Goal: Task Accomplishment & Management: Complete application form

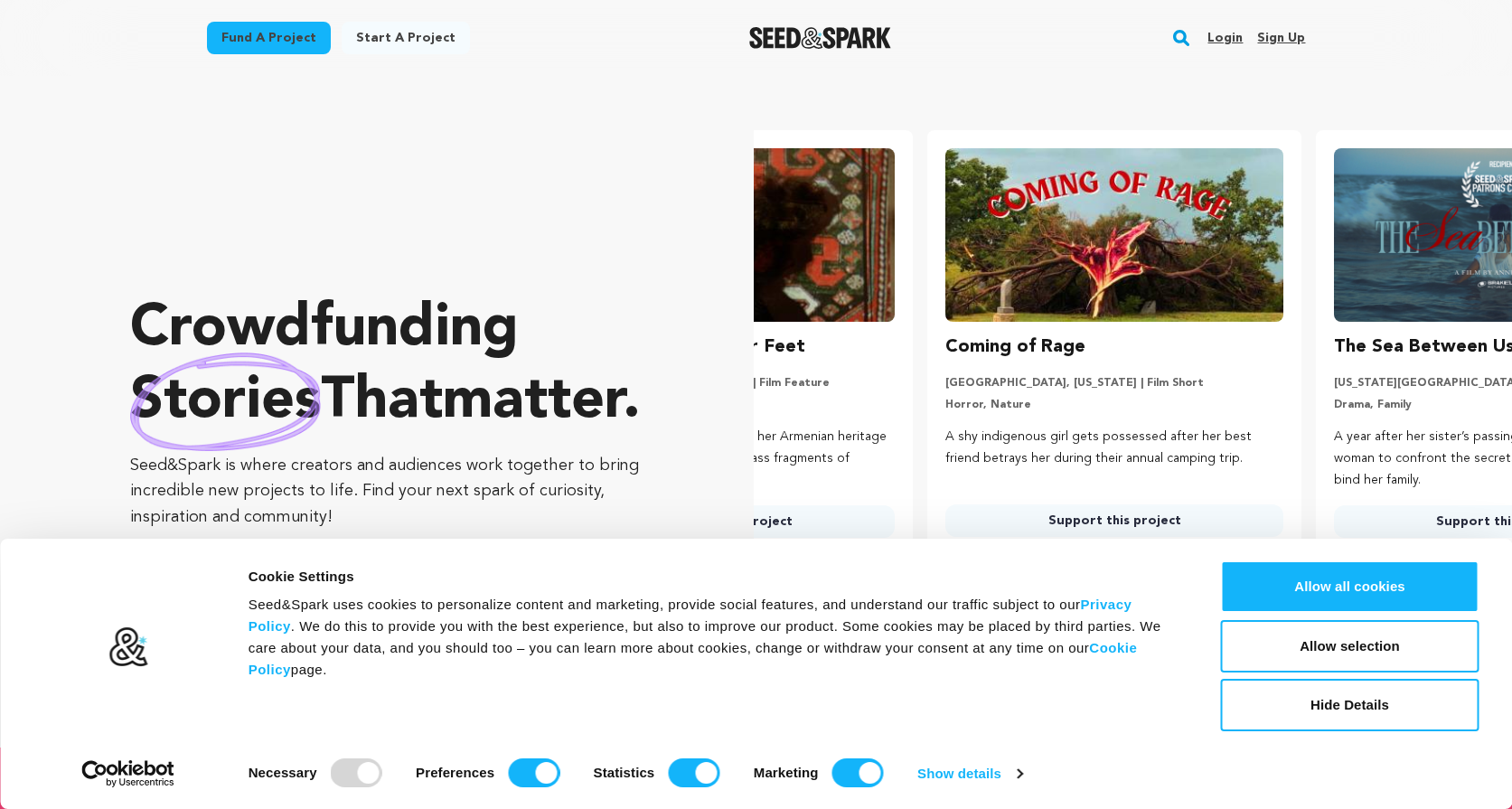
click at [1232, 30] on link "Login" at bounding box center [1225, 38] width 36 height 29
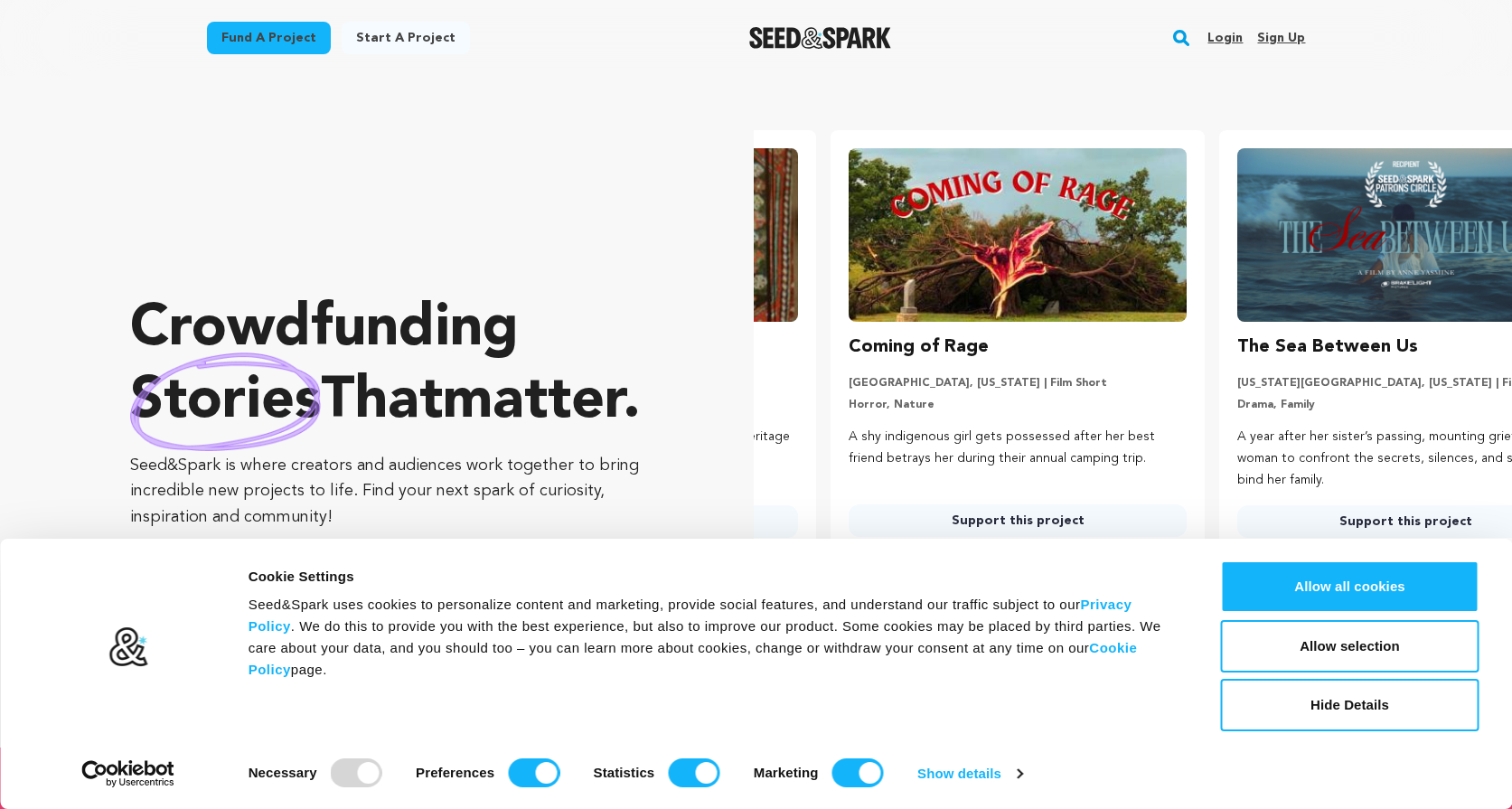
scroll to position [0, 402]
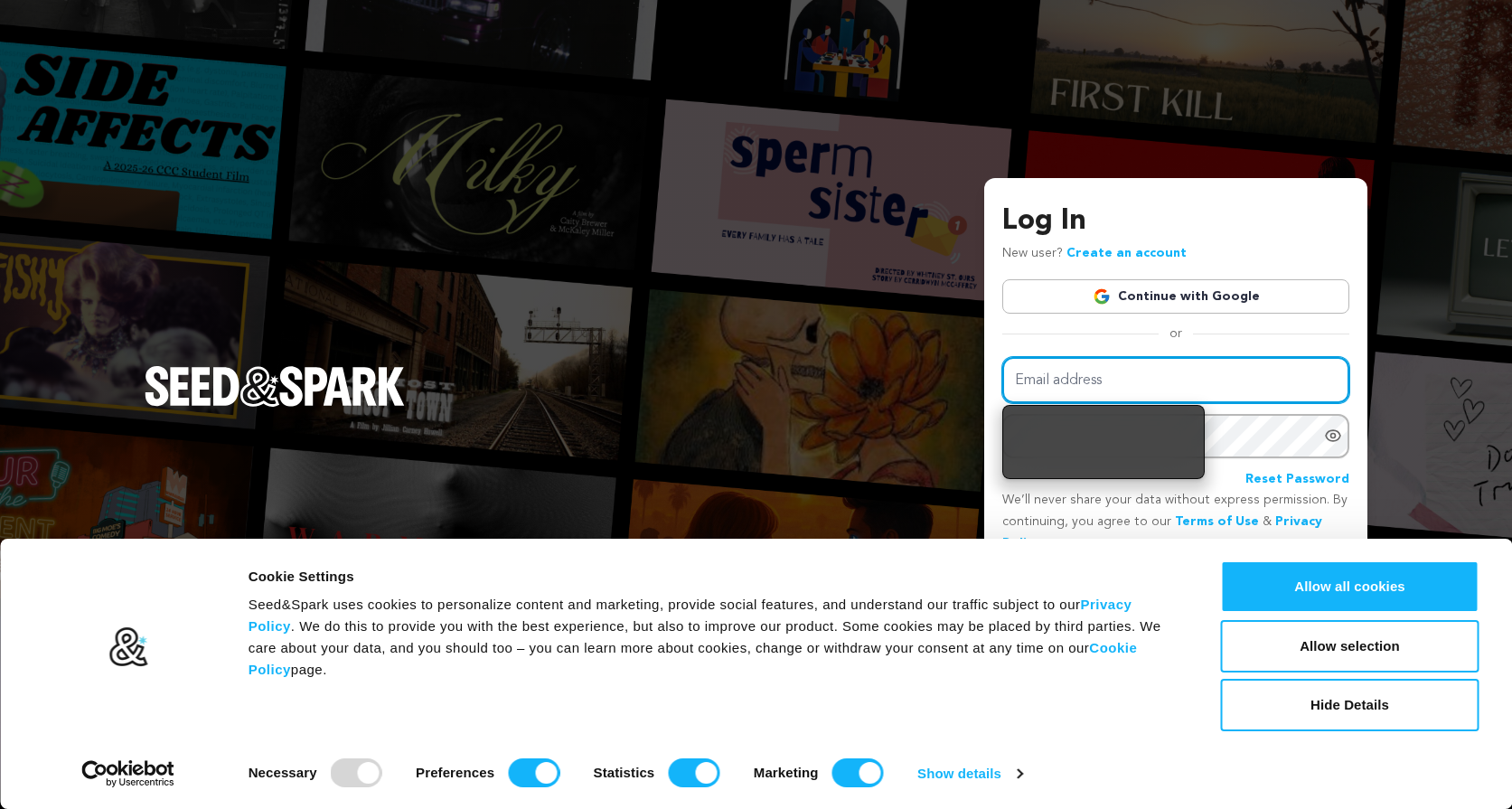
click at [1082, 386] on input "Email address" at bounding box center [1175, 379] width 347 height 46
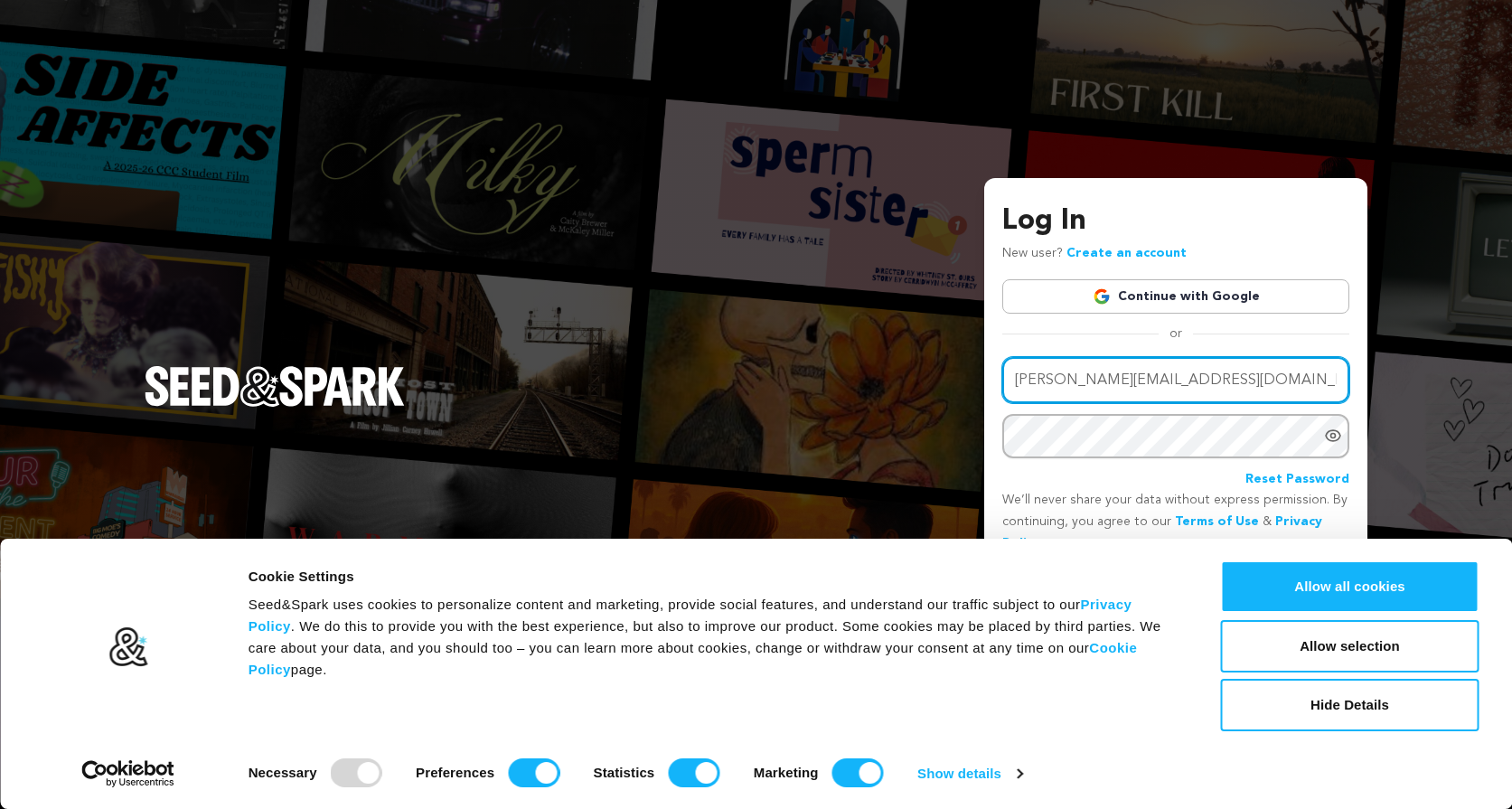
type input "steve@stevebrockmedia.com"
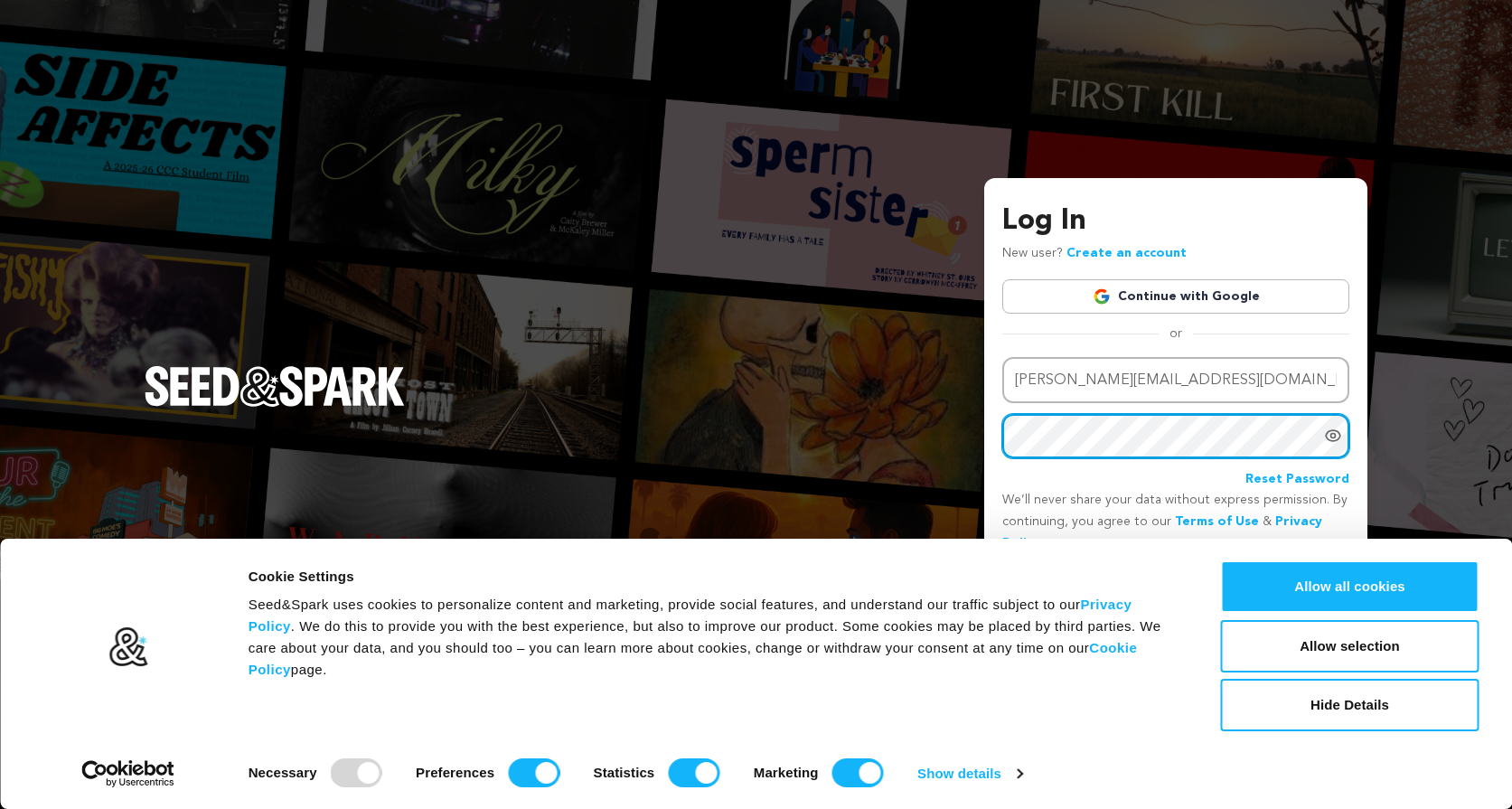
click at [1286, 569] on button "Login" at bounding box center [1317, 585] width 64 height 33
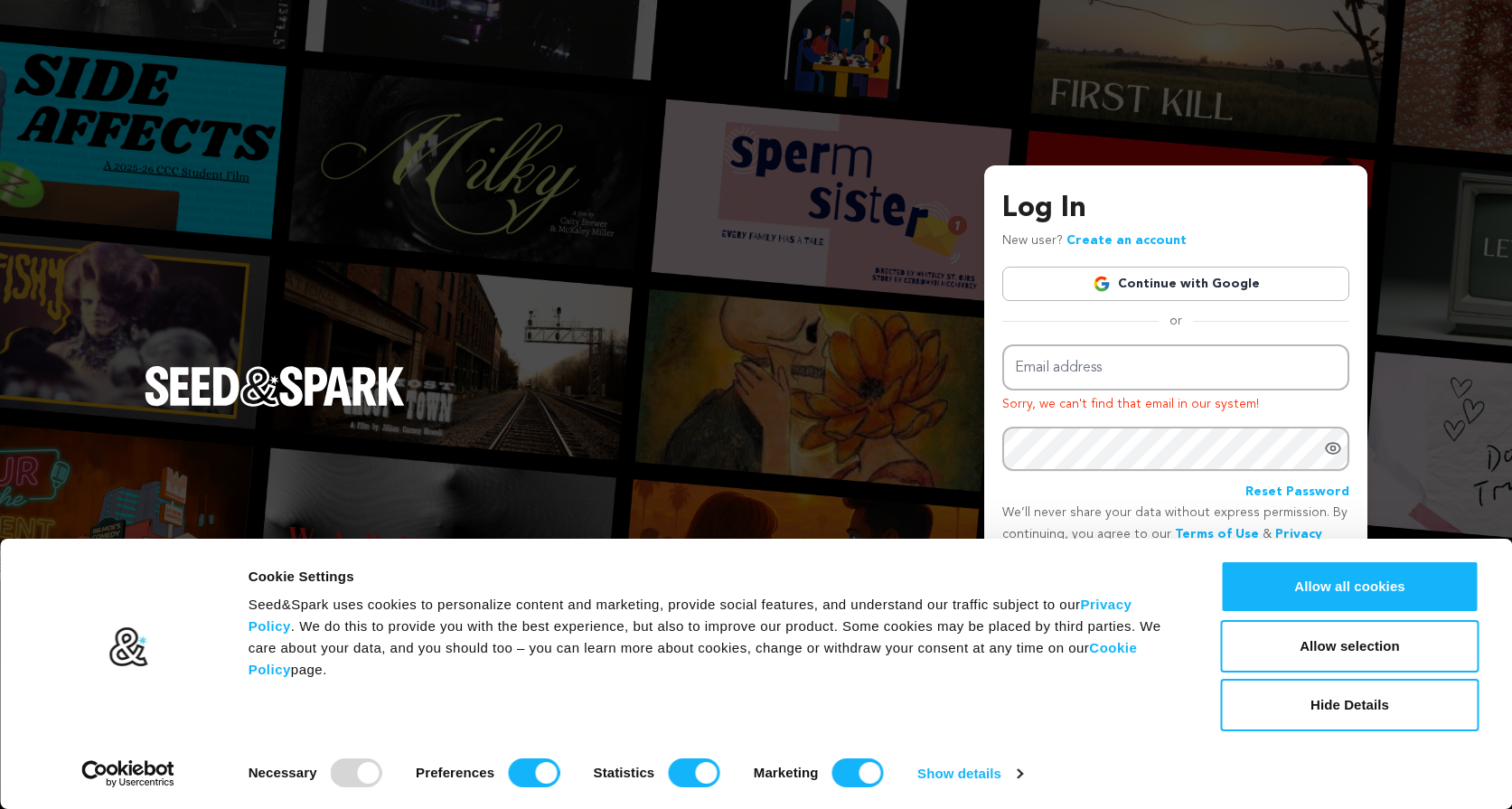
click at [1116, 234] on link "Create an account" at bounding box center [1127, 240] width 121 height 13
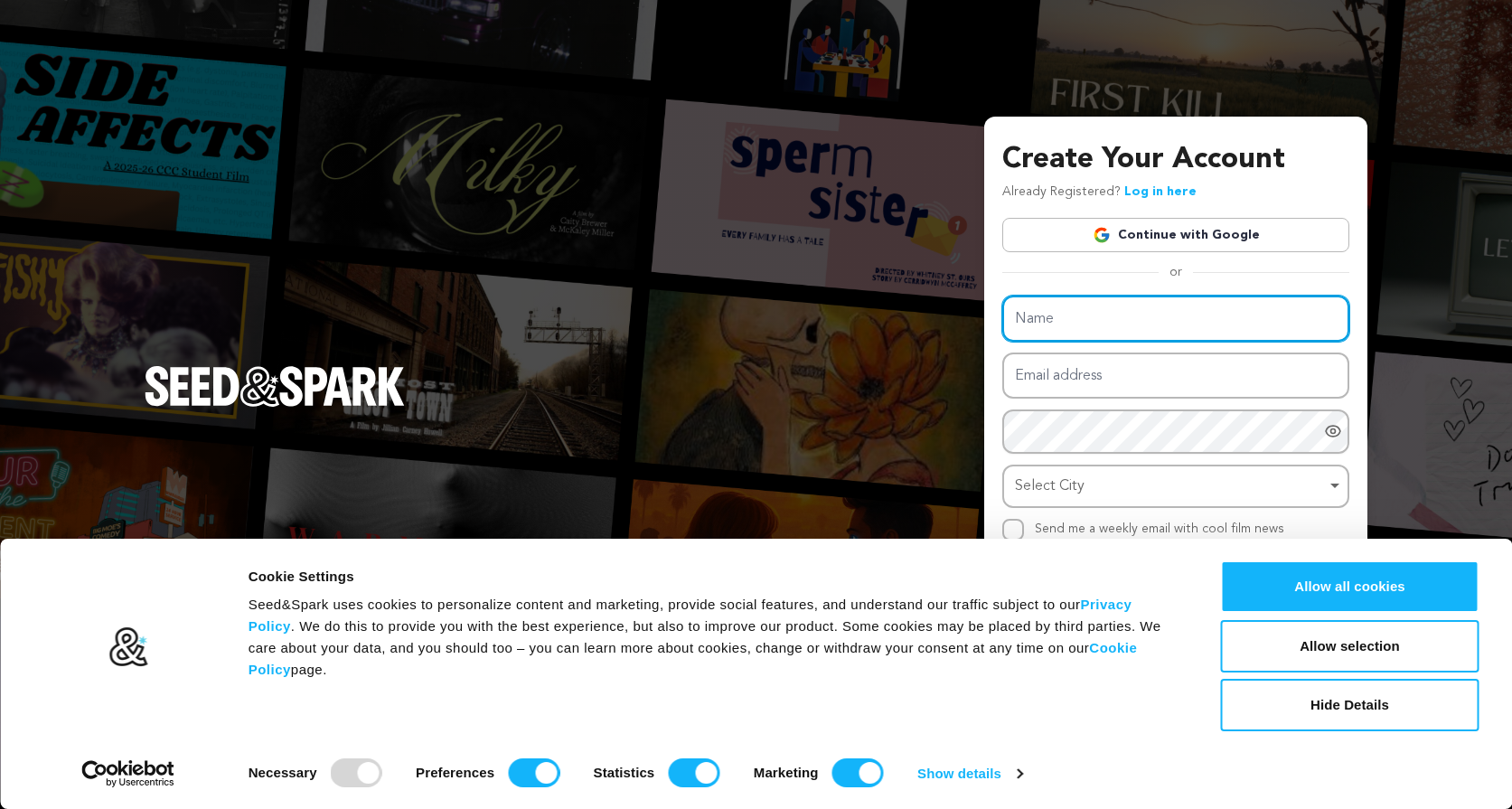
click at [1102, 322] on input "Name" at bounding box center [1175, 318] width 347 height 46
type input "Steve Brock"
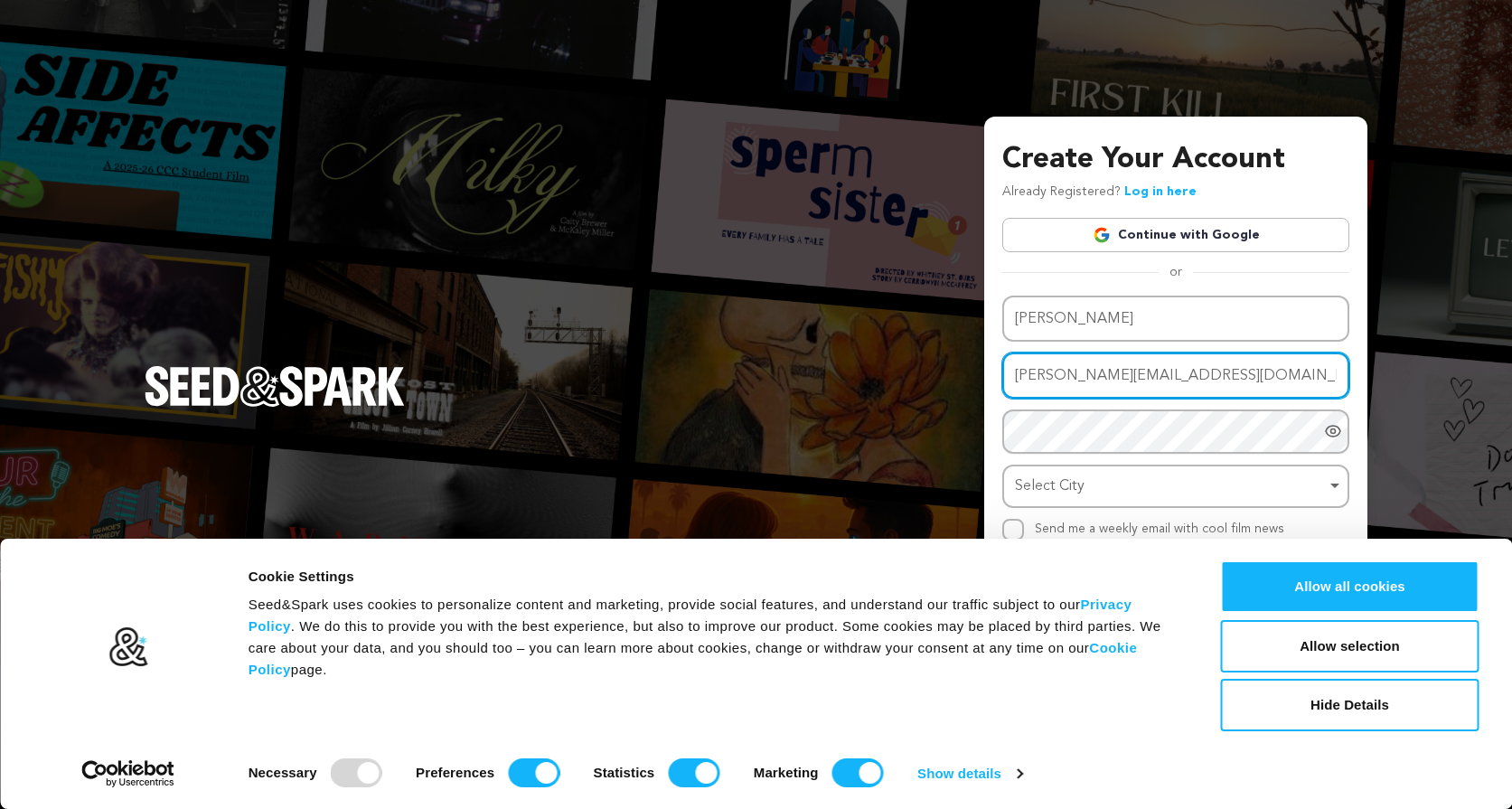
type input "steve@stevebrockmedia.com"
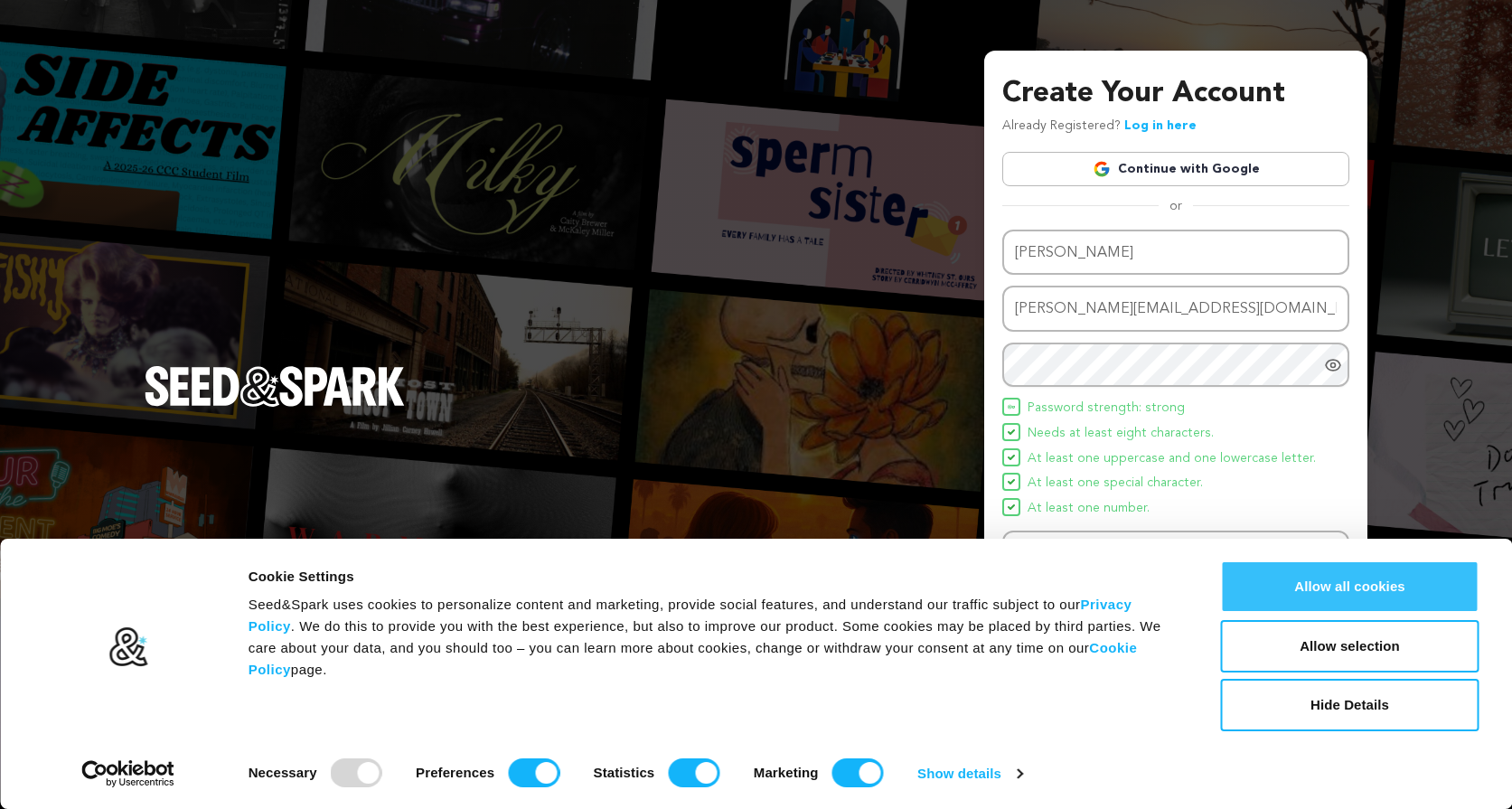
click at [1329, 576] on button "Allow all cookies" at bounding box center [1351, 586] width 259 height 52
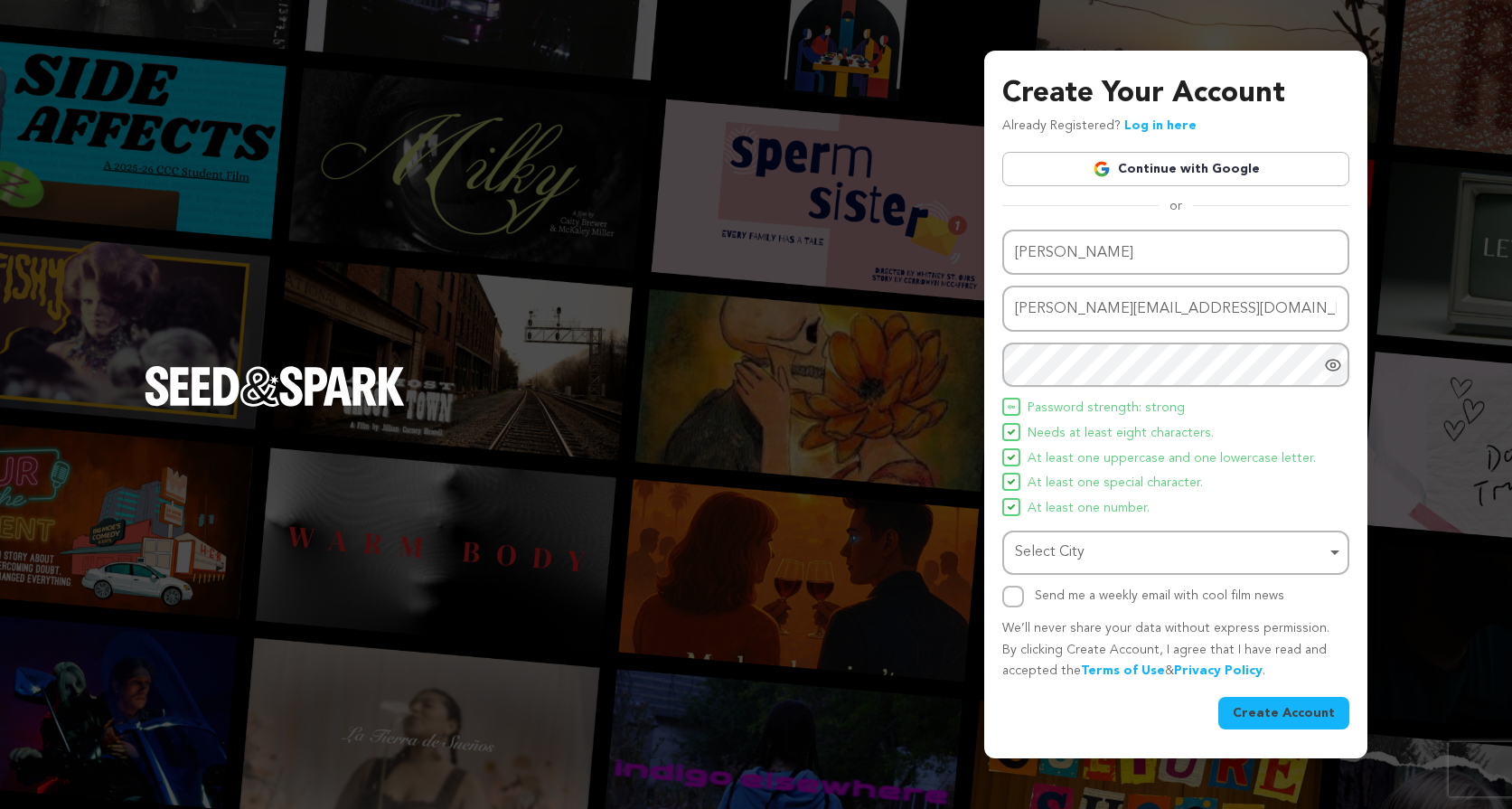
click at [1151, 544] on div "Select City Remove item" at bounding box center [1170, 552] width 311 height 27
type input "L"
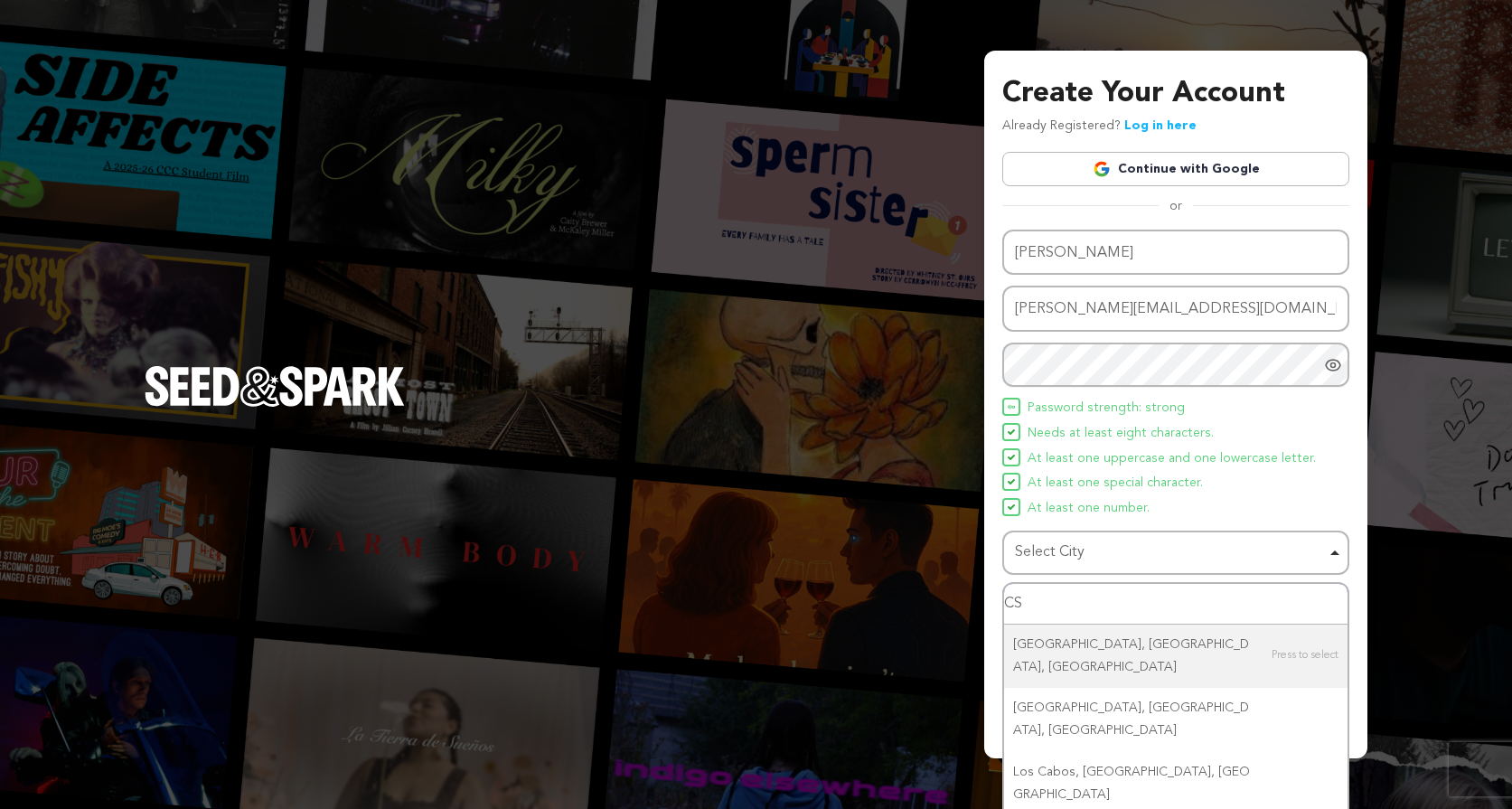
type input "C"
type input "Santa Clarita"
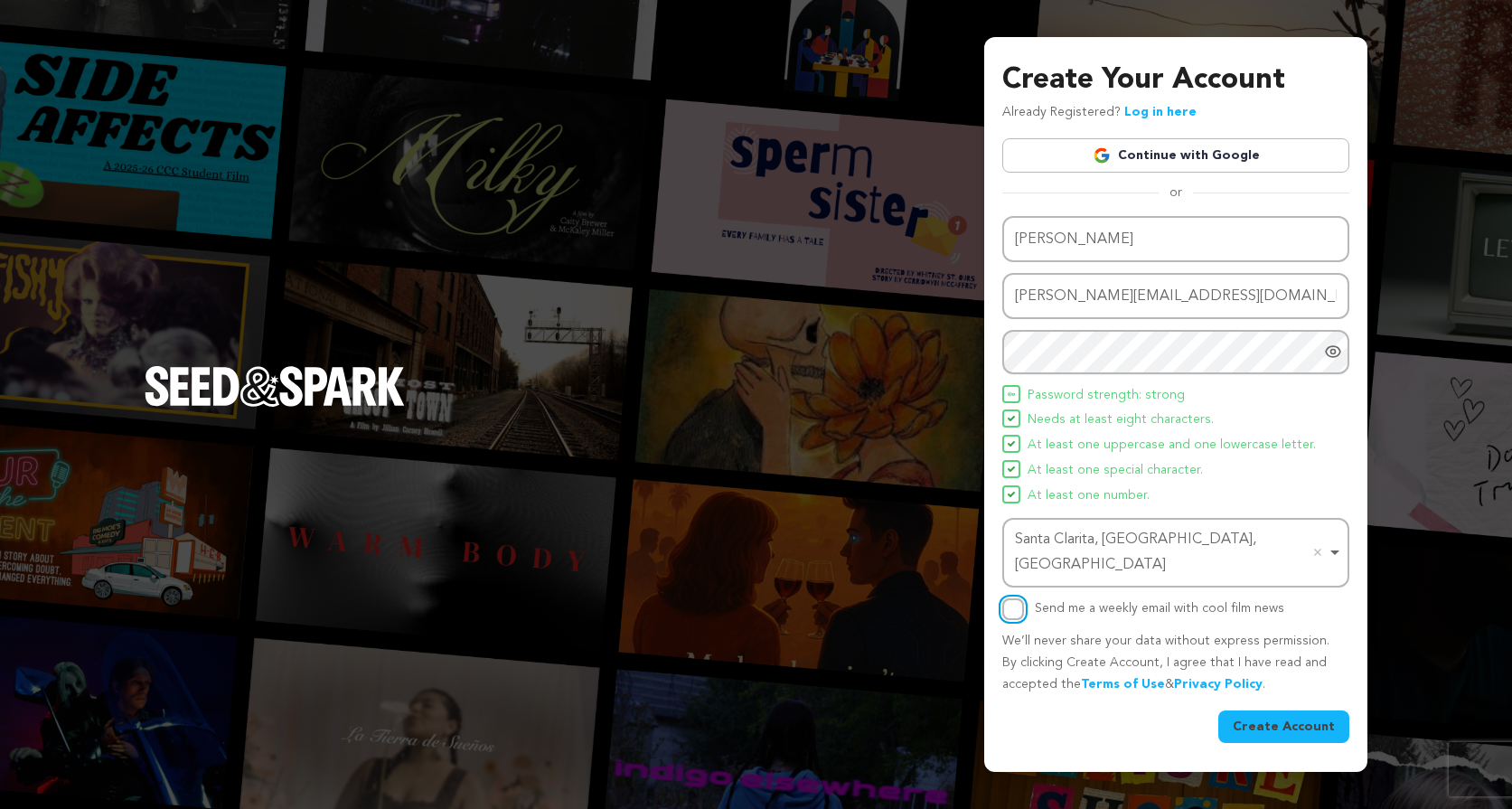
click at [1022, 598] on input "Send me a weekly email with cool film news" at bounding box center [1013, 608] width 22 height 22
checkbox input "true"
click at [1291, 714] on button "Create Account" at bounding box center [1284, 726] width 131 height 33
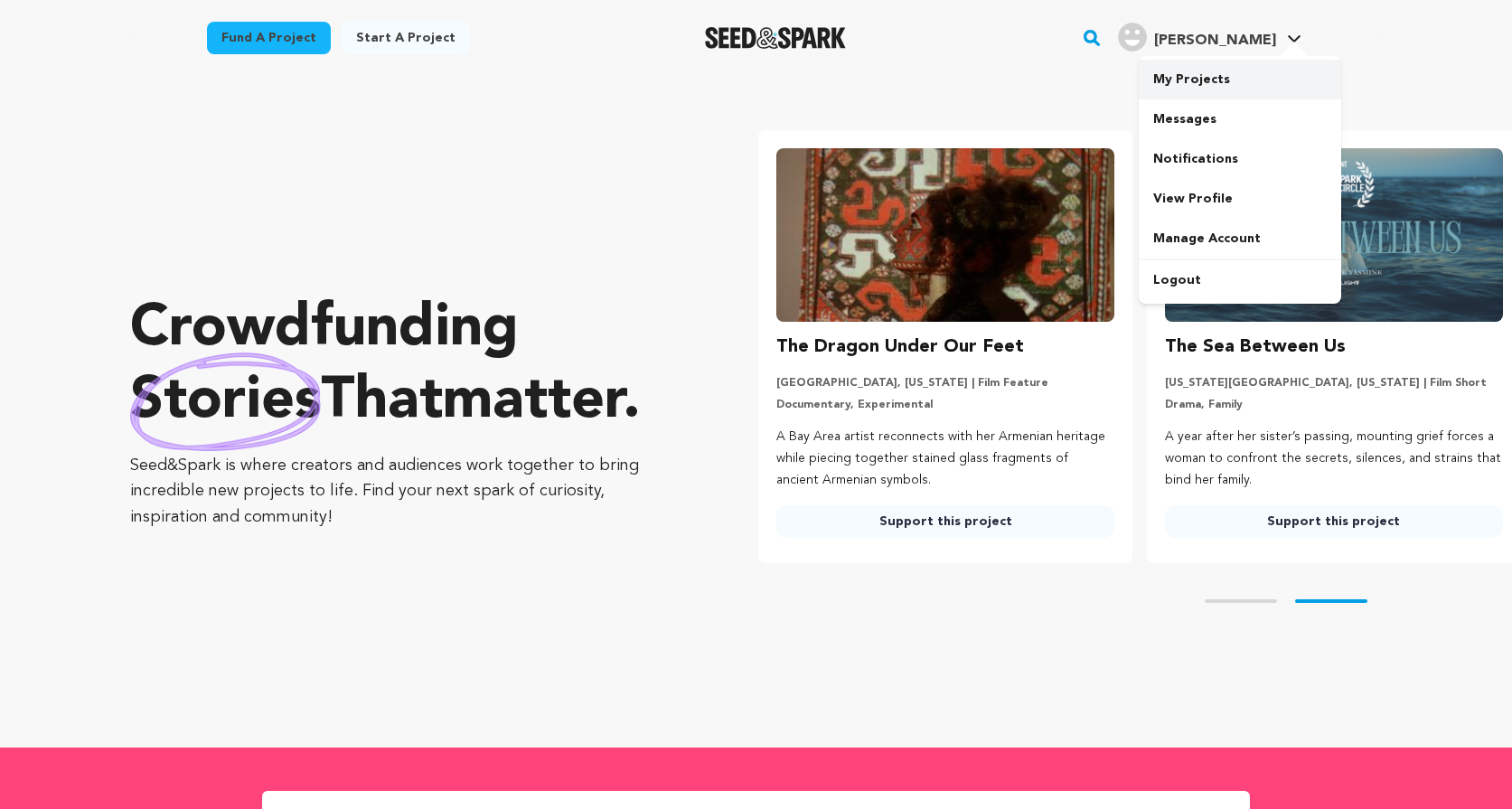
scroll to position [0, 402]
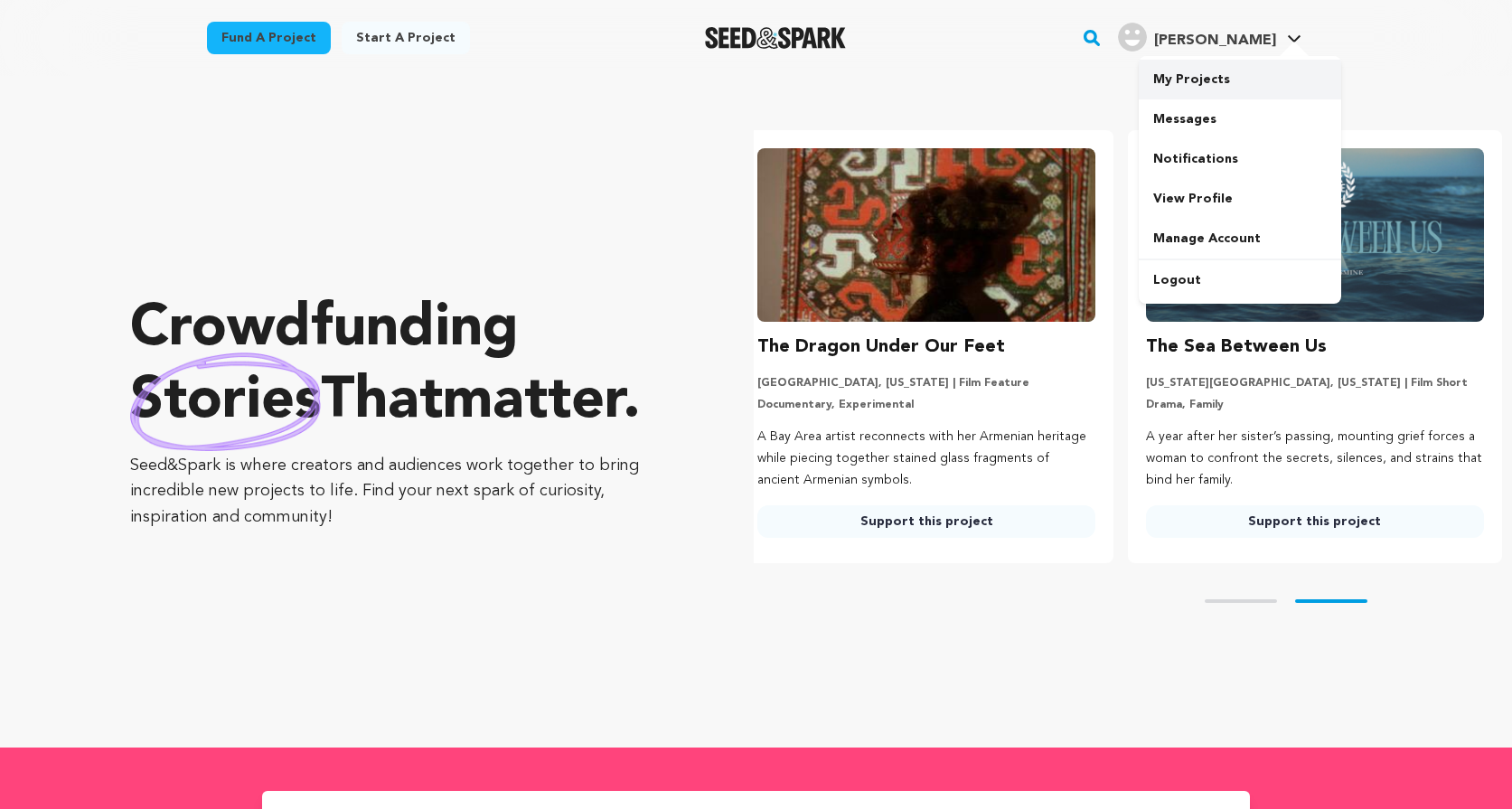
click at [1199, 76] on link "My Projects" at bounding box center [1239, 79] width 203 height 40
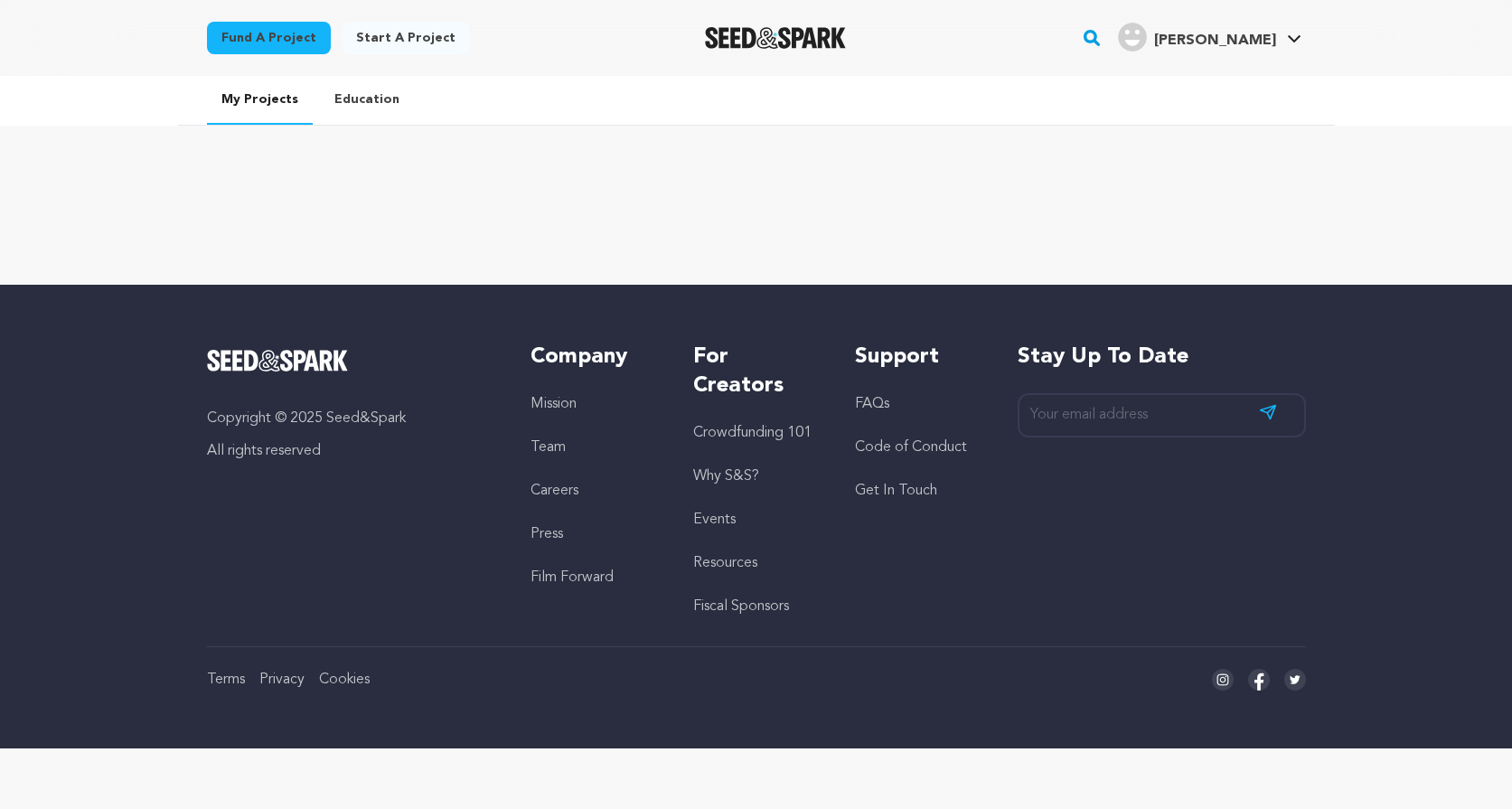
click at [387, 40] on link "Start a project" at bounding box center [406, 38] width 128 height 33
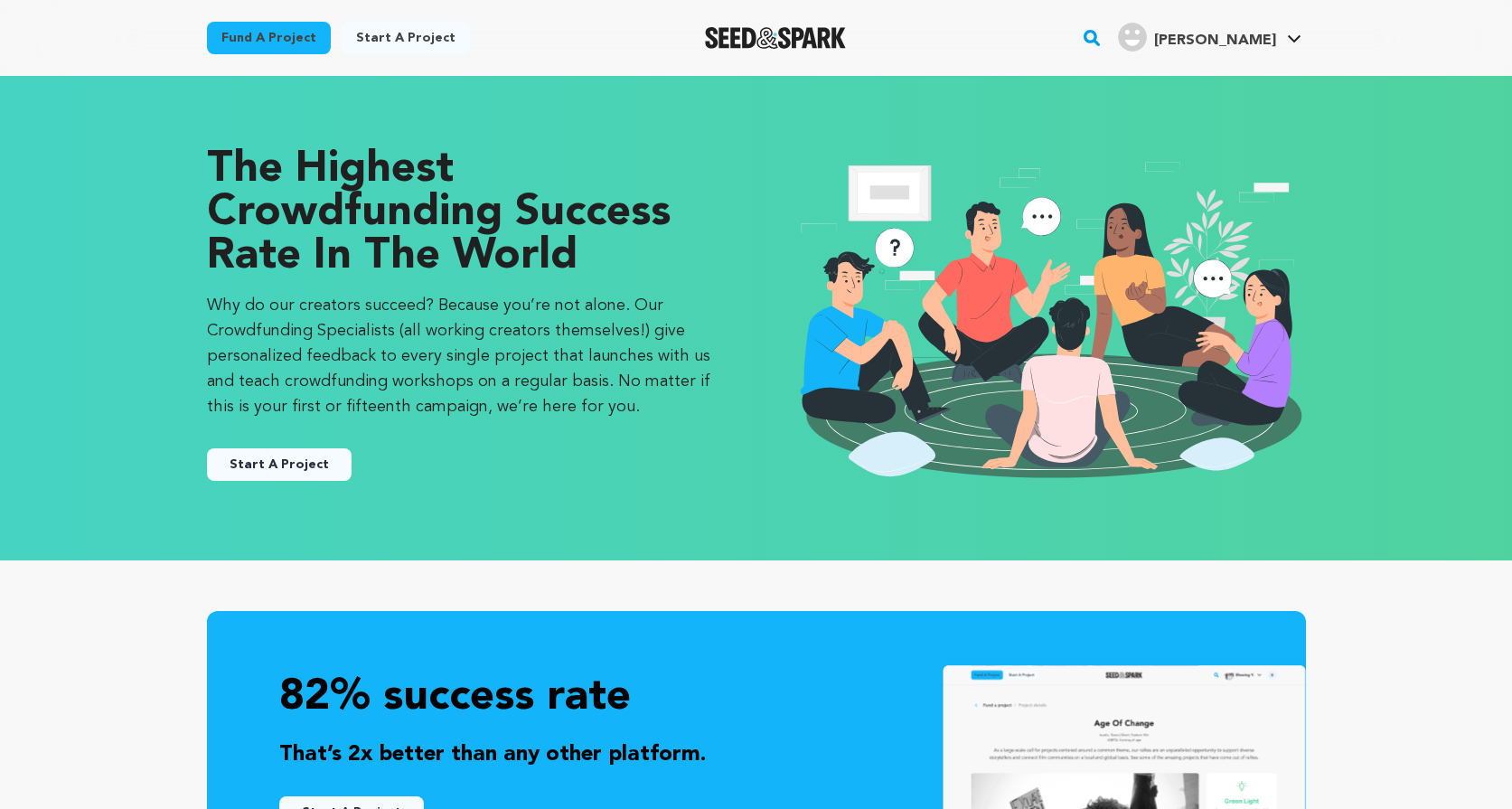
click at [315, 482] on div "The Highest Crowdfunding Success Rate in the World Why do our creators succeed?…" at bounding box center [462, 318] width 513 height 340
click at [278, 462] on button "Start A Project" at bounding box center [279, 464] width 144 height 33
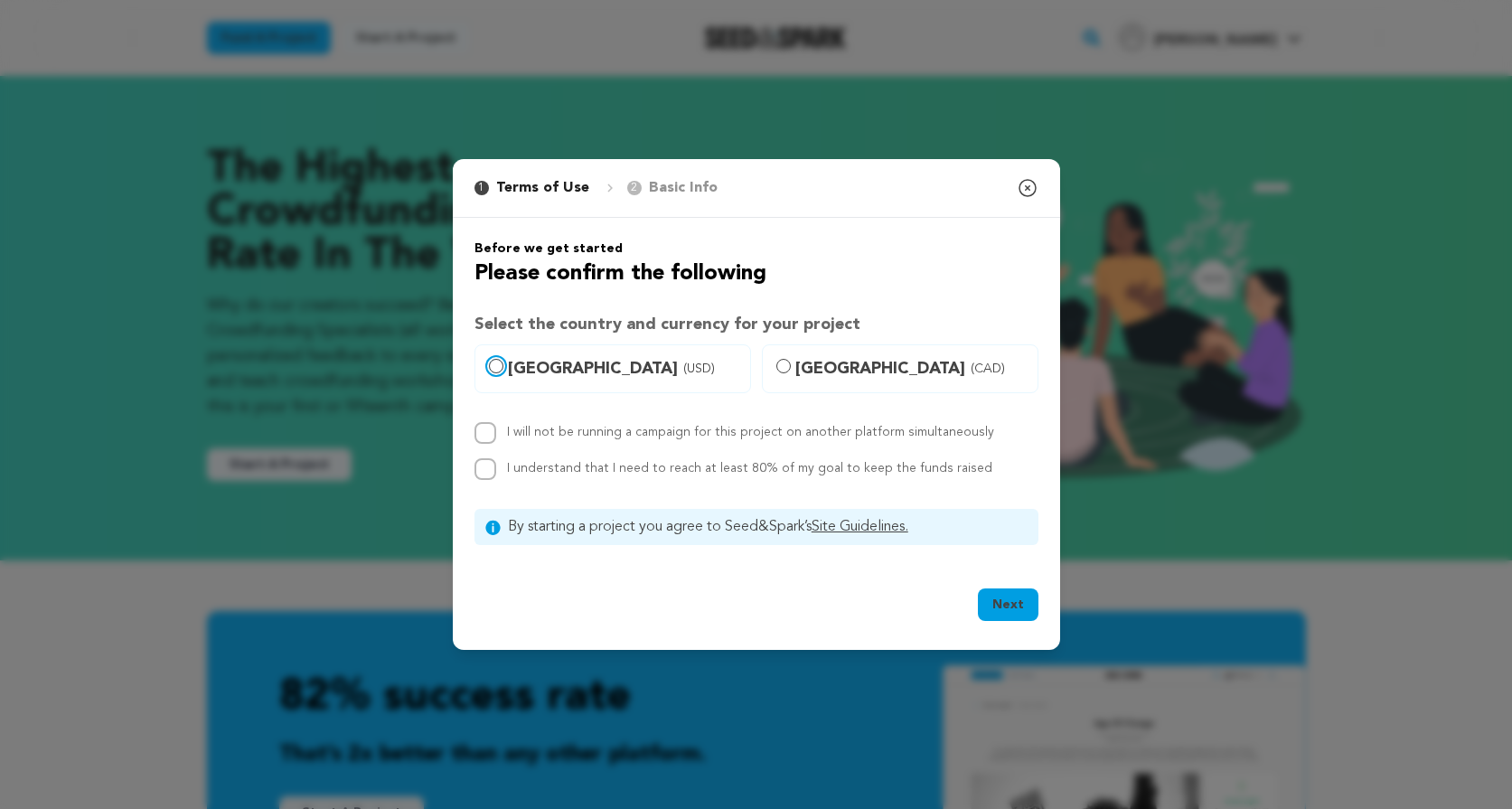
click at [493, 362] on input "United States (USD)" at bounding box center [496, 365] width 15 height 15
radio input "true"
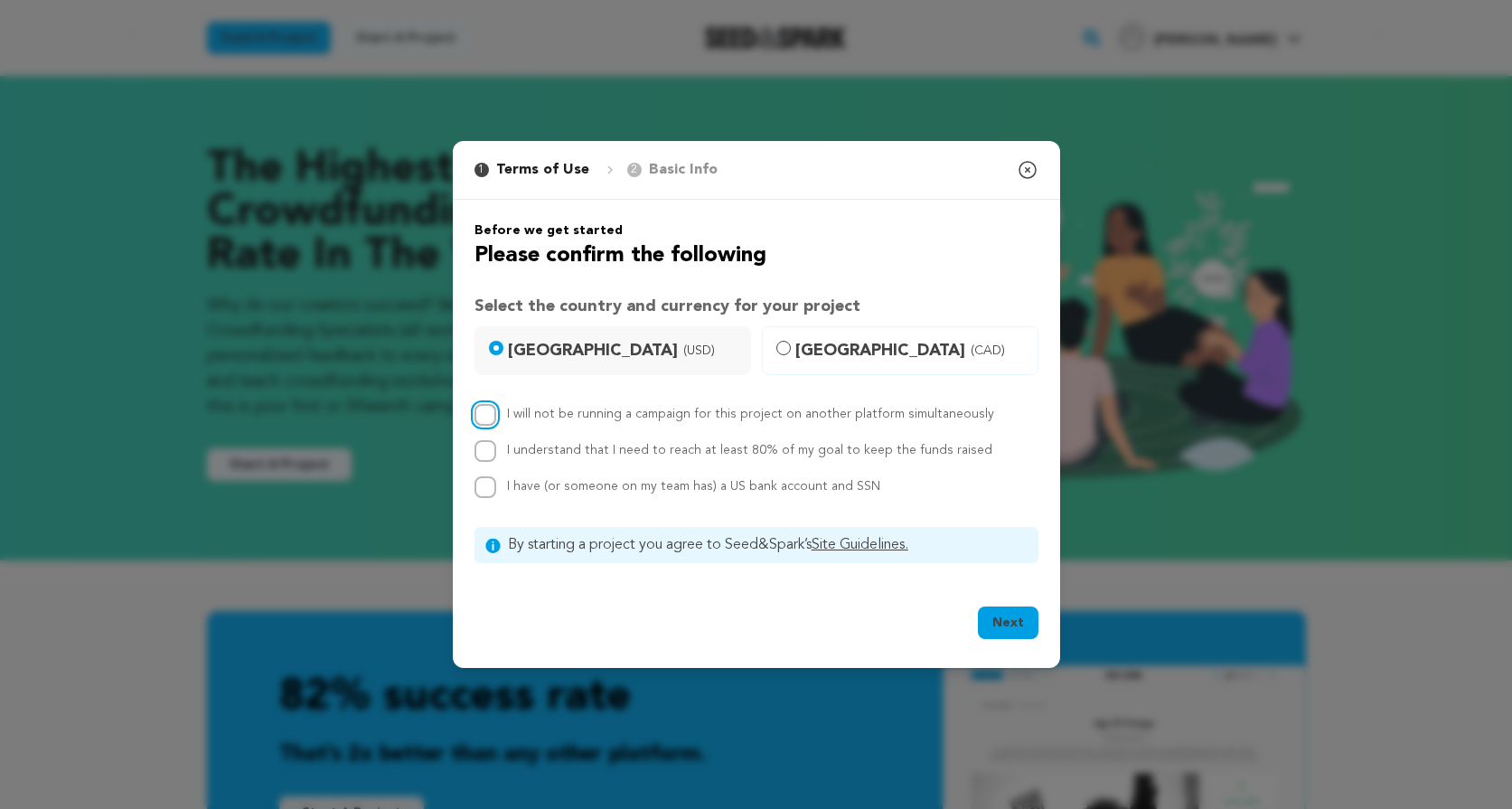
click at [482, 414] on input "I will not be running a campaign for this project on another platform simultane…" at bounding box center [485, 415] width 22 height 22
checkbox input "true"
click at [480, 445] on input "I understand that I need to reach at least 80% of my goal to keep the funds rai…" at bounding box center [485, 450] width 22 height 22
checkbox input "true"
click at [492, 481] on input "I have (or someone on my team has) a US bank account and SSN" at bounding box center [485, 487] width 22 height 22
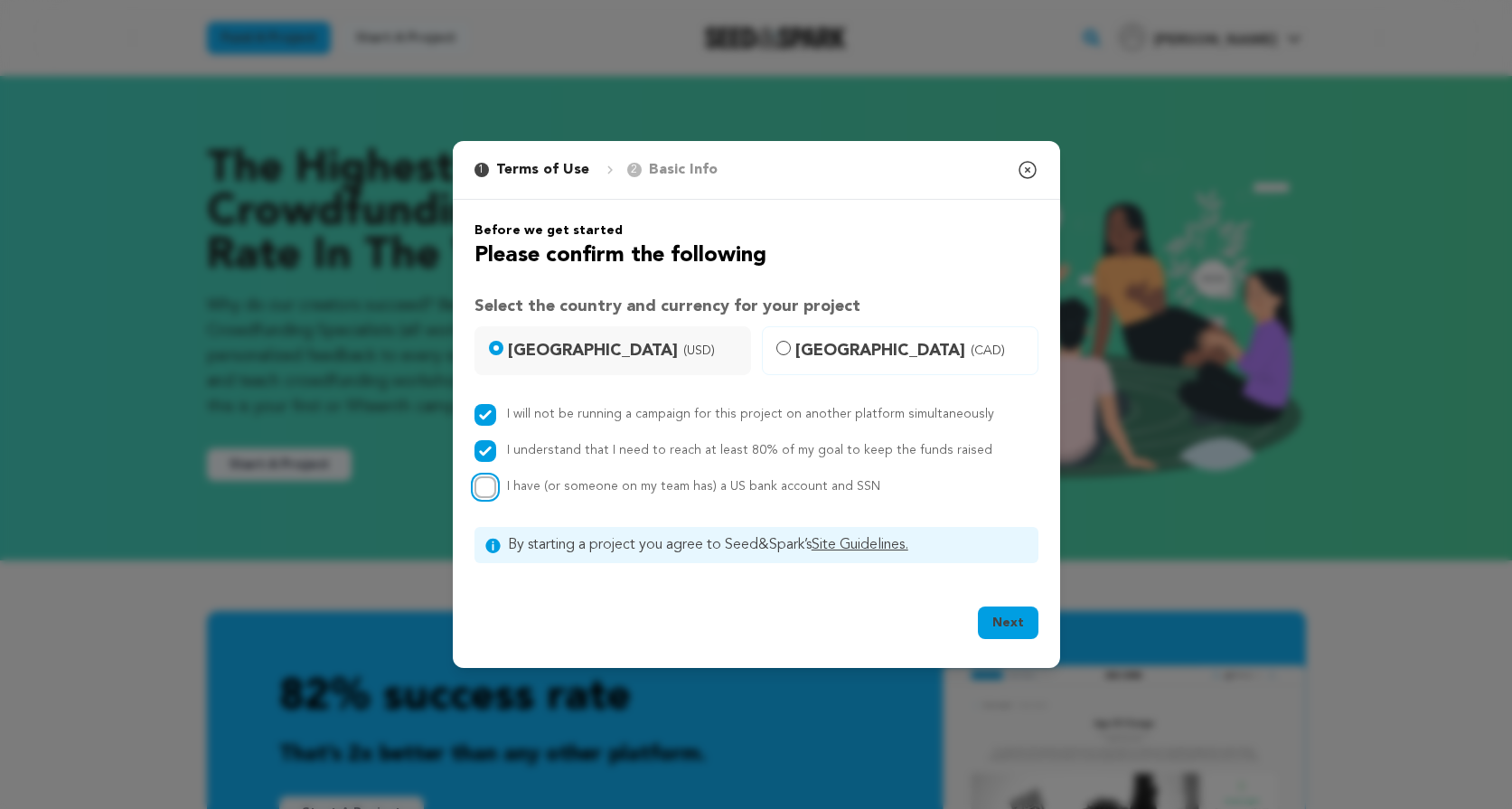
checkbox input "true"
click at [1012, 627] on button "Next" at bounding box center [1008, 622] width 60 height 33
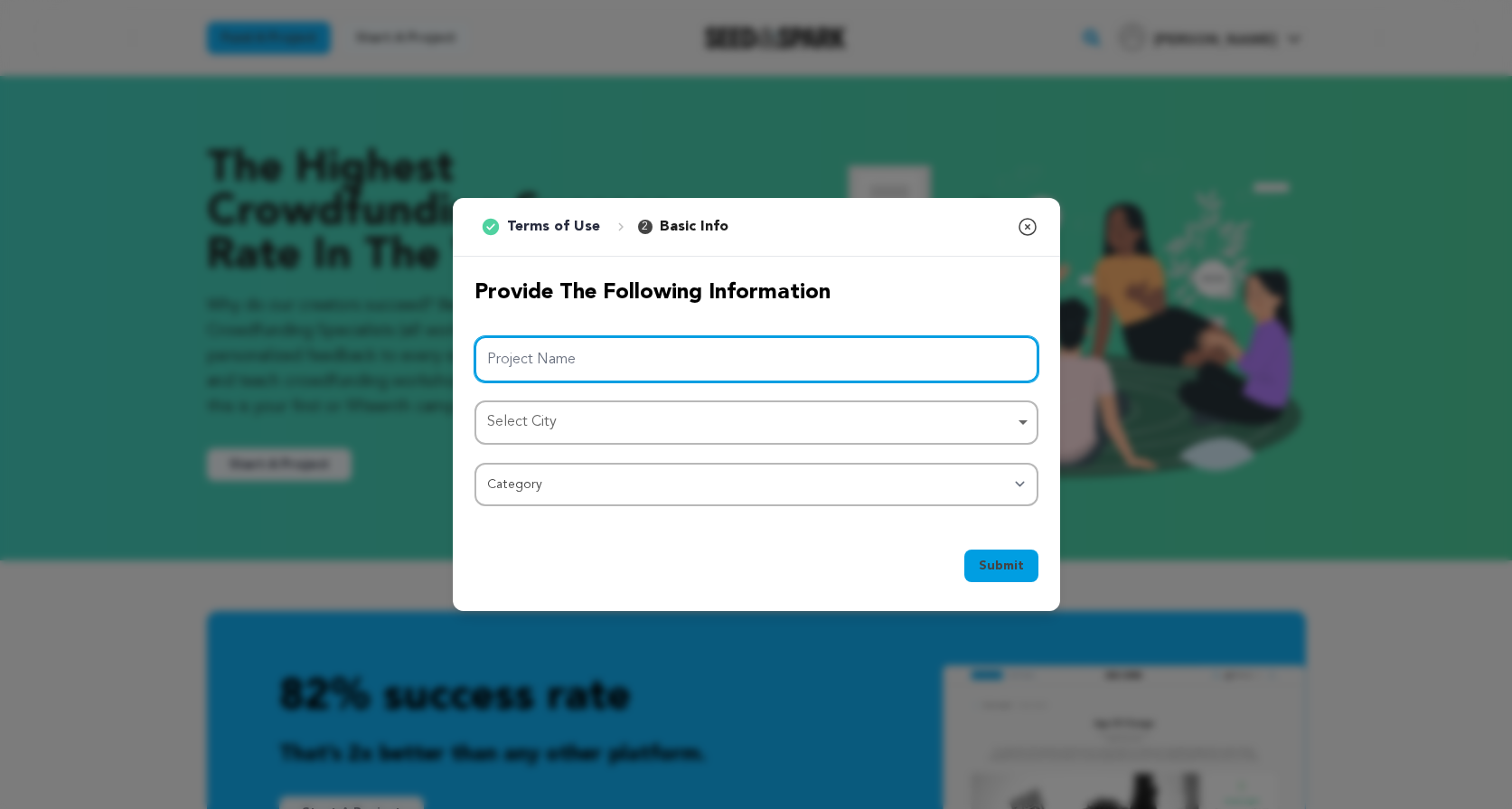
click at [672, 361] on input "Project Name" at bounding box center [756, 359] width 564 height 46
type input "Blank Slate"
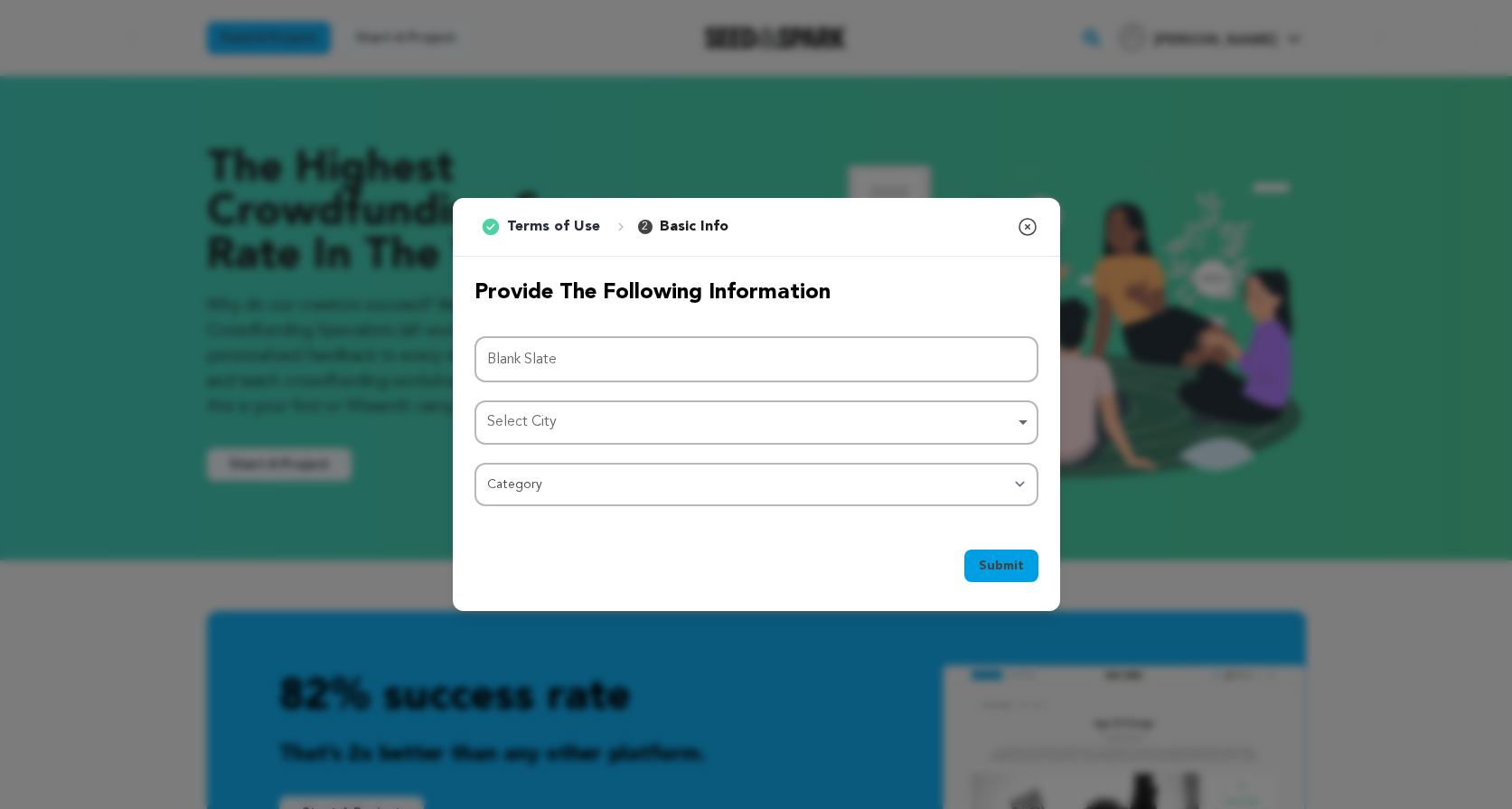
click at [885, 426] on div "Select City Remove item" at bounding box center [751, 422] width 528 height 27
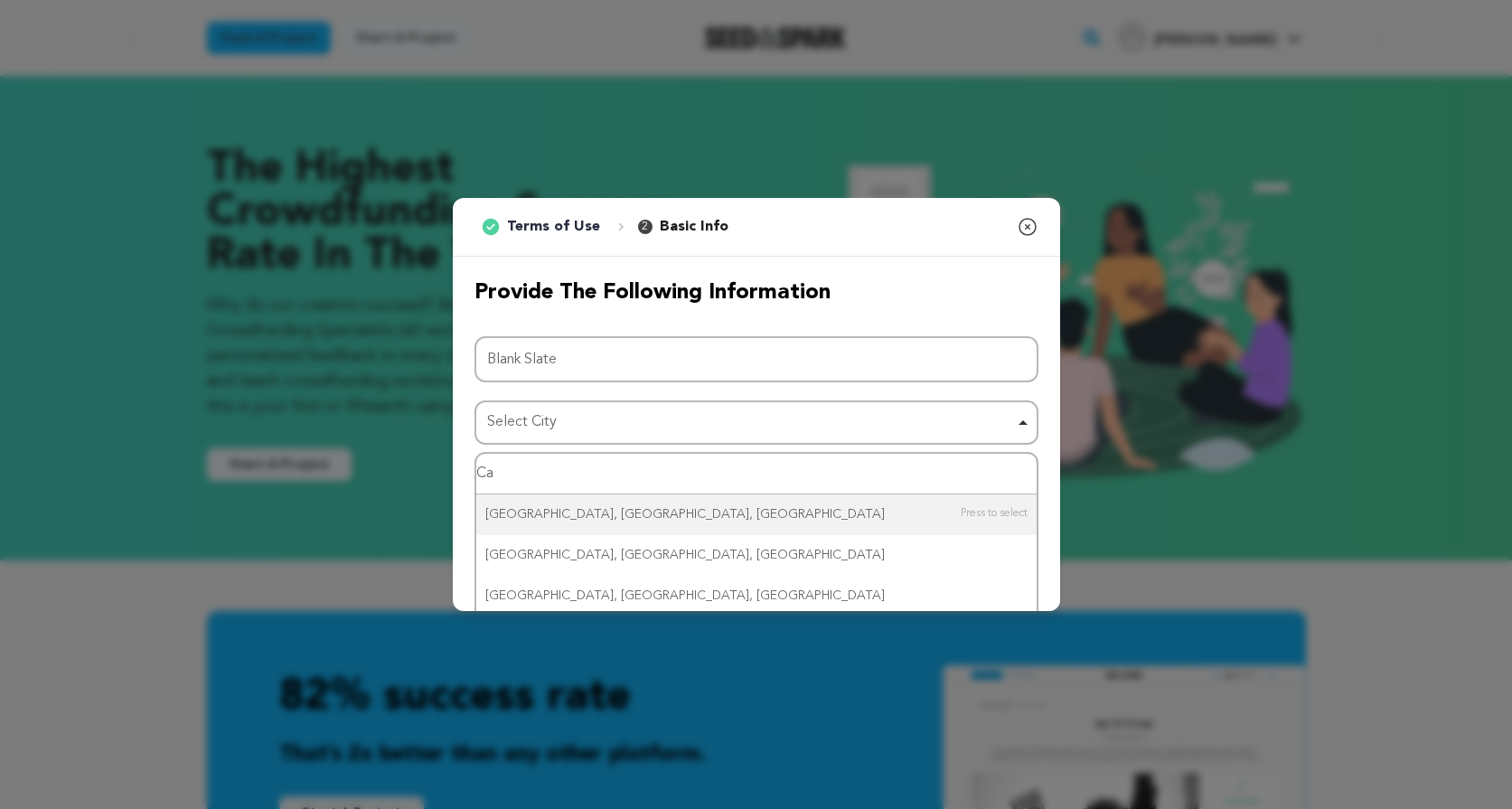
type input "C"
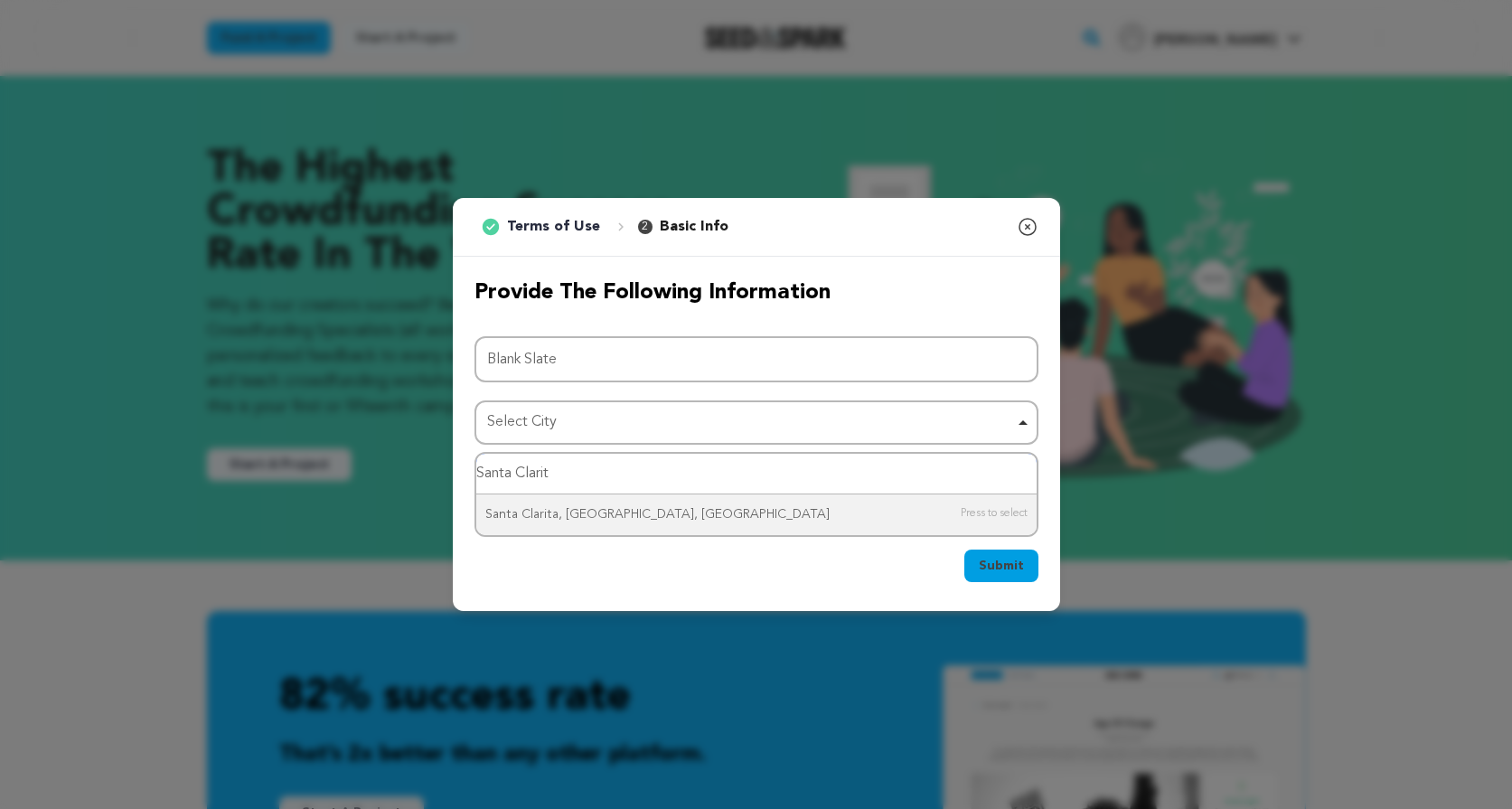
type input "Santa Clarita"
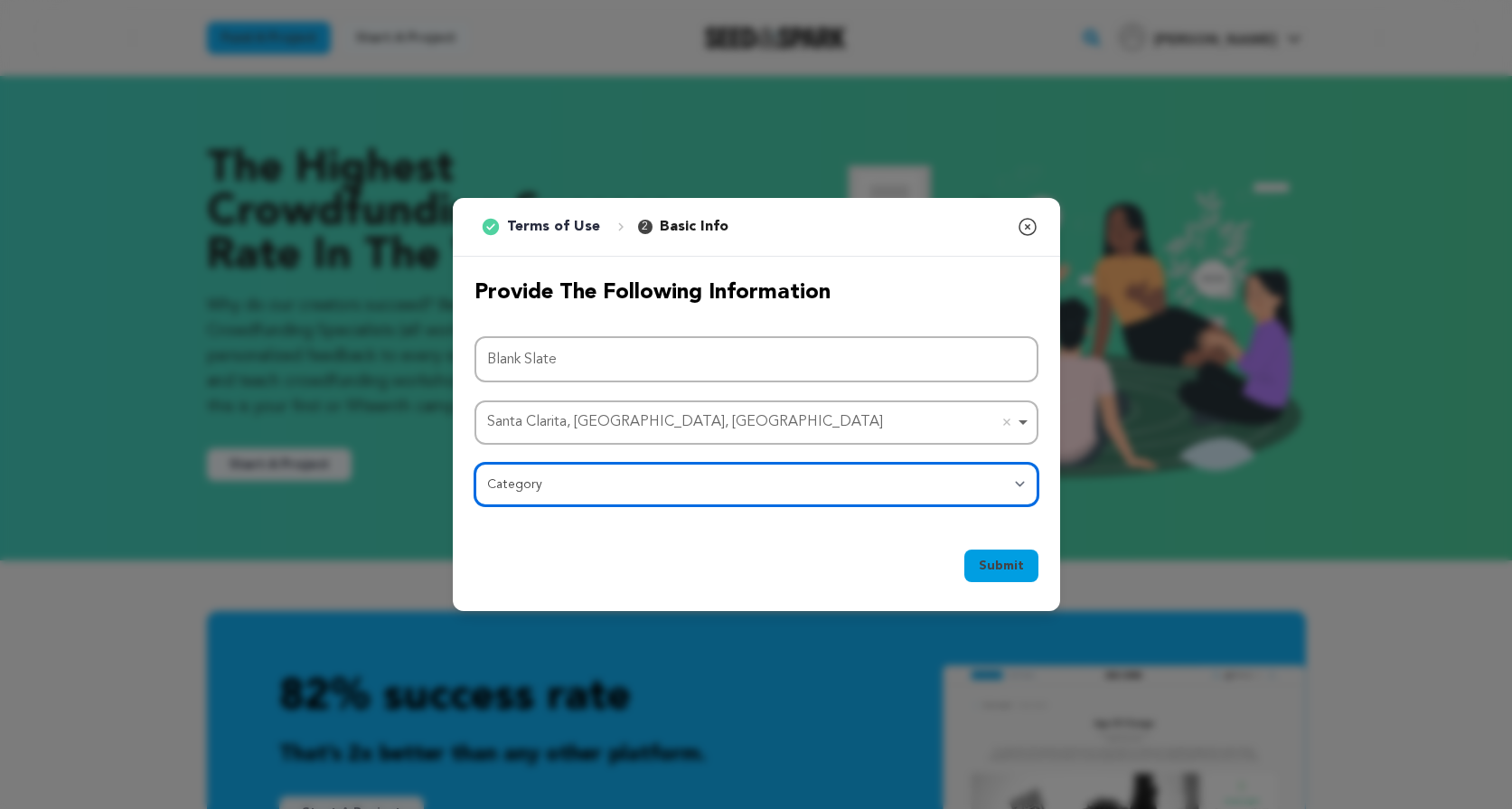
click at [571, 479] on select "Category Film Feature Film Short Series Film Festival Company Music Video VR Ex…" at bounding box center [756, 484] width 564 height 43
select select "1293"
click at [474, 462] on select "Category Film Feature Film Short Series Film Festival Company Music Video VR Ex…" at bounding box center [756, 484] width 564 height 43
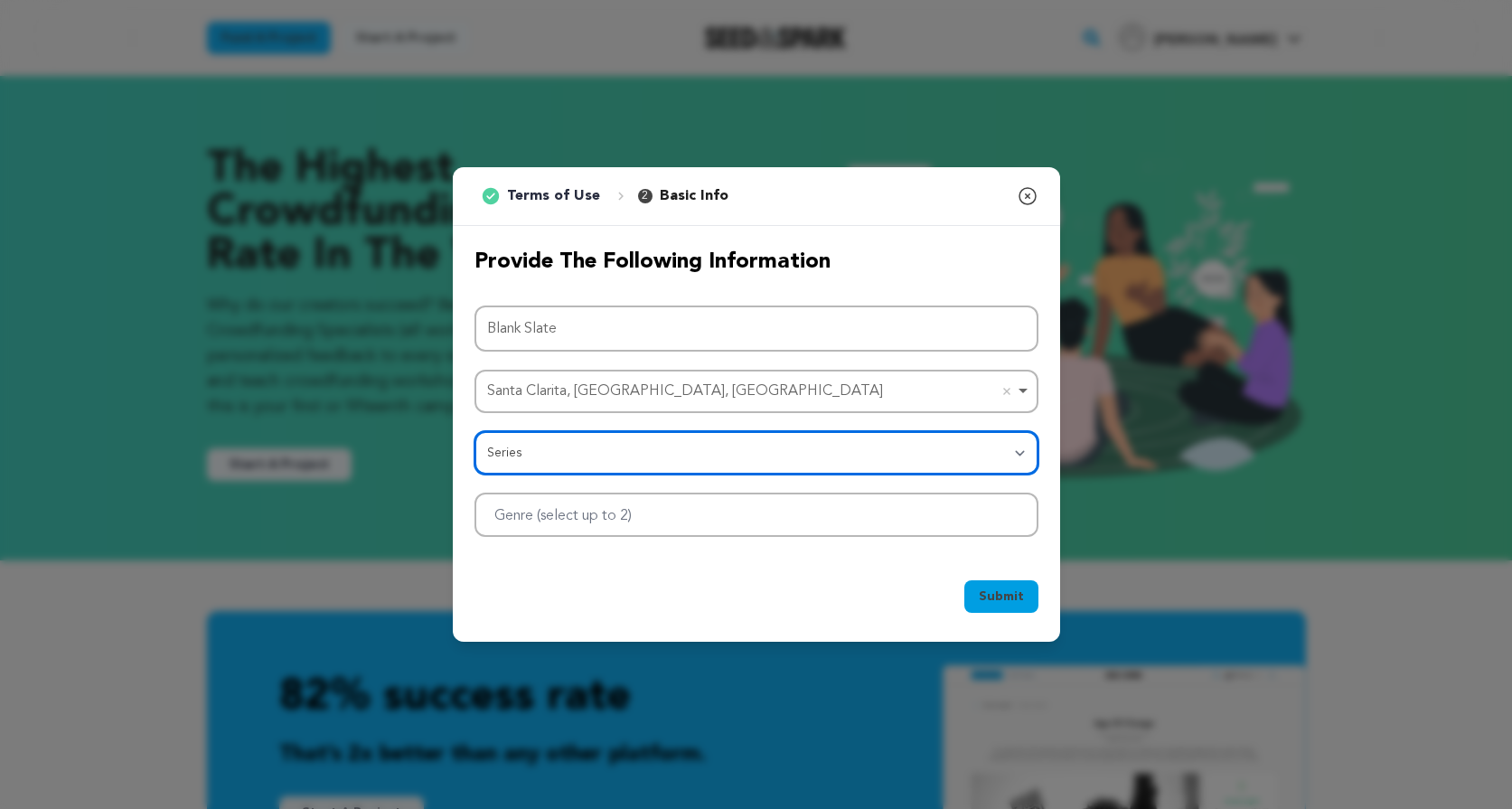
click at [756, 513] on div at bounding box center [756, 514] width 564 height 44
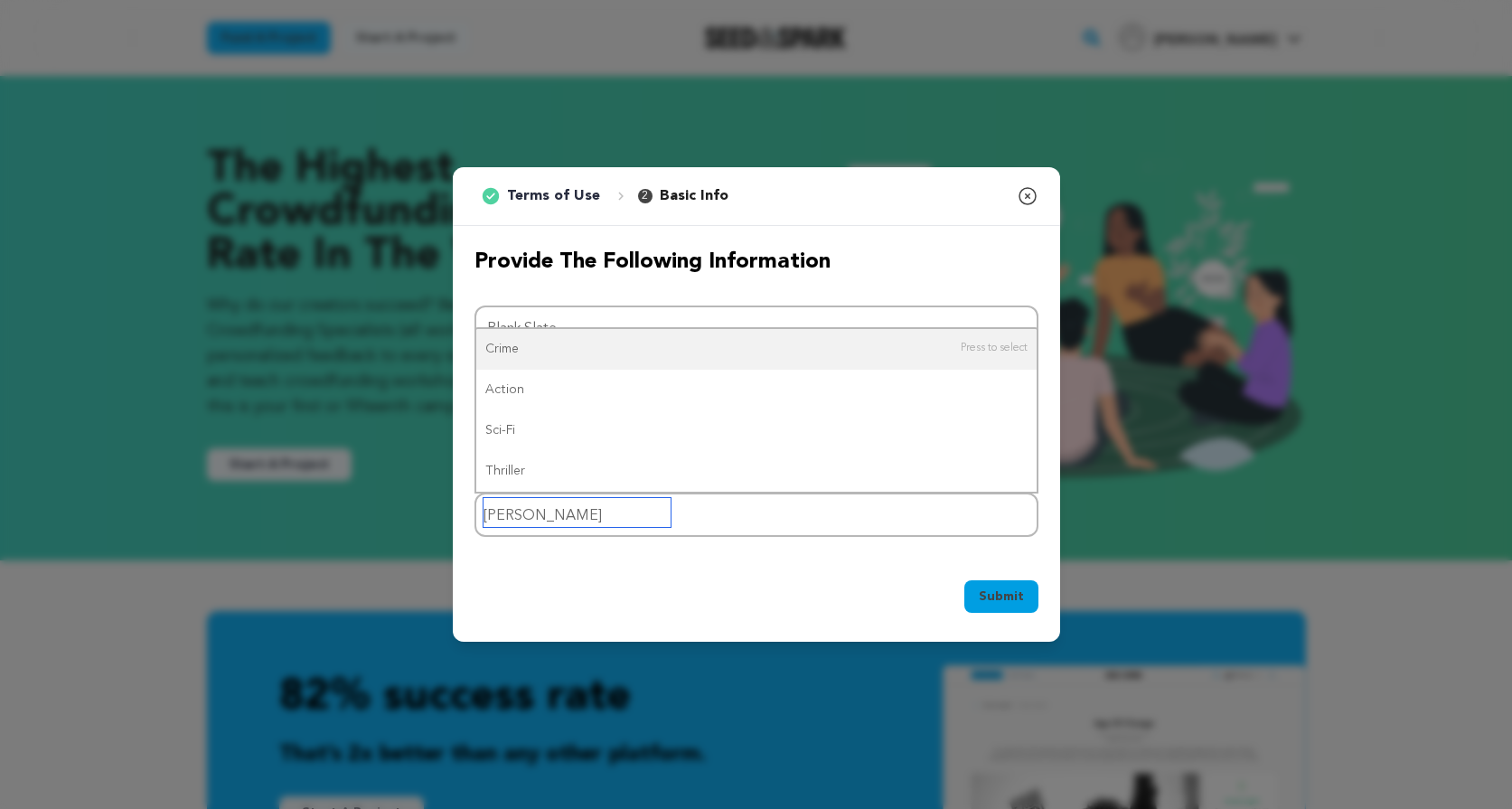
type input "crime"
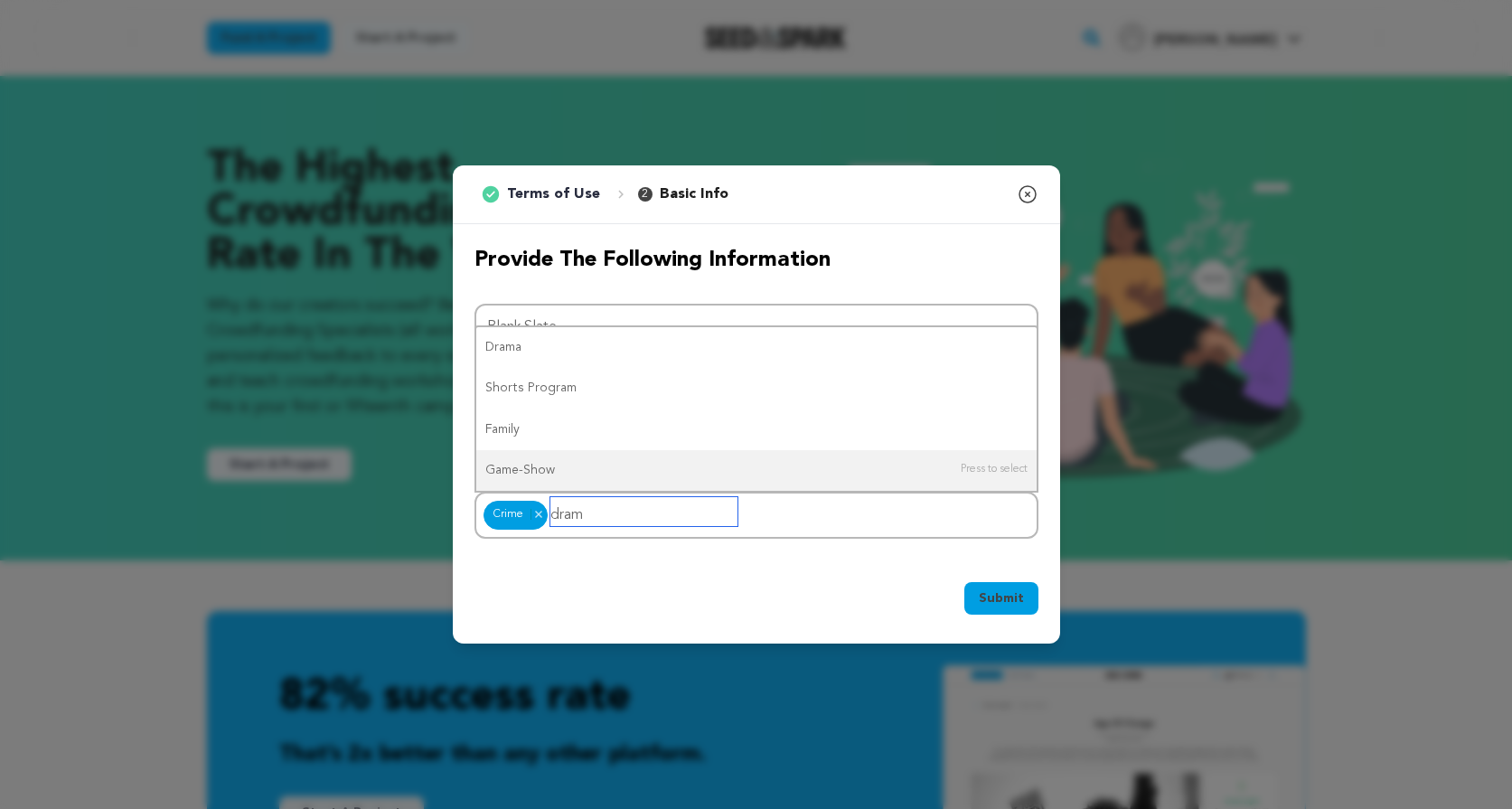
type input "drama"
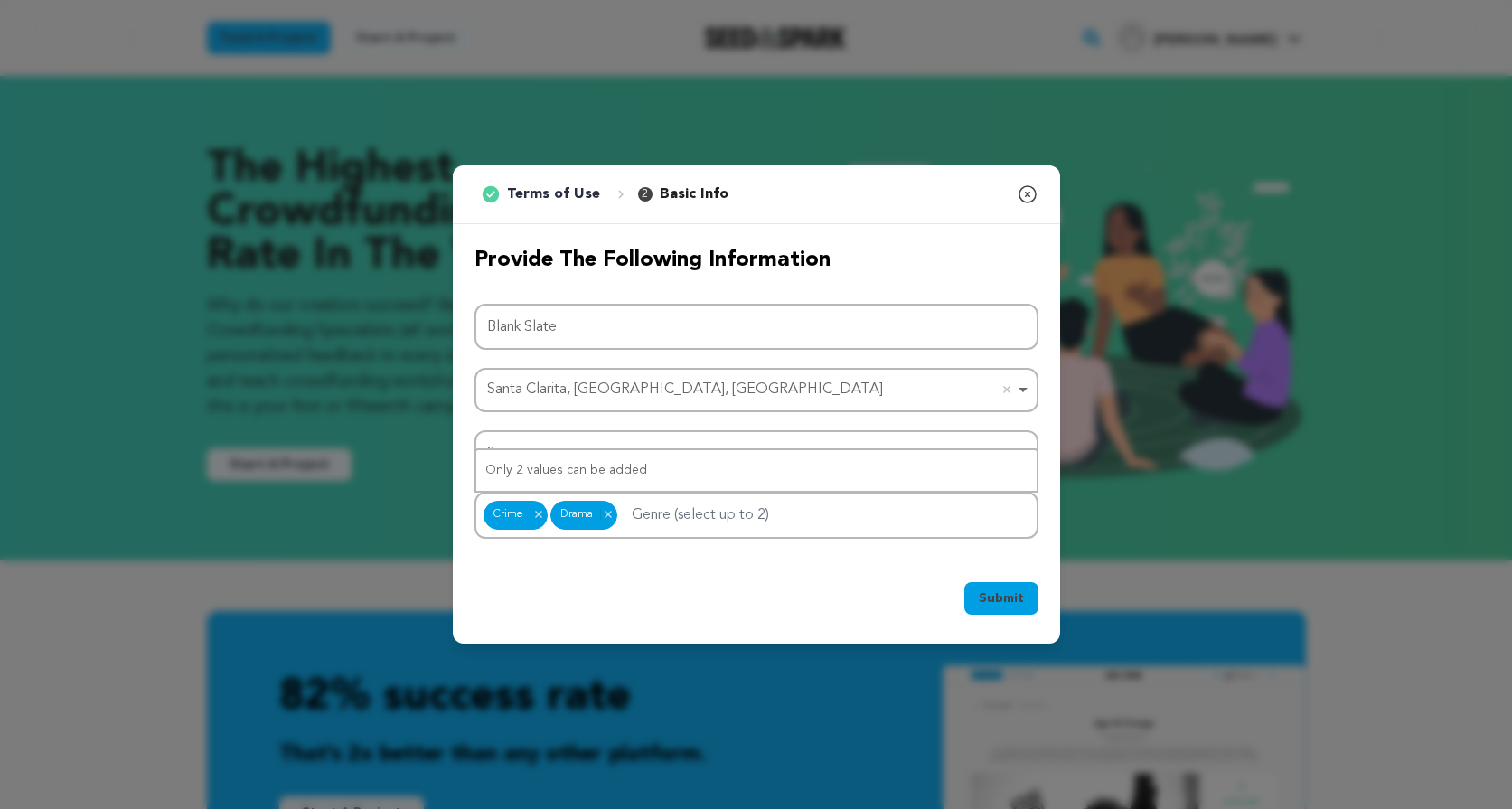
click at [1007, 600] on span "Submit" at bounding box center [1001, 598] width 45 height 18
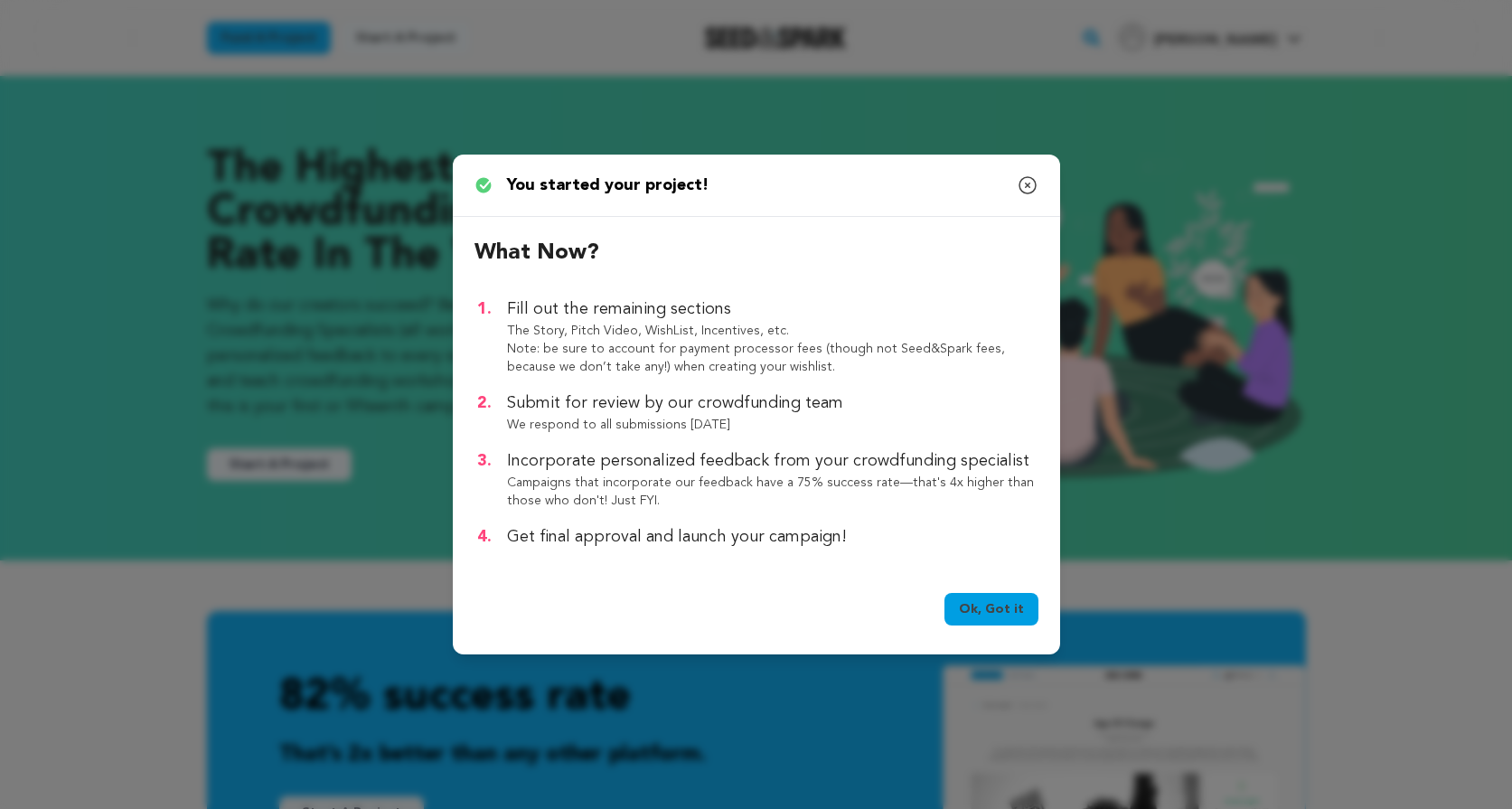
click at [1008, 617] on link "Ok, Got it" at bounding box center [991, 608] width 94 height 33
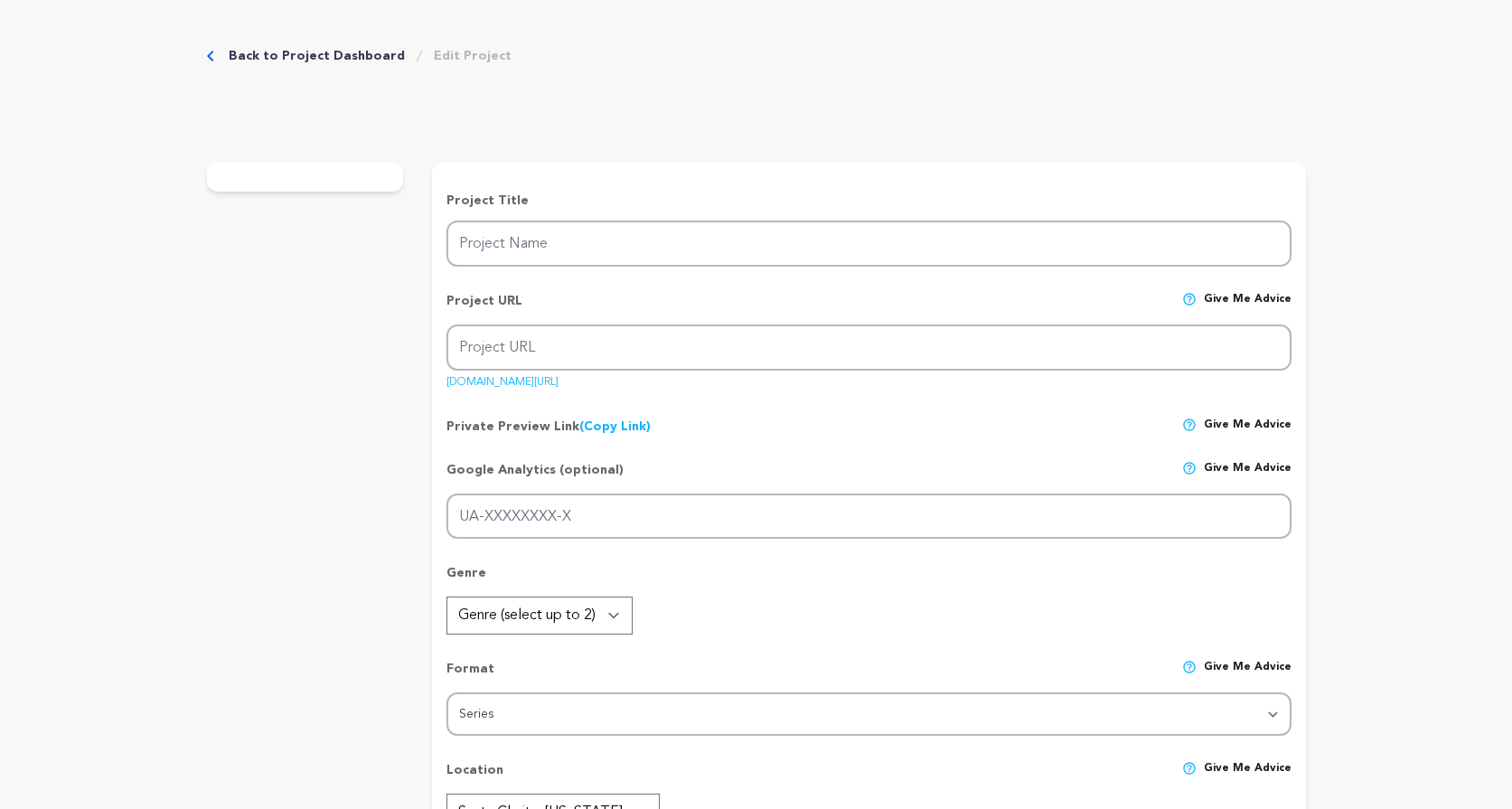
type input "Blank Slate"
type input "blank-slate"
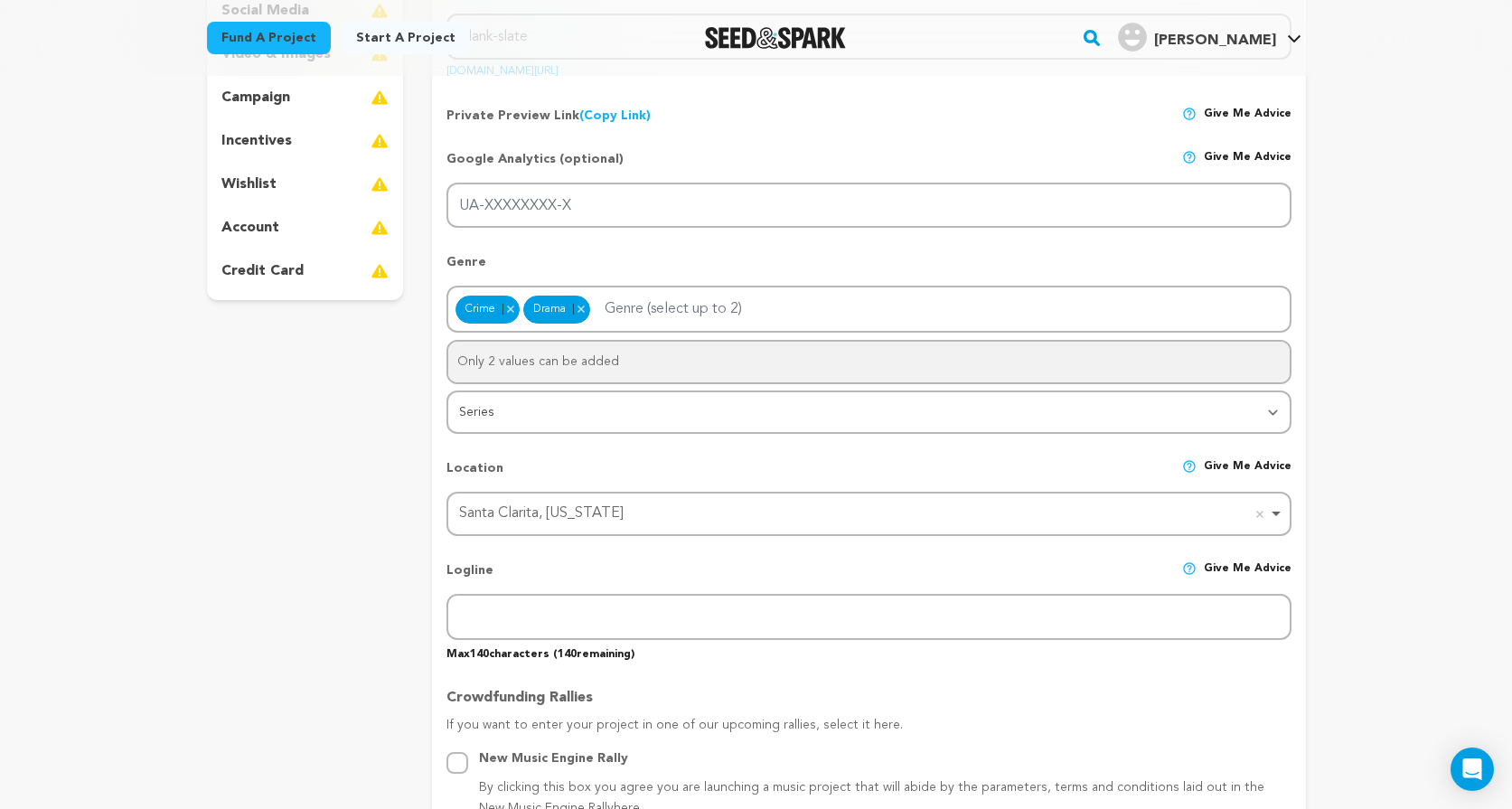
scroll to position [397, 0]
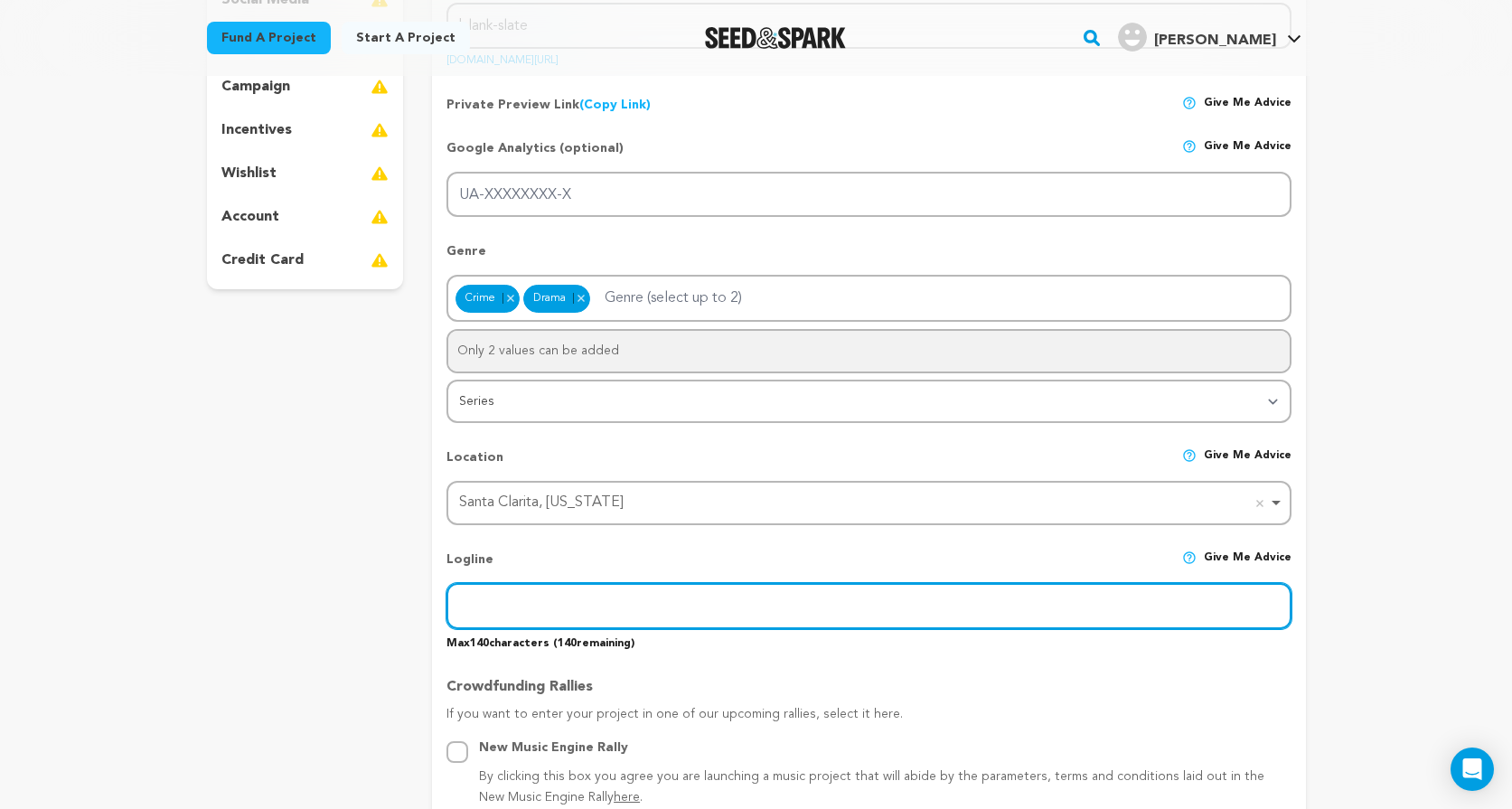
click at [543, 611] on input "text" at bounding box center [869, 606] width 844 height 46
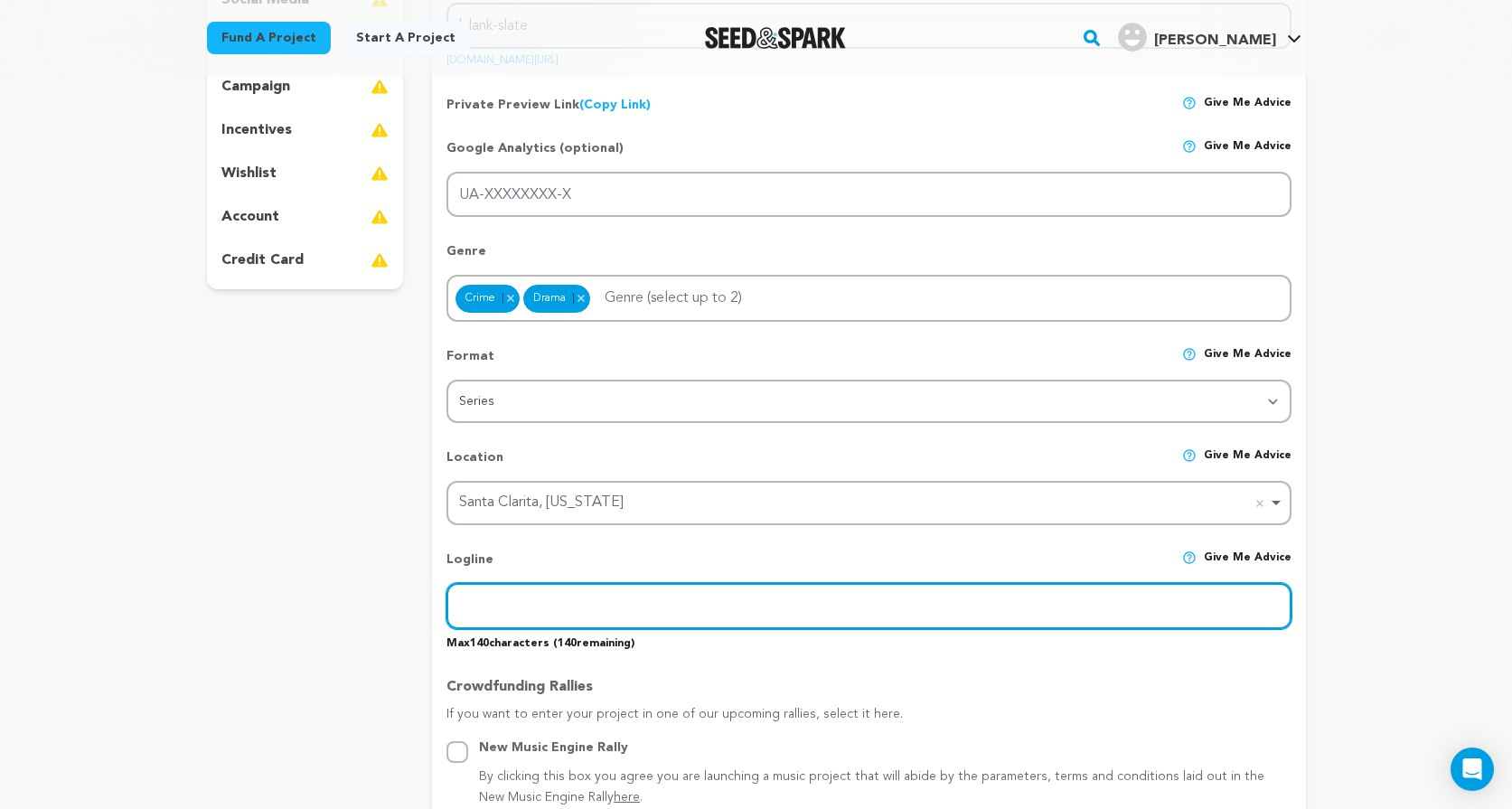
click at [543, 598] on input "text" at bounding box center [869, 606] width 844 height 46
paste input "When a Congressman dies under suspicious circumstances, a troubled father and a…"
click at [566, 586] on input "When a Congressman dies under suspicious circumstances, a troubled father and a…" at bounding box center [869, 606] width 844 height 46
drag, startPoint x: 582, startPoint y: 581, endPoint x: 604, endPoint y: 601, distance: 29.7
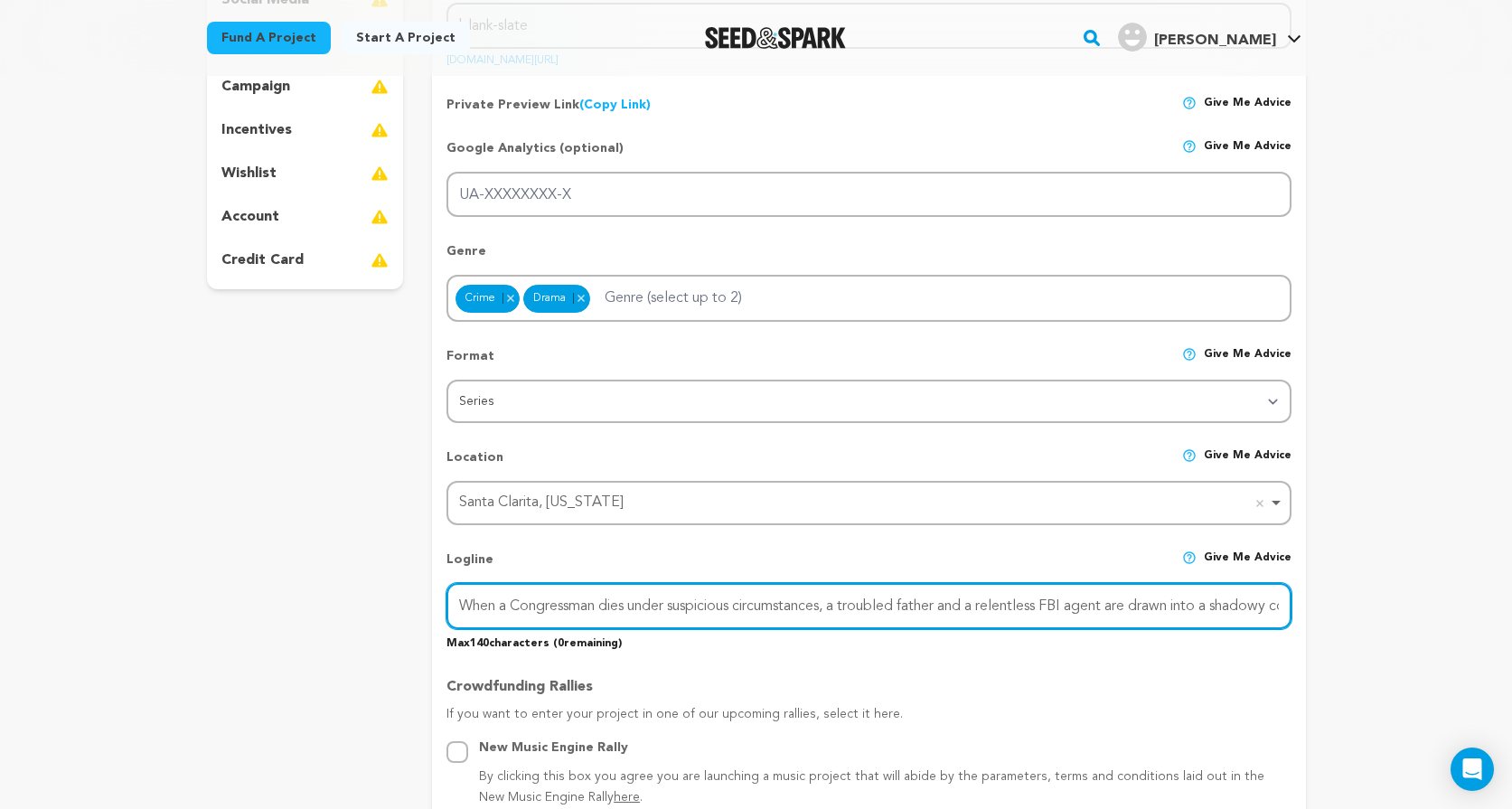
click at [604, 599] on input "When a Congressman dies under suspicious circumstances, a troubled father and a…" at bounding box center [869, 606] width 844 height 46
click at [604, 601] on input "When a Congressman dies under suspicious circumstances, a troubled father and a…" at bounding box center [869, 606] width 844 height 46
drag, startPoint x: 604, startPoint y: 601, endPoint x: 1359, endPoint y: 623, distance: 755.3
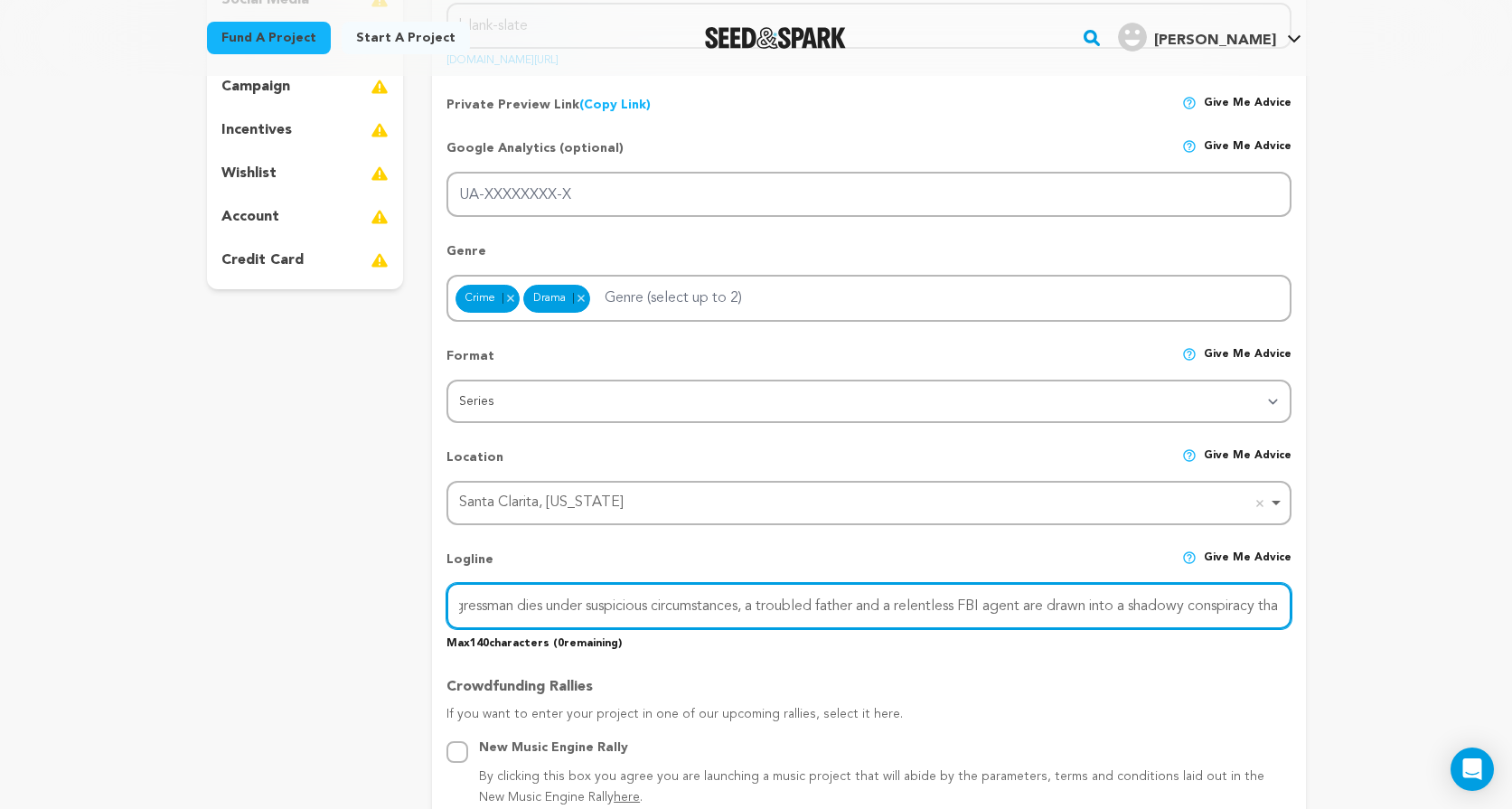
paste input "In the wake of a high-profile murder, a man haunted by his past and an FBI agen…"
type input "In the wake of a high-profile murder, a man haunted by his past and an FBI agen…"
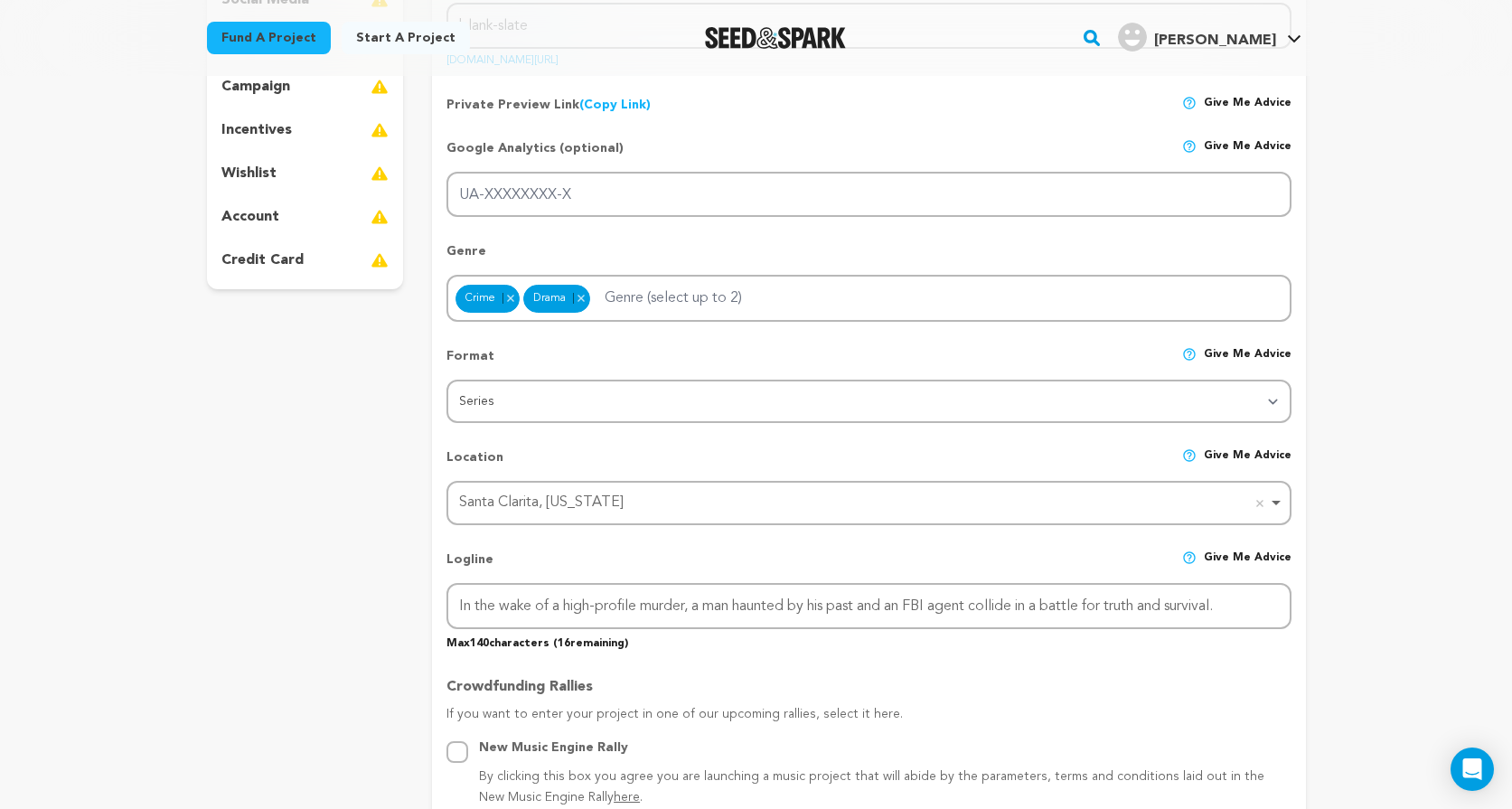
click at [1215, 666] on div "Crowdfunding Rallies If you want to enter your project in one of our upcoming r…" at bounding box center [869, 734] width 844 height 147
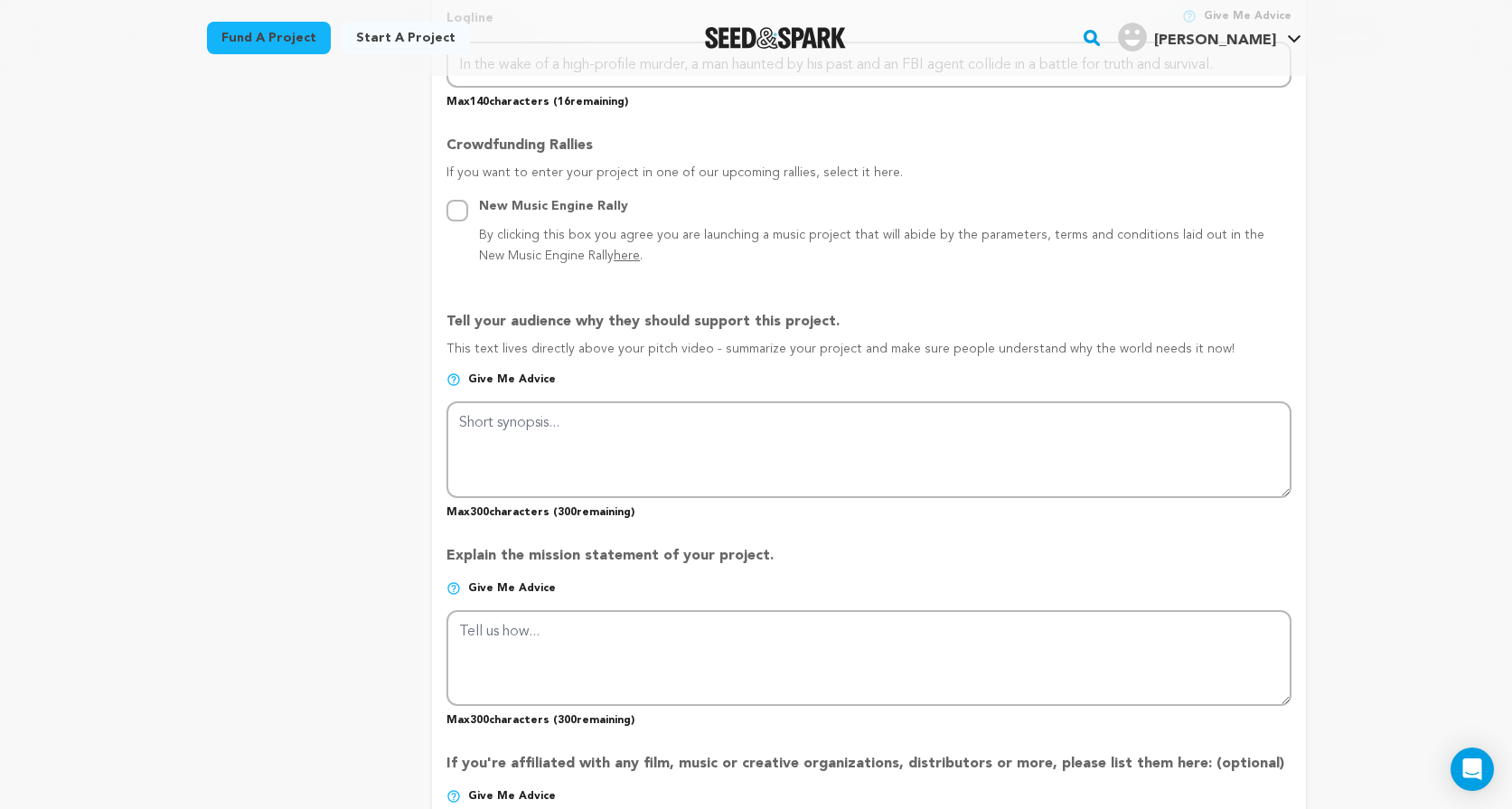
scroll to position [970, 0]
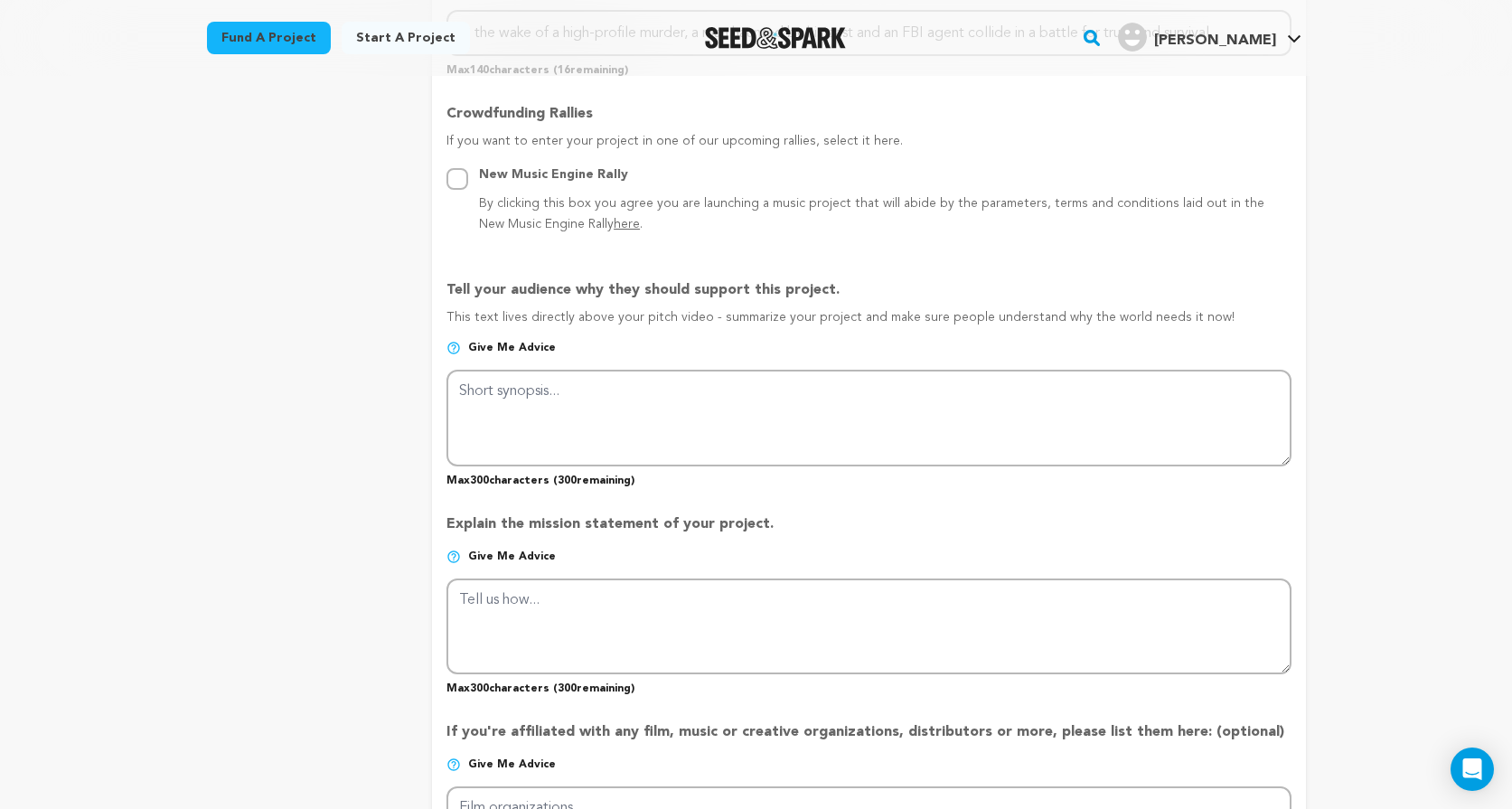
click at [455, 344] on img at bounding box center [454, 348] width 15 height 15
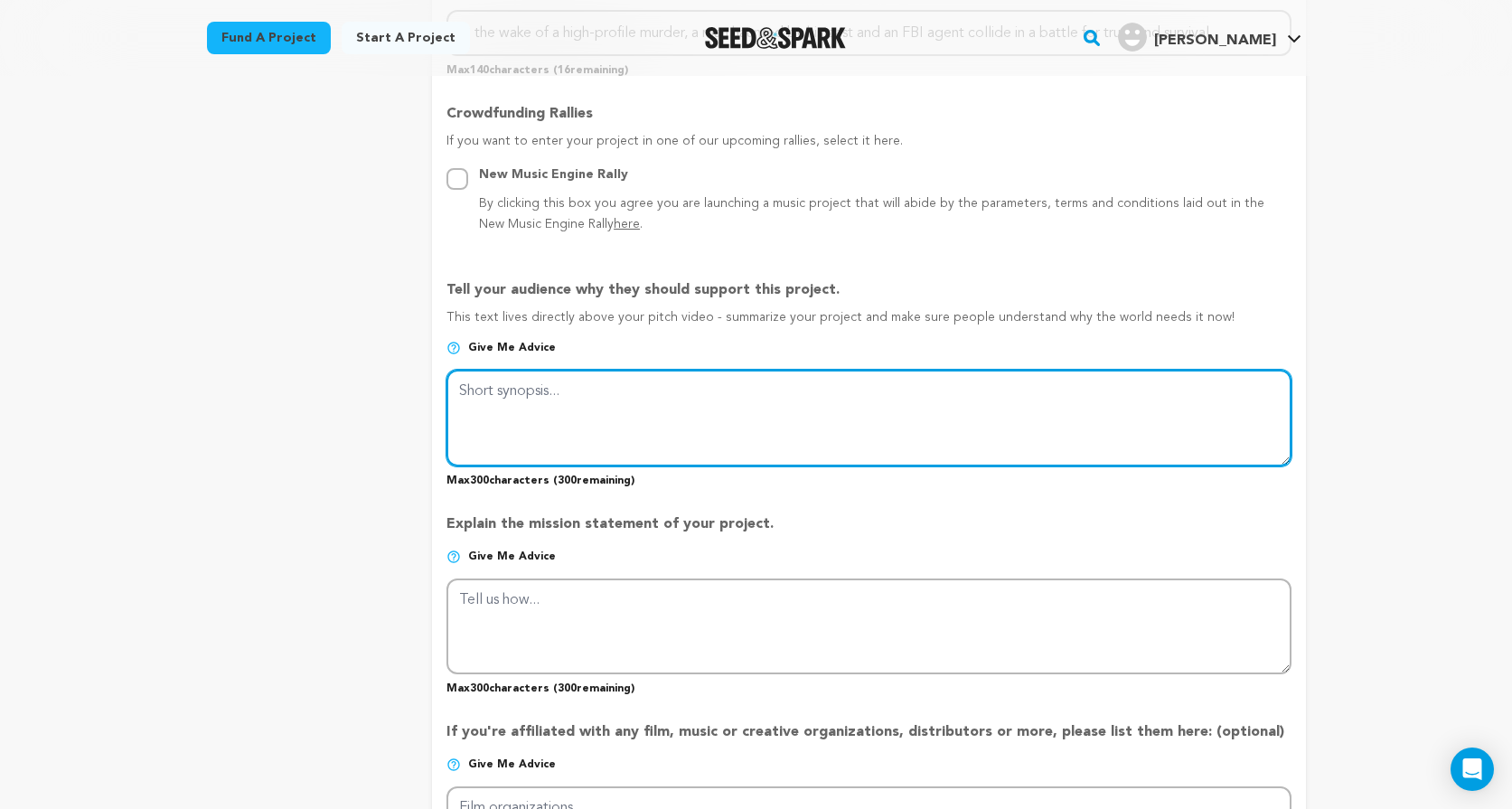
click at [481, 397] on textarea at bounding box center [869, 417] width 844 height 96
click at [565, 421] on textarea at bounding box center [869, 417] width 844 height 96
paste textarea "When a Congressman dies under suspicious circumstances, FBI Agent [PERSON_NAME]…"
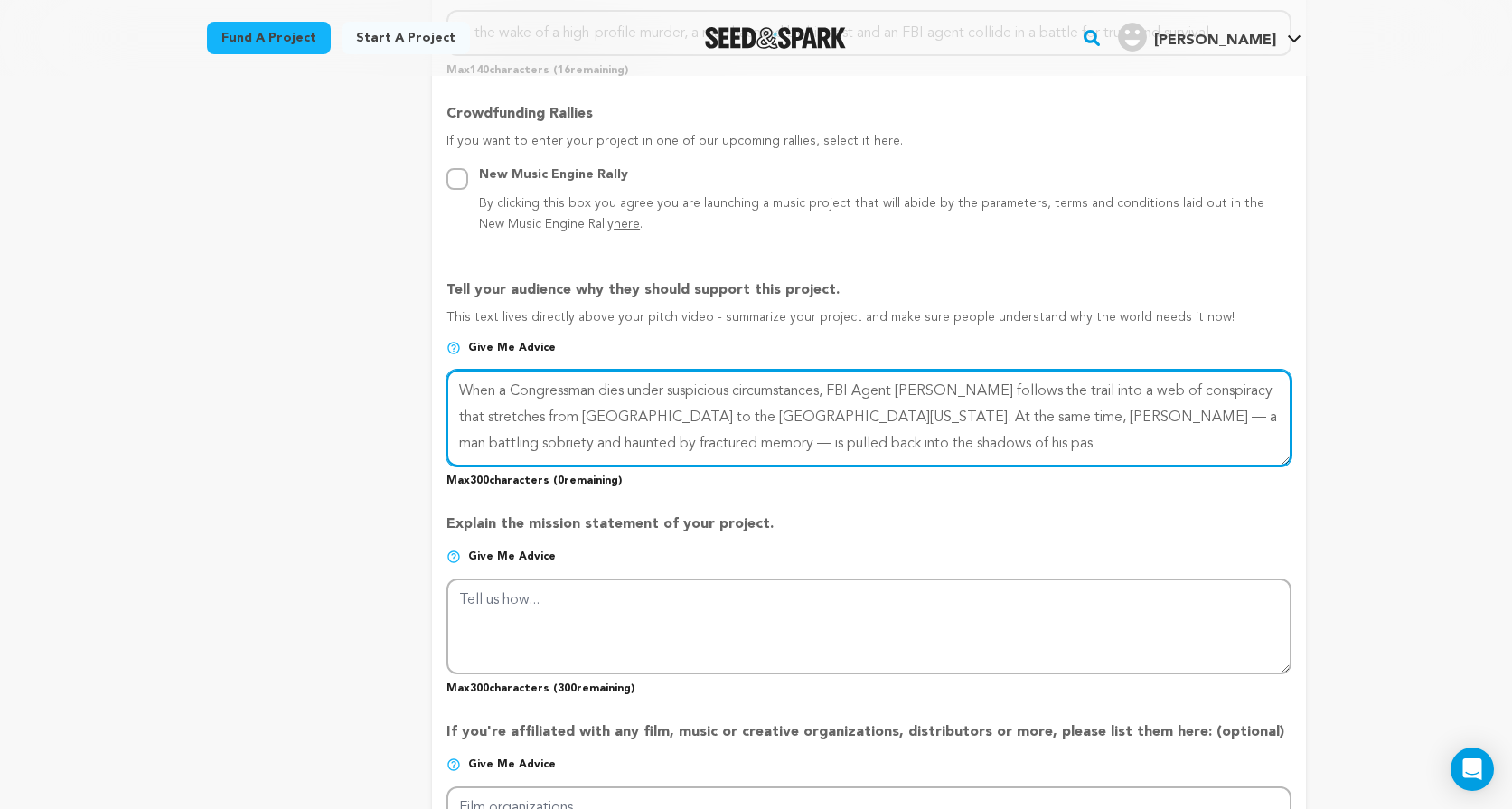
click at [563, 428] on textarea at bounding box center [869, 417] width 844 height 96
paste textarea "congressman dies under suspicious circumstances, an FBI agent pursues the case …"
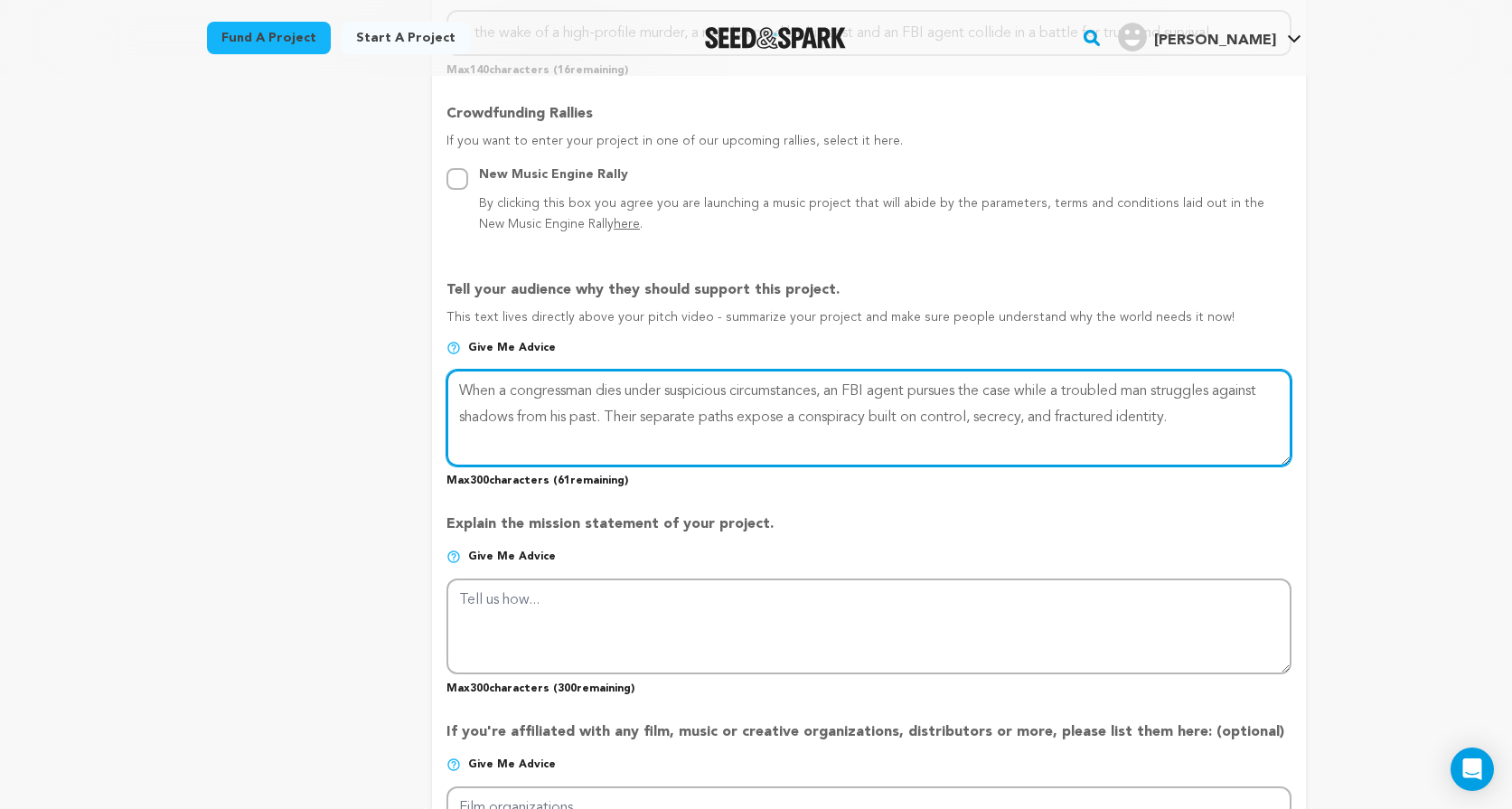
type textarea "When a congressman dies under suspicious circumstances, an FBI agent pursues th…"
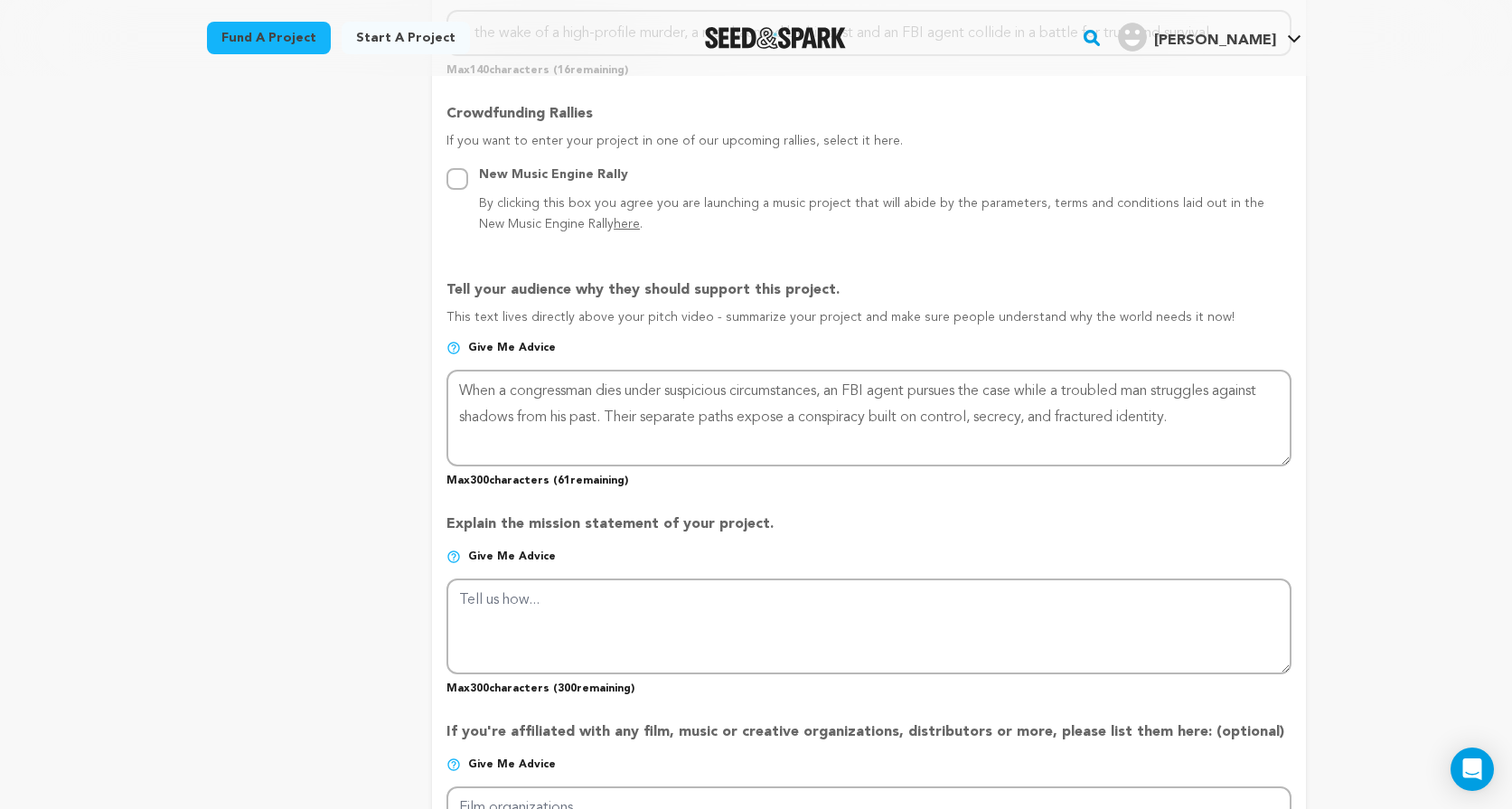
click at [332, 643] on div "project story team social media video & images campaign incentives wishlist" at bounding box center [304, 313] width 197 height 2090
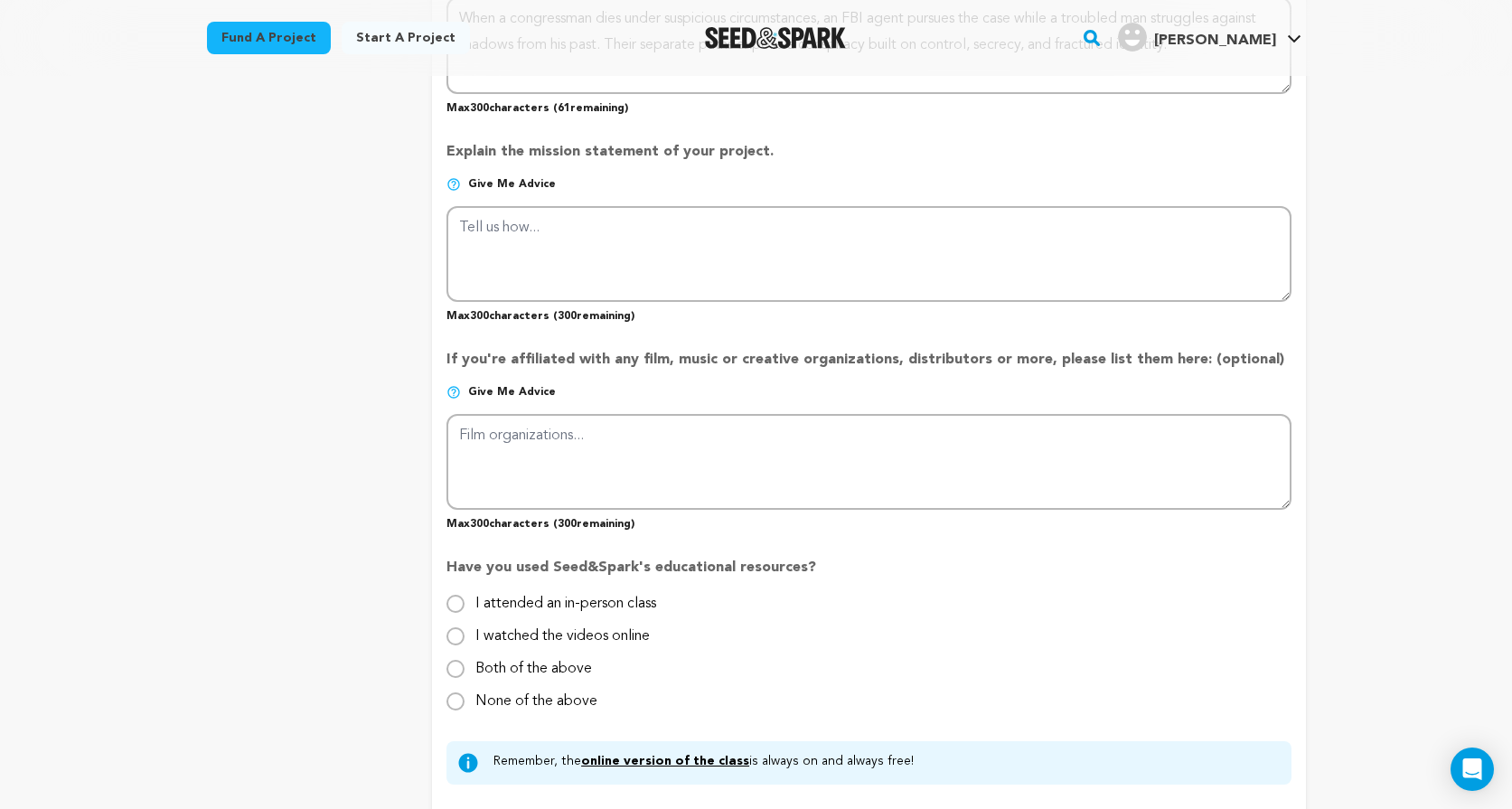
scroll to position [1343, 0]
click at [454, 695] on input "None of the above" at bounding box center [456, 700] width 18 height 18
radio input "true"
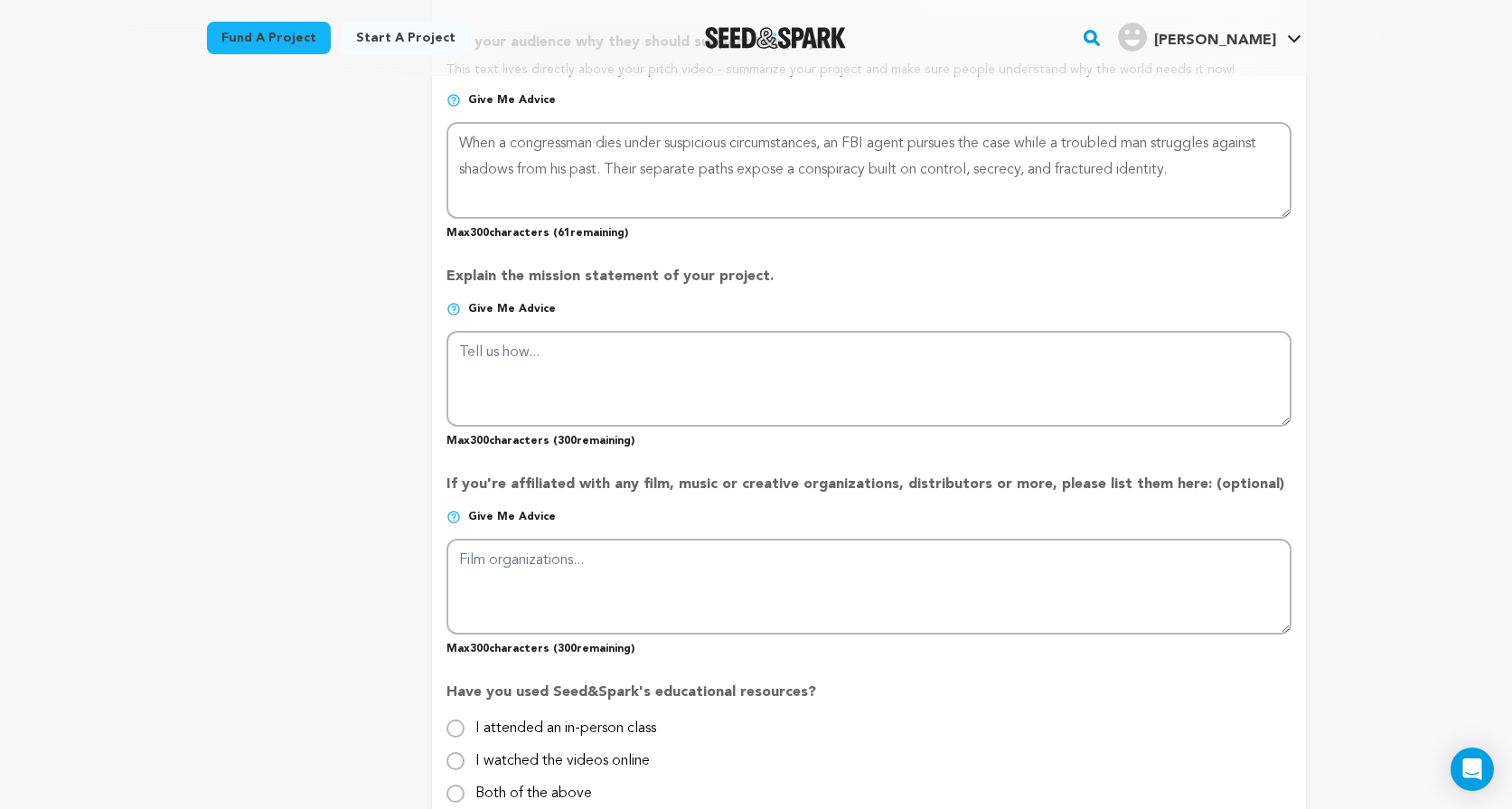
scroll to position [1216, 0]
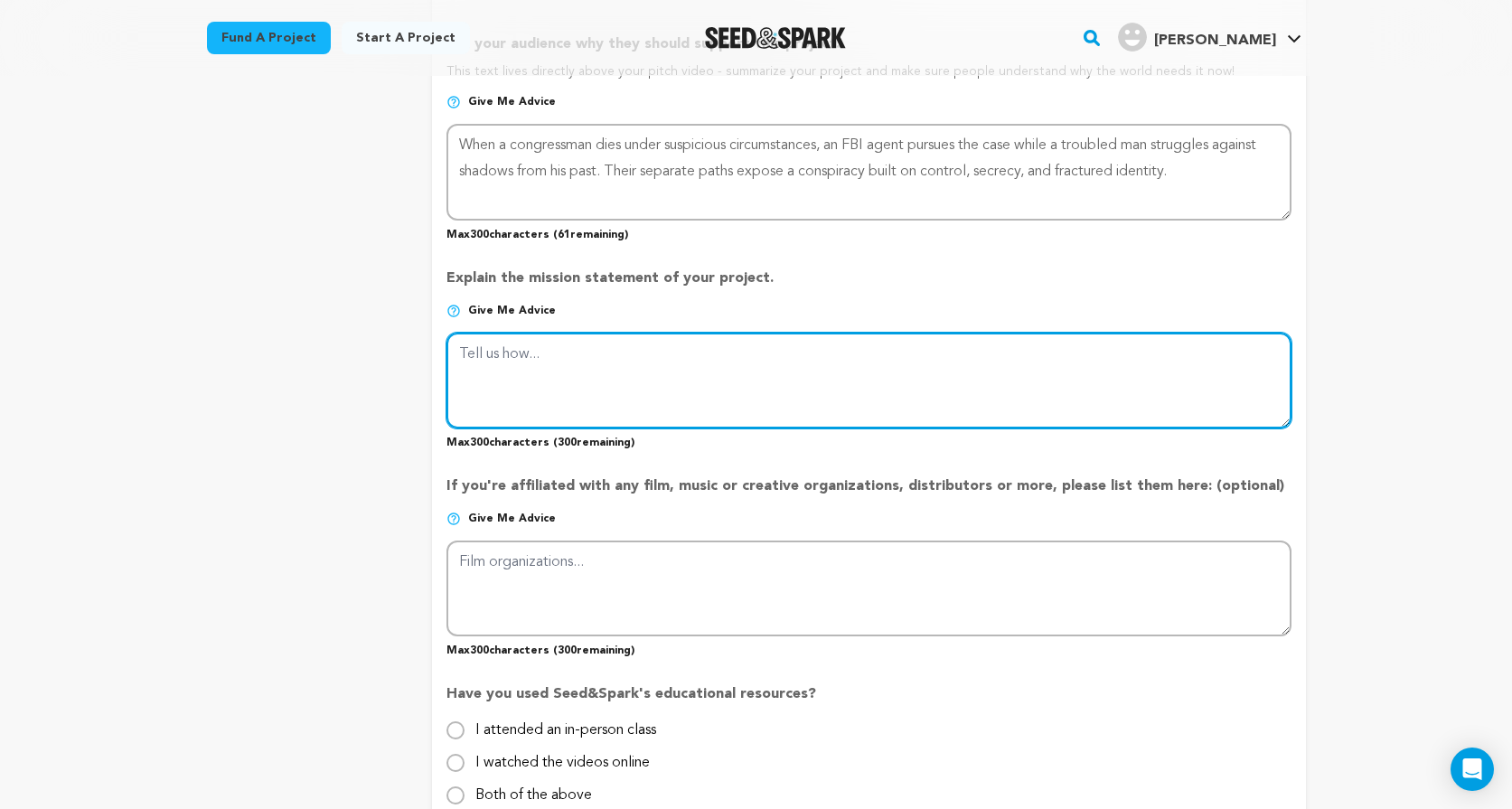
click at [555, 344] on textarea at bounding box center [869, 380] width 844 height 96
paste textarea "Blank Slate reclaims [MEDICAL_DATA] as a source of resilience rather than stigm…"
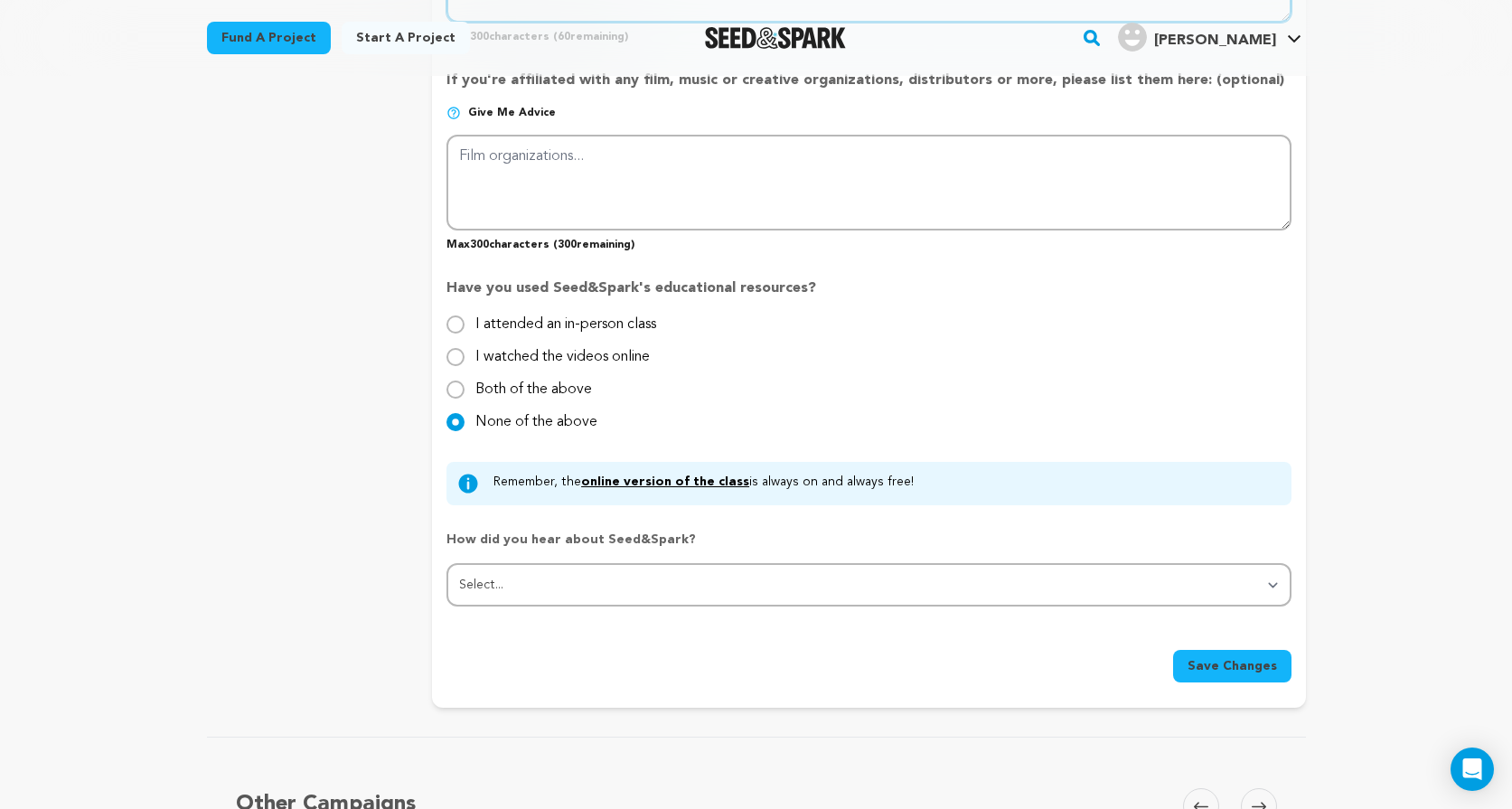
scroll to position [1641, 0]
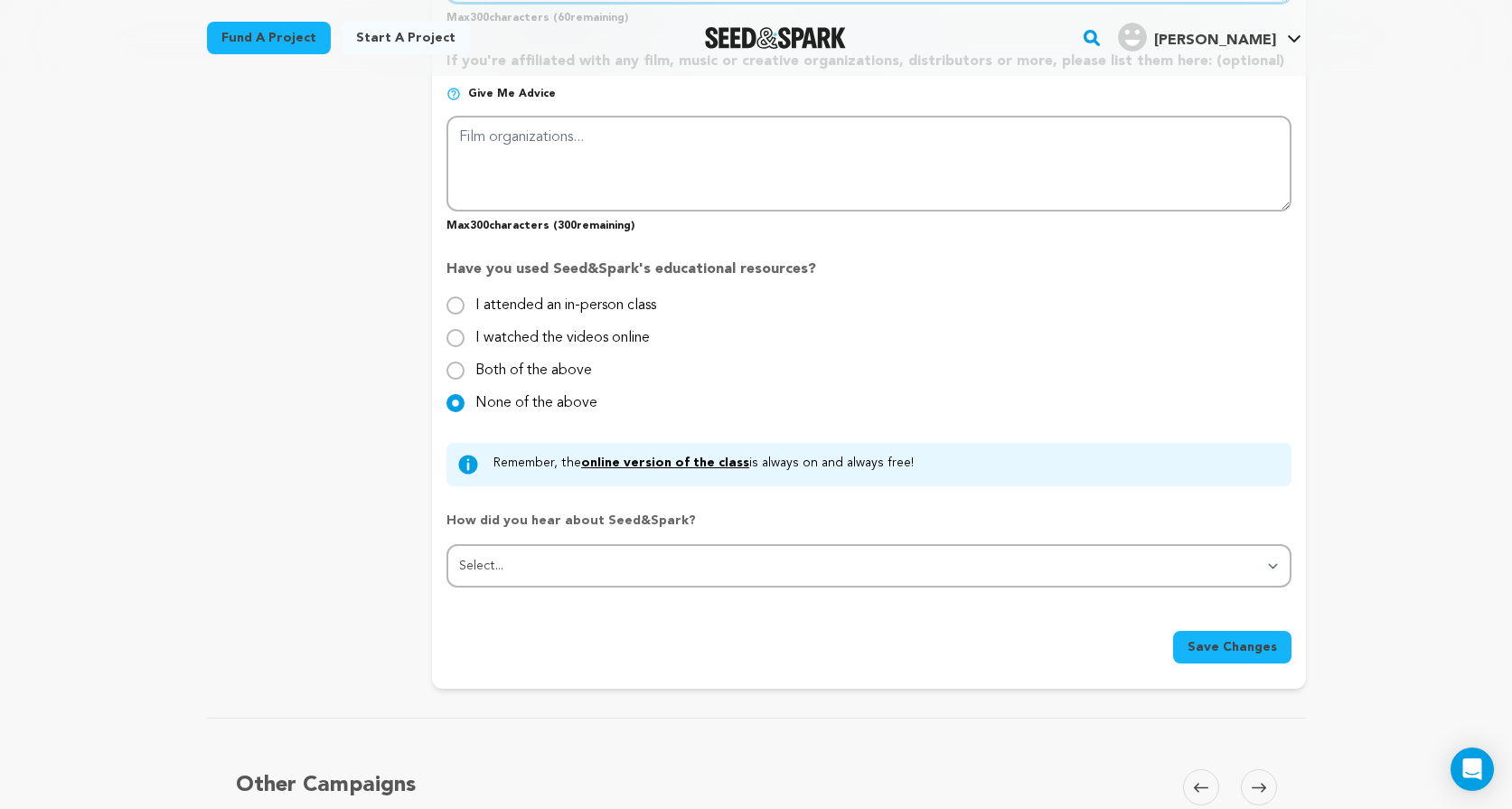
type textarea "Blank Slate reclaims [MEDICAL_DATA] as a source of resilience rather than stigm…"
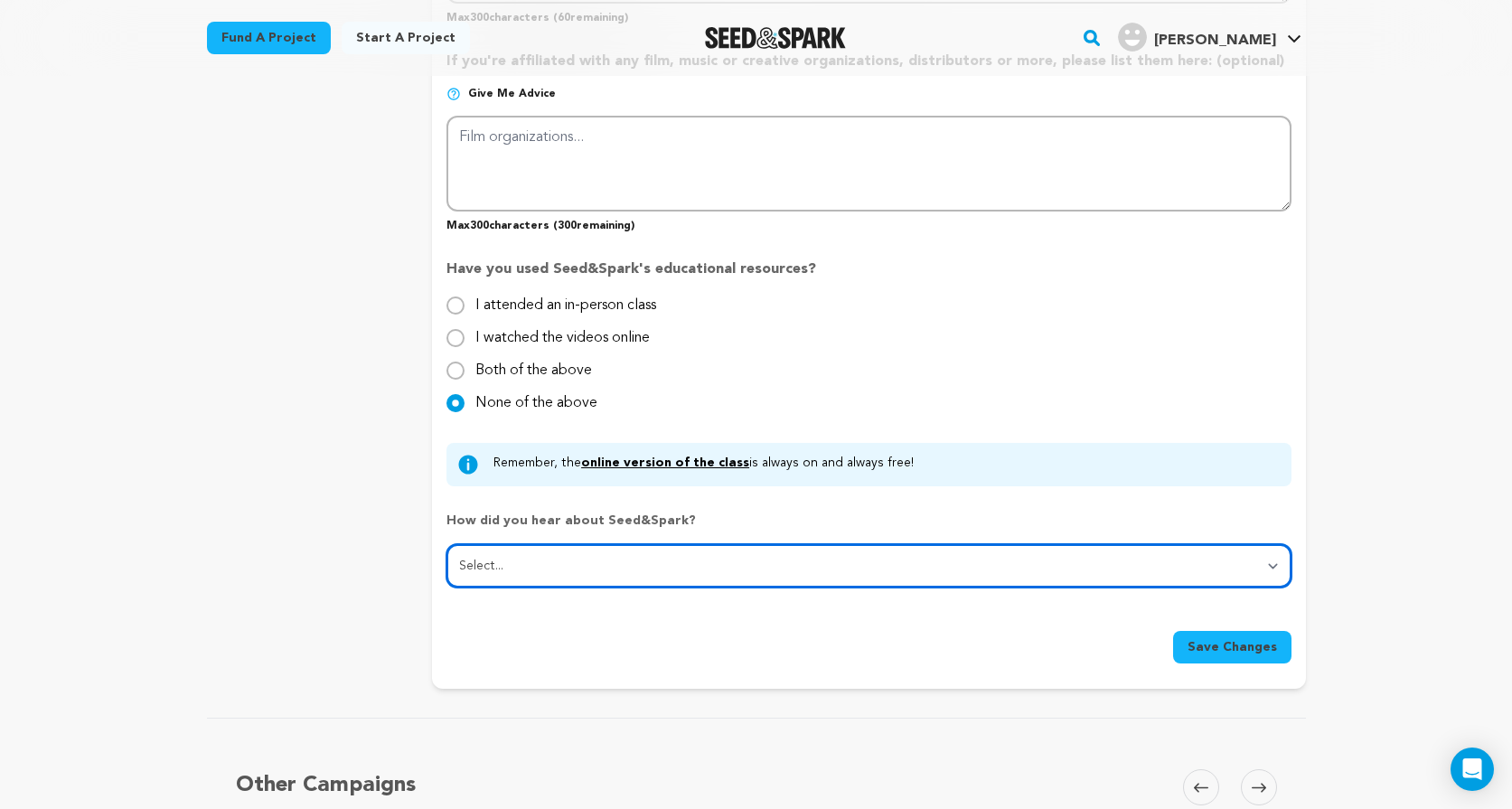
click at [601, 568] on select "Select... From a friend Social media Film festival or film organization Took an…" at bounding box center [869, 566] width 844 height 43
select select "1"
click at [447, 544] on select "Select... From a friend Social media Film festival or film organization Took an…" at bounding box center [869, 566] width 844 height 43
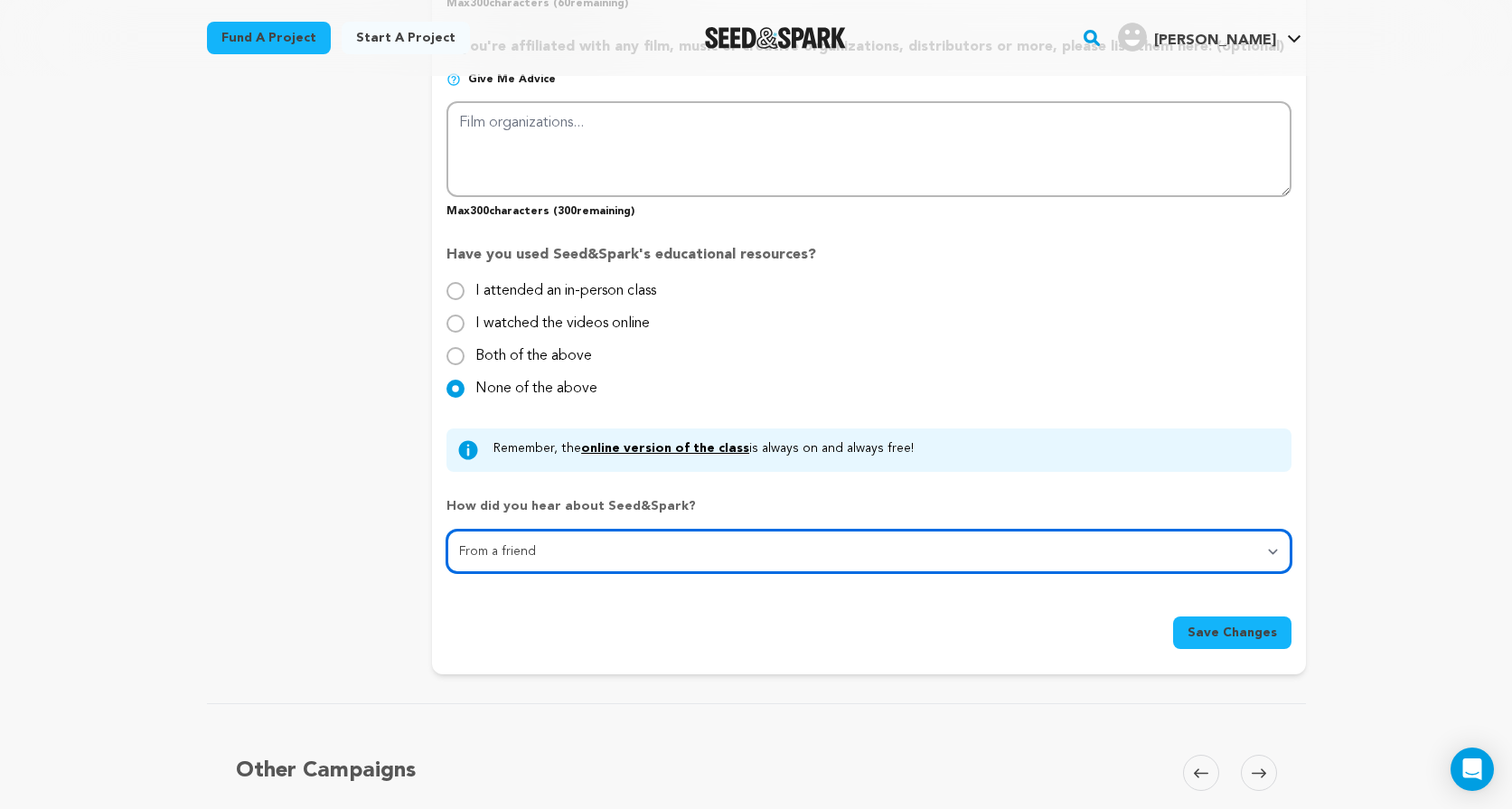
scroll to position [1645, 0]
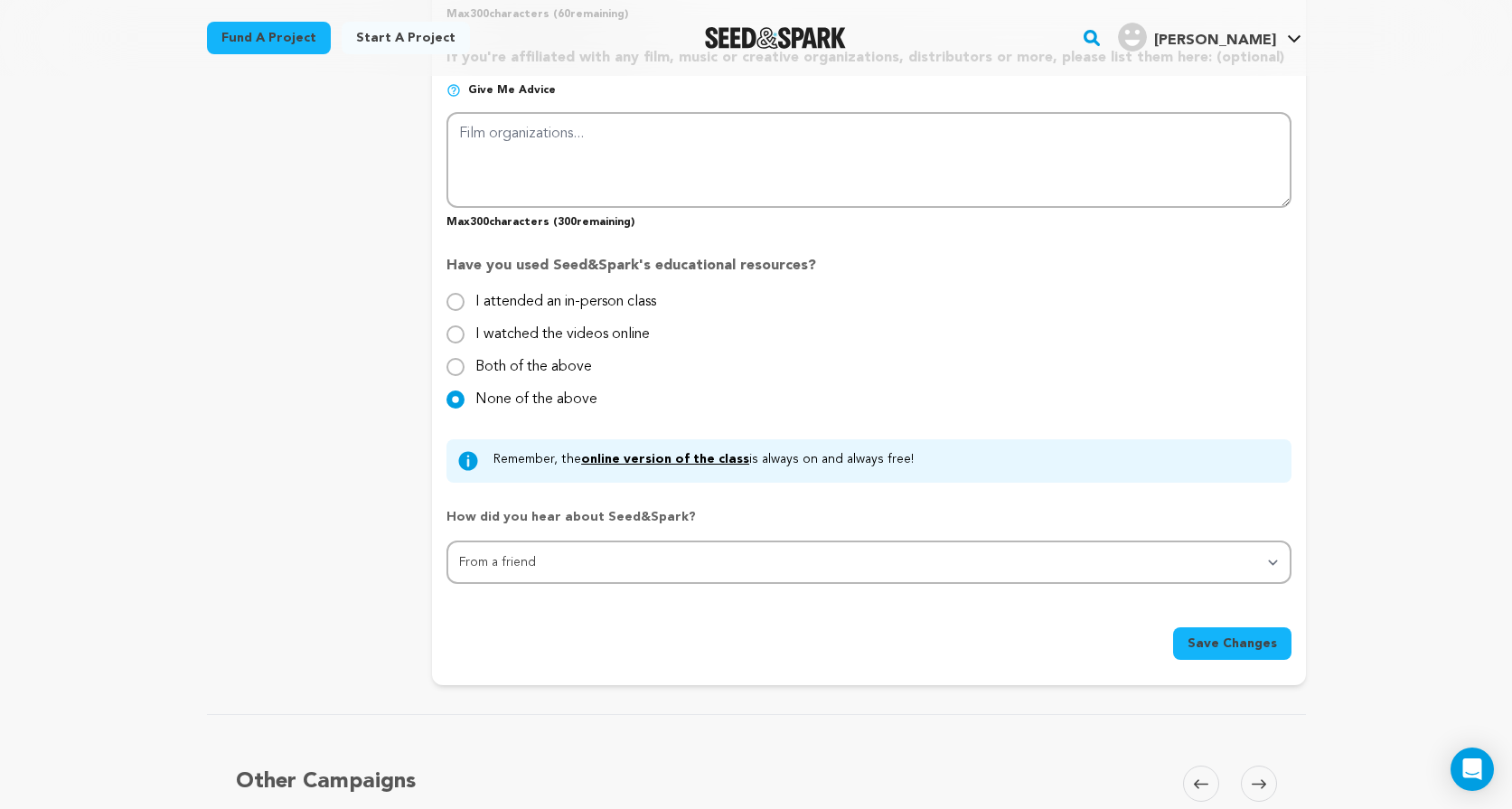
click at [1223, 640] on span "Save Changes" at bounding box center [1232, 643] width 90 height 18
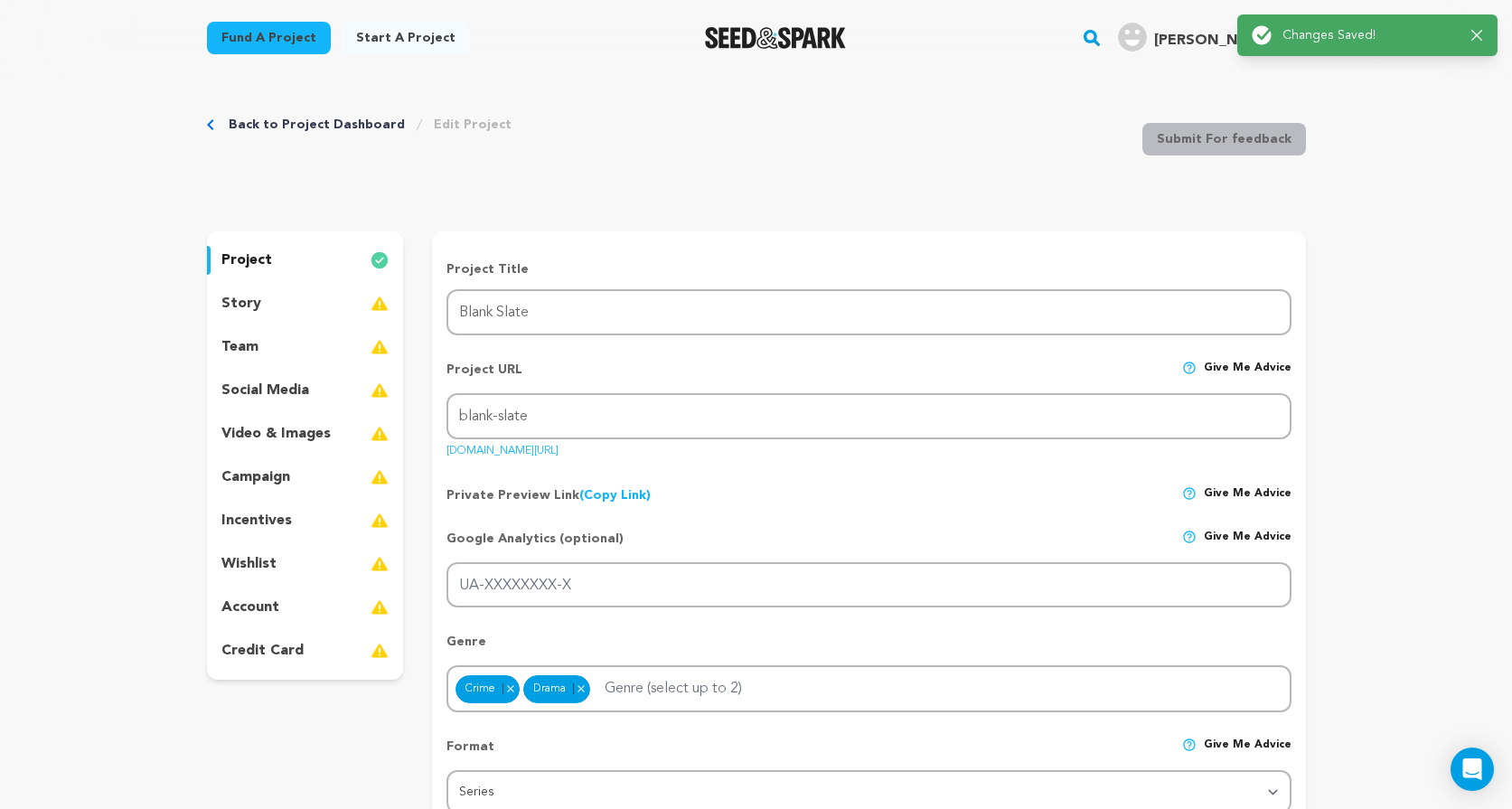
scroll to position [0, 0]
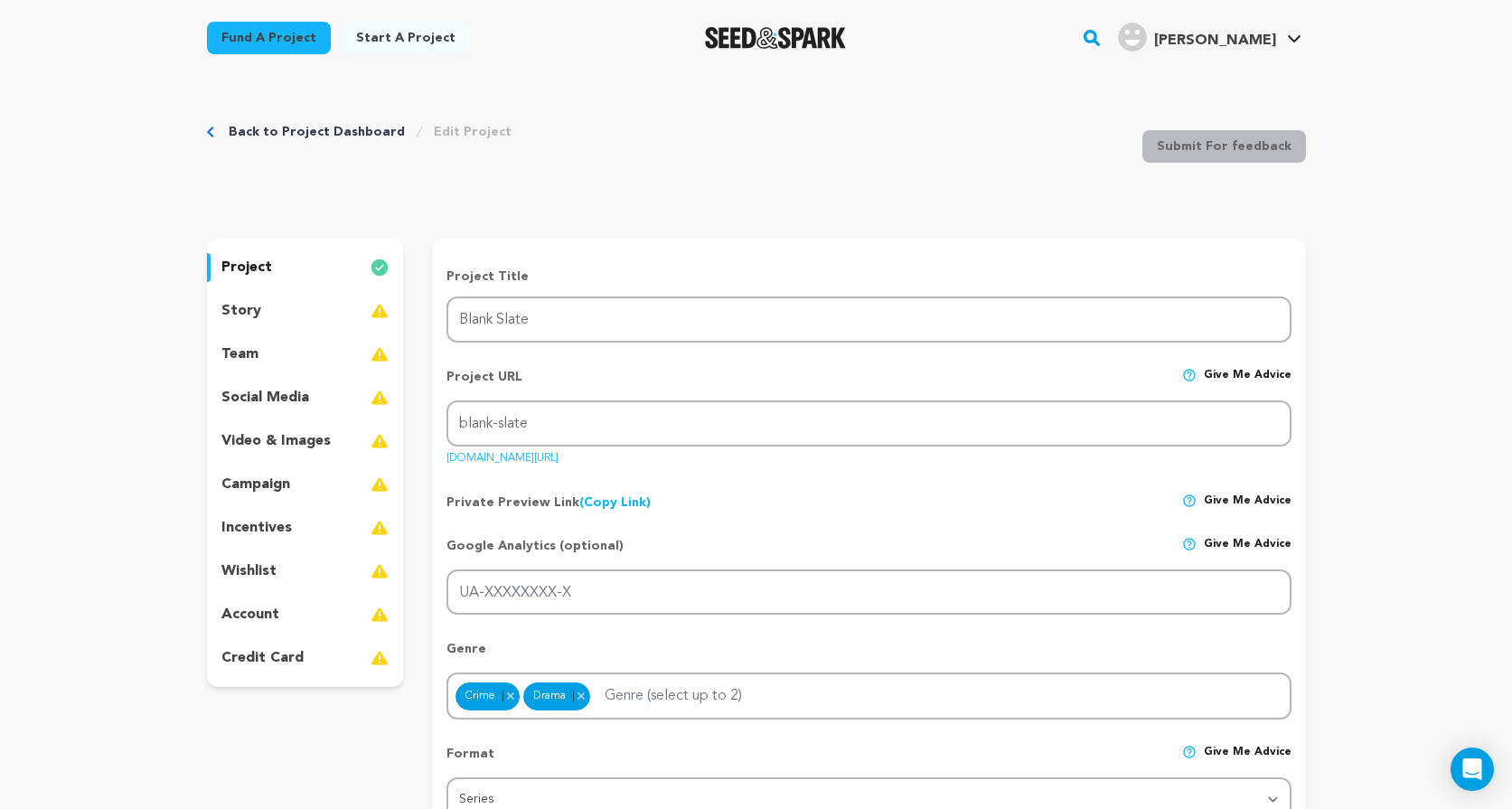
click at [260, 310] on div "story" at bounding box center [304, 310] width 197 height 29
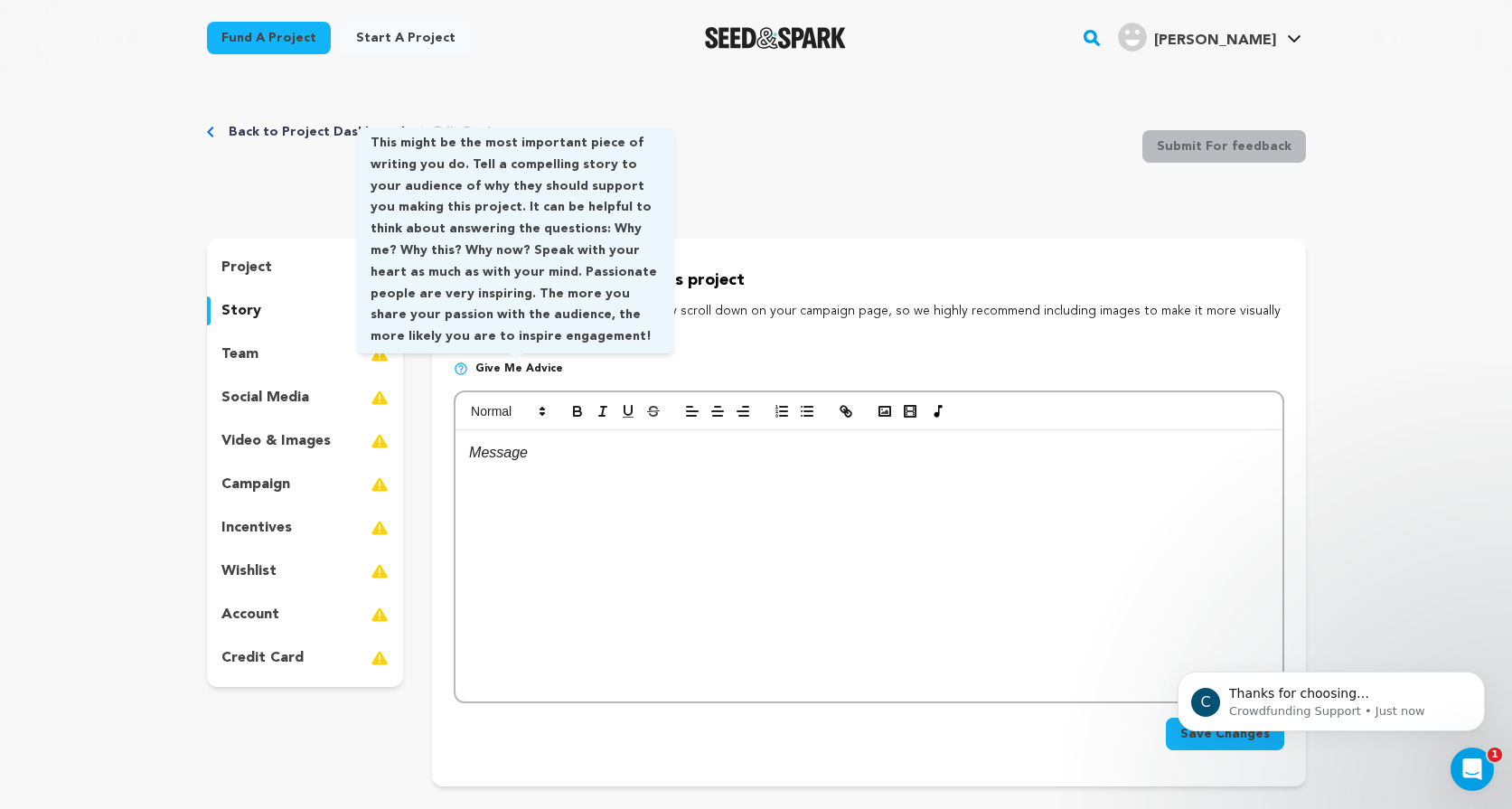
click at [513, 369] on span "Give me advice" at bounding box center [519, 368] width 88 height 15
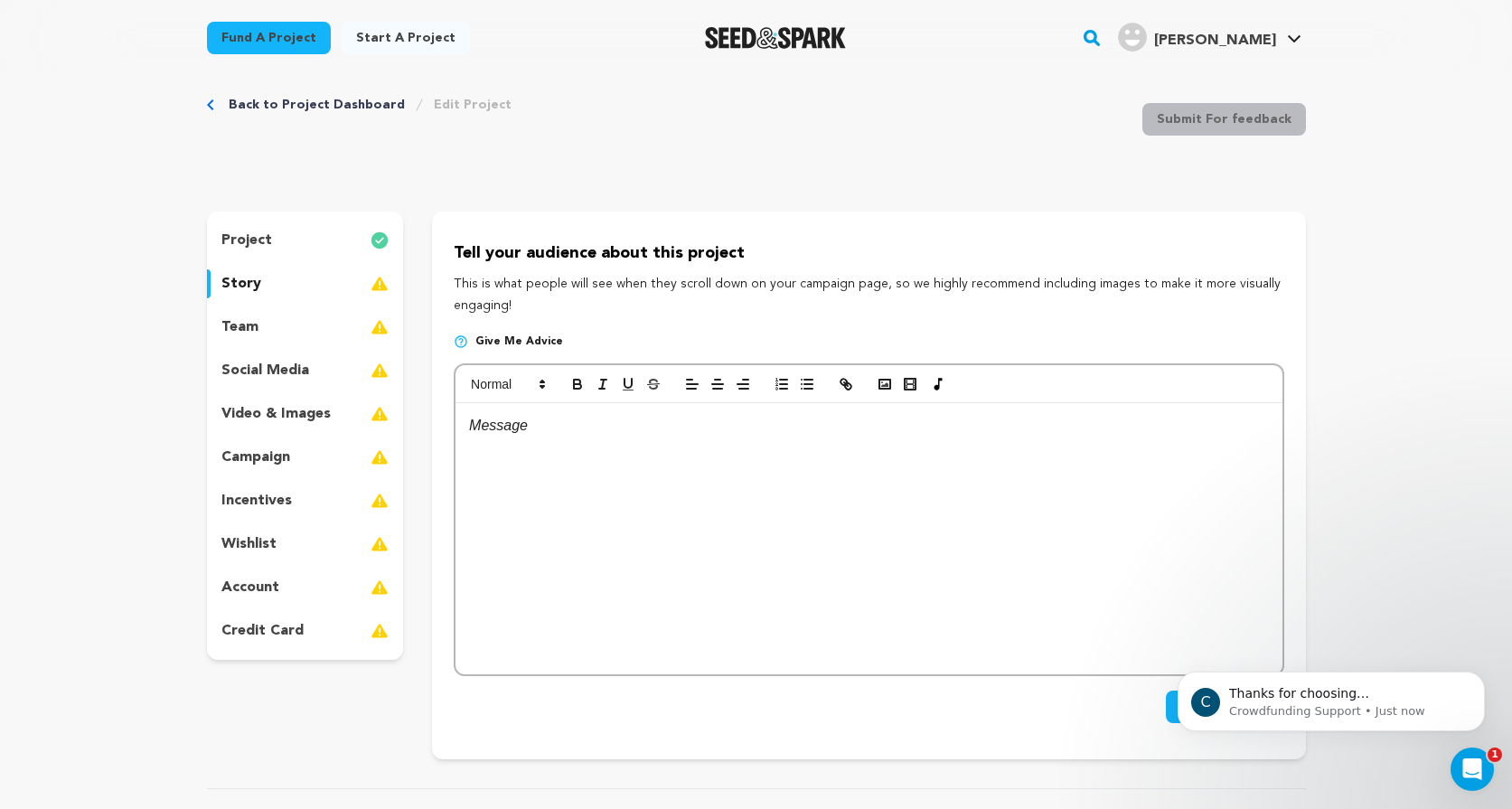
scroll to position [24, 0]
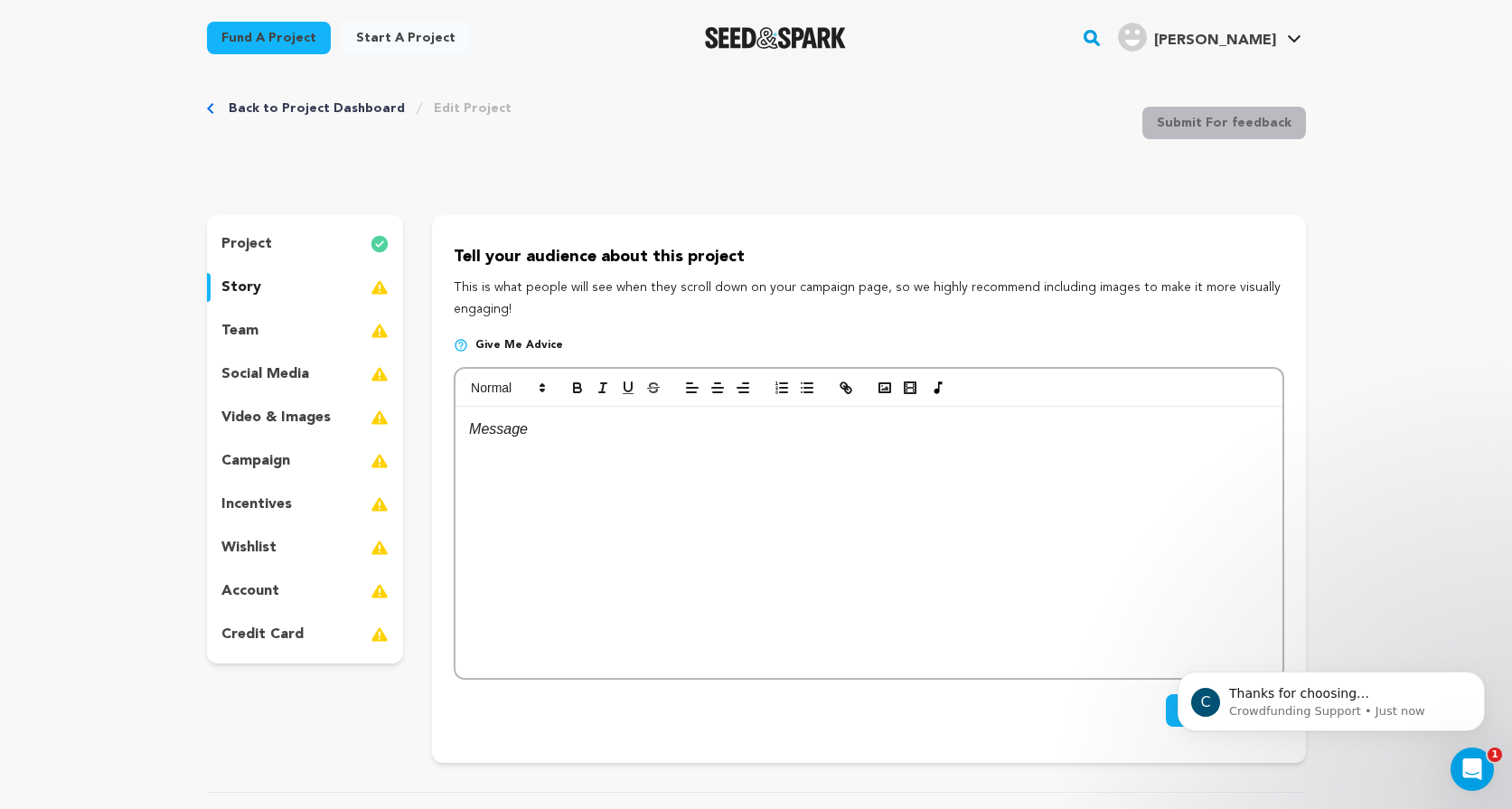
drag, startPoint x: 516, startPoint y: 304, endPoint x: 443, endPoint y: 283, distance: 76.0
click at [443, 283] on div "Tell your audience about this project This is what people will see when they sc…" at bounding box center [868, 489] width 873 height 547
copy p "This is what people will see when they scroll down on your campaign page, so we…"
click at [605, 345] on p "Give me advice" at bounding box center [869, 352] width 830 height 29
click at [534, 457] on div at bounding box center [869, 542] width 826 height 271
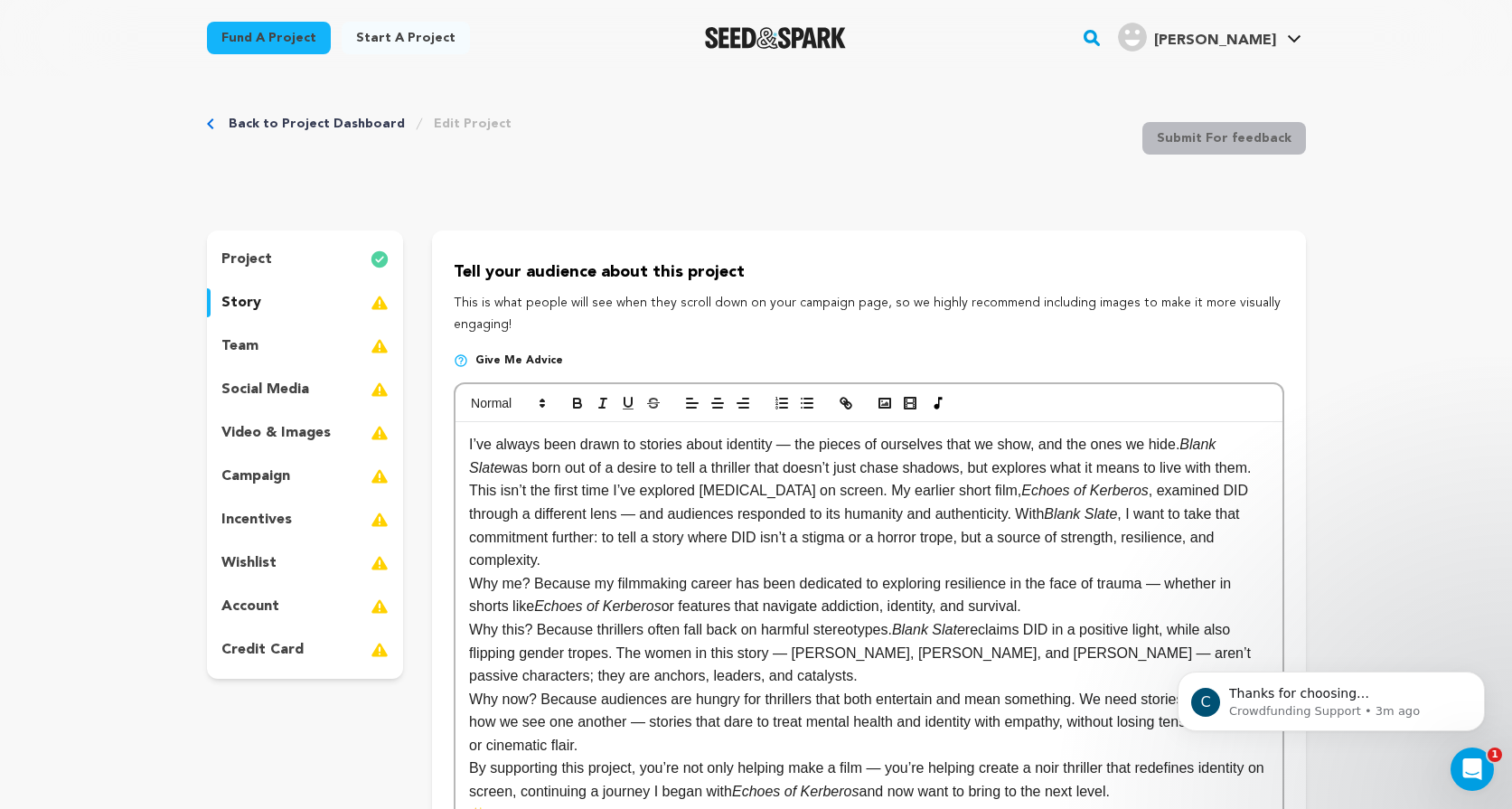
scroll to position [3, 0]
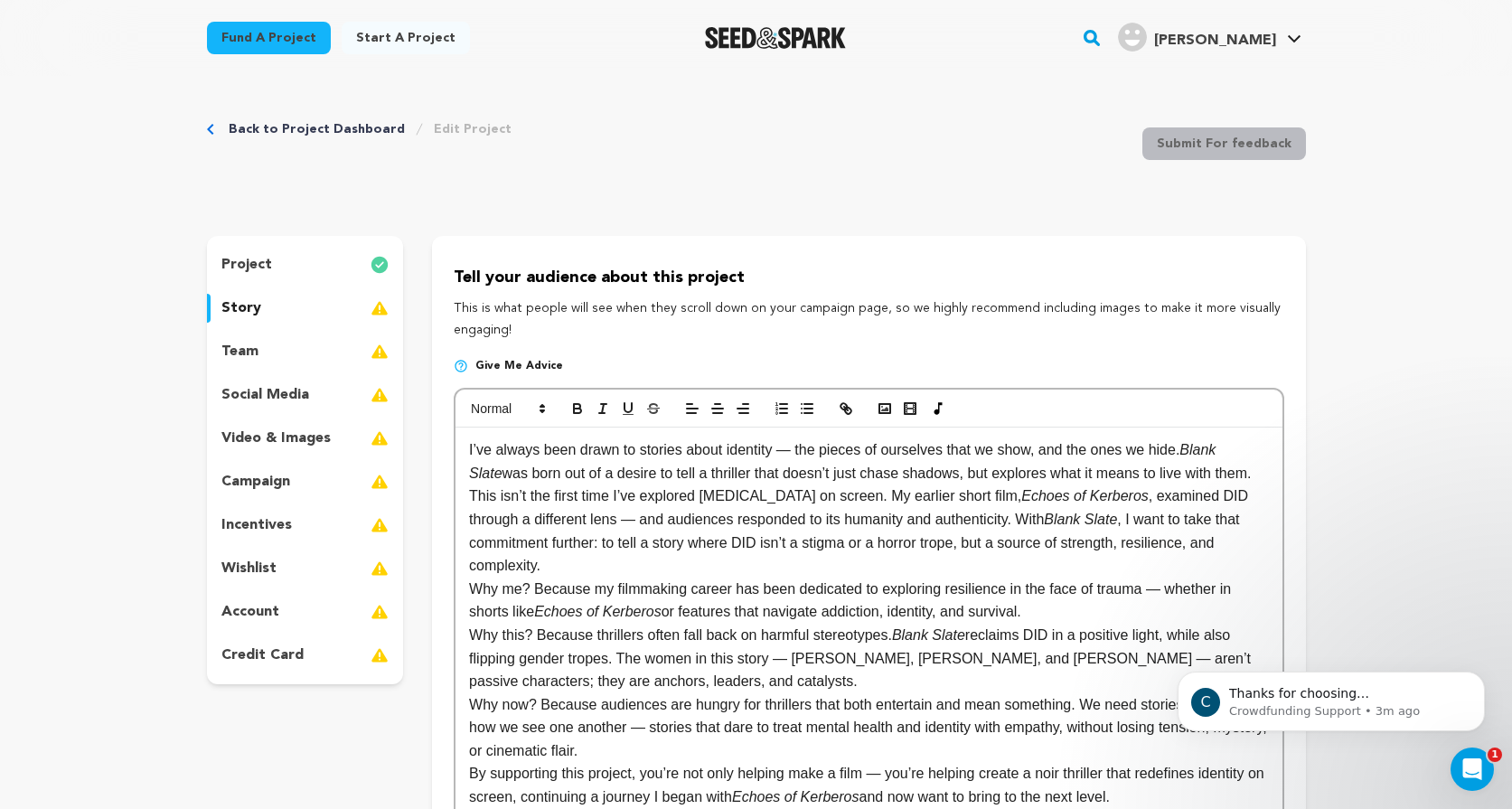
click at [650, 562] on p "This isn’t the first time I’ve explored [MEDICAL_DATA] on screen. My earlier sh…" at bounding box center [869, 529] width 798 height 92
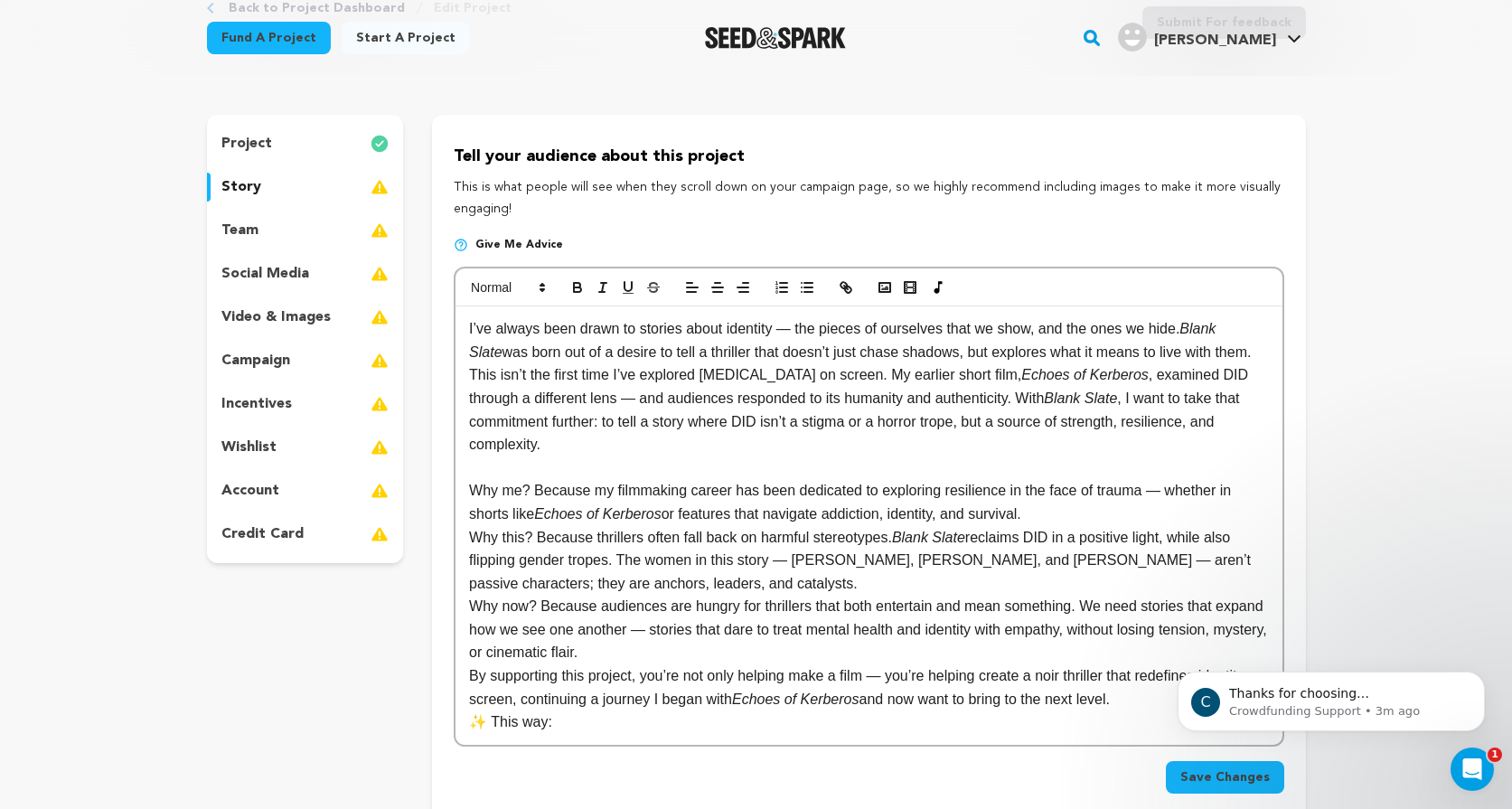
scroll to position [128, 0]
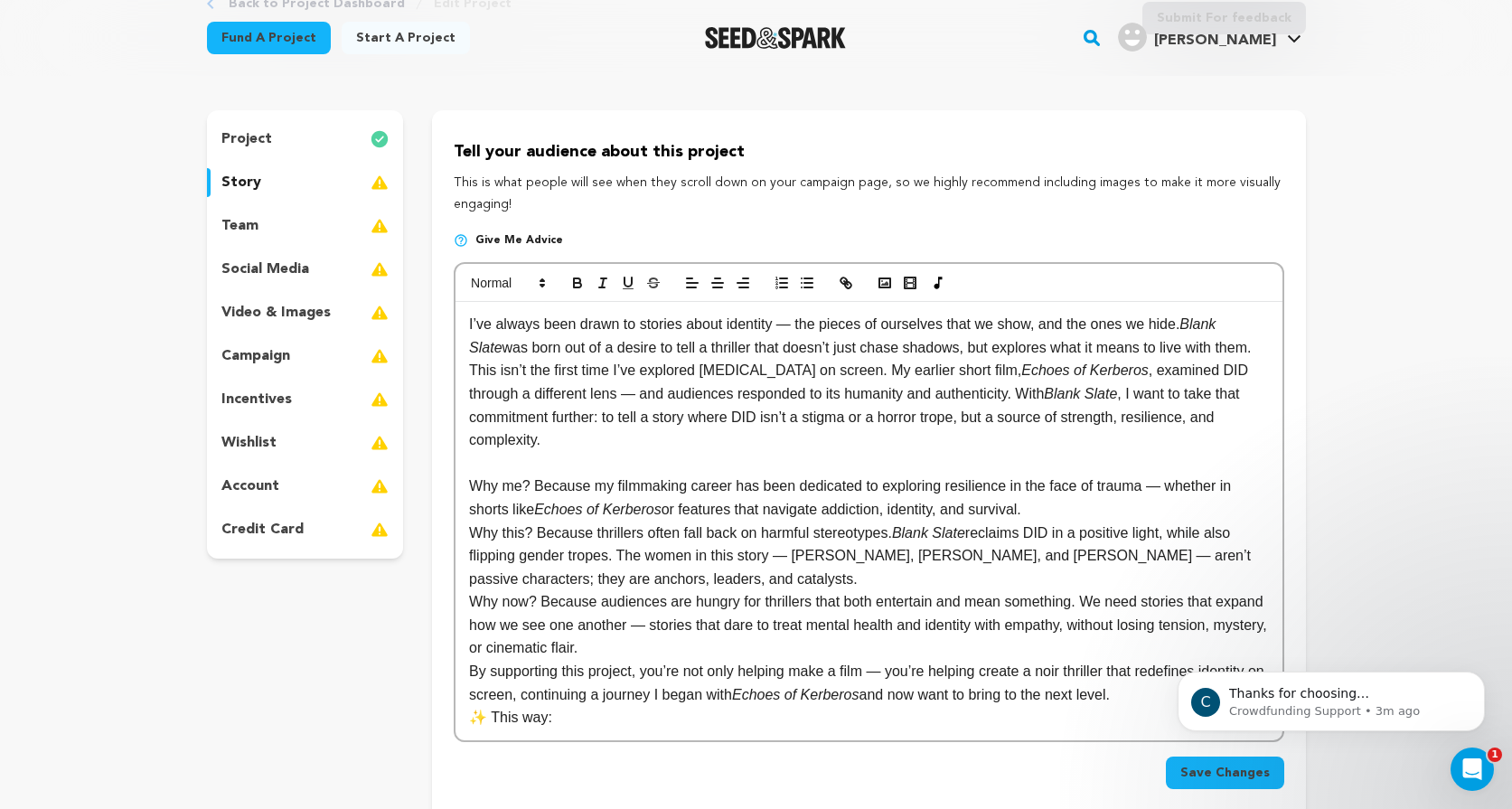
click at [701, 576] on p "Why this? Because thrillers often fall back on harmful stereotypes. Blank Slate…" at bounding box center [869, 556] width 798 height 69
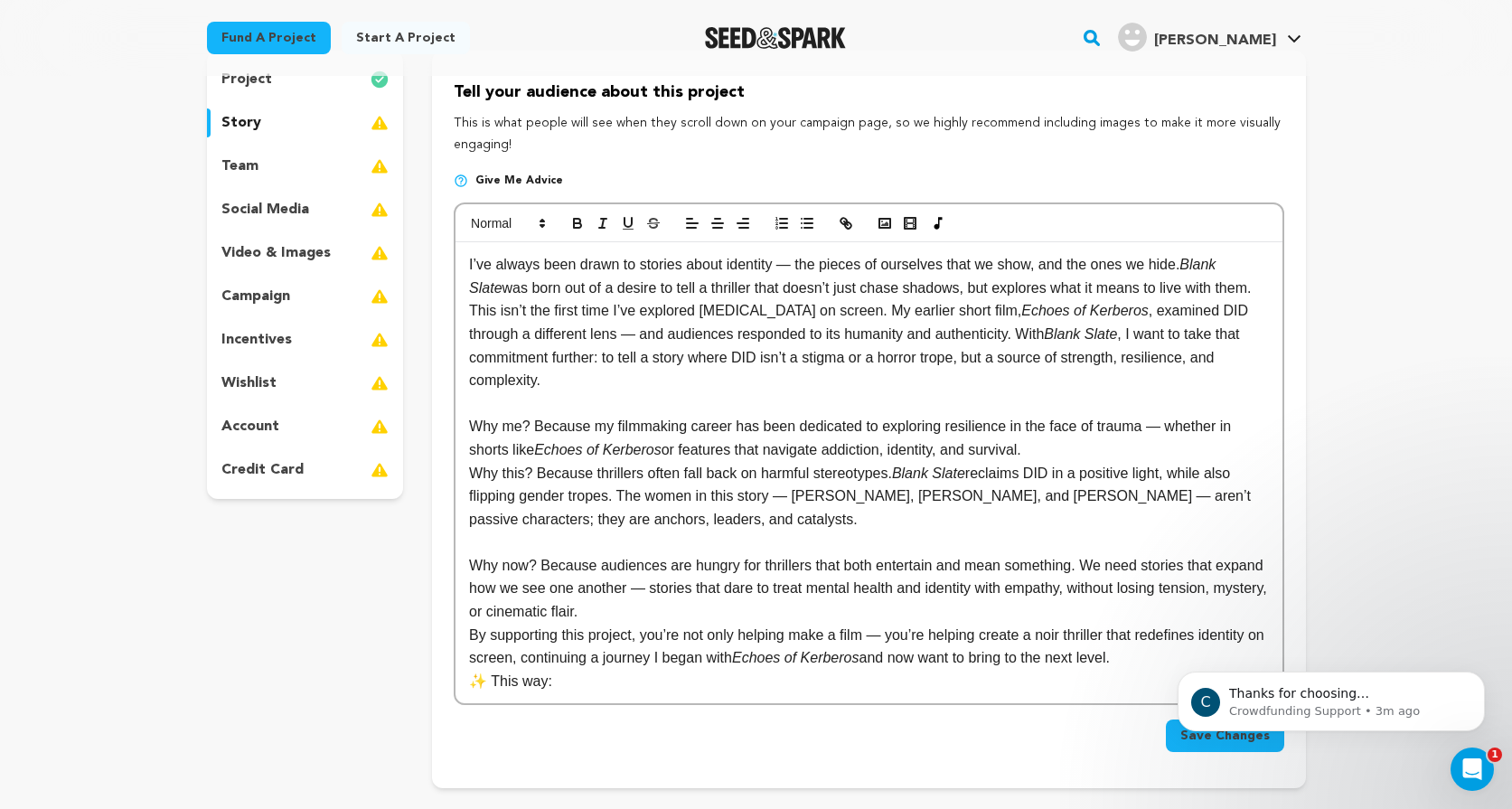
scroll to position [214, 0]
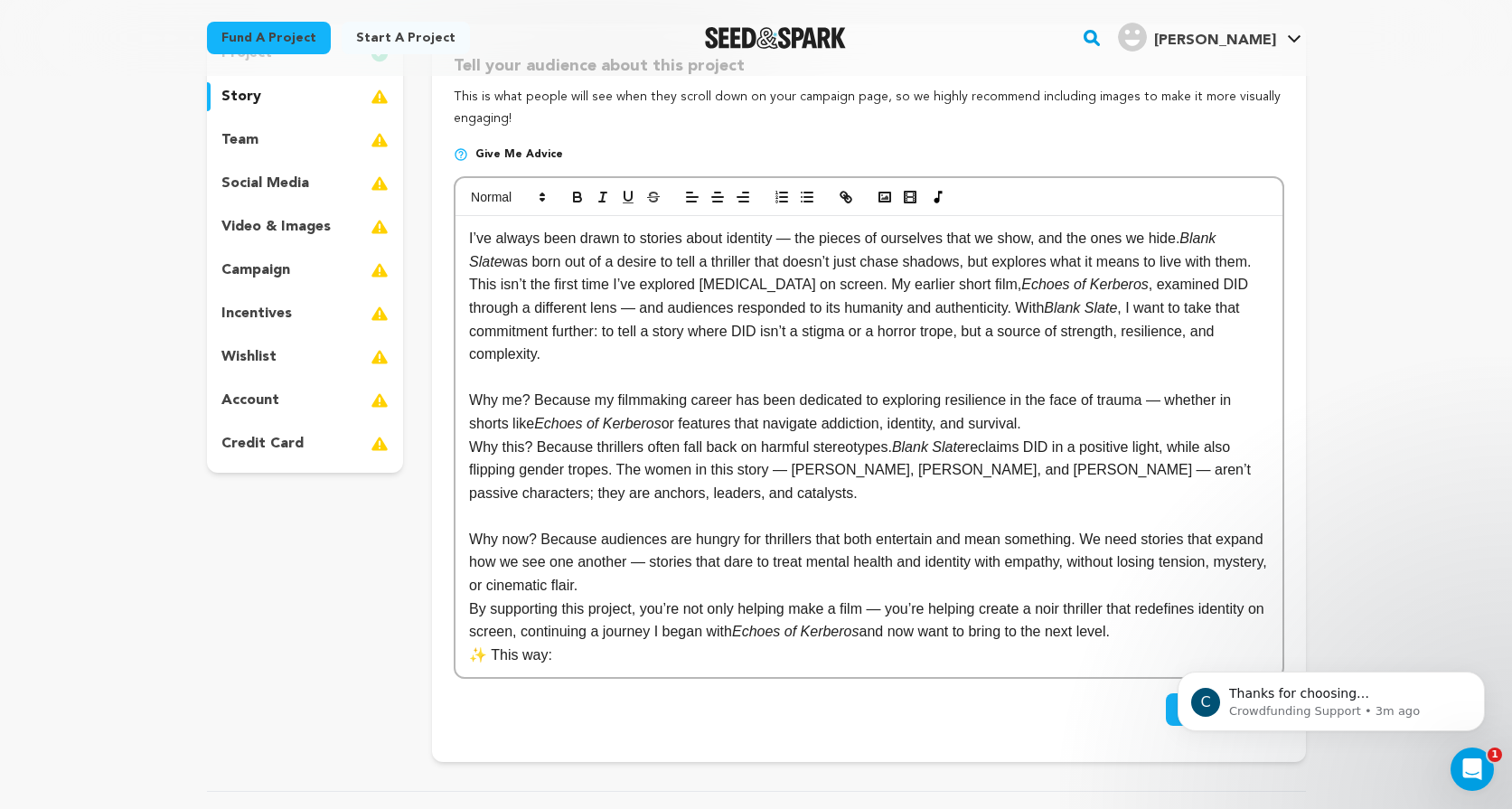
click at [700, 603] on p "By supporting this project, you’re not only helping make a film — you’re helpin…" at bounding box center [869, 620] width 798 height 46
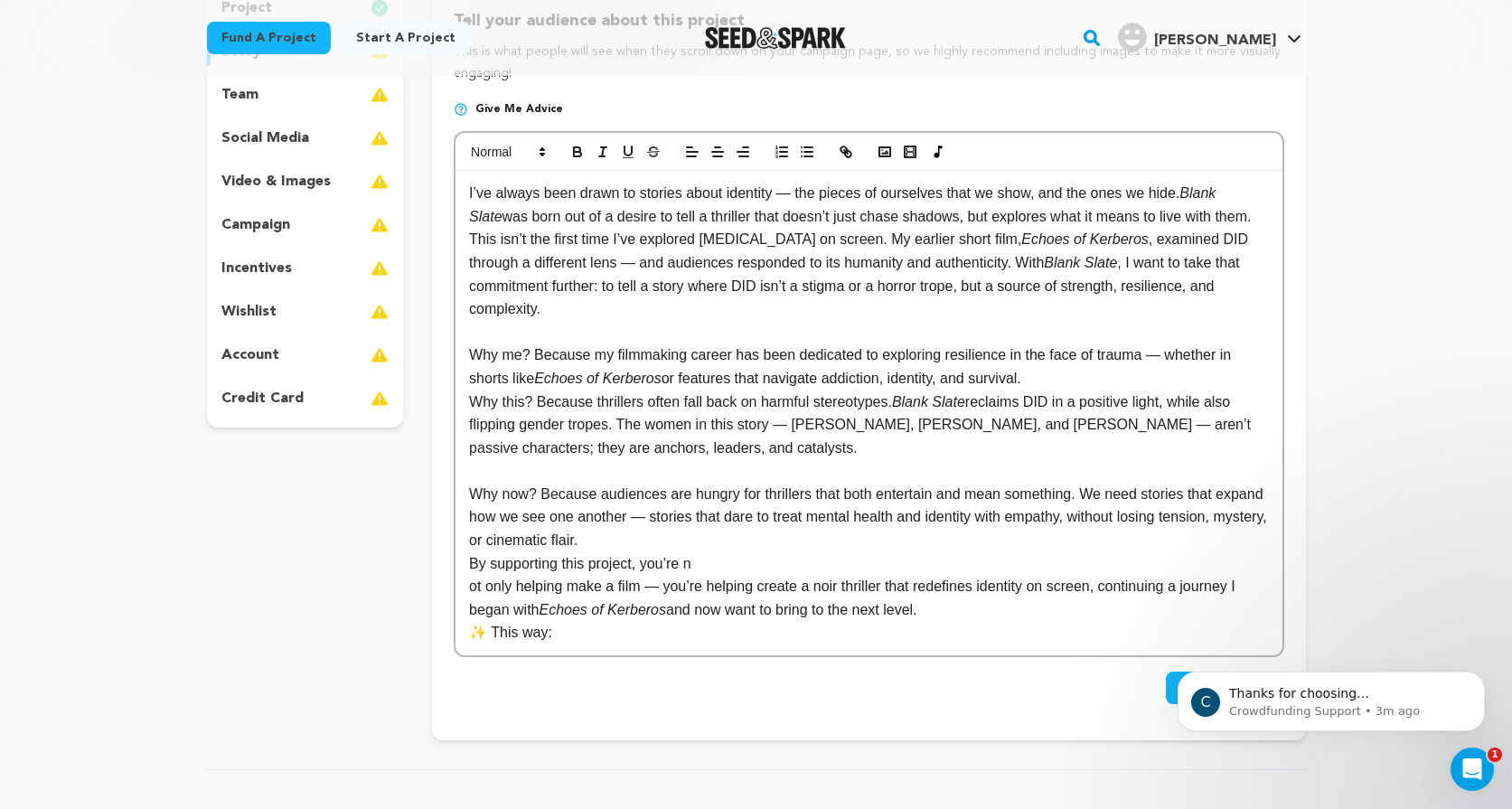
scroll to position [269, 0]
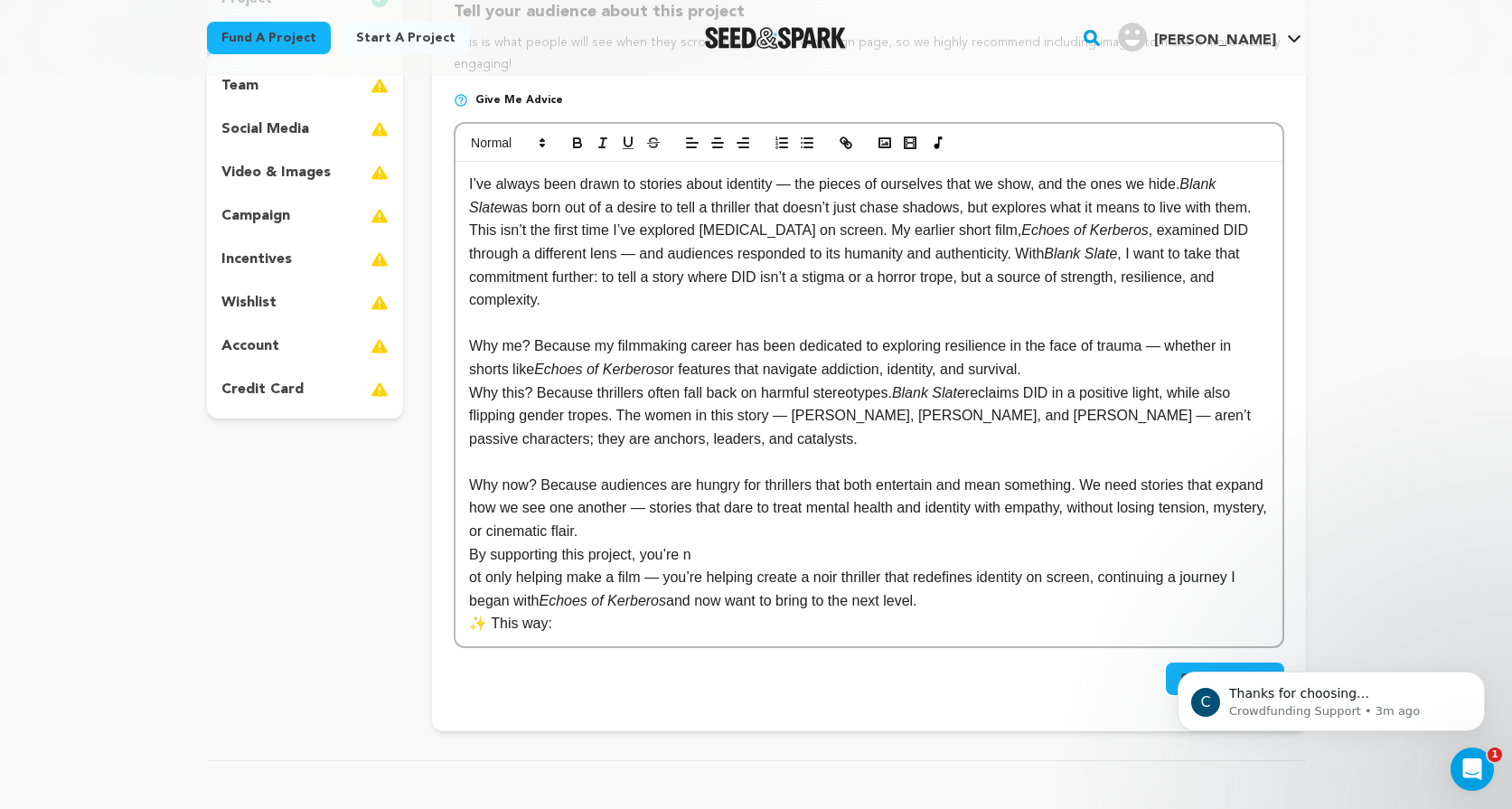
click at [574, 626] on p "✨ This way:" at bounding box center [869, 623] width 798 height 24
click at [466, 580] on div "I’ve always been drawn to stories about identity — the pieces of ourselves that…" at bounding box center [869, 392] width 826 height 460
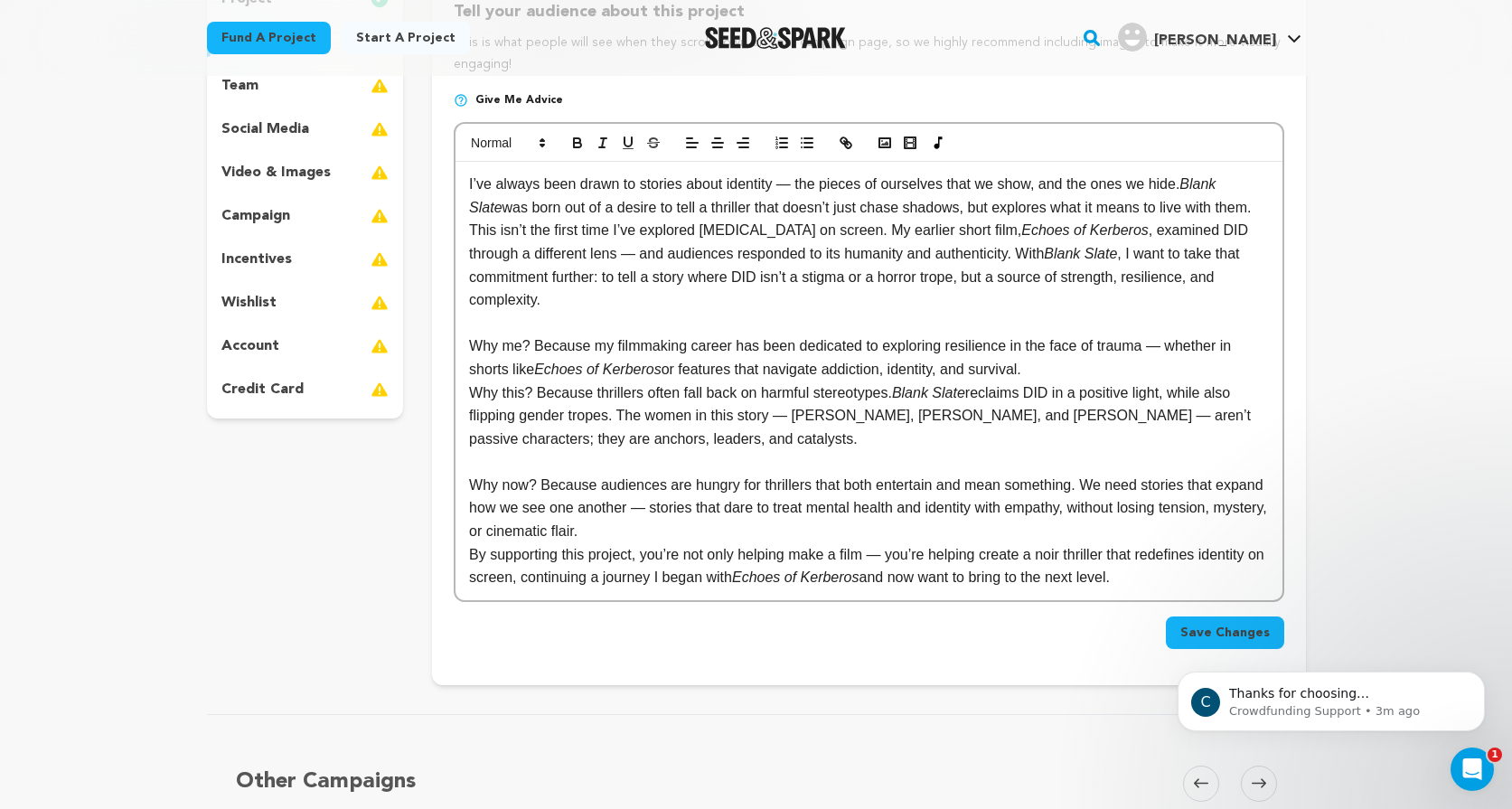
click at [725, 527] on p "Why now? Because audiences are hungry for thrillers that both entertain and mea…" at bounding box center [869, 508] width 798 height 69
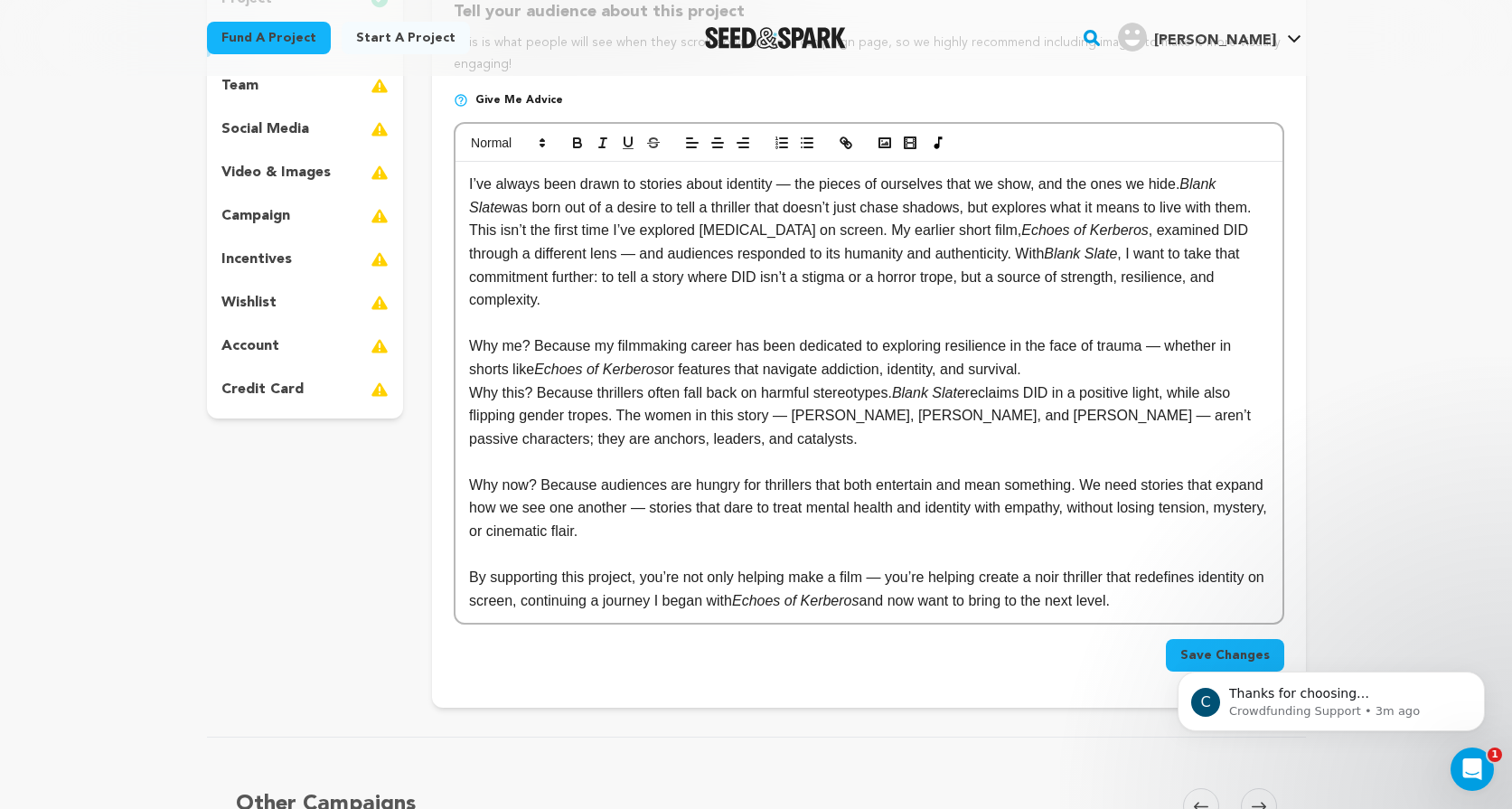
click at [678, 299] on p "This isn’t the first time I’ve explored [MEDICAL_DATA] on screen. My earlier sh…" at bounding box center [869, 264] width 798 height 92
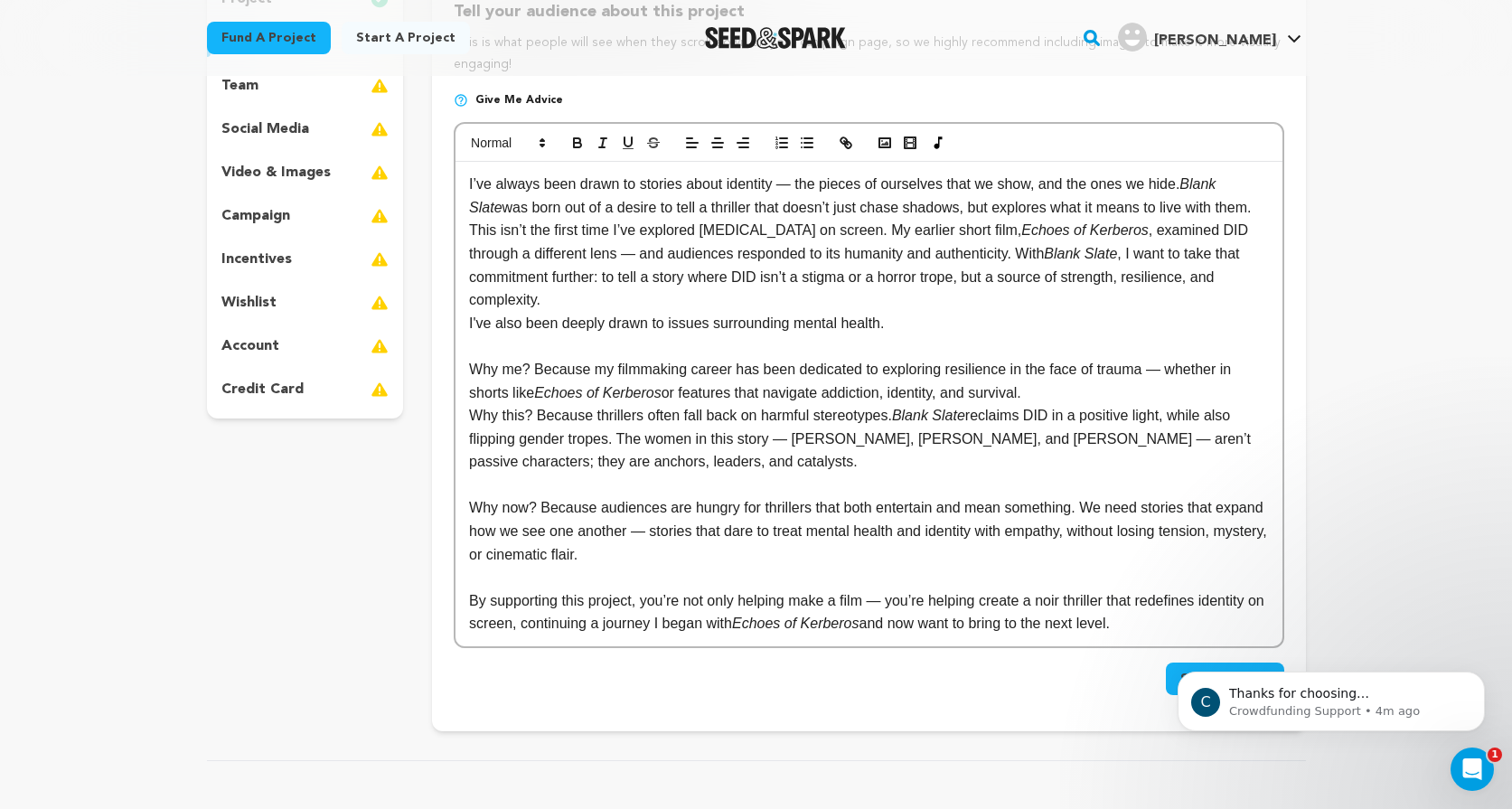
click at [669, 300] on p "This isn’t the first time I’ve explored [MEDICAL_DATA] on screen. My earlier sh…" at bounding box center [869, 264] width 798 height 92
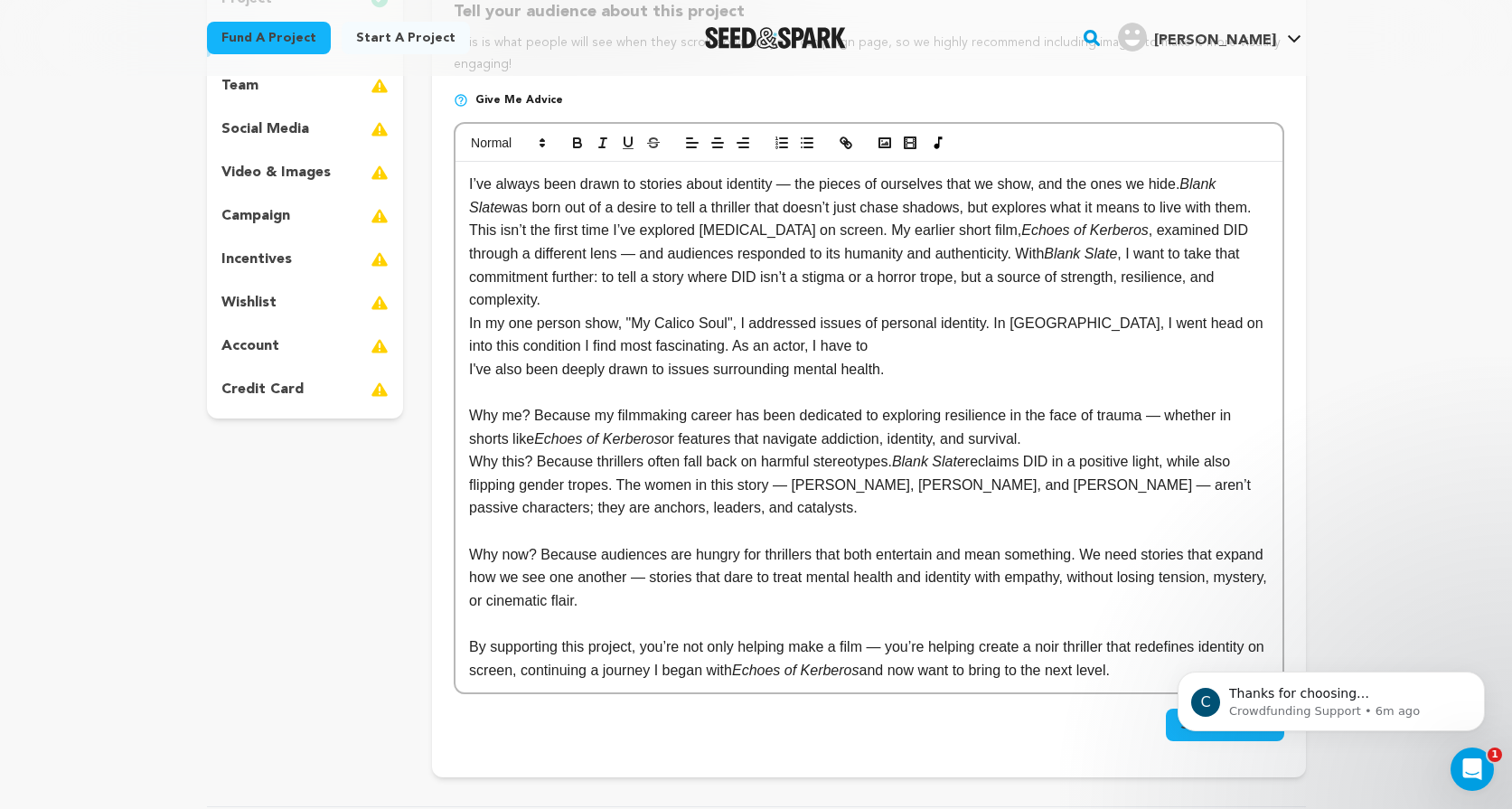
click at [1053, 446] on p "Why me? Because my filmmaking career has been dedicated to exploring resilience…" at bounding box center [869, 427] width 798 height 46
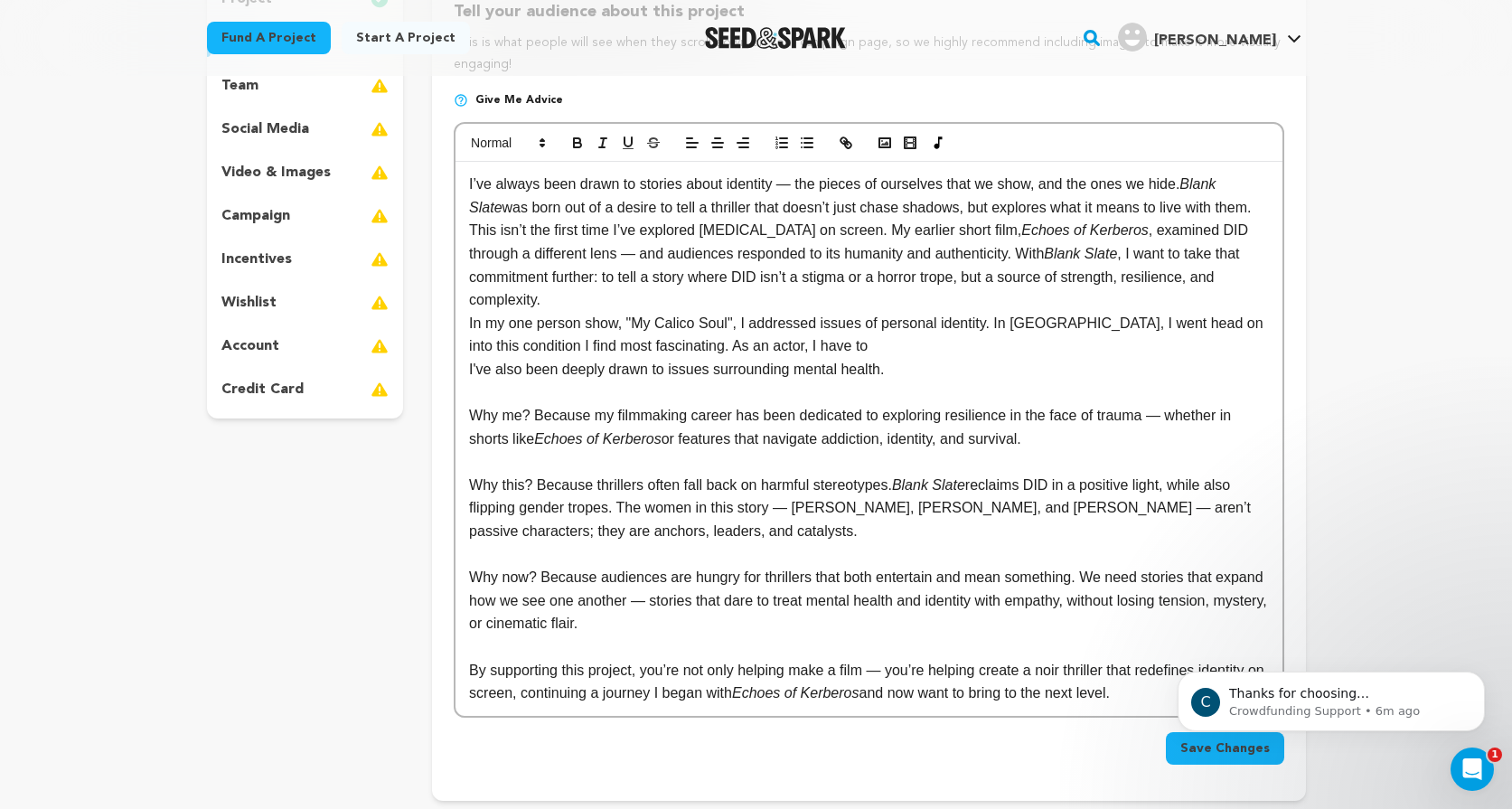
click at [837, 344] on p "In my one person show, "My Calico Soul", I addressed issues of personal identit…" at bounding box center [869, 335] width 798 height 46
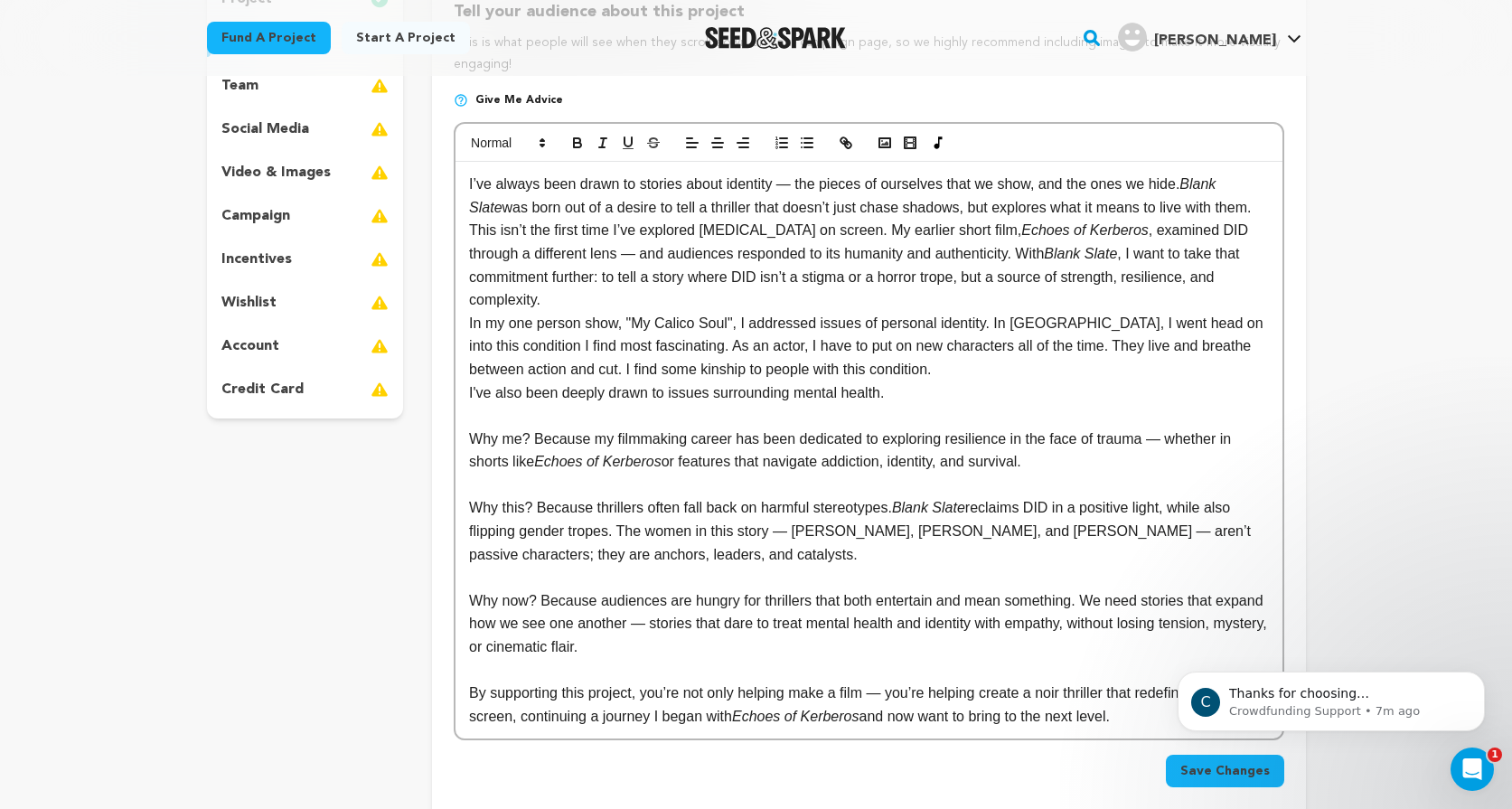
click at [666, 306] on p "This isn’t the first time I’ve explored [MEDICAL_DATA] on screen. My earlier sh…" at bounding box center [869, 264] width 798 height 92
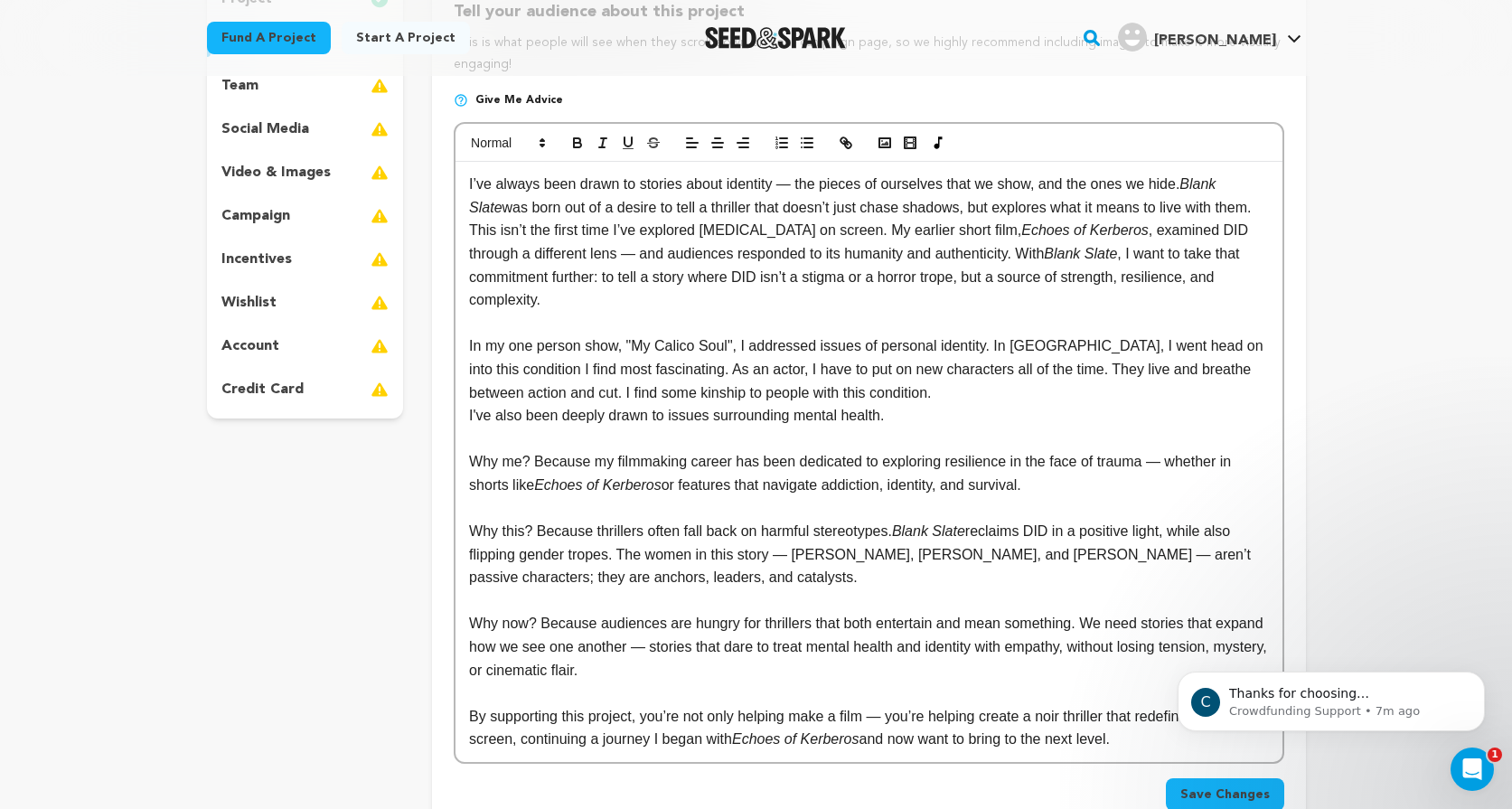
drag, startPoint x: 907, startPoint y: 405, endPoint x: 406, endPoint y: 417, distance: 501.1
click at [406, 417] on div "project story team social media video & images campaign incentives wishlist" at bounding box center [756, 408] width 1099 height 876
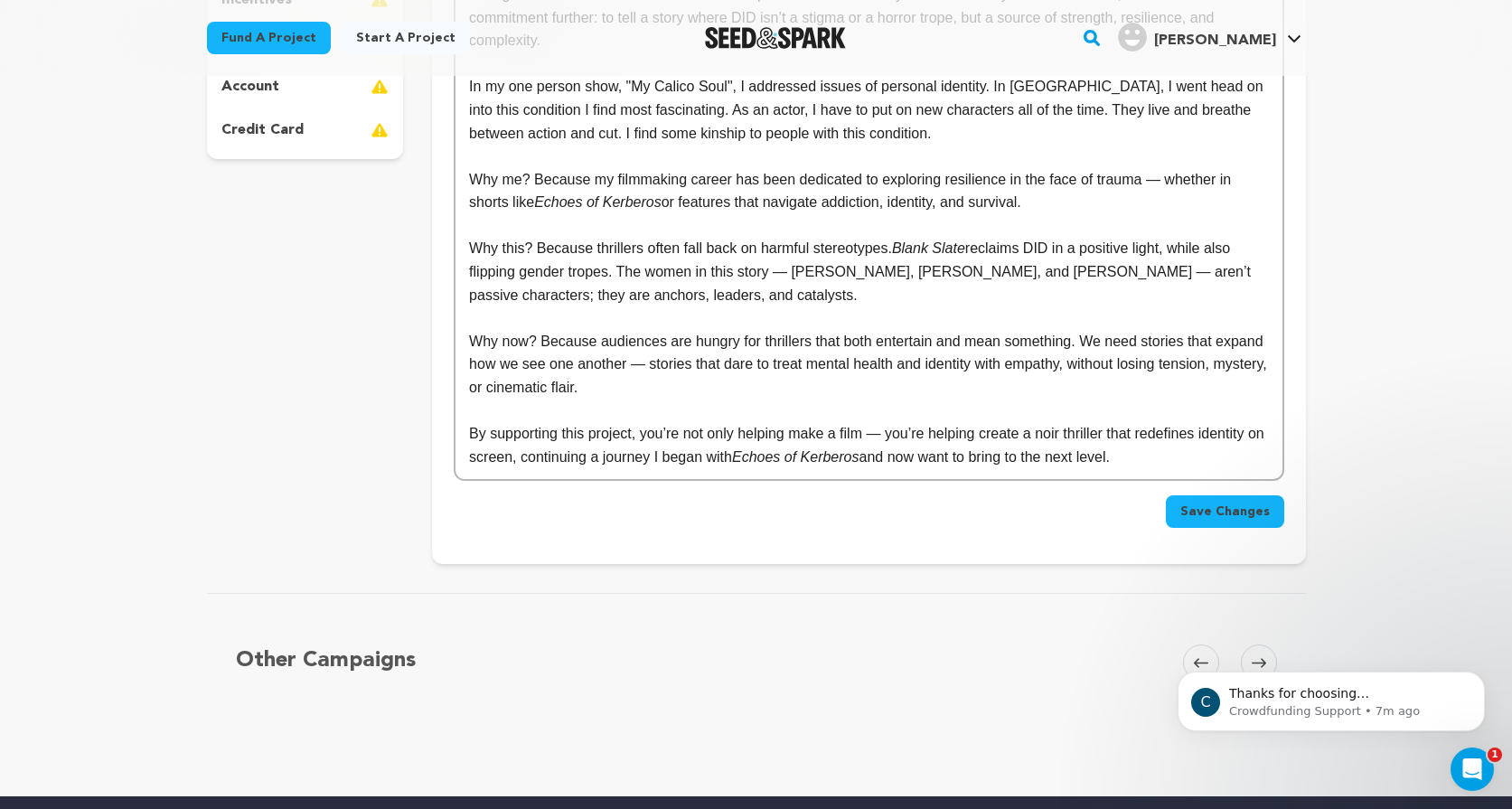
scroll to position [551, 0]
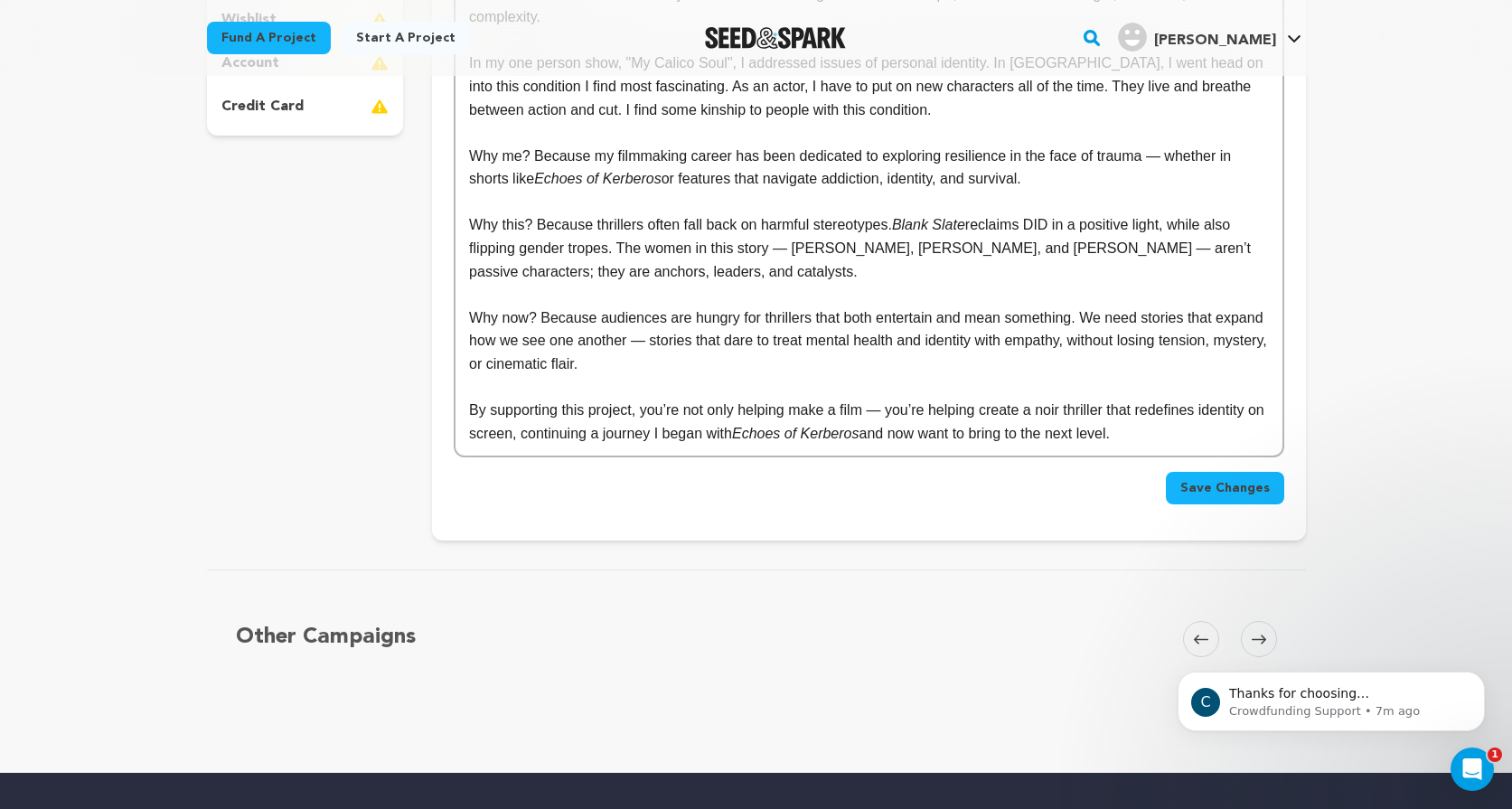
click at [1238, 482] on span "Save Changes" at bounding box center [1224, 488] width 90 height 18
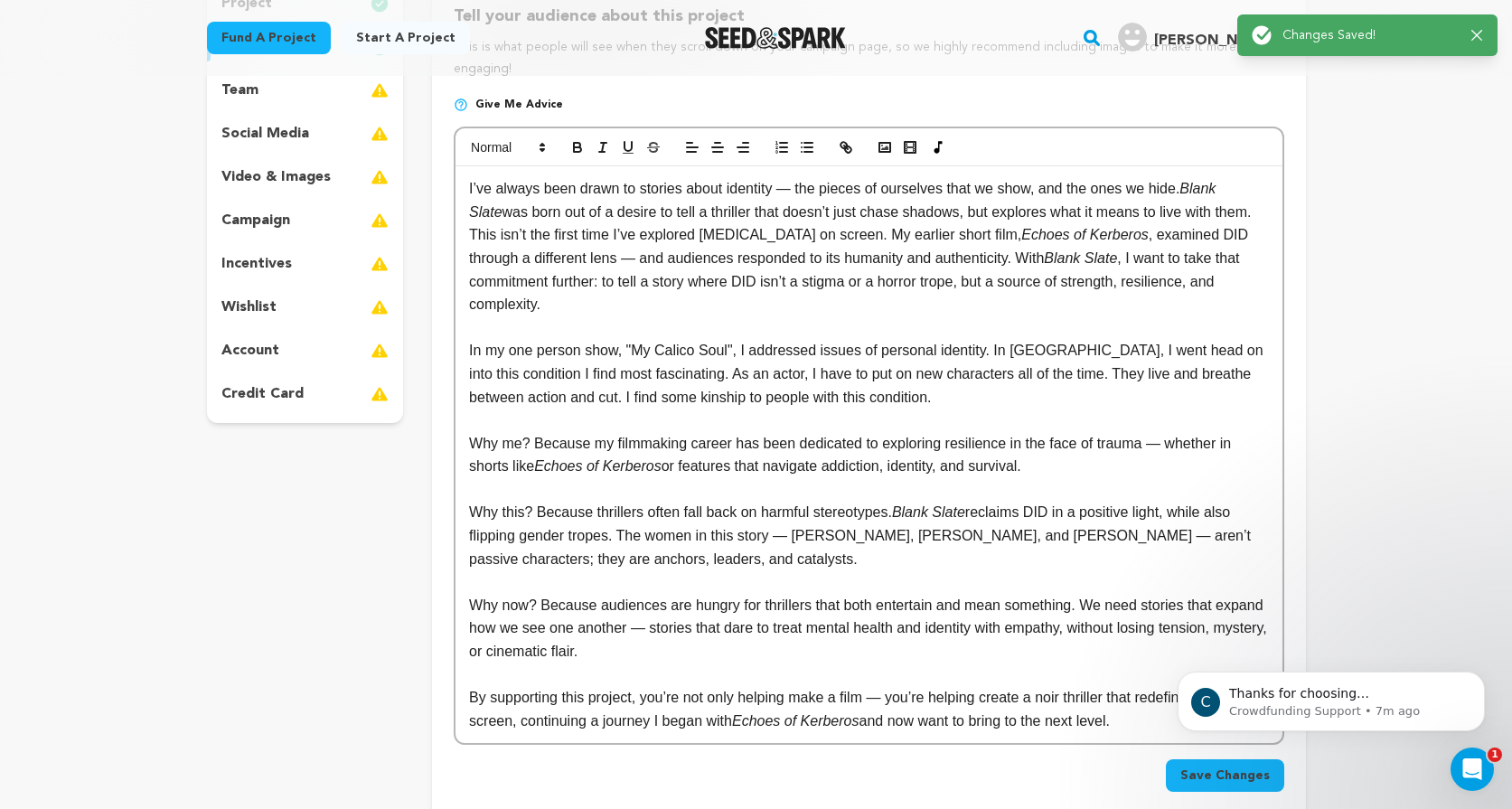
scroll to position [266, 0]
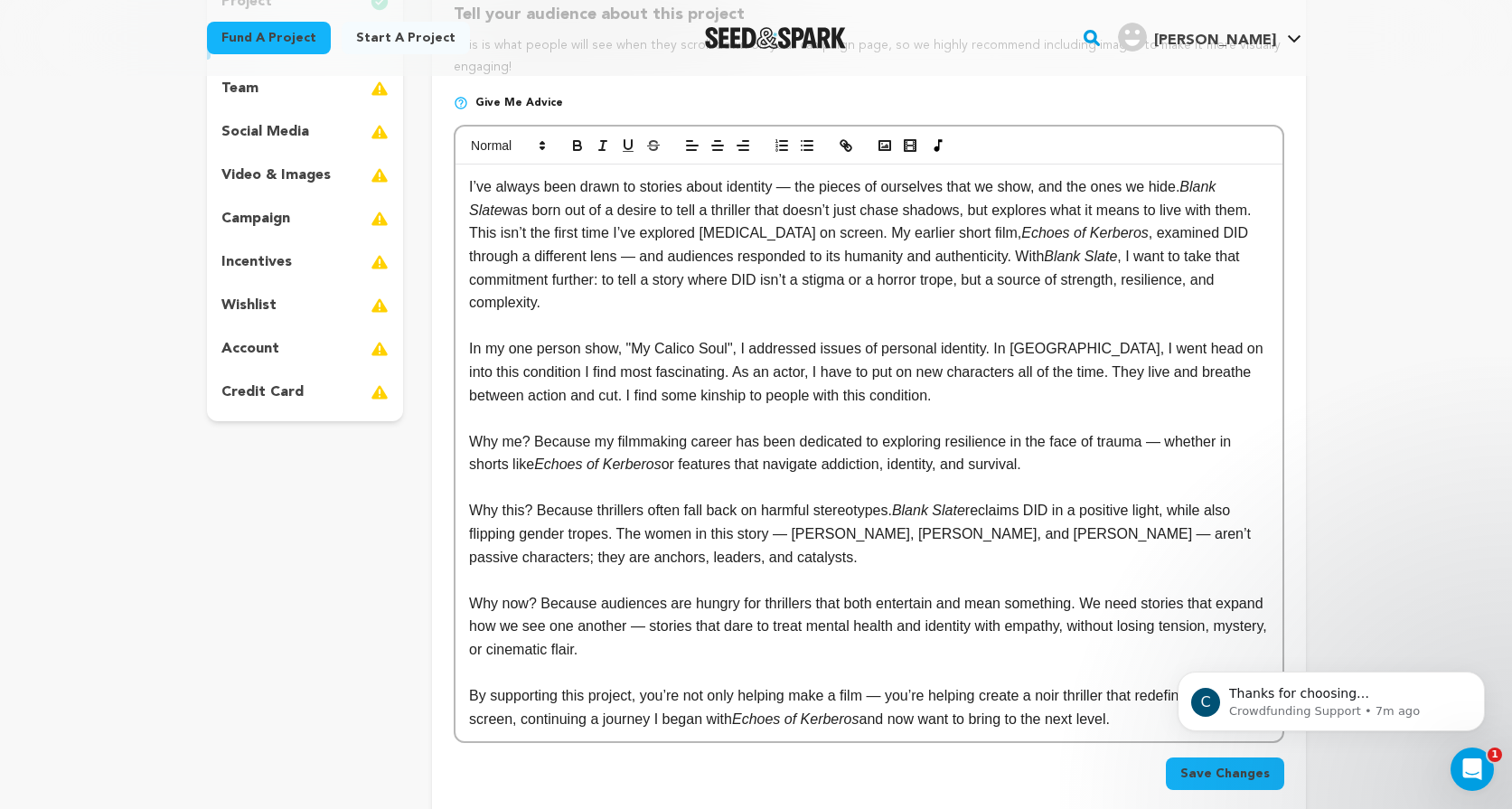
click at [706, 557] on p "Why this? Because thrillers often fall back on harmful stereotypes. Blank Slate…" at bounding box center [869, 533] width 798 height 69
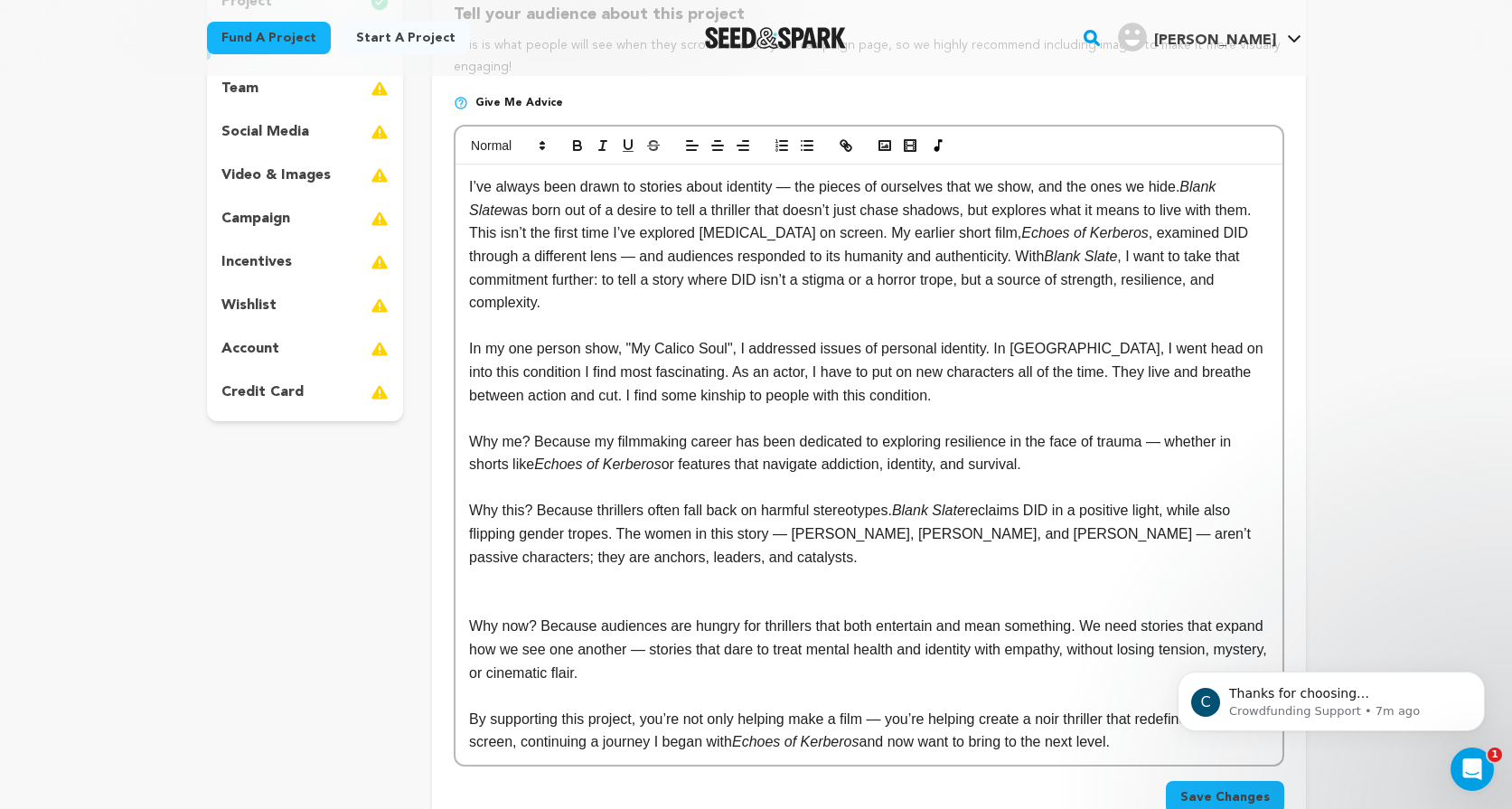
click at [463, 359] on div "I’ve always been drawn to stories about identity — the pieces of ourselves that…" at bounding box center [869, 463] width 826 height 600
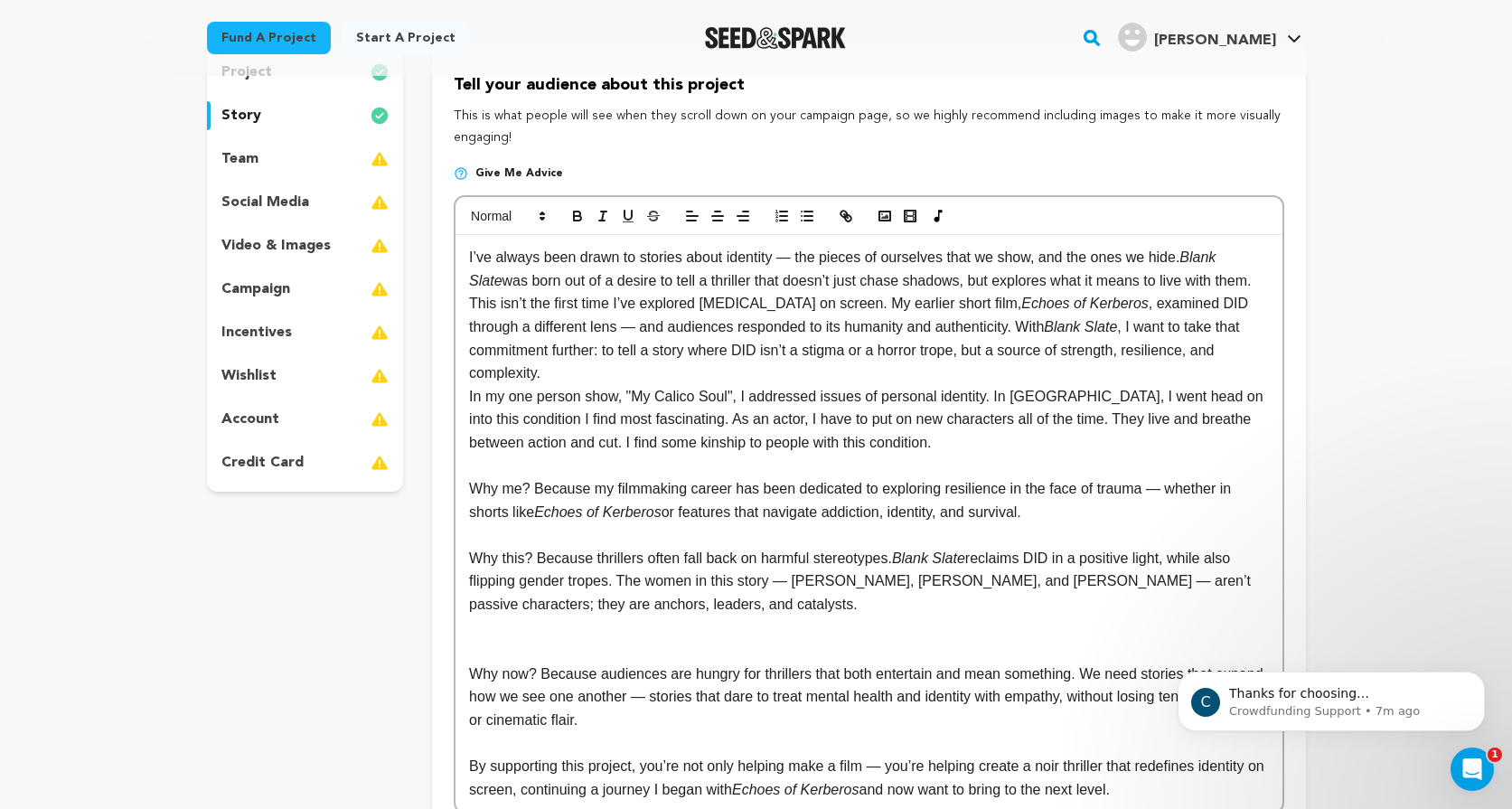
scroll to position [196, 0]
click at [470, 493] on p "Why me? Because my filmmaking career has been dedicated to exploring resilience…" at bounding box center [869, 499] width 798 height 46
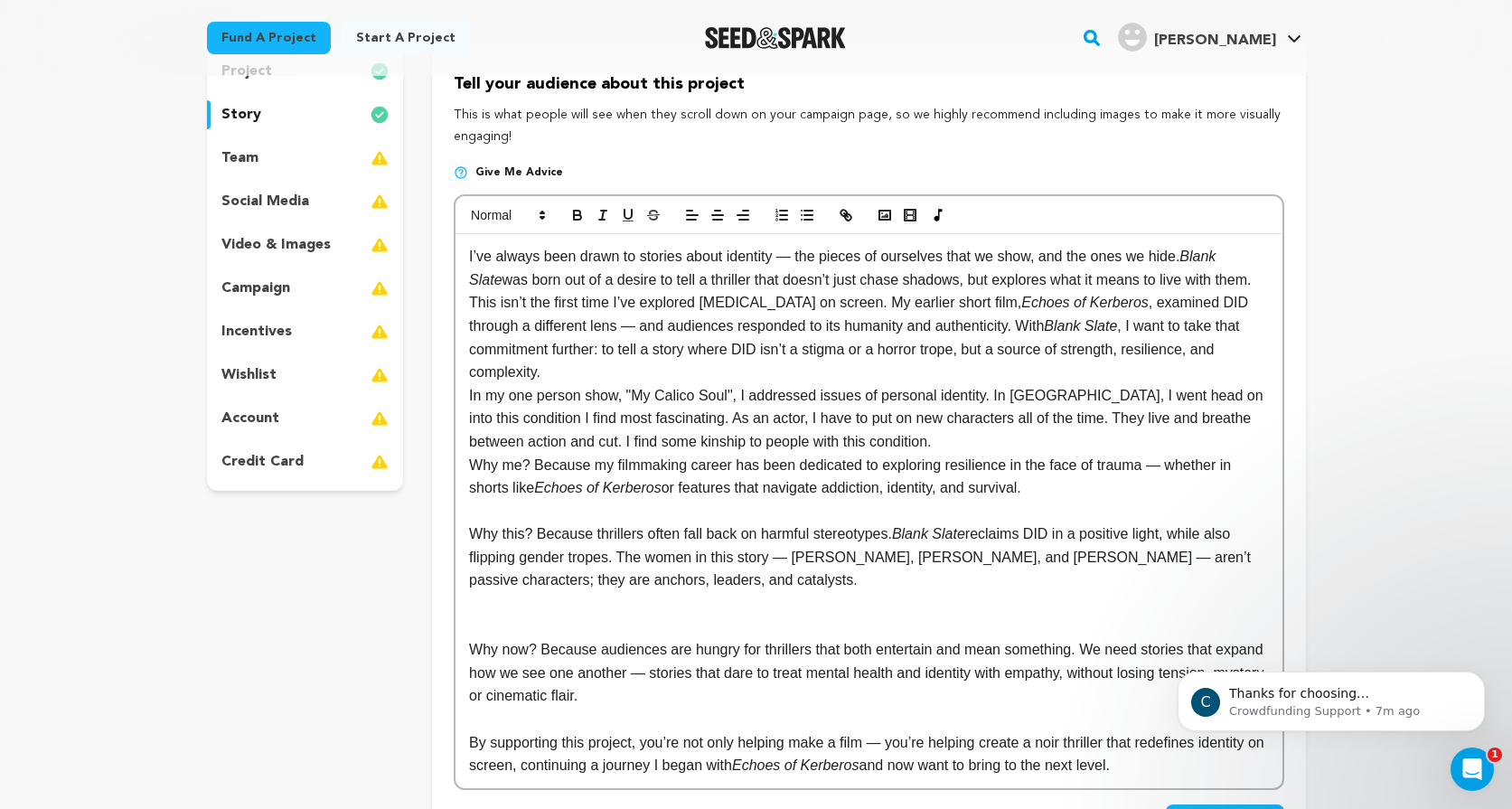
click at [466, 537] on div "I’ve always been drawn to stories about identity — the pieces of ourselves that…" at bounding box center [869, 511] width 826 height 554
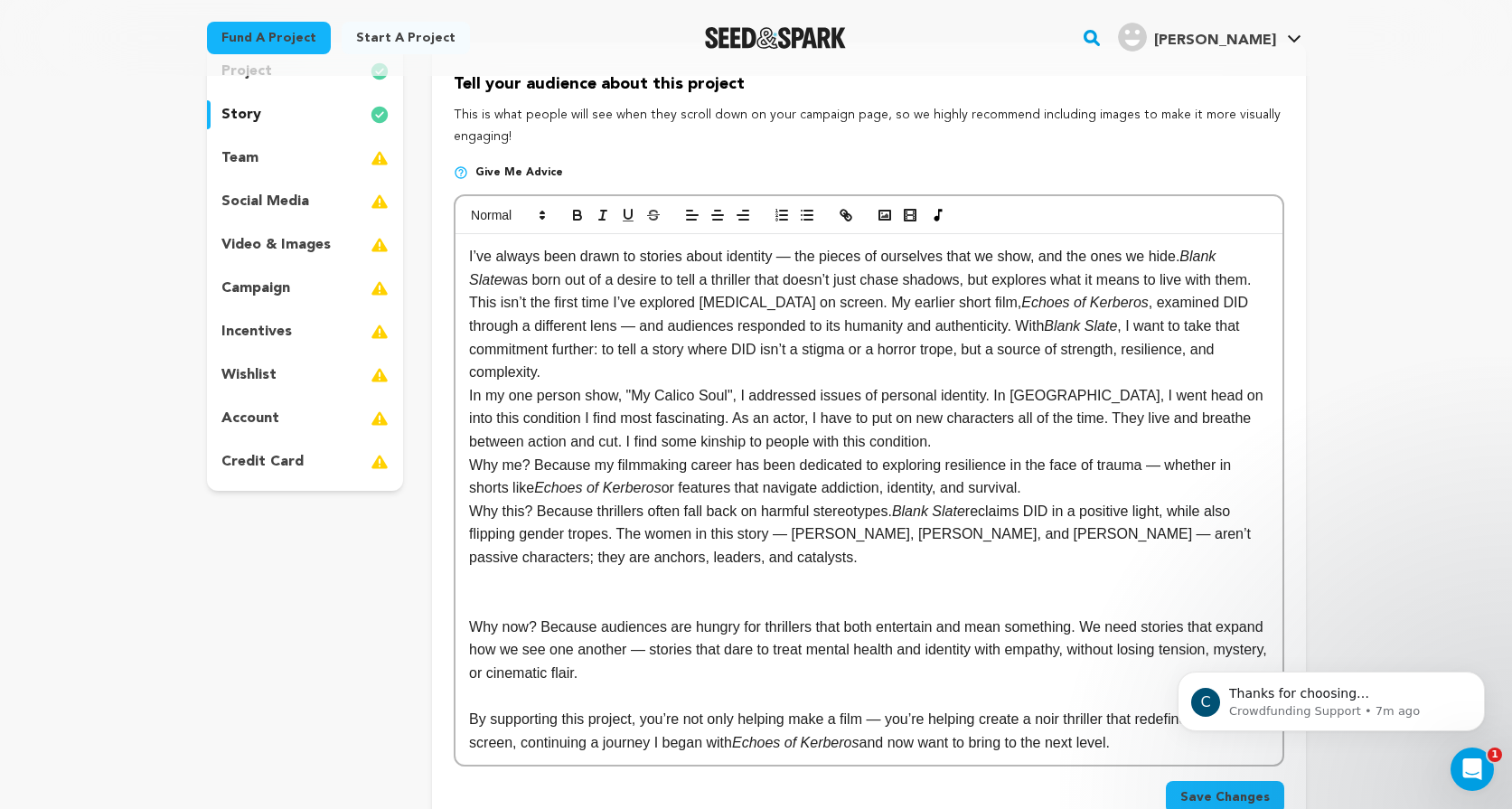
click at [467, 626] on div "I’ve always been drawn to stories about identity — the pieces of ourselves that…" at bounding box center [869, 499] width 826 height 530
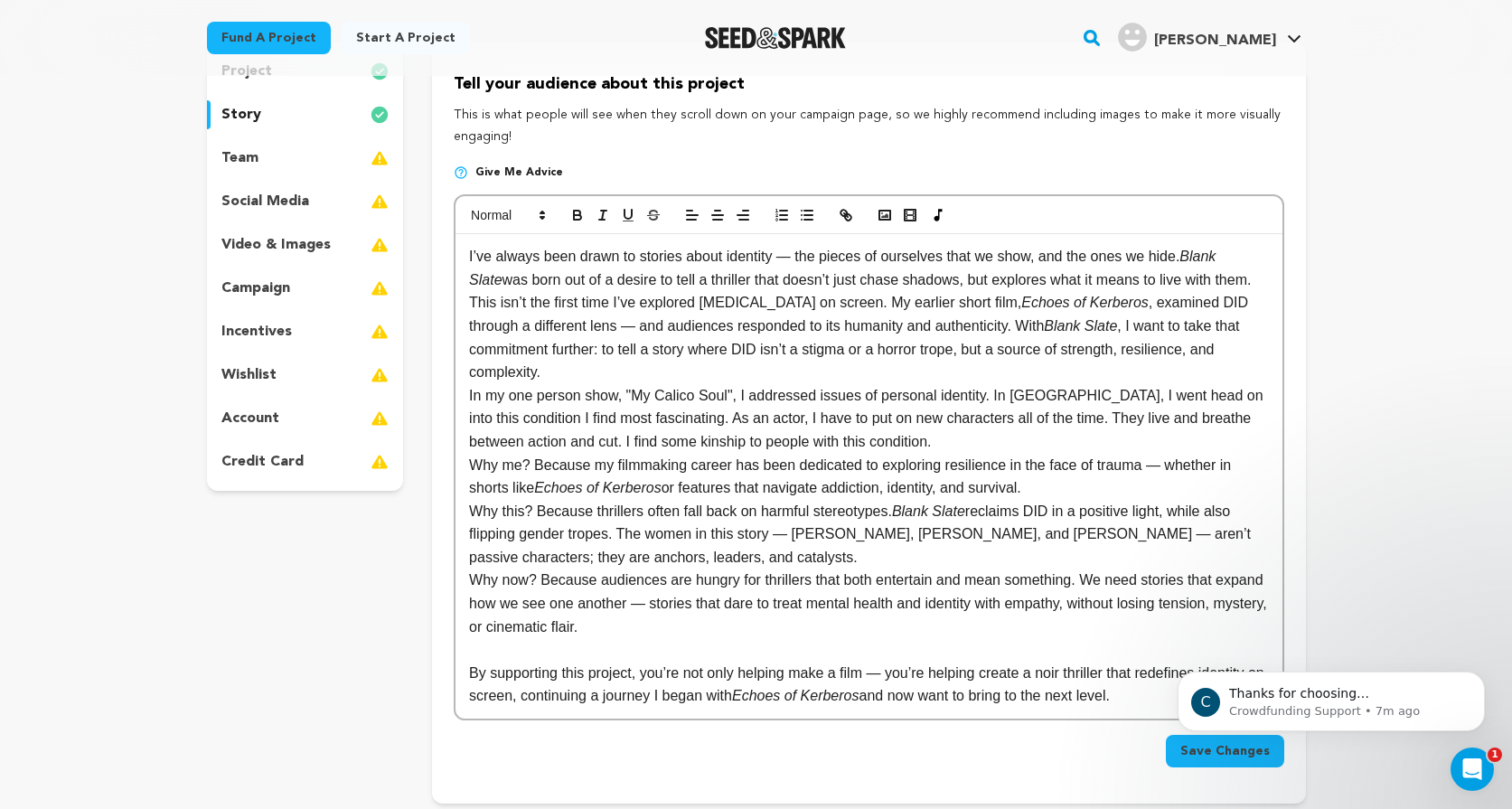
click at [471, 675] on p "By supporting this project, you’re not only helping make a film — you’re helpin…" at bounding box center [869, 684] width 798 height 46
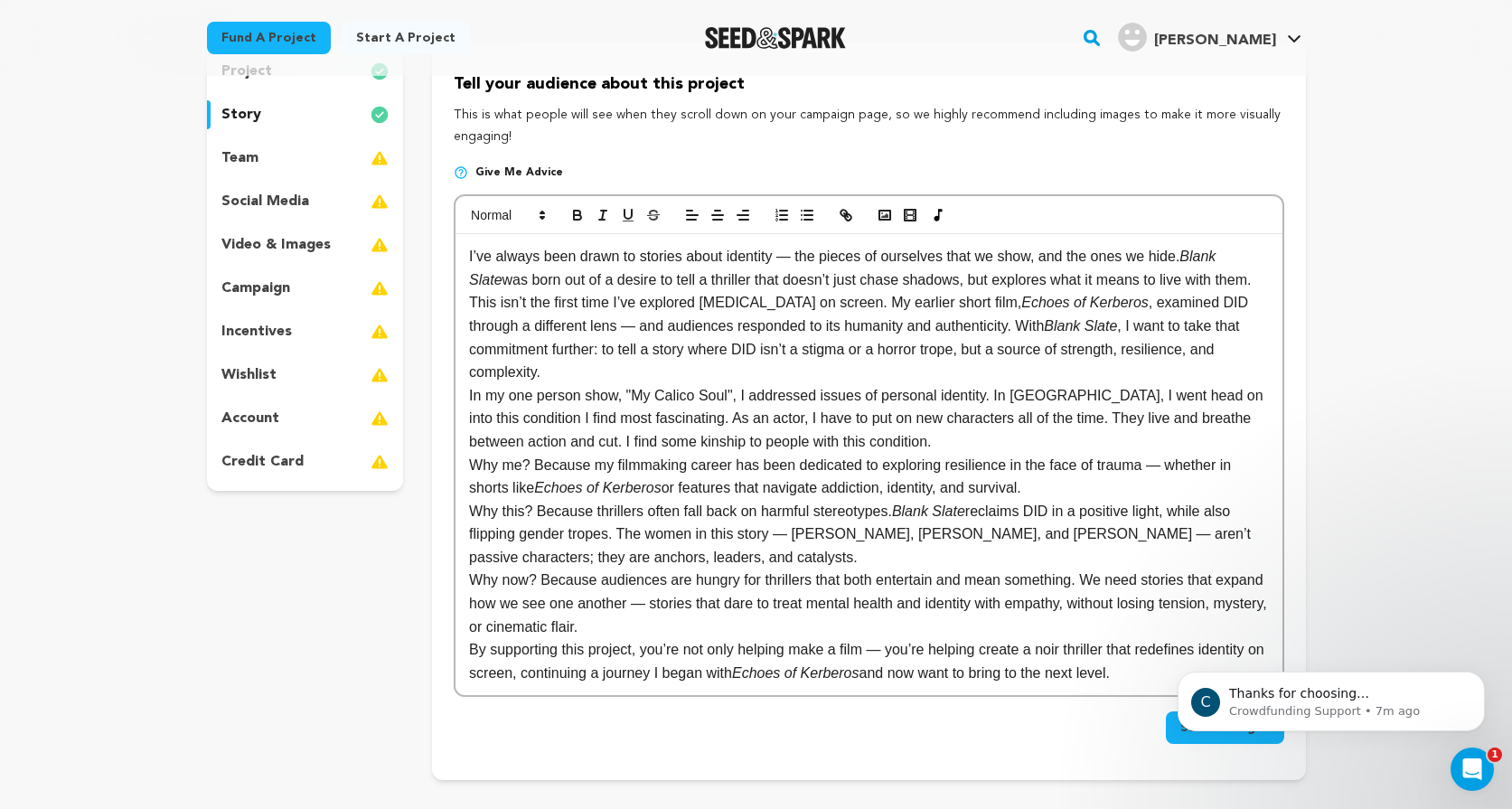
click at [689, 559] on p "Why this? Because thrillers often fall back on harmful stereotypes. Blank Slate…" at bounding box center [869, 534] width 798 height 69
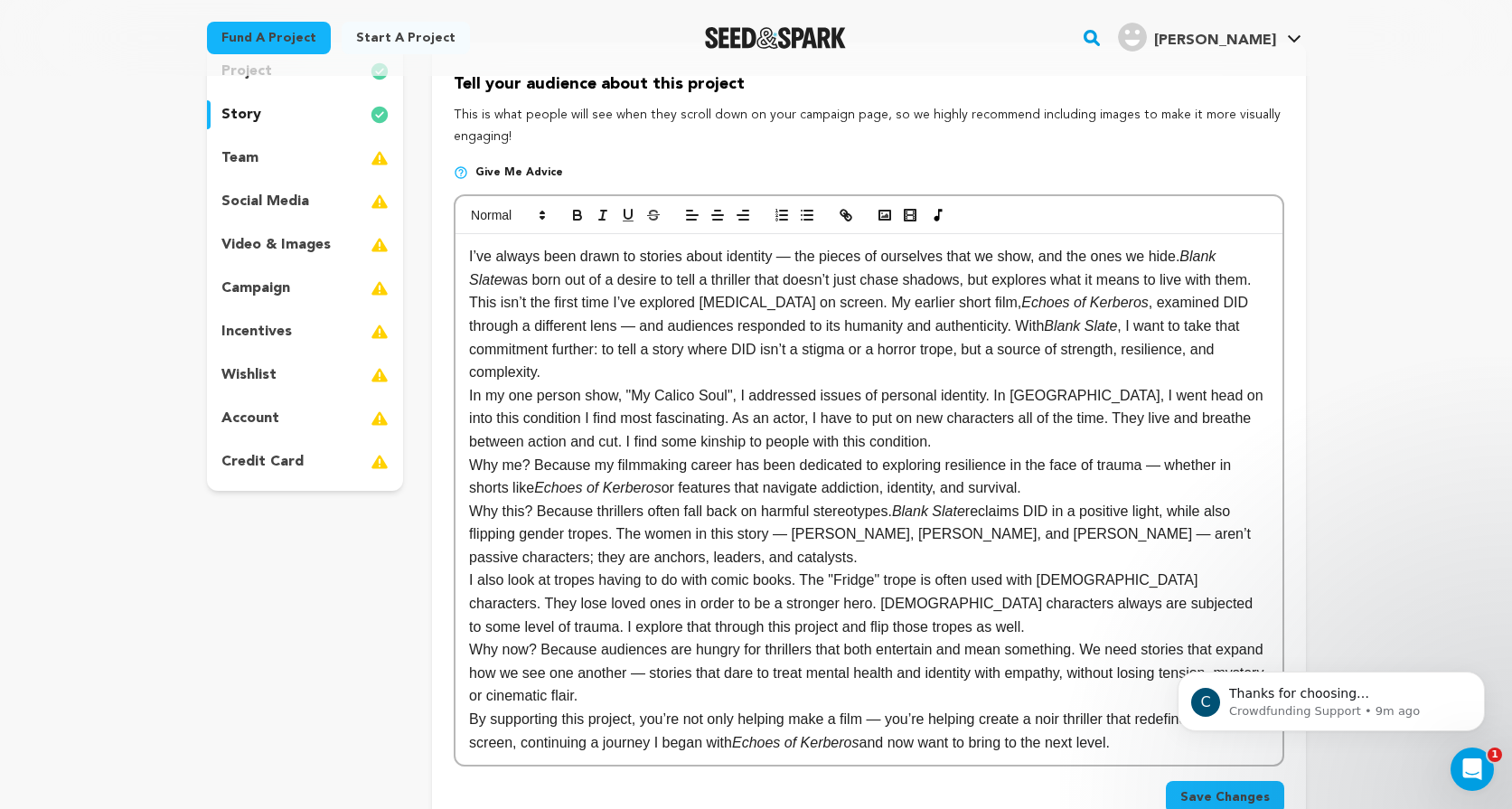
click at [1220, 783] on button "Save Changes" at bounding box center [1225, 796] width 119 height 33
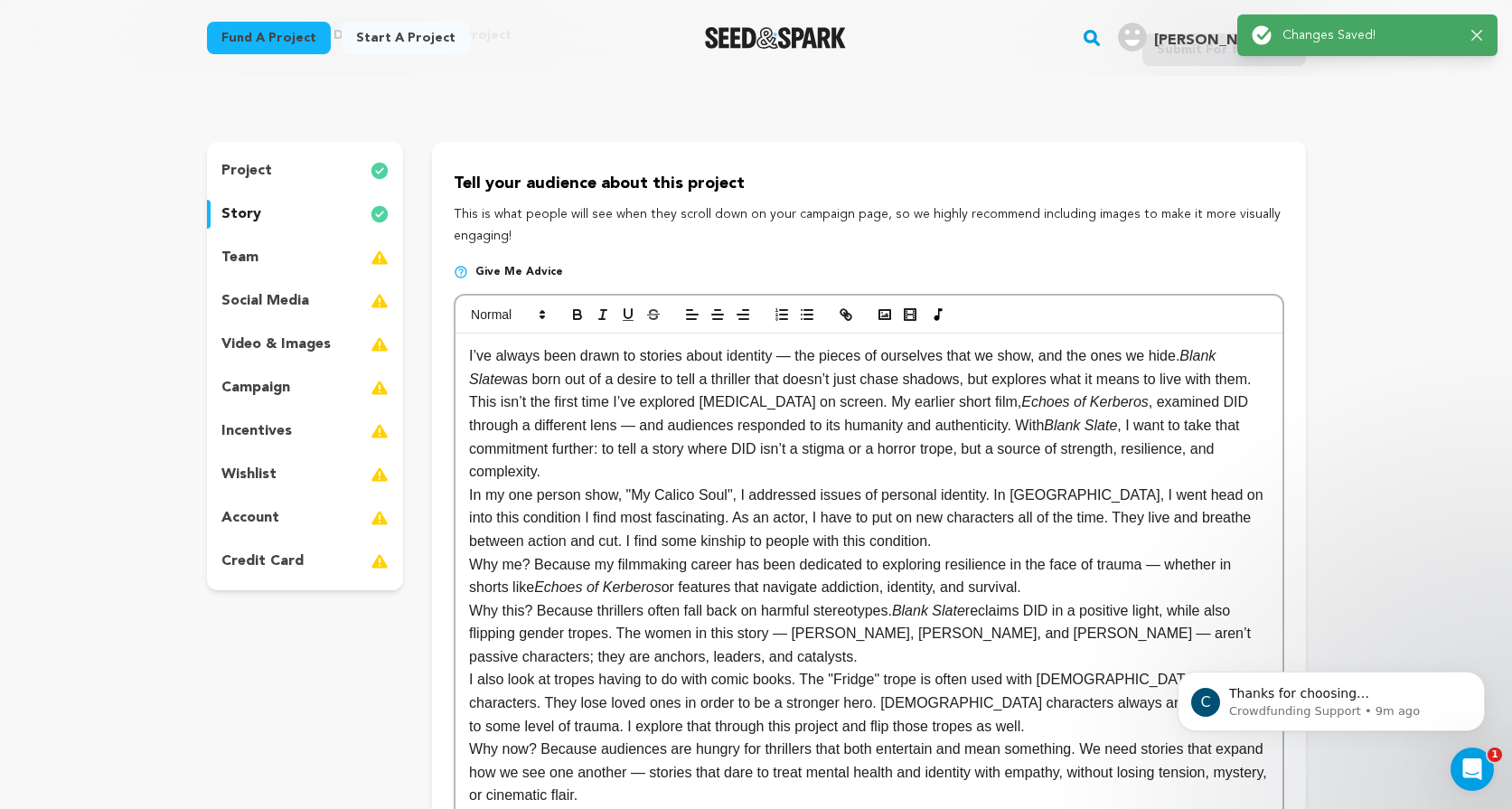
scroll to position [0, 0]
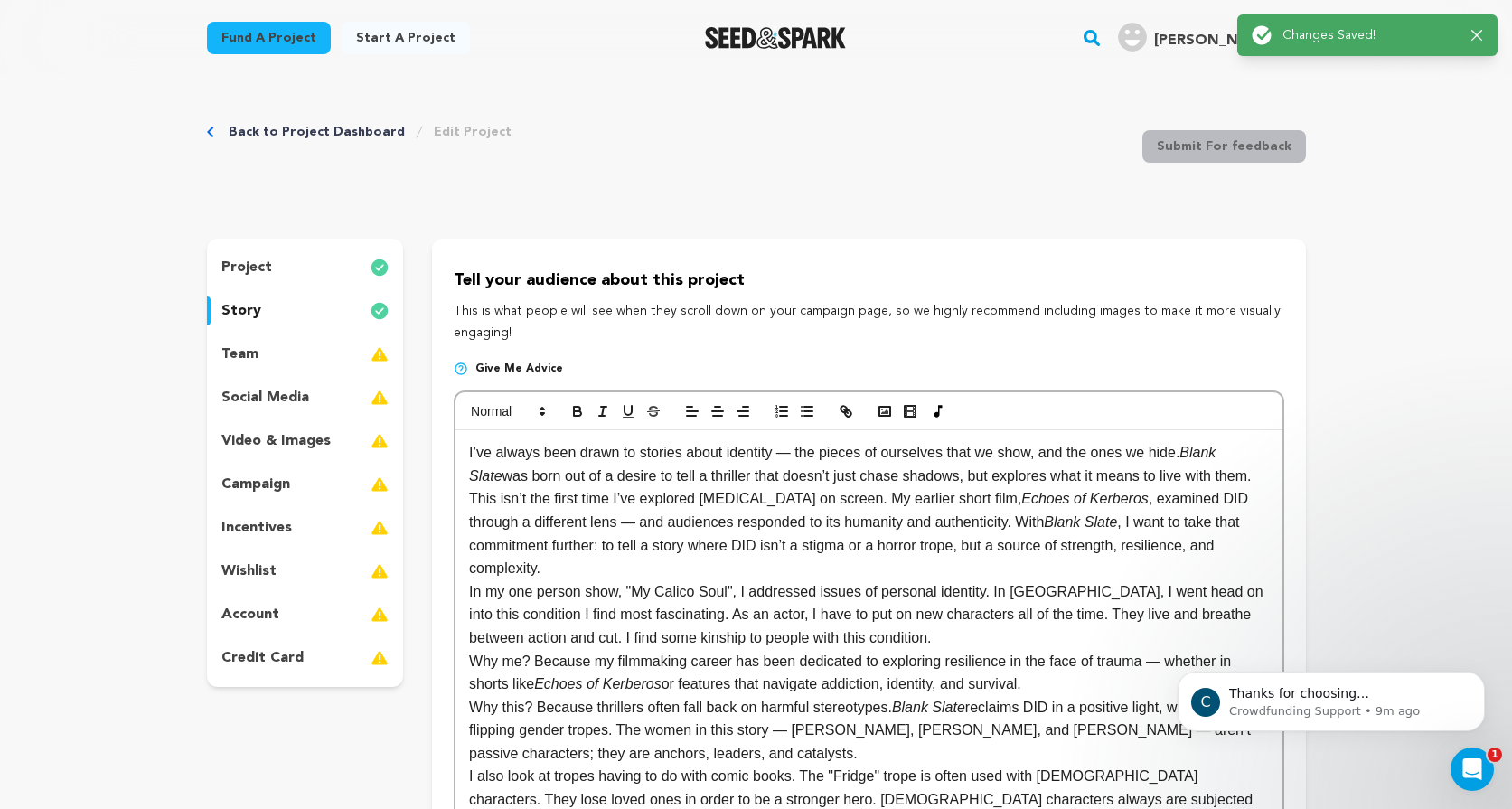
click at [252, 351] on p "team" at bounding box center [239, 355] width 37 height 22
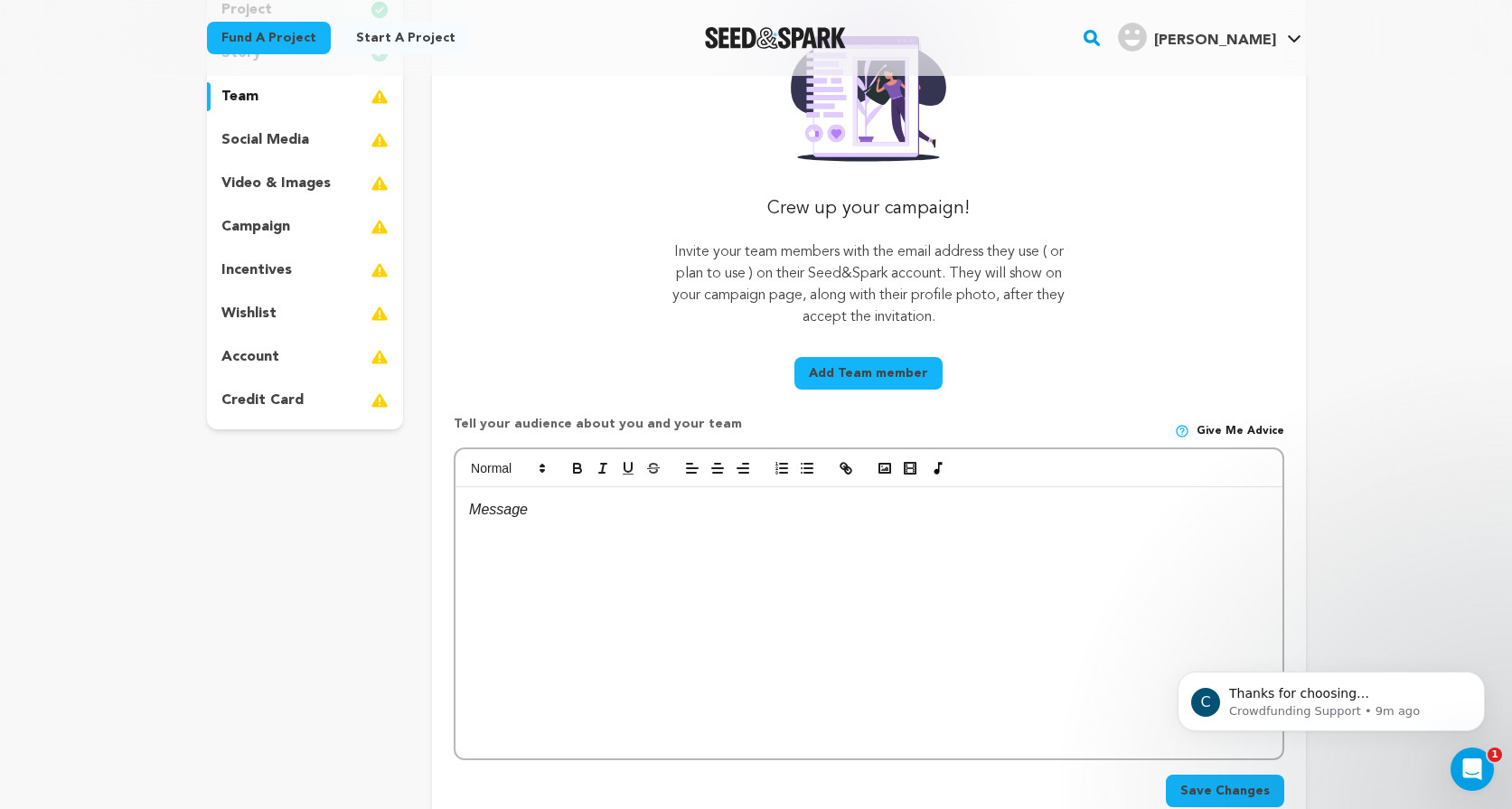
scroll to position [249, 0]
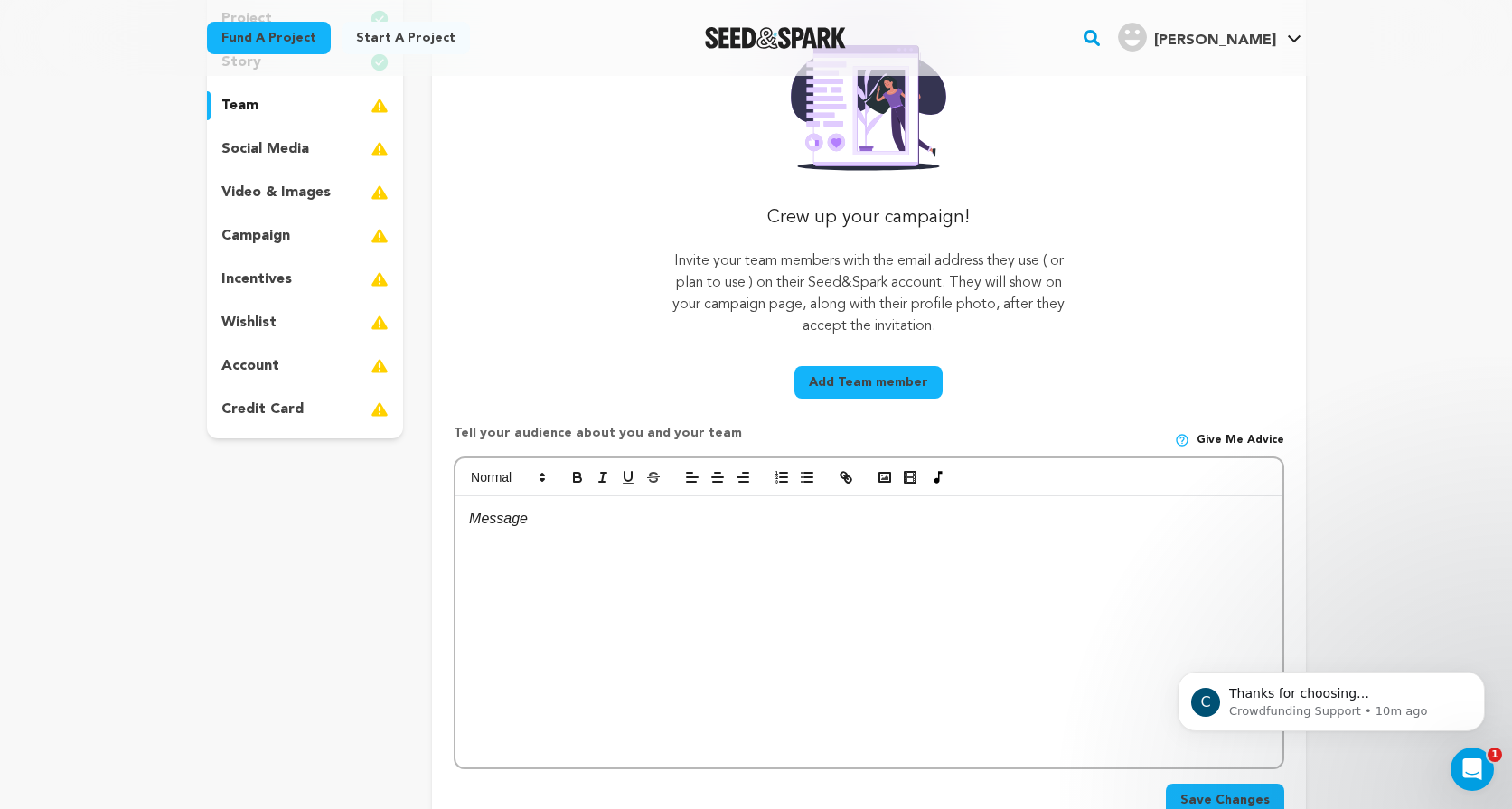
click at [514, 598] on div at bounding box center [869, 631] width 826 height 271
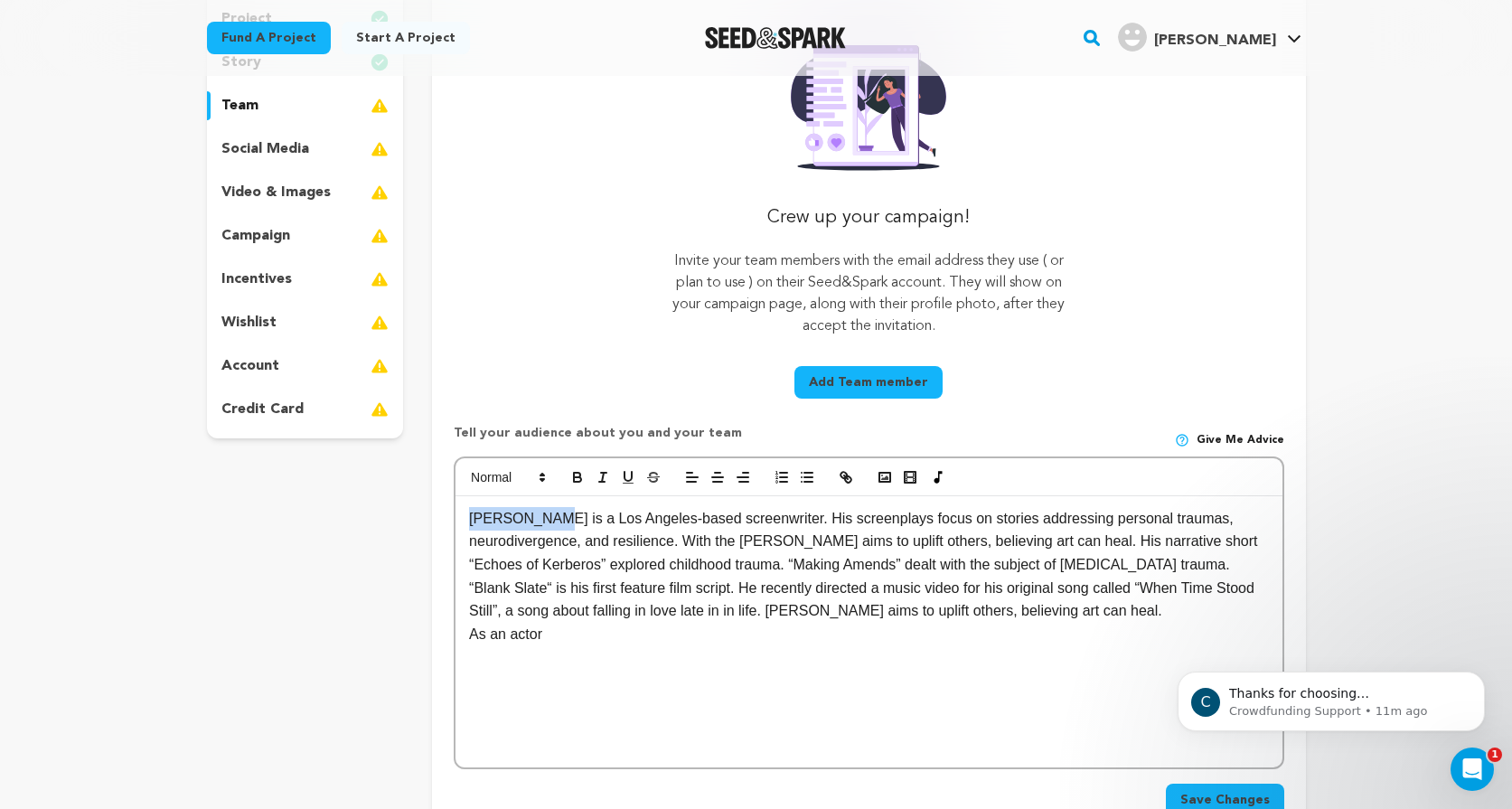
drag, startPoint x: 549, startPoint y: 515, endPoint x: 414, endPoint y: 524, distance: 135.3
click at [414, 524] on div "project story team social media video & images campaign incentives wishlist" at bounding box center [756, 421] width 1099 height 861
drag, startPoint x: 700, startPoint y: 540, endPoint x: 565, endPoint y: 542, distance: 135.0
click at [565, 542] on p "I am an [GEOGRAPHIC_DATA]-based screenwriter. His screenplays focus on stories …" at bounding box center [869, 564] width 798 height 116
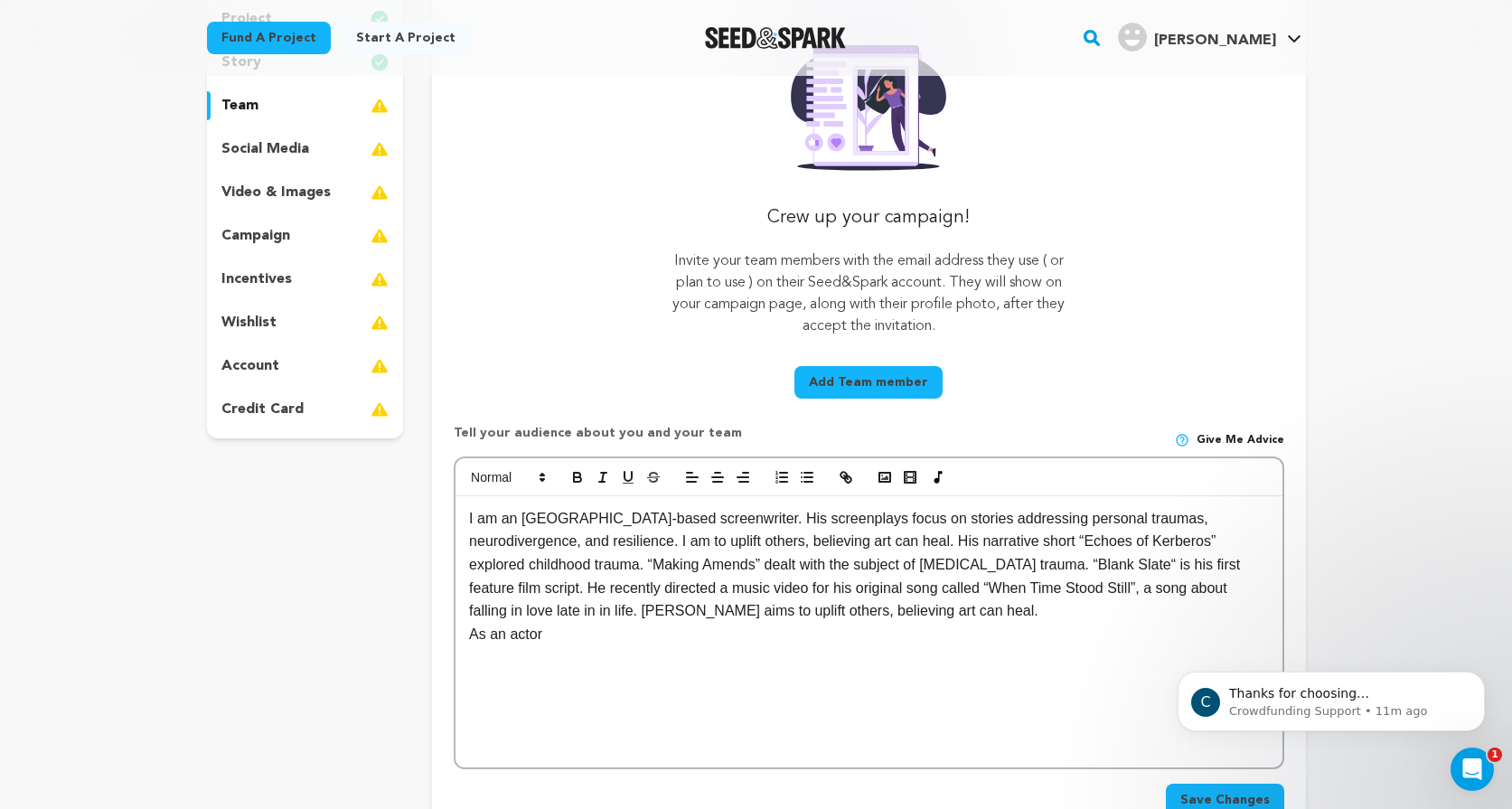
click at [850, 541] on p "I am an [GEOGRAPHIC_DATA]-based screenwriter. His screenplays focus on stories …" at bounding box center [869, 564] width 798 height 116
click at [557, 636] on p "As an actor" at bounding box center [869, 634] width 798 height 24
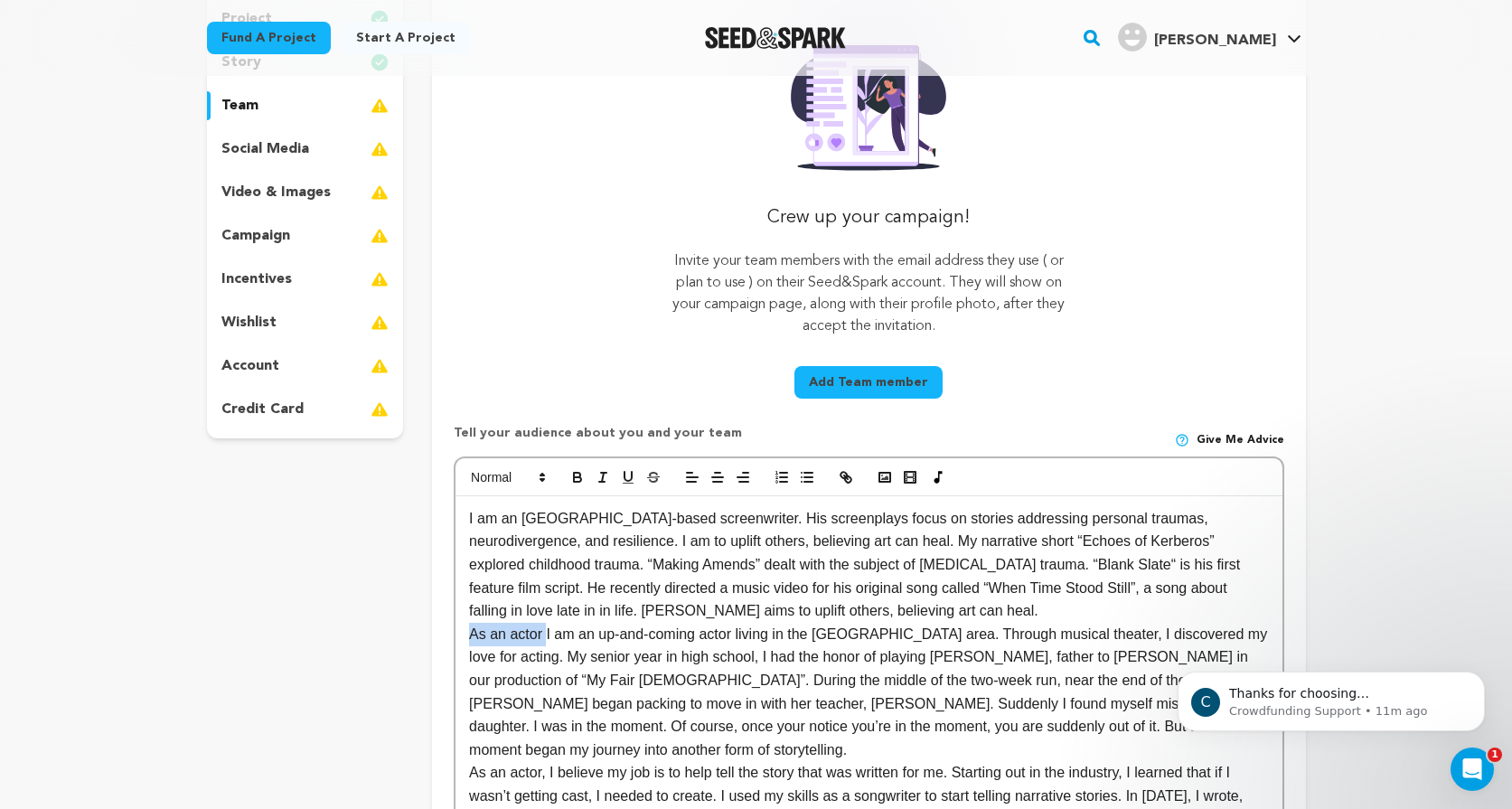
drag, startPoint x: 546, startPoint y: 633, endPoint x: 386, endPoint y: 633, distance: 160.0
click at [386, 633] on div "project story team social media video & images campaign incentives wishlist" at bounding box center [756, 619] width 1099 height 1259
click at [504, 636] on p "I am an up-and-coming actor living in the [GEOGRAPHIC_DATA] area. Through music…" at bounding box center [869, 691] width 798 height 139
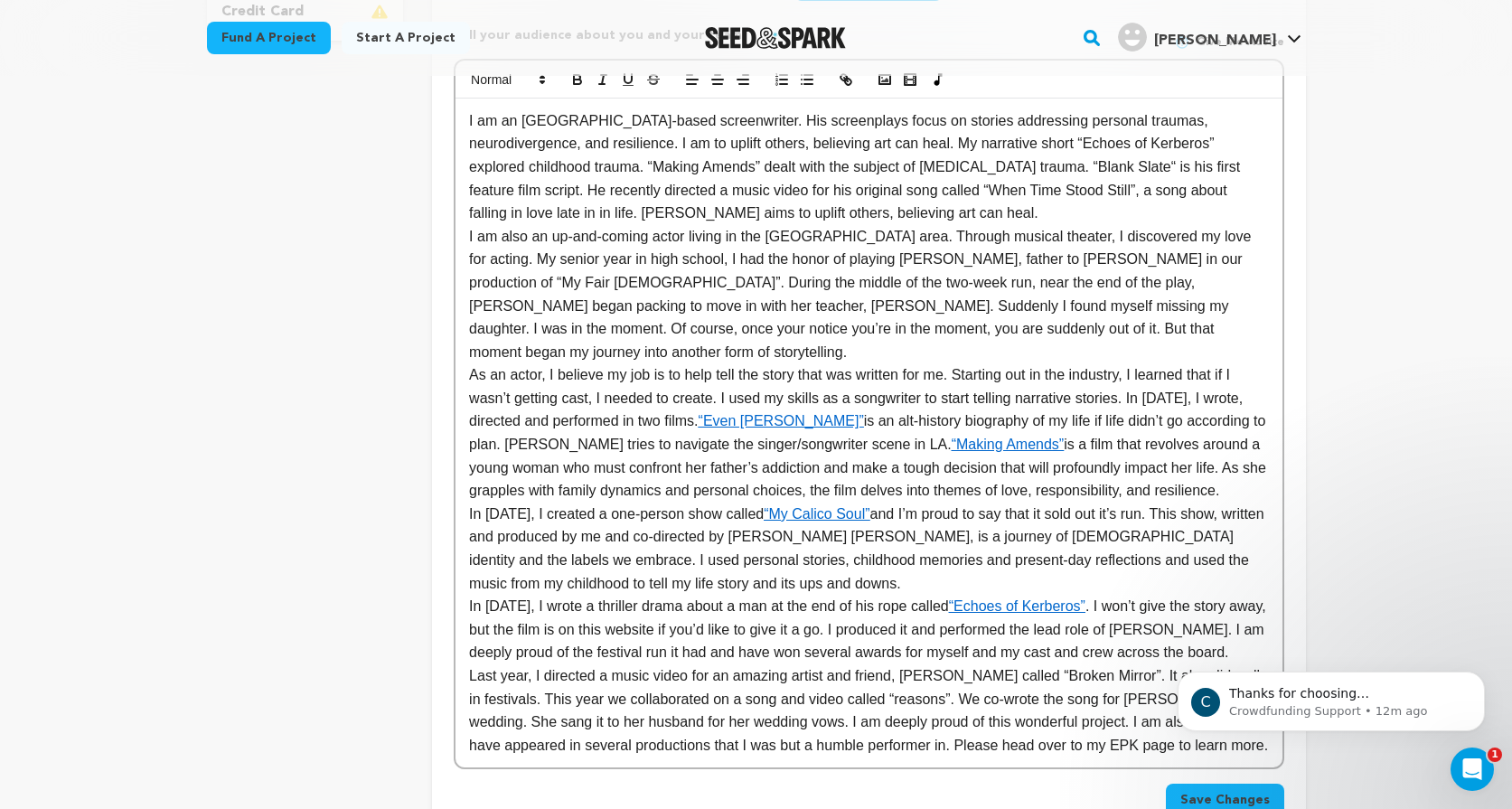
scroll to position [650, 0]
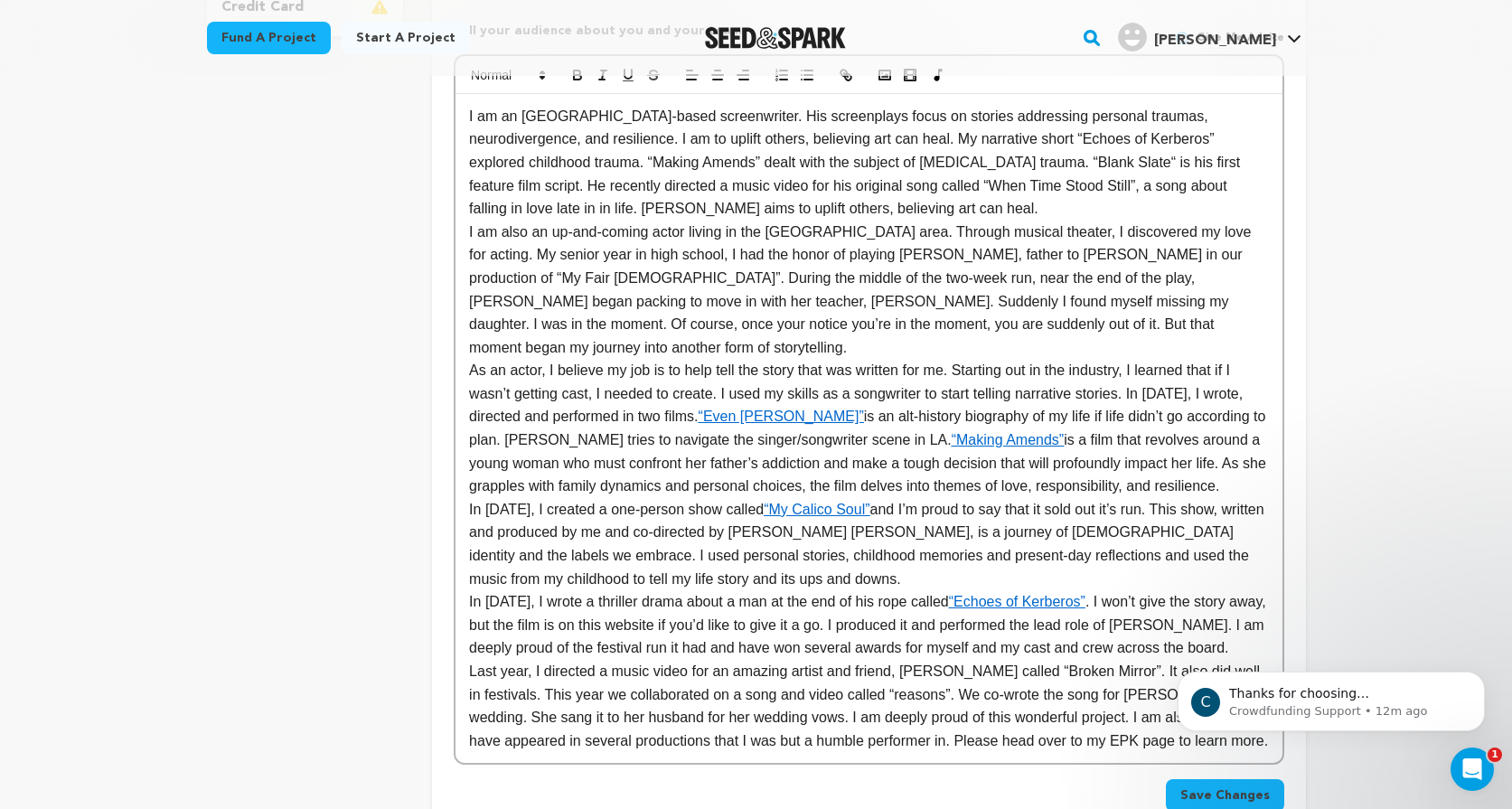
click at [1243, 786] on span "Save Changes" at bounding box center [1224, 795] width 90 height 18
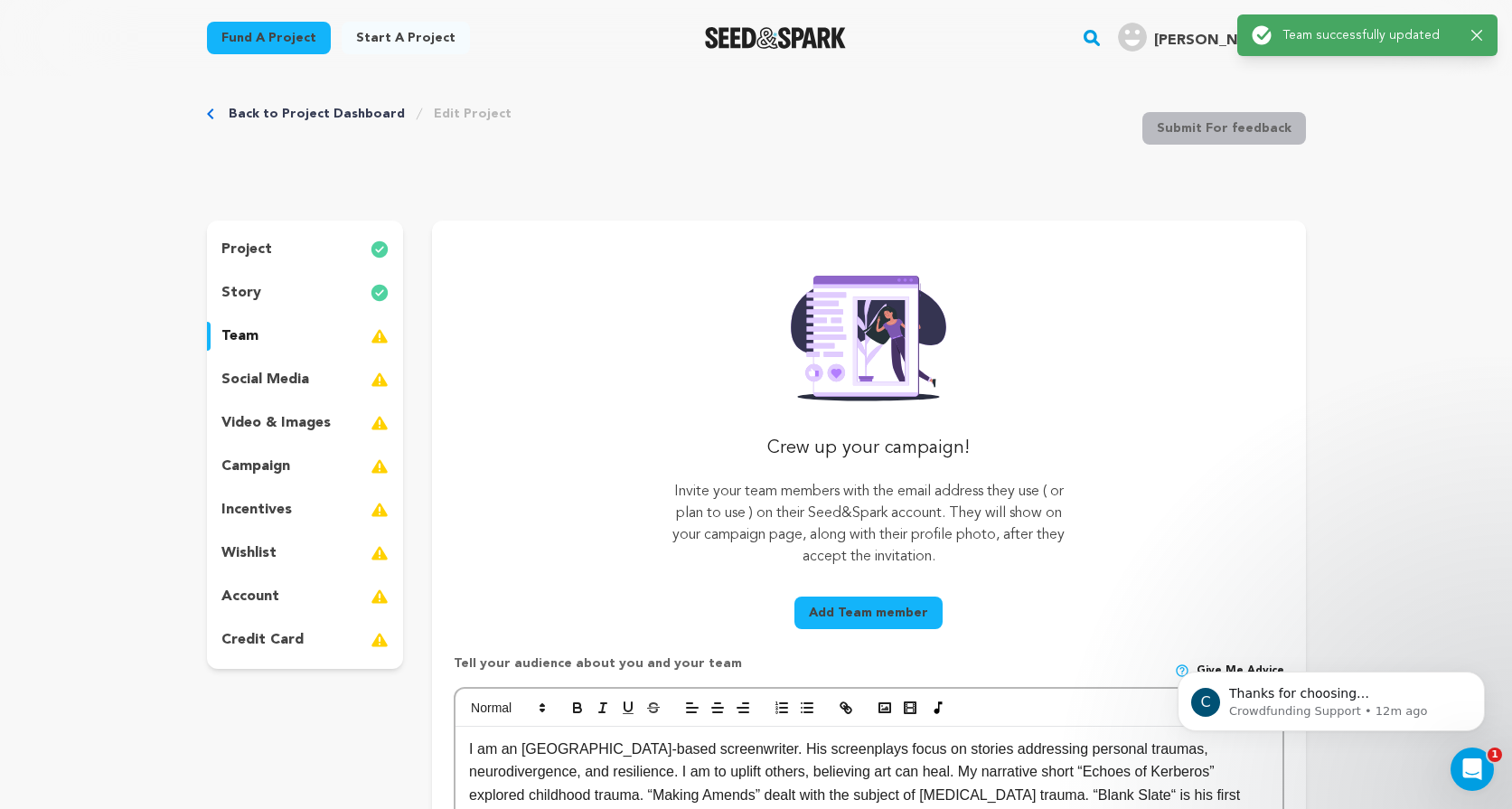
scroll to position [25, 0]
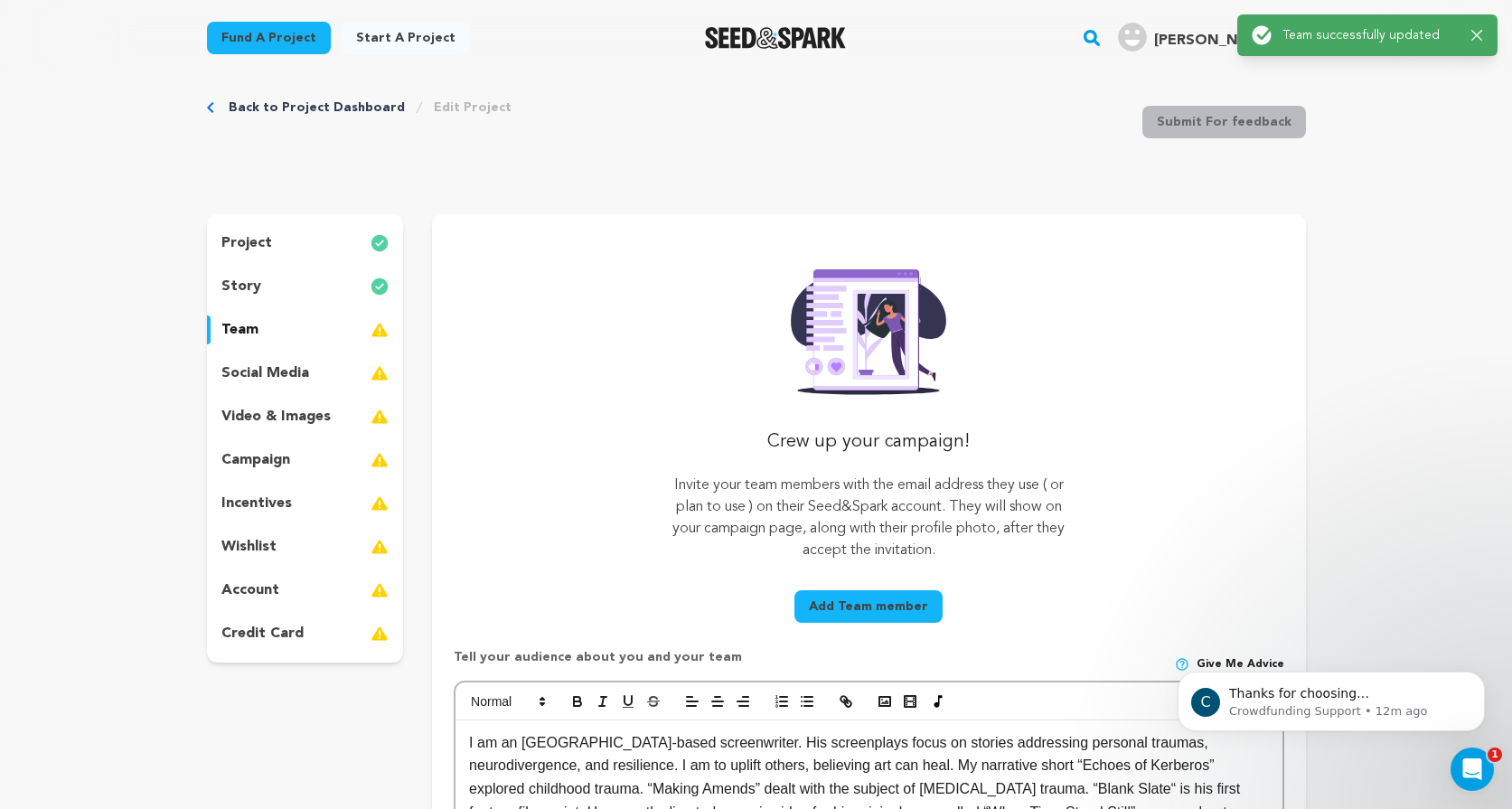
click at [290, 381] on p "social media" at bounding box center [265, 373] width 88 height 22
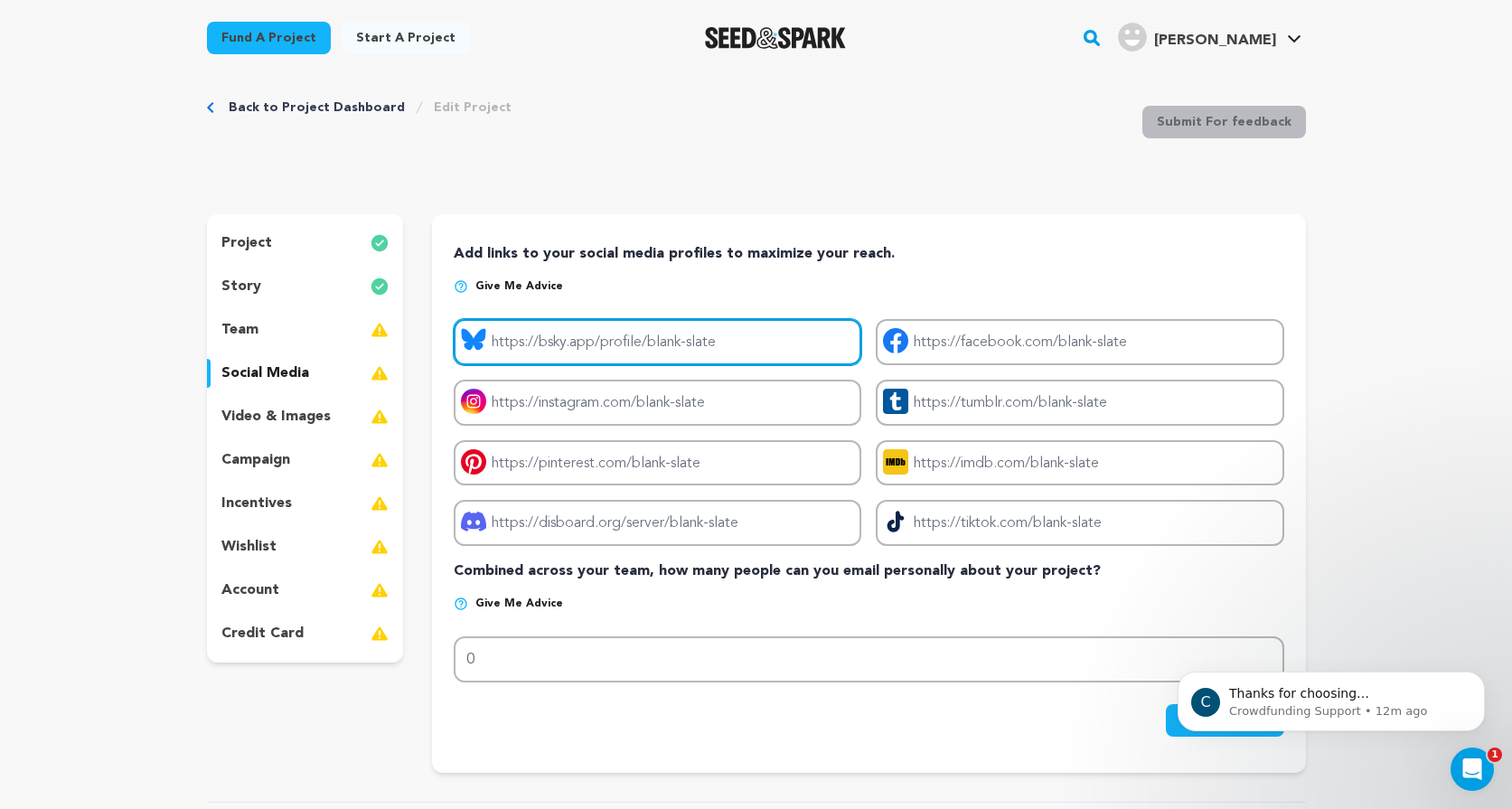
click at [574, 333] on input "Project bluesky link" at bounding box center [657, 342] width 407 height 46
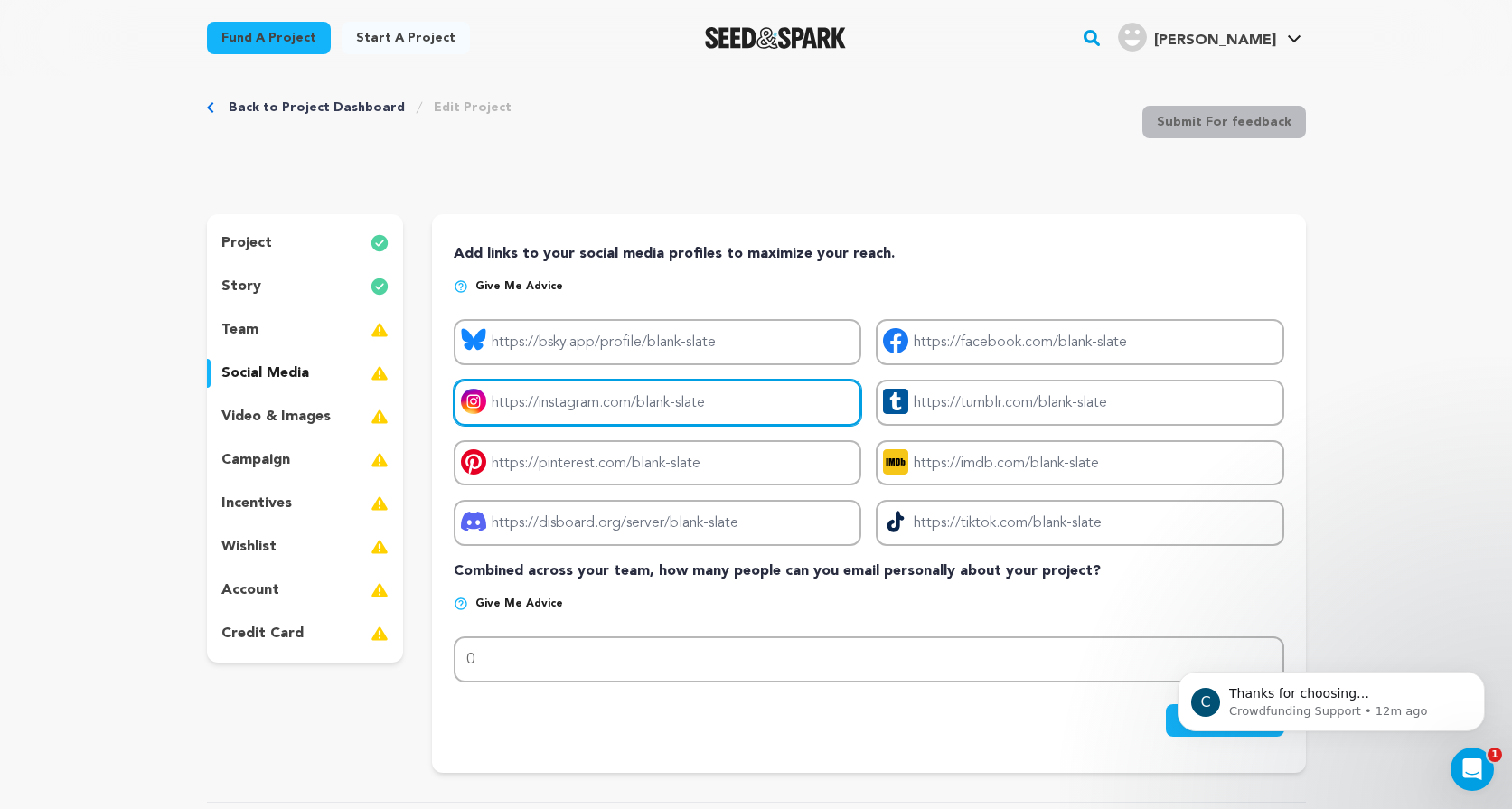
click at [564, 400] on input "Project instagram link" at bounding box center [657, 402] width 407 height 46
type input "[URL][DOMAIN_NAME]"
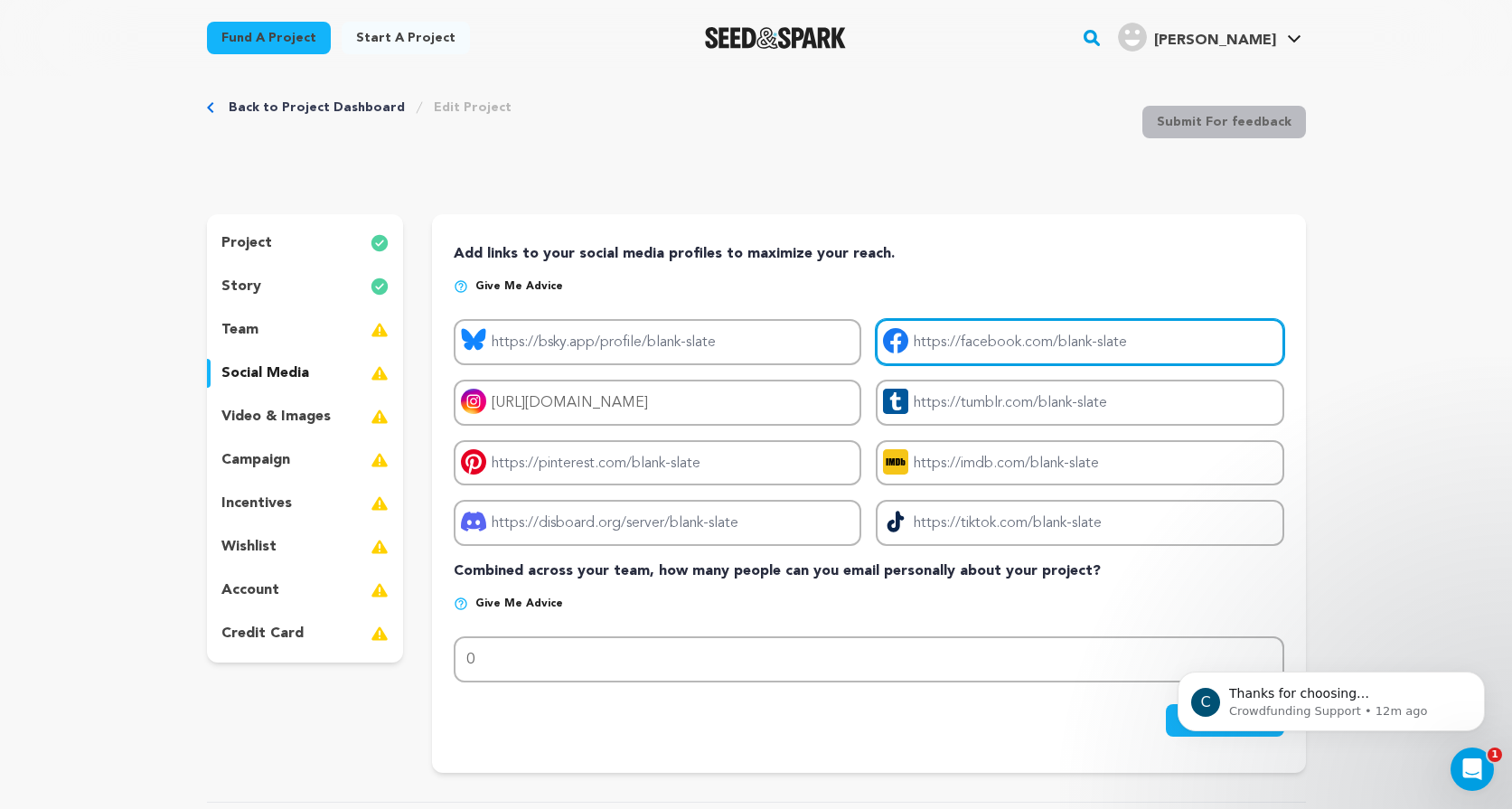
click at [927, 350] on input "Project facebook link" at bounding box center [1079, 342] width 407 height 46
type input "[URL][DOMAIN_NAME]"
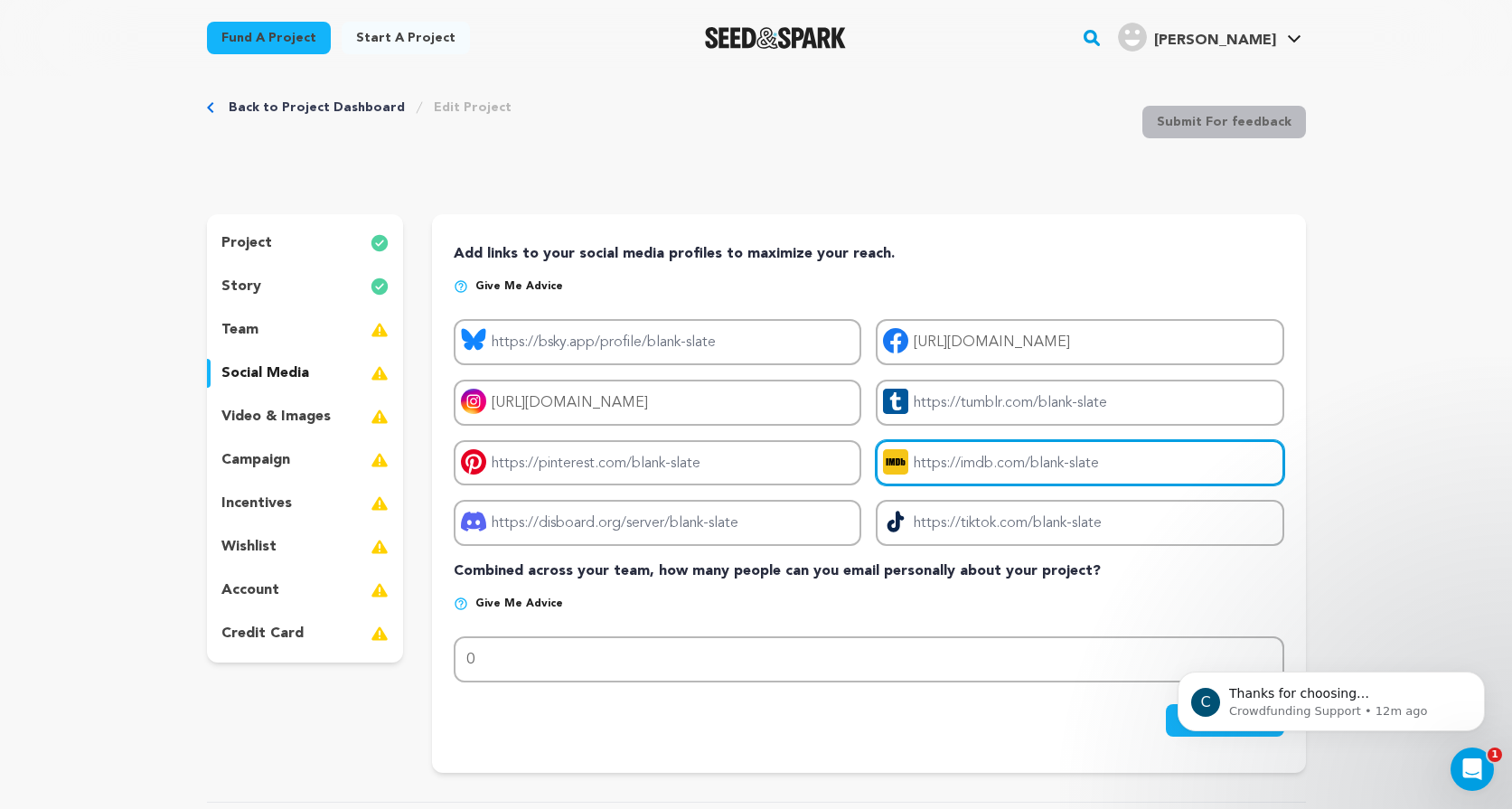
click at [937, 463] on input "Project imdb link" at bounding box center [1079, 462] width 407 height 46
type input "[URL][DOMAIN_NAME]"
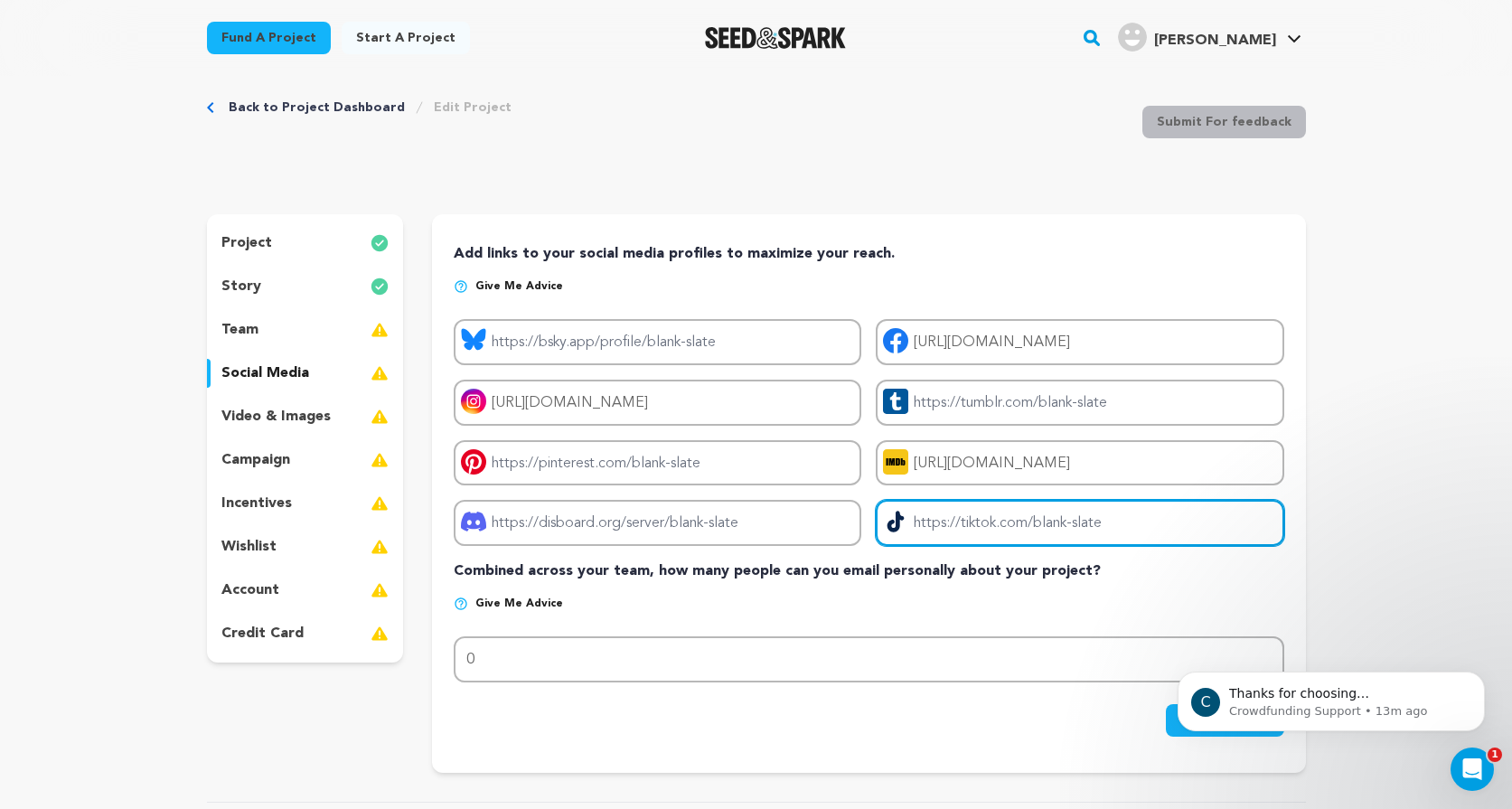
click at [926, 533] on input "Project tiktok link" at bounding box center [1079, 523] width 407 height 46
type input "[URL][DOMAIN_NAME]"
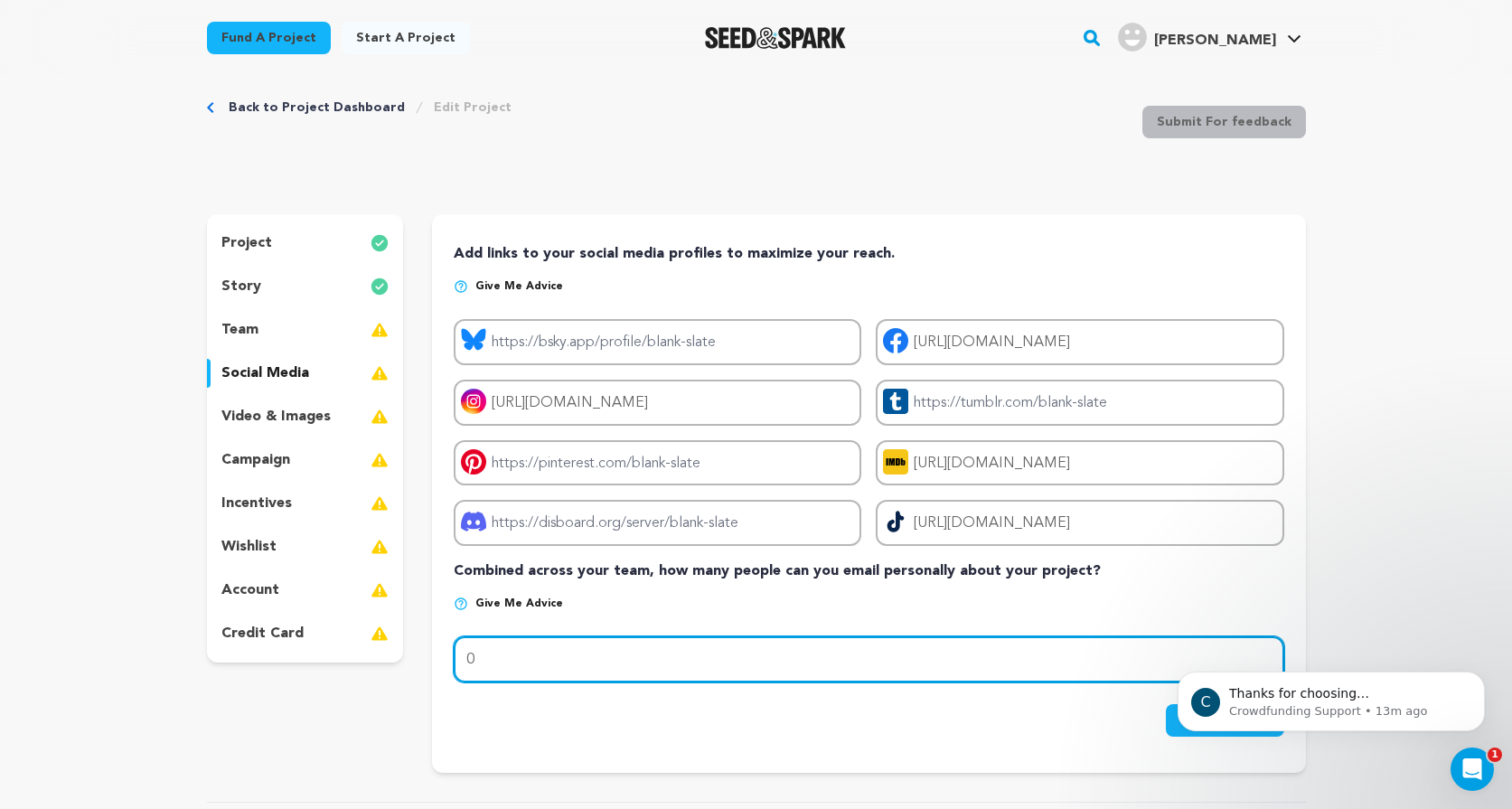
drag, startPoint x: 513, startPoint y: 666, endPoint x: 414, endPoint y: 666, distance: 99.0
click at [416, 666] on div "project story team social media video & images campaign incentives wishlist" at bounding box center [756, 493] width 1099 height 558
type input "100"
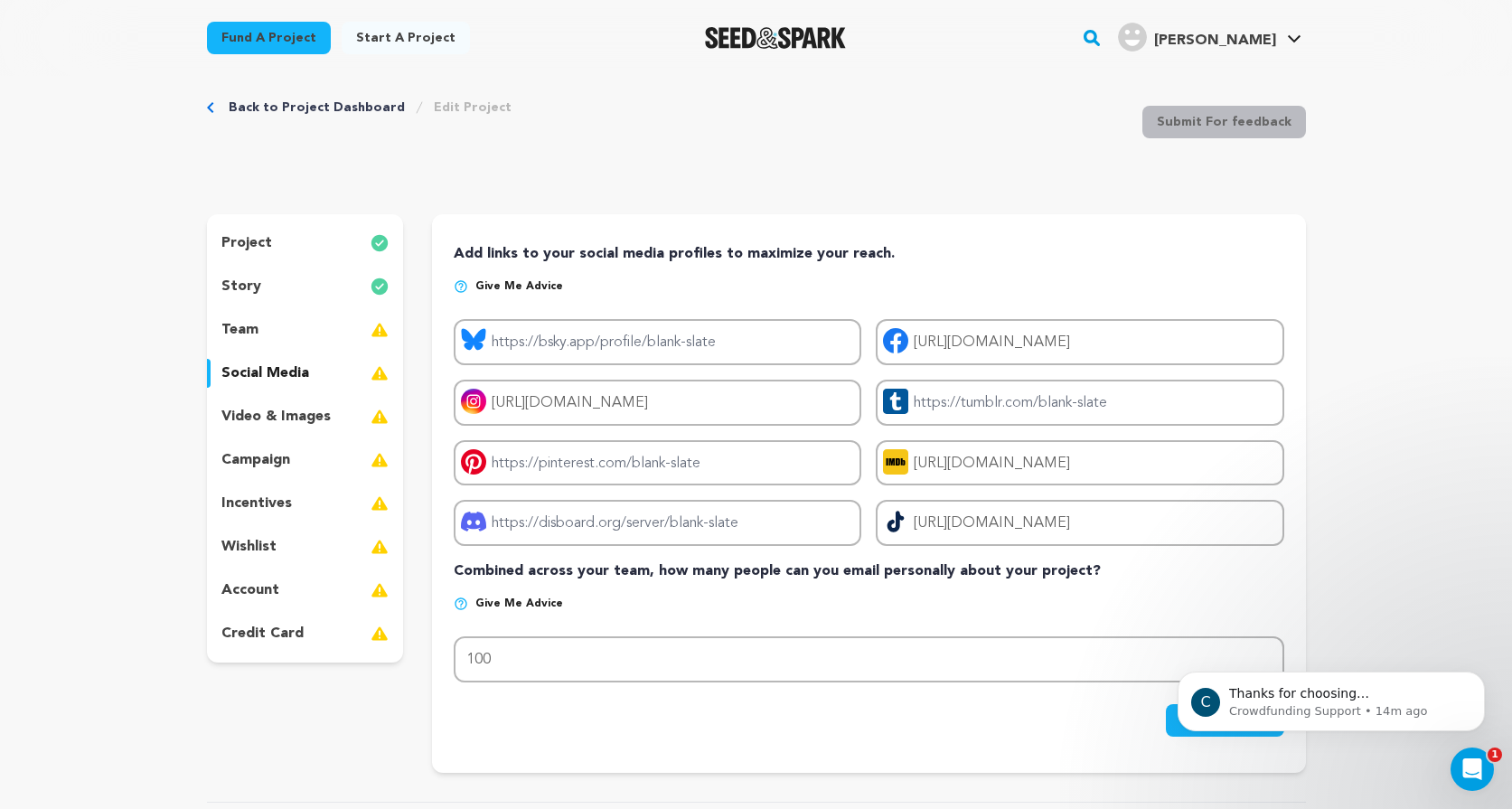
click at [967, 731] on div "Save Changes" at bounding box center [869, 719] width 830 height 33
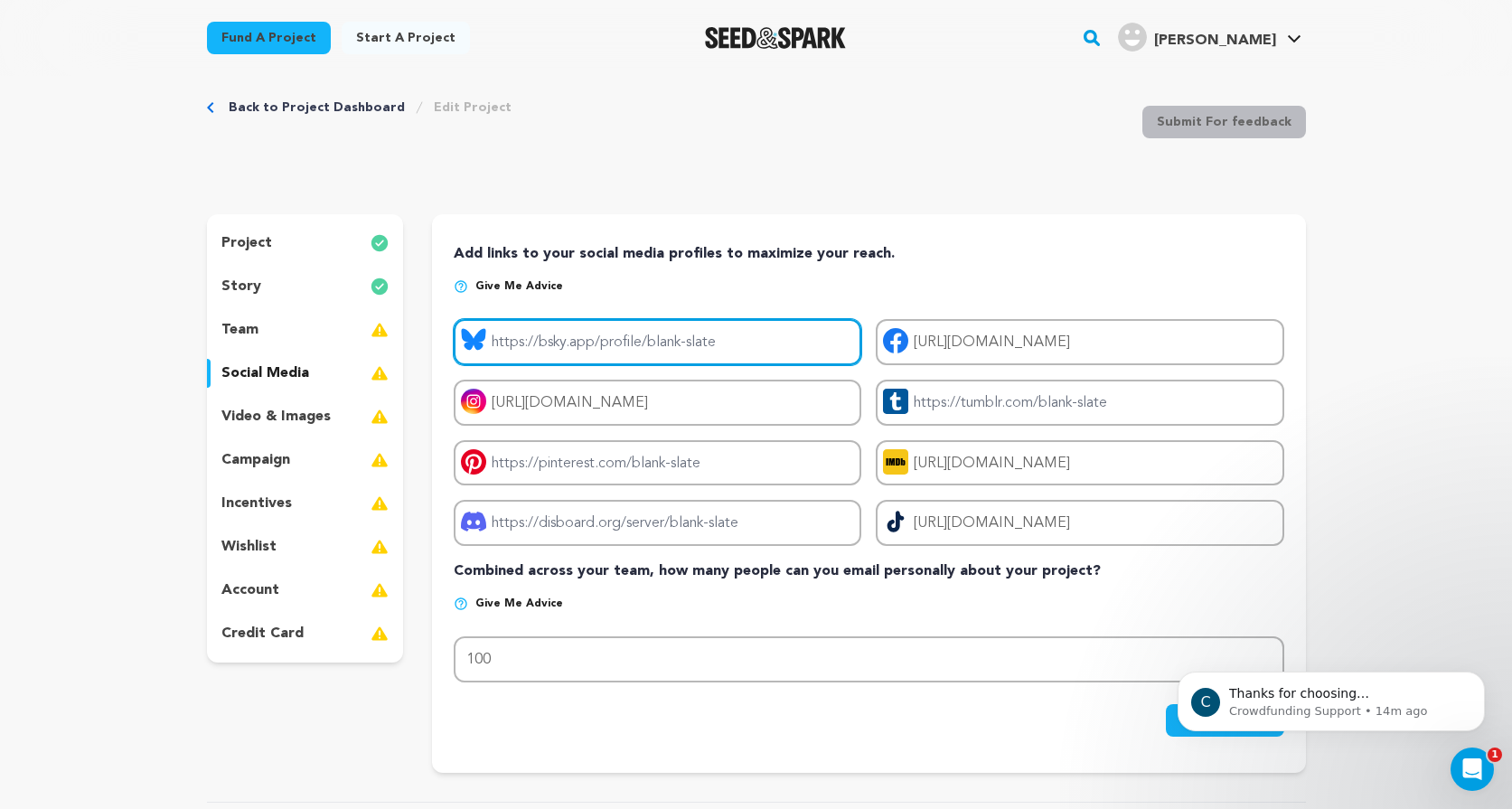
click at [549, 343] on input "Project bluesky link" at bounding box center [657, 342] width 407 height 46
click at [632, 339] on input "Project bluesky link" at bounding box center [657, 342] width 407 height 46
paste input "[URL][DOMAIN_NAME][DOMAIN_NAME]"
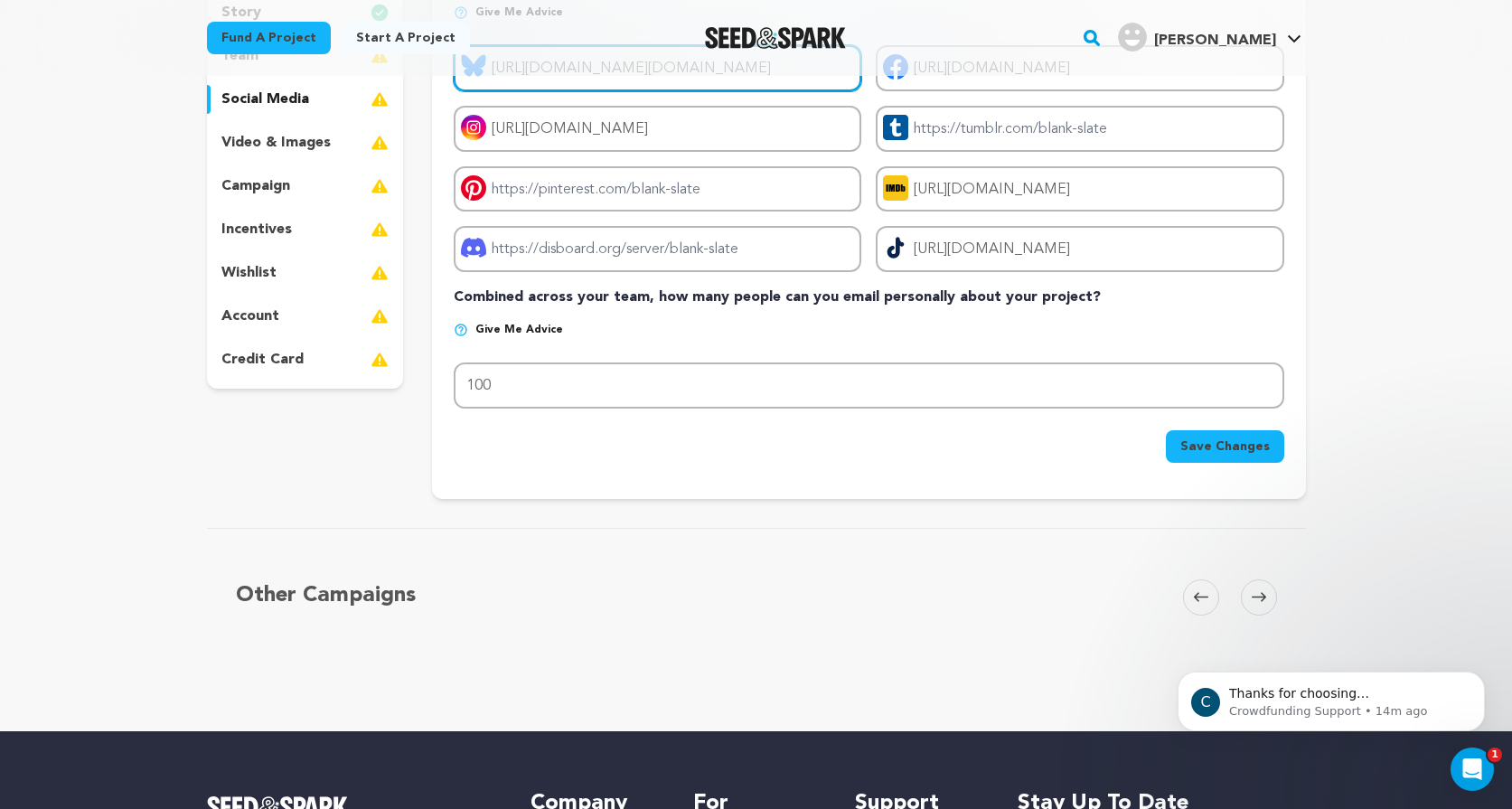
scroll to position [340, 0]
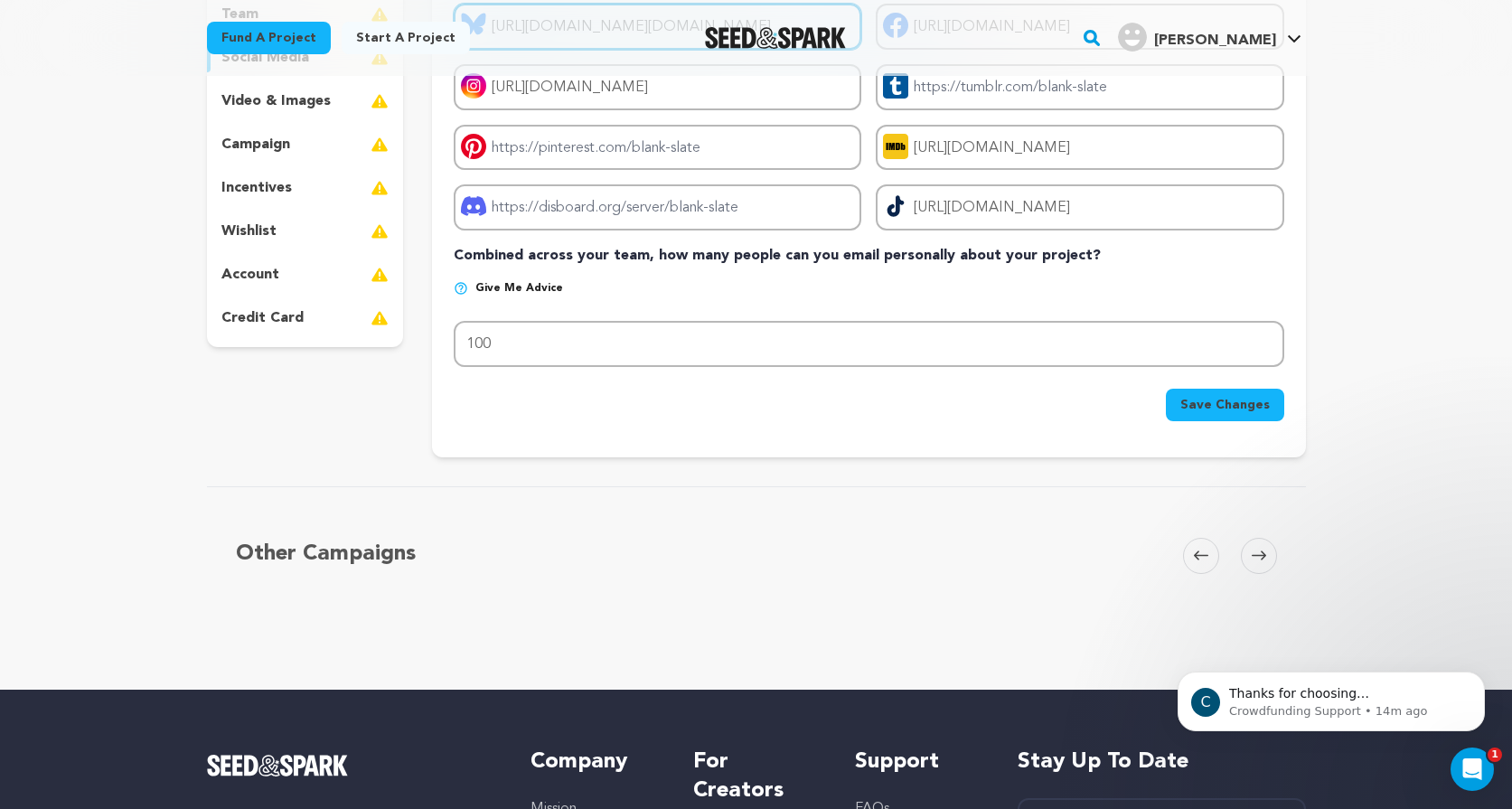
type input "[URL][DOMAIN_NAME][DOMAIN_NAME]"
click at [1235, 392] on button "Save Changes" at bounding box center [1225, 404] width 119 height 33
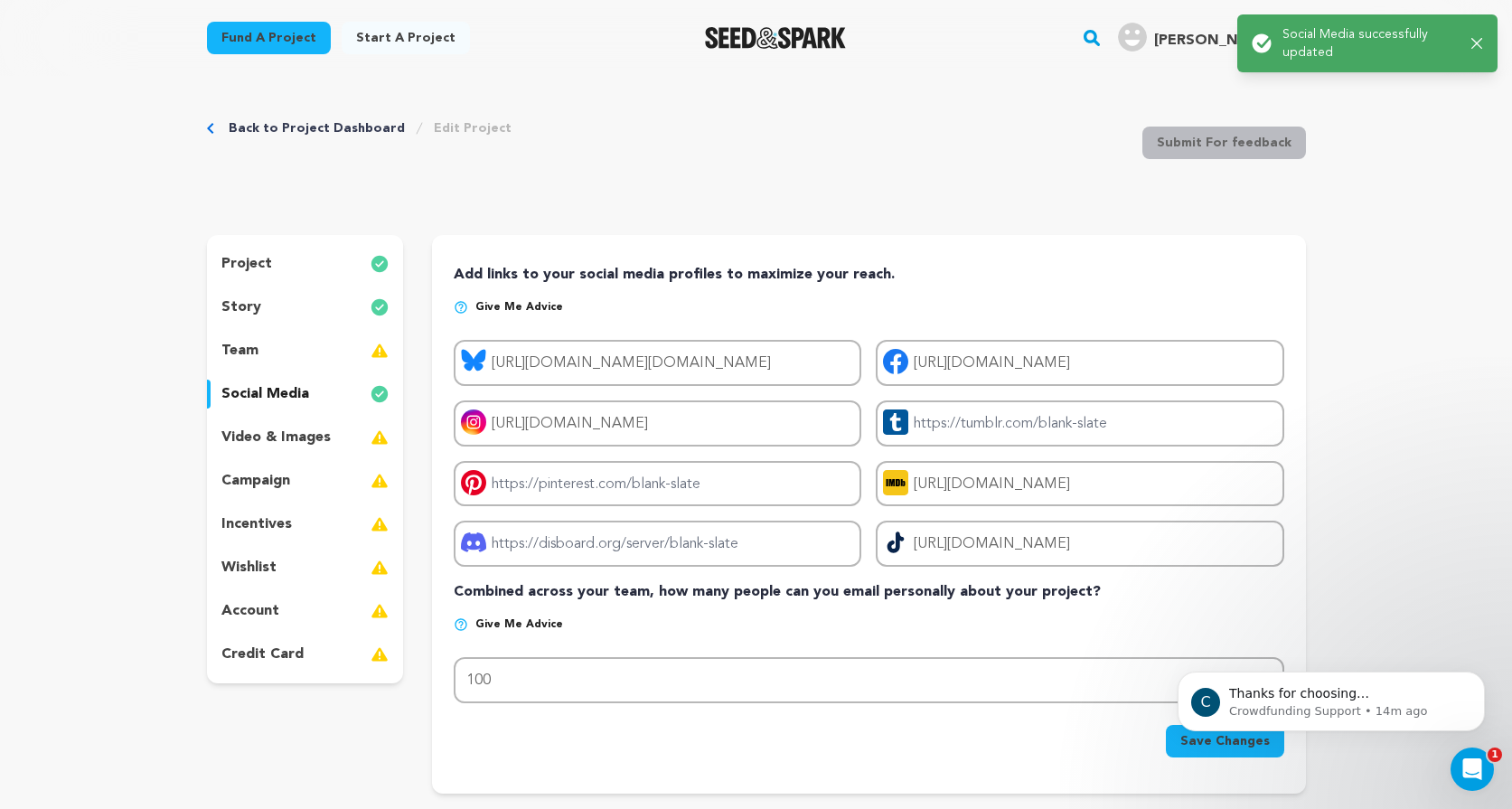
scroll to position [0, 0]
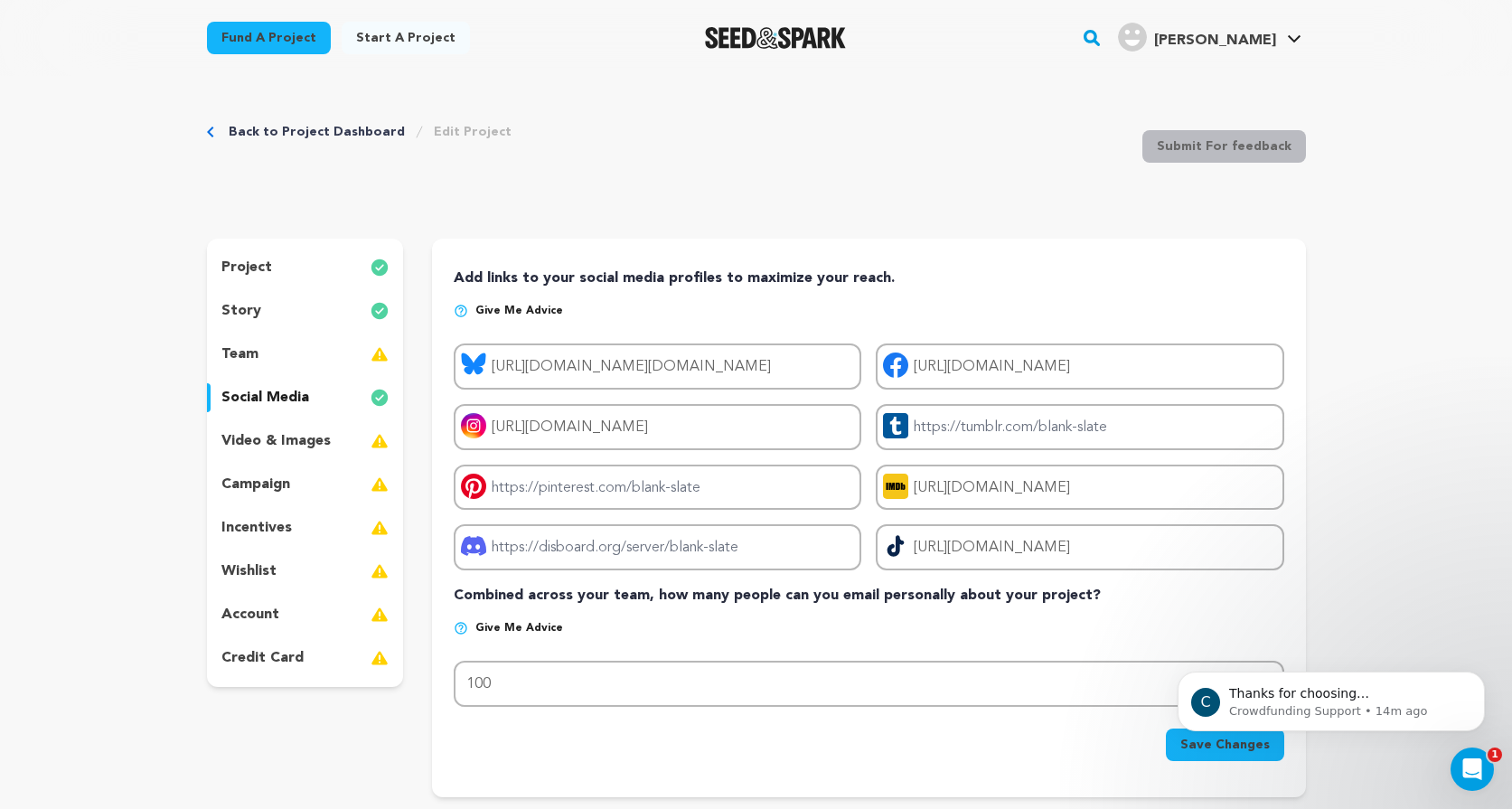
click at [298, 429] on div "video & images" at bounding box center [304, 441] width 197 height 29
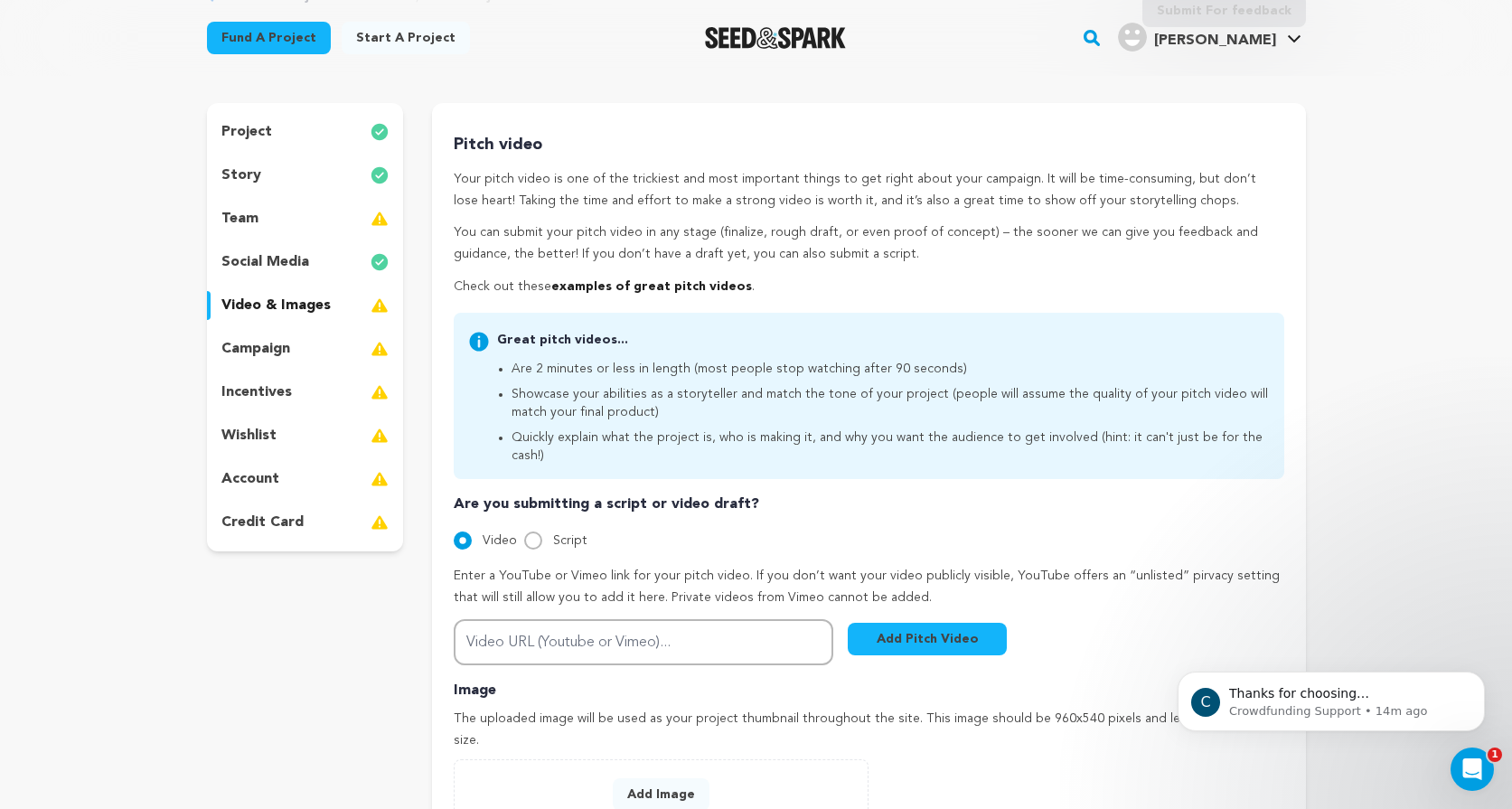
scroll to position [121, 0]
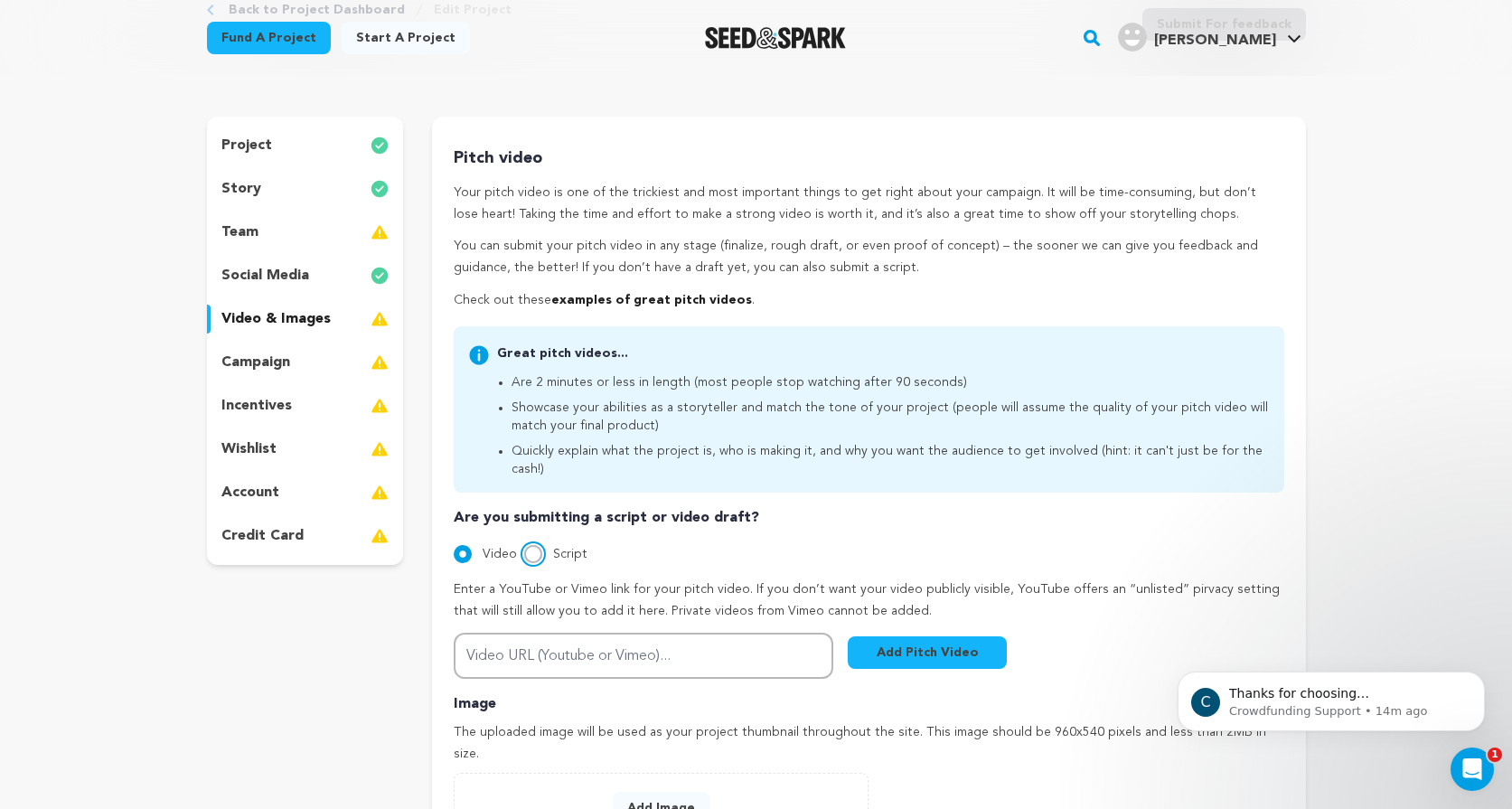
click at [529, 544] on input "Script" at bounding box center [533, 553] width 18 height 18
radio input "true"
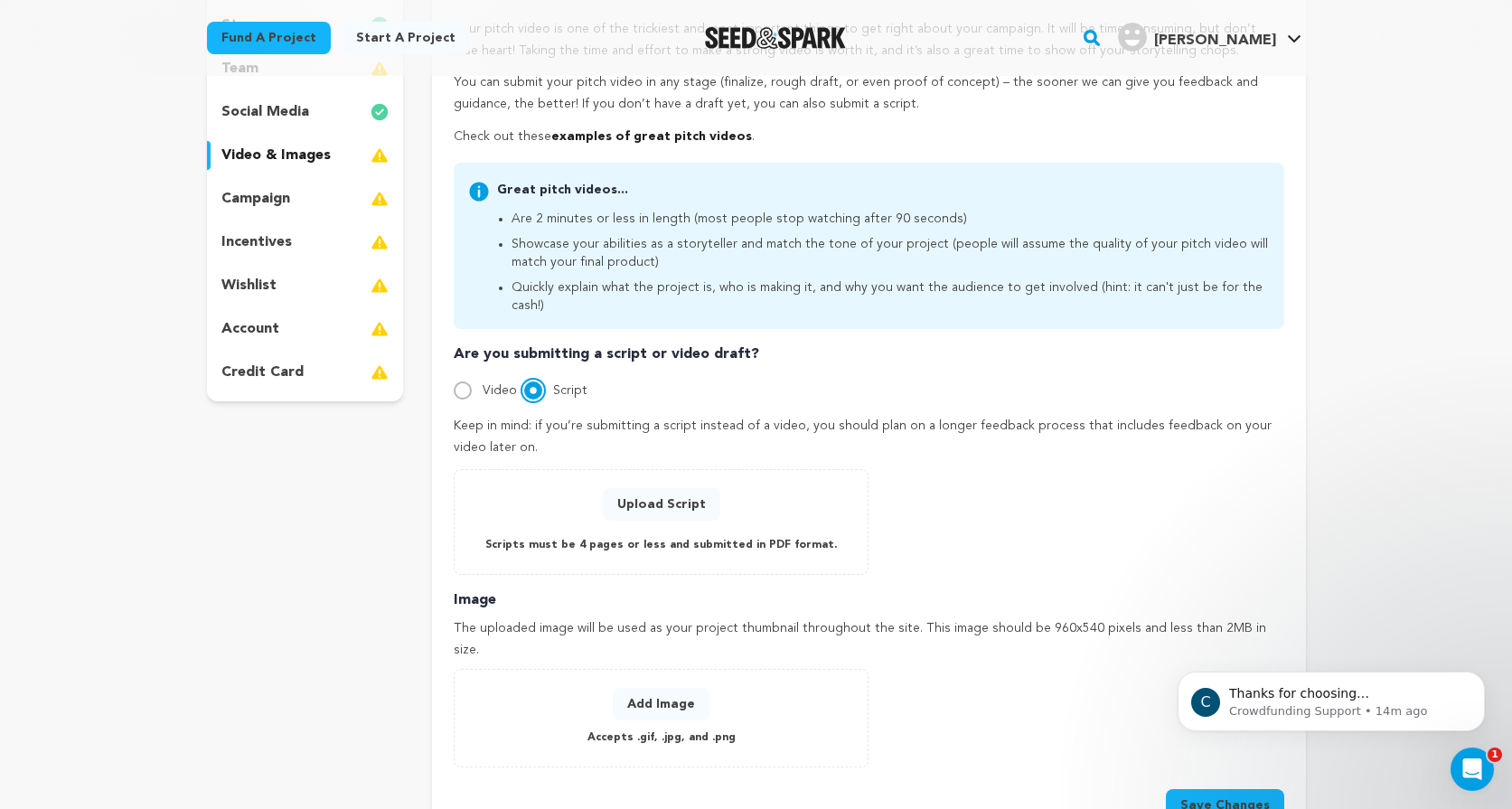
scroll to position [299, 0]
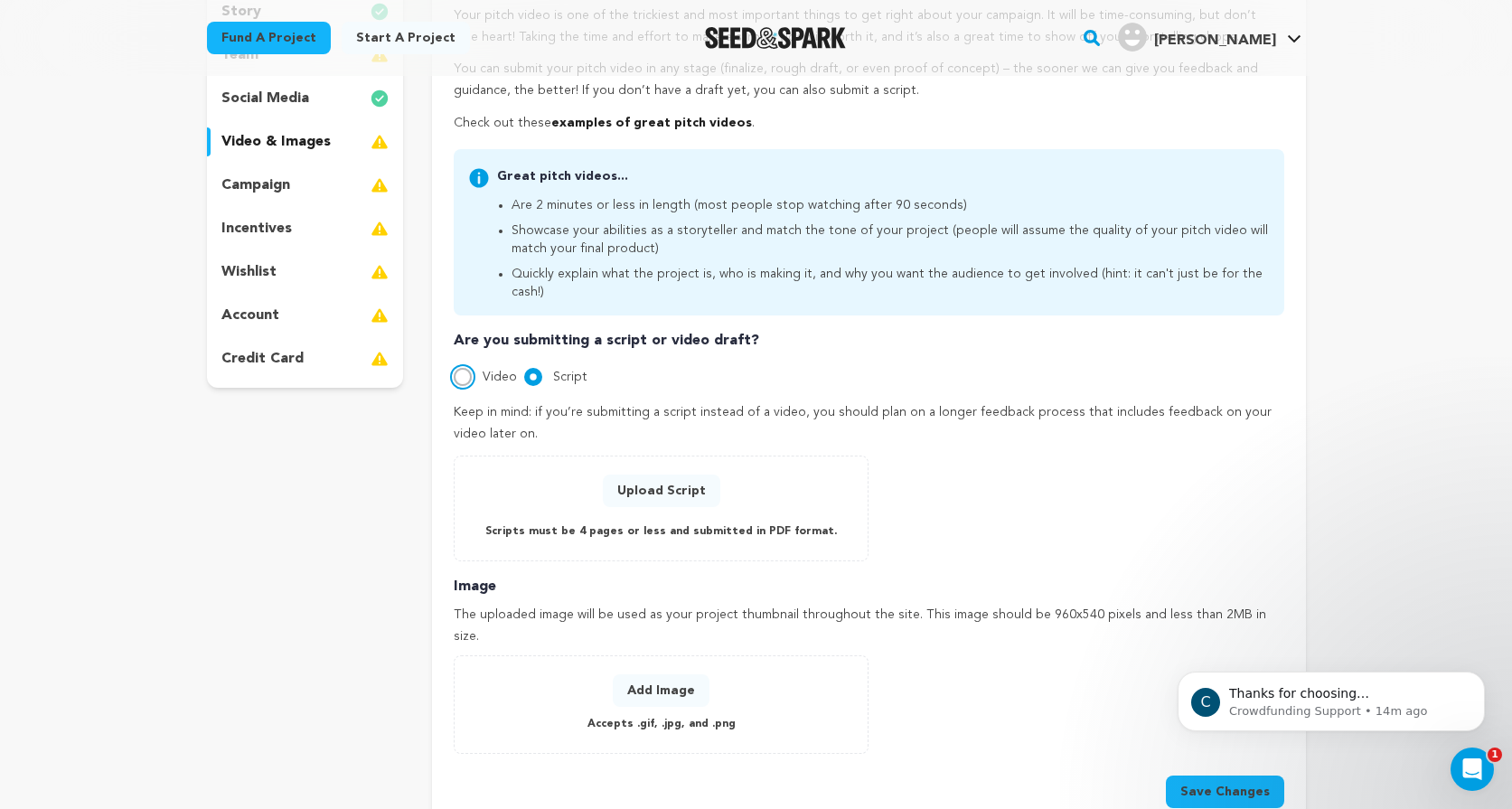
click at [455, 367] on input "Video" at bounding box center [462, 376] width 18 height 18
radio input "true"
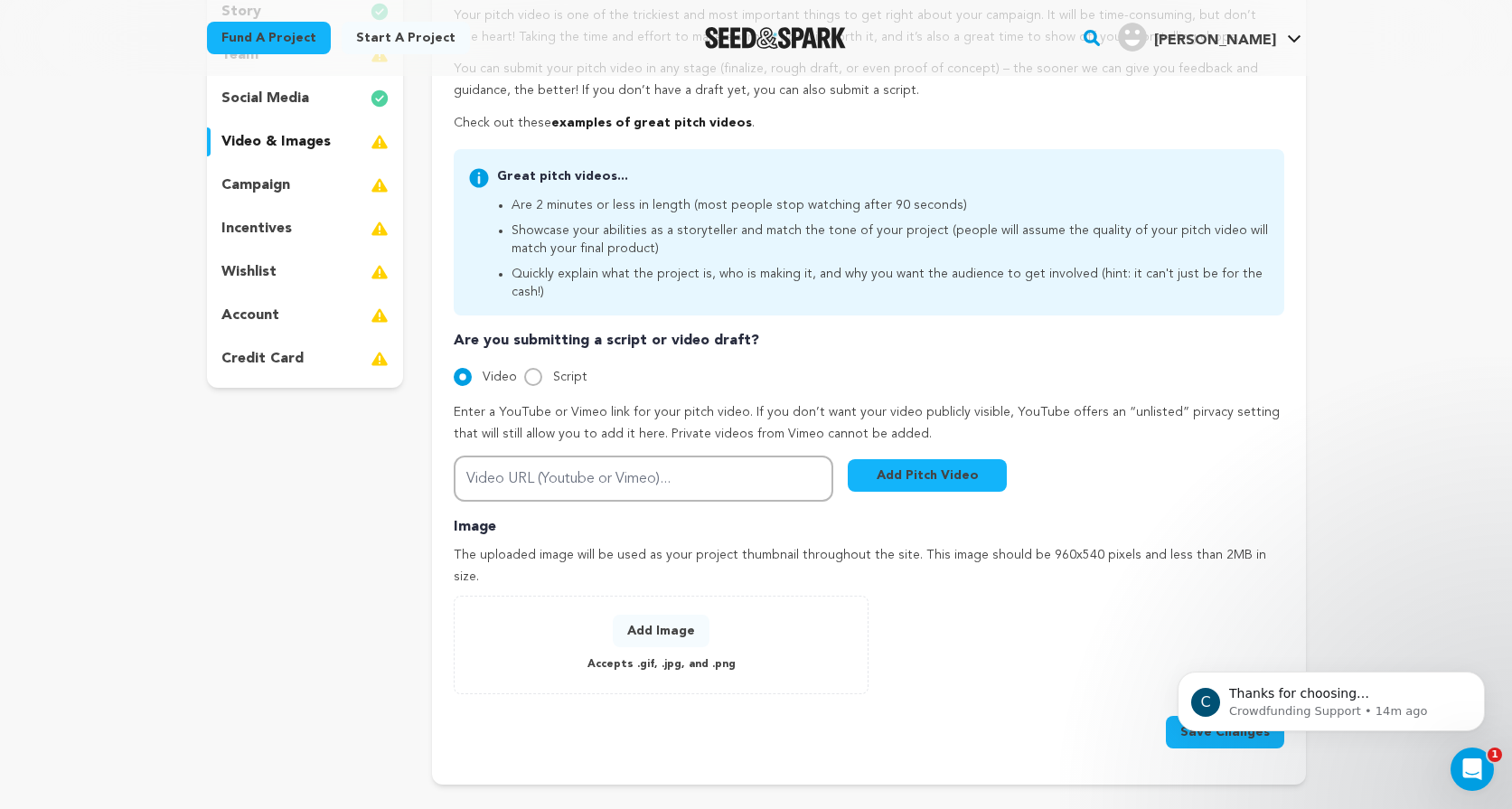
click at [285, 183] on p "campaign" at bounding box center [256, 186] width 69 height 22
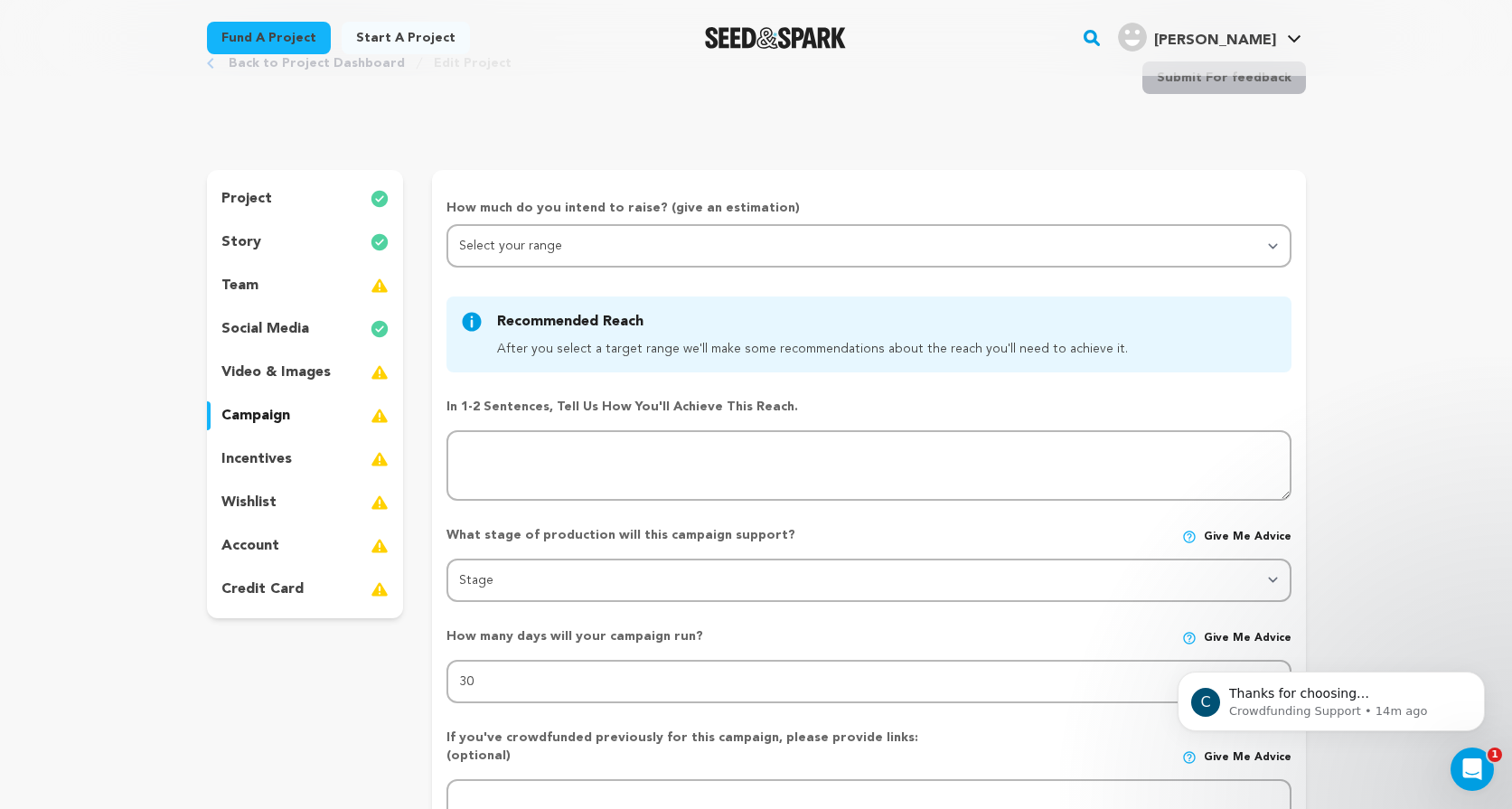
scroll to position [71, 0]
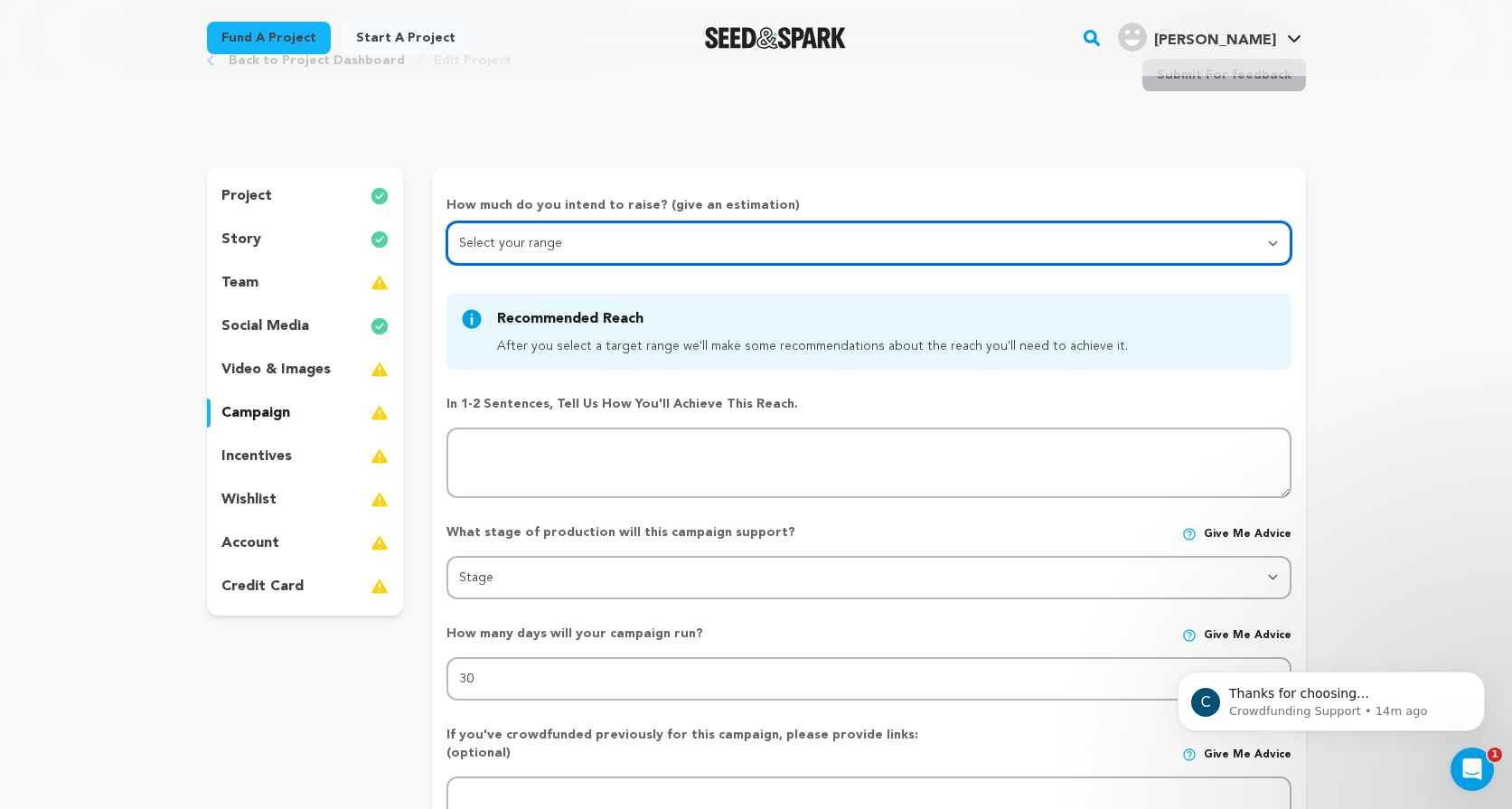
click at [492, 246] on select "Select your range Less than $10k 10k - $14k 15k - $24k 25k - $49k 50k or more" at bounding box center [869, 243] width 844 height 43
select select "5"
click at [447, 221] on select "Select your range Less than $10k 10k - $14k 15k - $24k 25k - $49k 50k or more" at bounding box center [869, 243] width 844 height 43
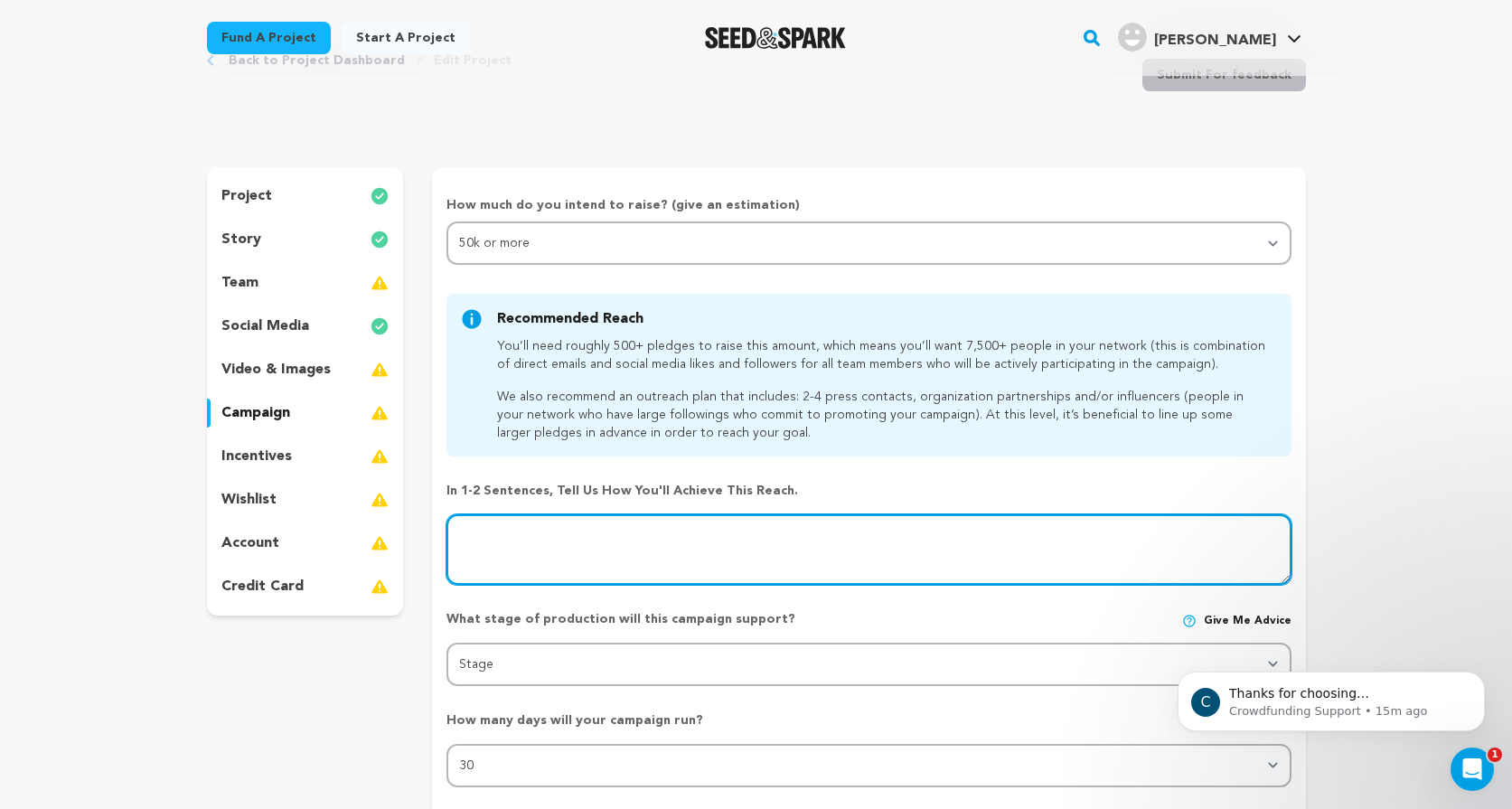
click at [555, 529] on textarea at bounding box center [869, 548] width 844 height 70
type textarea "I have a large combined follower count across social media. I am also an expert…"
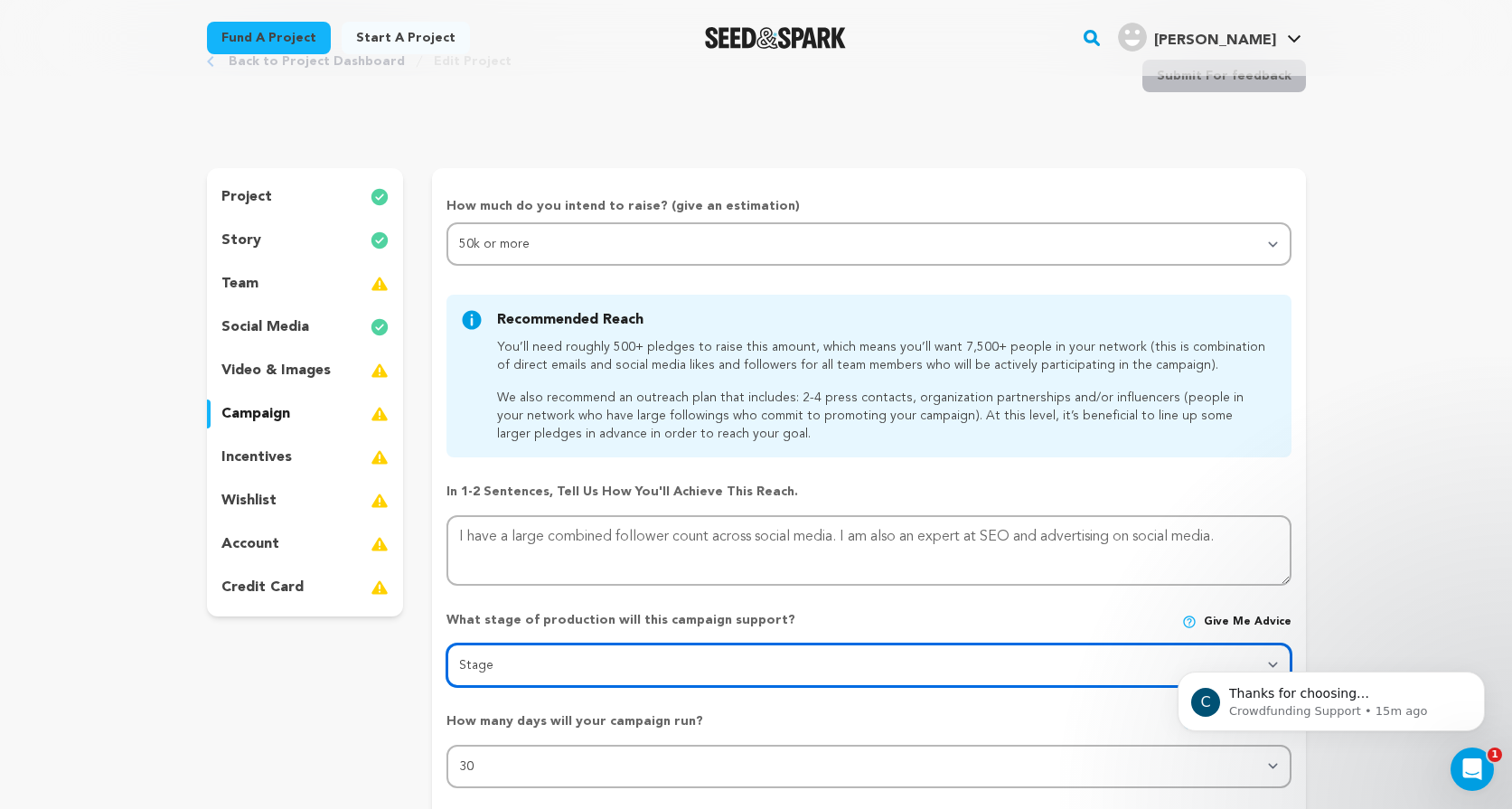
click at [696, 657] on select "Stage DEVELOPMENT PRODUCTION POST-PRODUCTION DISTRIBUTION PRE-PRODUCTION ENHANC…" at bounding box center [869, 665] width 844 height 43
click at [447, 643] on select "Stage DEVELOPMENT PRODUCTION POST-PRODUCTION DISTRIBUTION PRE-PRODUCTION ENHANC…" at bounding box center [869, 665] width 844 height 43
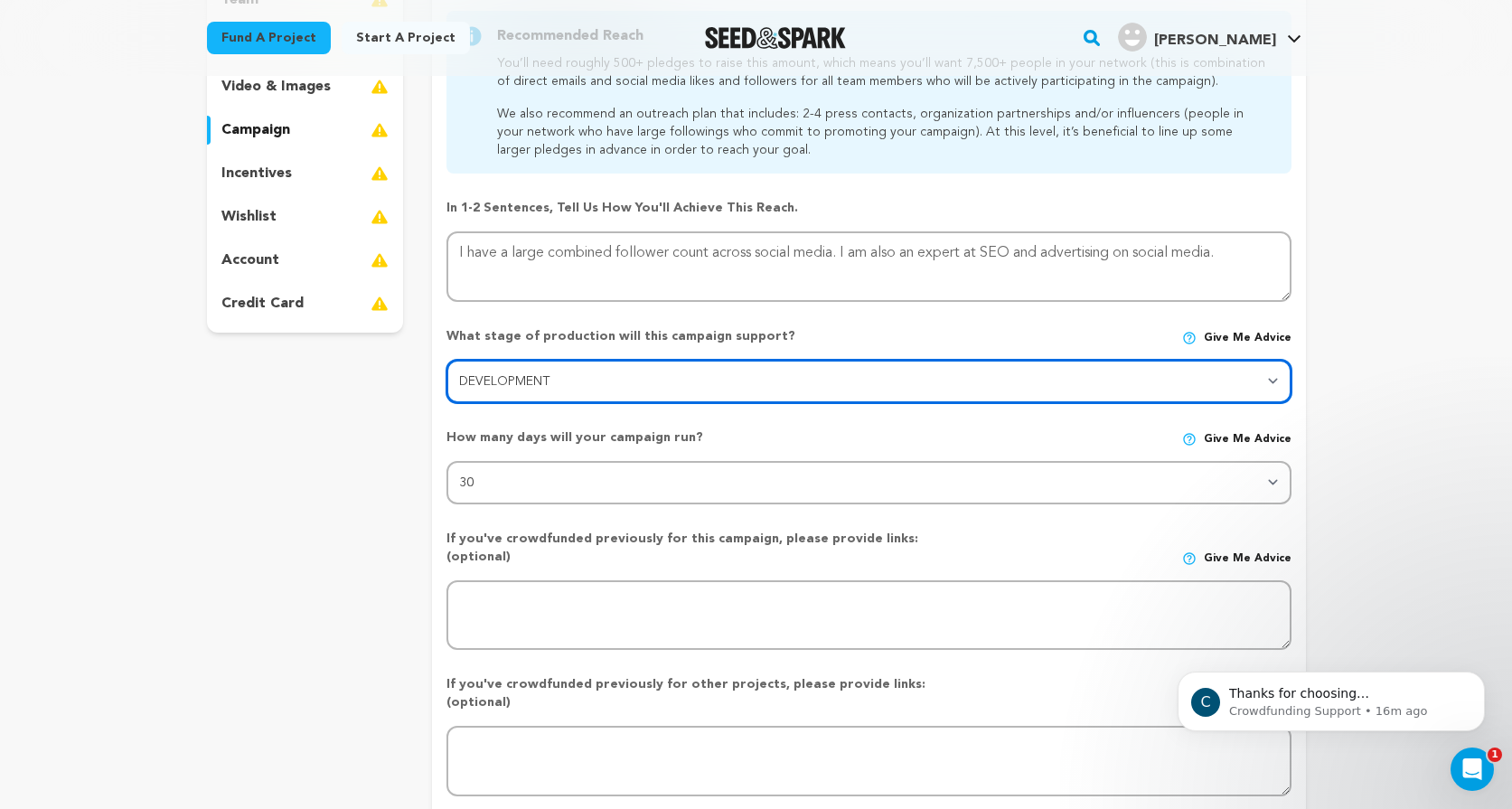
scroll to position [359, 0]
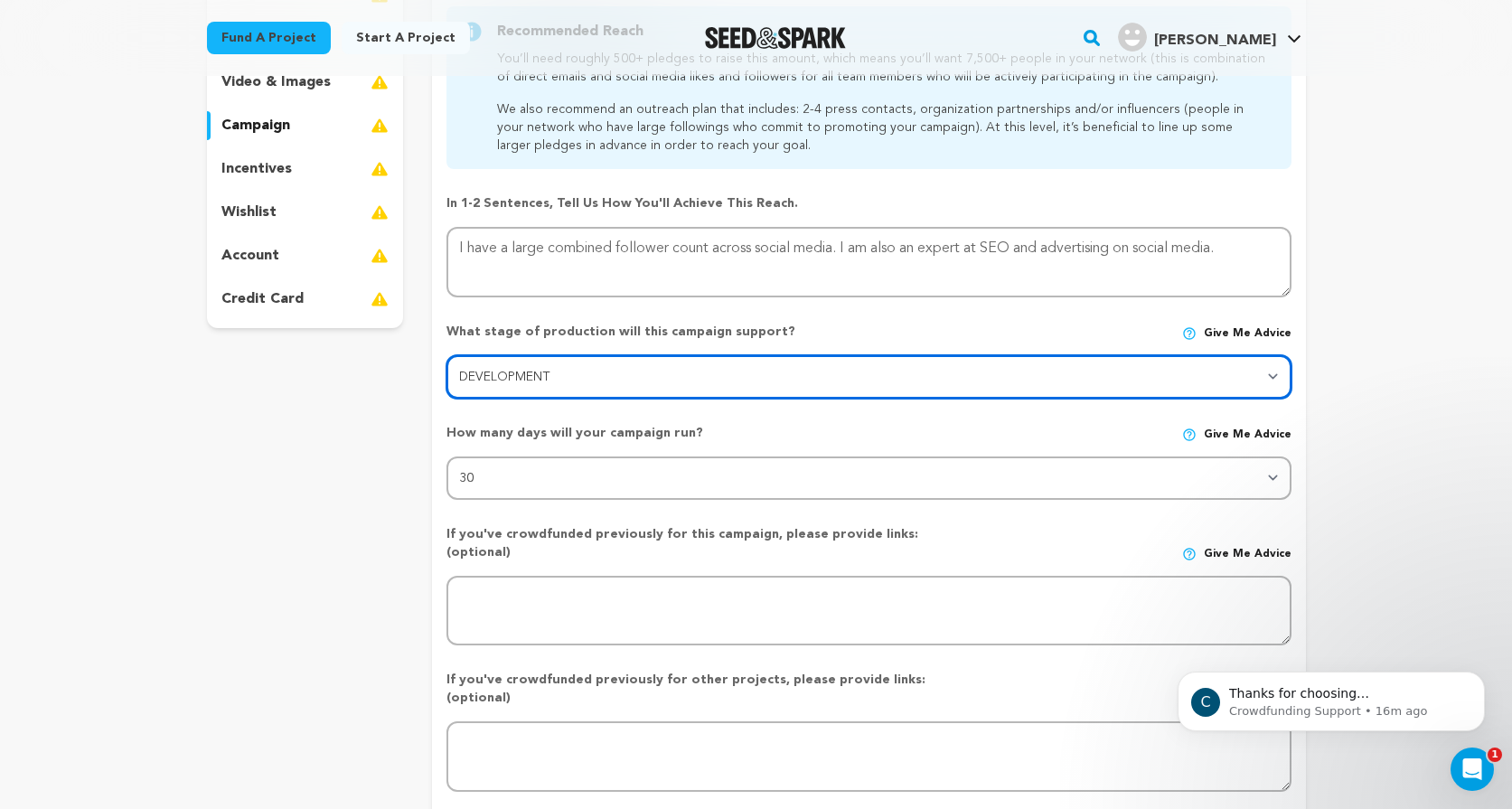
click at [662, 376] on select "Stage DEVELOPMENT PRODUCTION POST-PRODUCTION DISTRIBUTION PRE-PRODUCTION ENHANC…" at bounding box center [869, 376] width 844 height 43
select select "1403"
click at [447, 355] on select "Stage DEVELOPMENT PRODUCTION POST-PRODUCTION DISTRIBUTION PRE-PRODUCTION ENHANC…" at bounding box center [869, 376] width 844 height 43
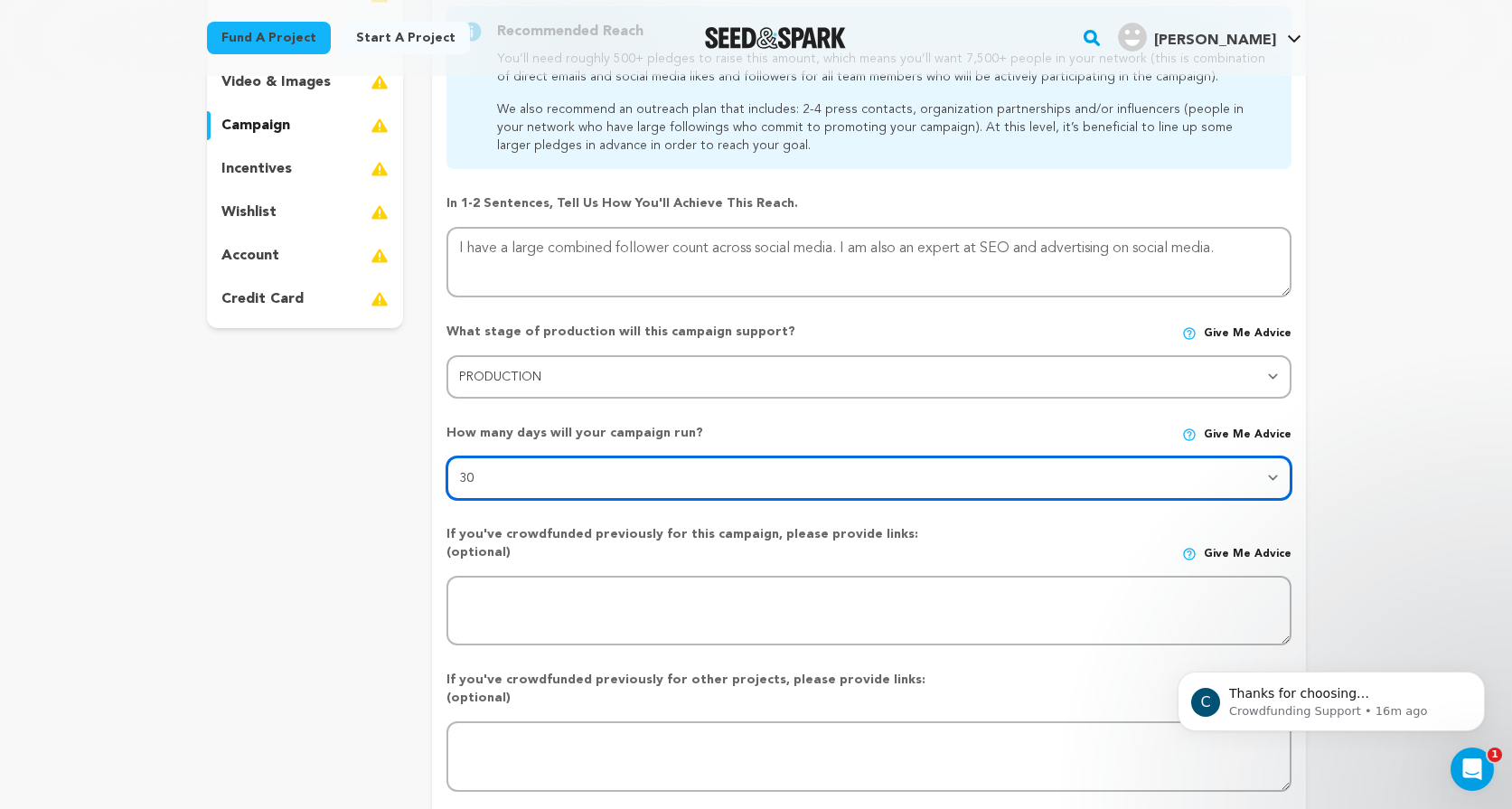
click at [613, 487] on select "30 45 60" at bounding box center [869, 478] width 844 height 43
select select "60"
click at [447, 456] on select "30 45 60" at bounding box center [869, 478] width 844 height 43
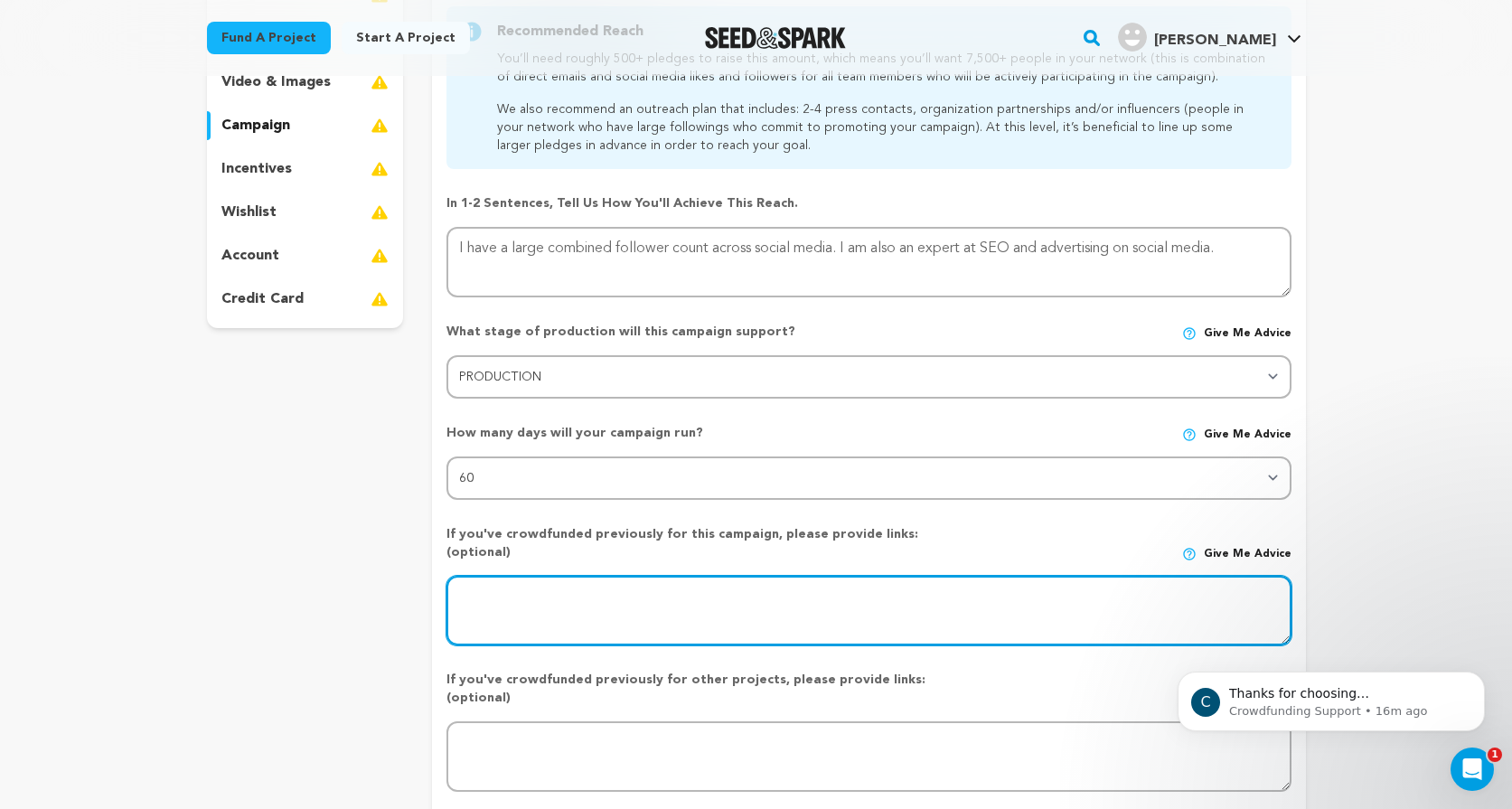
click at [548, 594] on textarea at bounding box center [869, 610] width 844 height 70
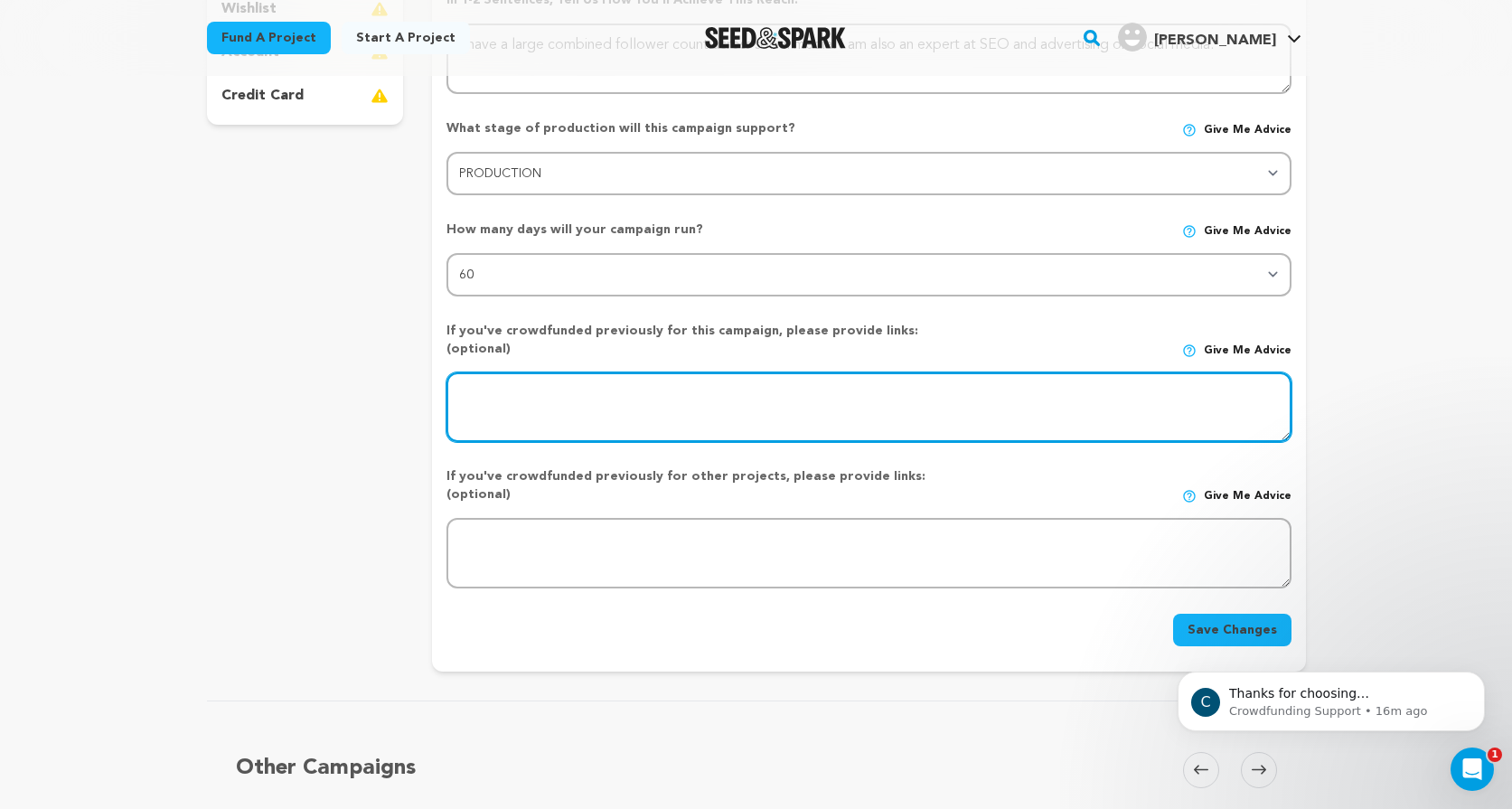
scroll to position [568, 0]
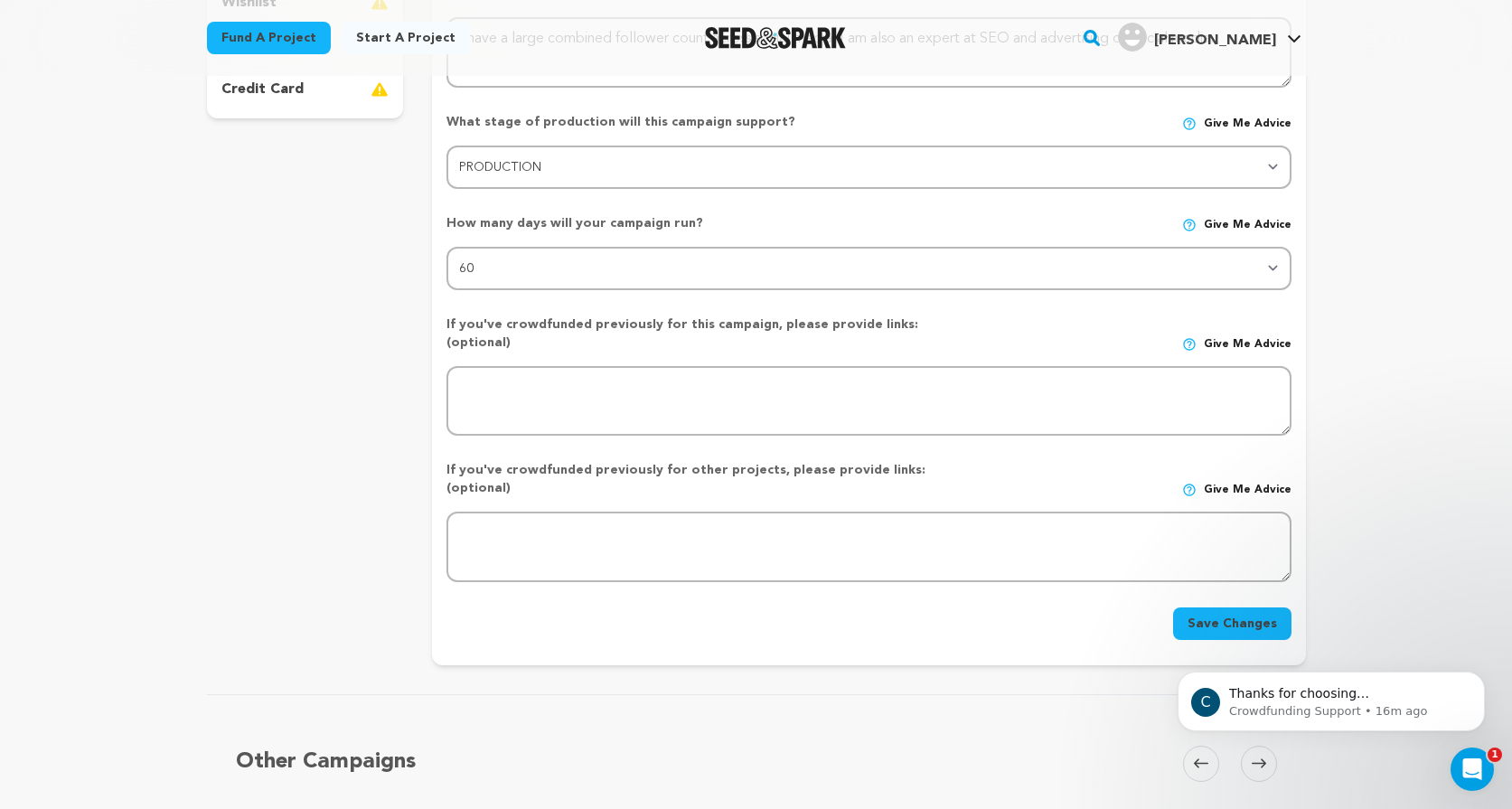
click at [1256, 607] on button "Save Changes" at bounding box center [1232, 623] width 119 height 33
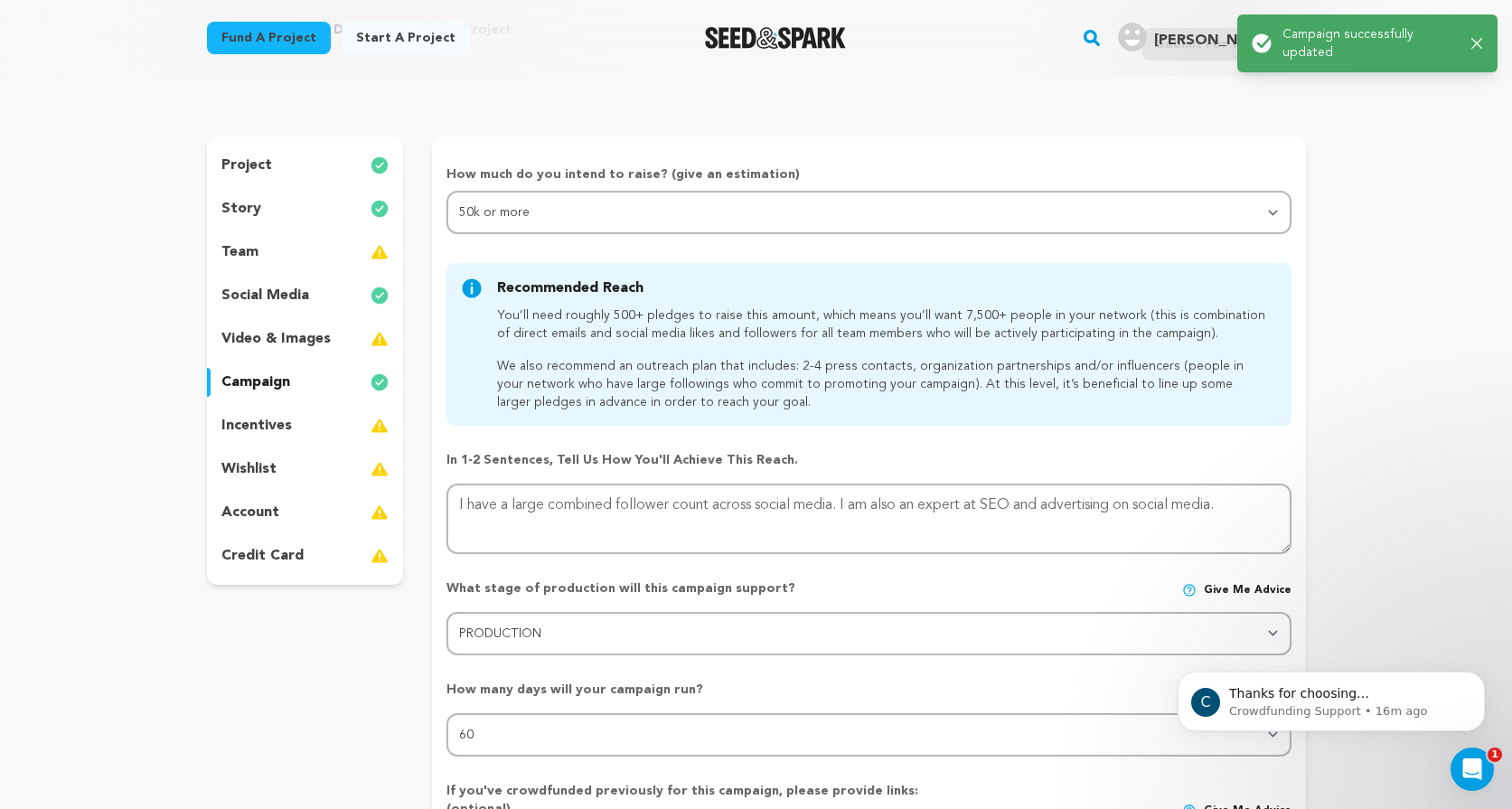
scroll to position [0, 0]
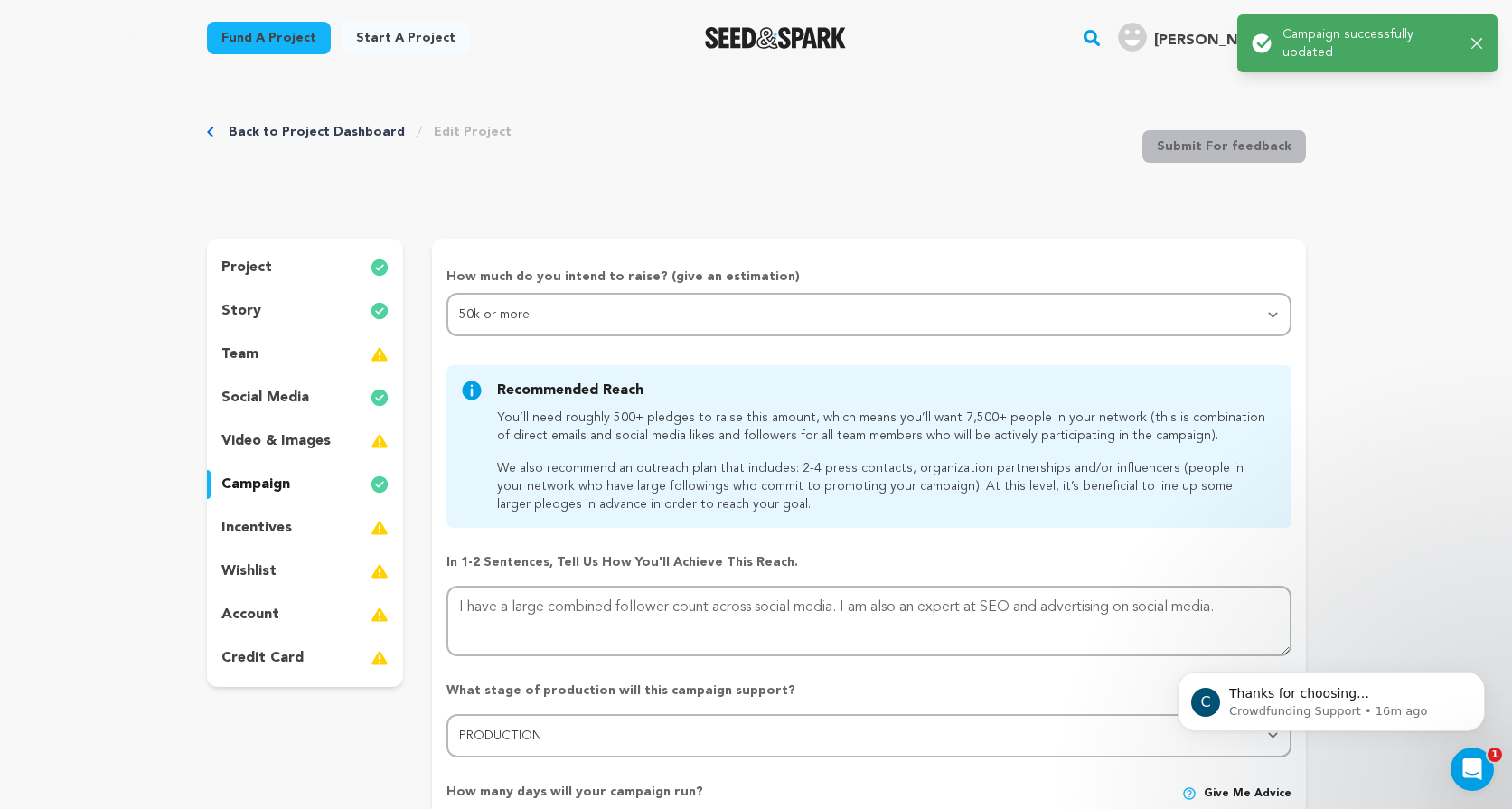
click at [297, 529] on div "incentives" at bounding box center [304, 526] width 197 height 29
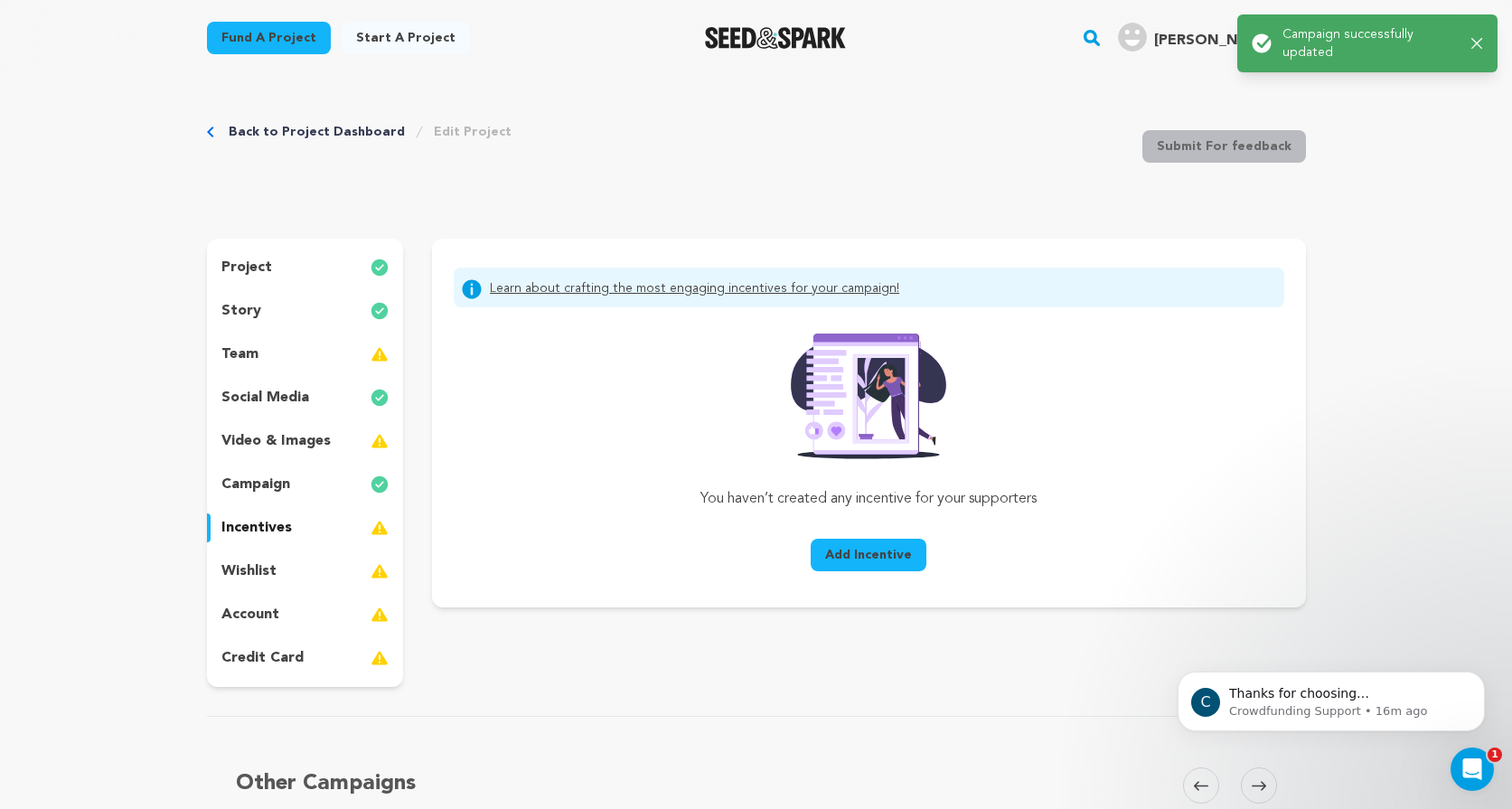
click at [270, 574] on p "wishlist" at bounding box center [249, 571] width 55 height 22
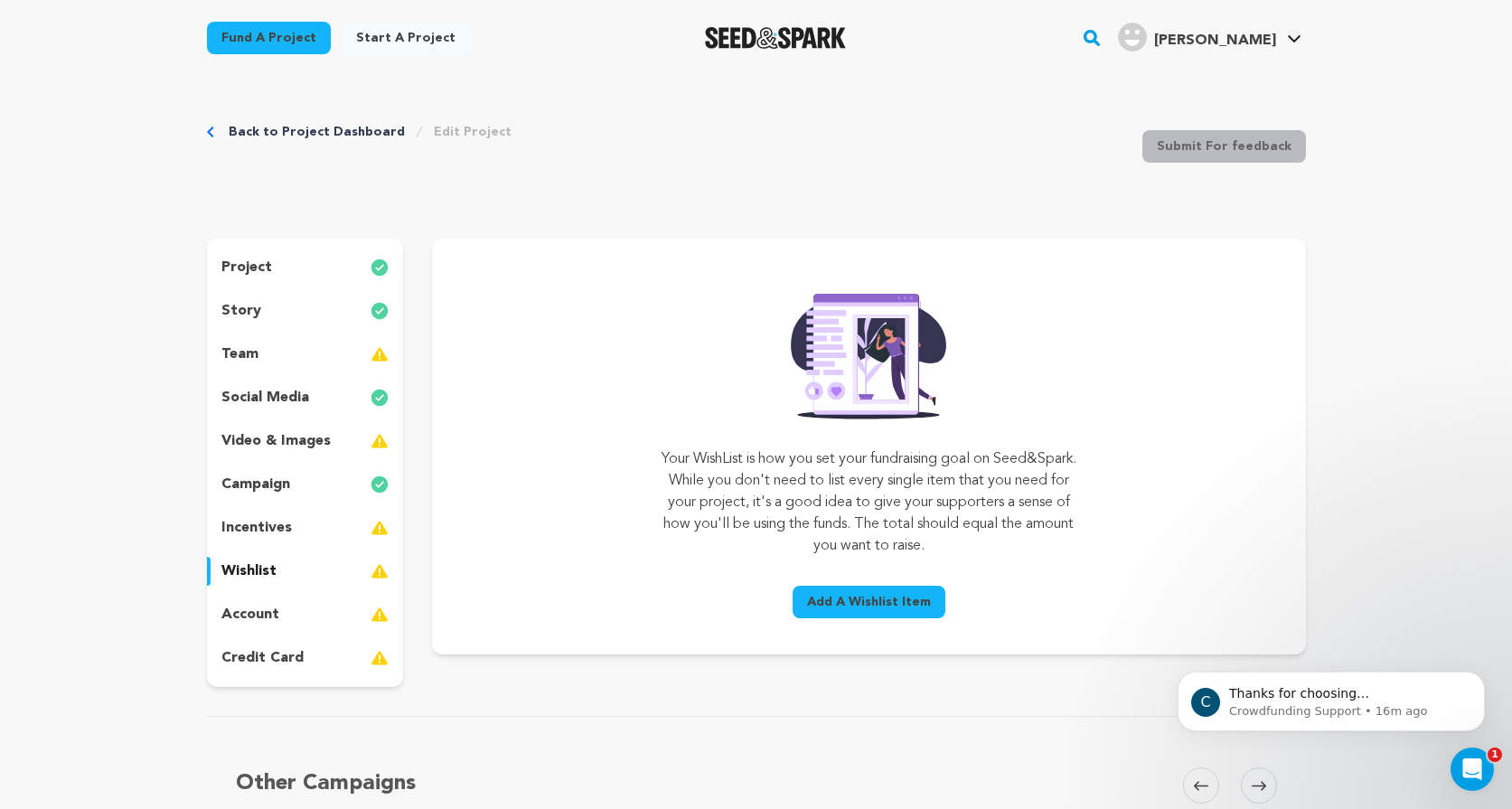
click at [278, 607] on div "account" at bounding box center [304, 613] width 197 height 29
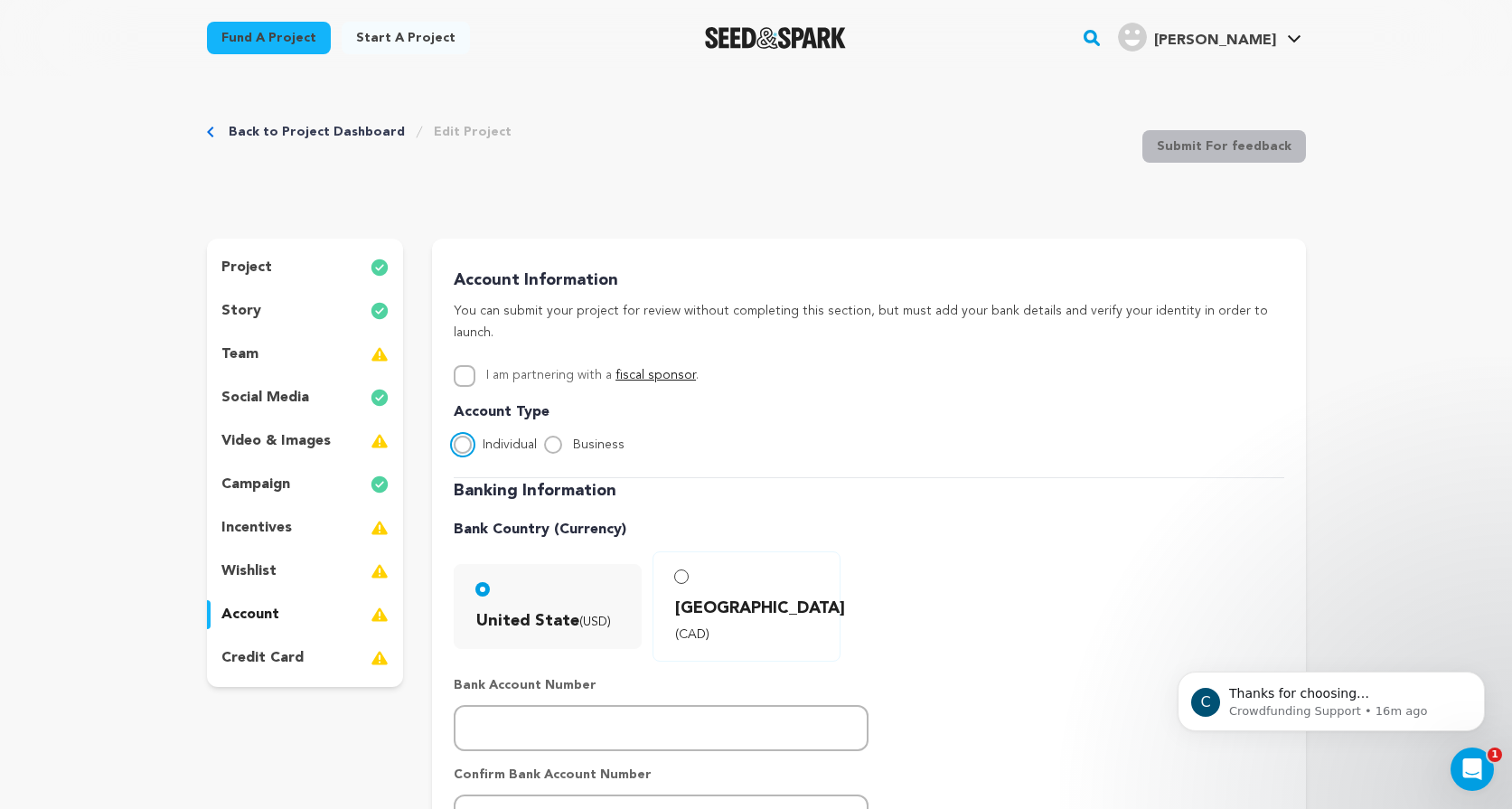
click at [467, 436] on input "Individual" at bounding box center [462, 445] width 18 height 18
radio input "true"
click at [275, 665] on p "credit card" at bounding box center [262, 658] width 82 height 22
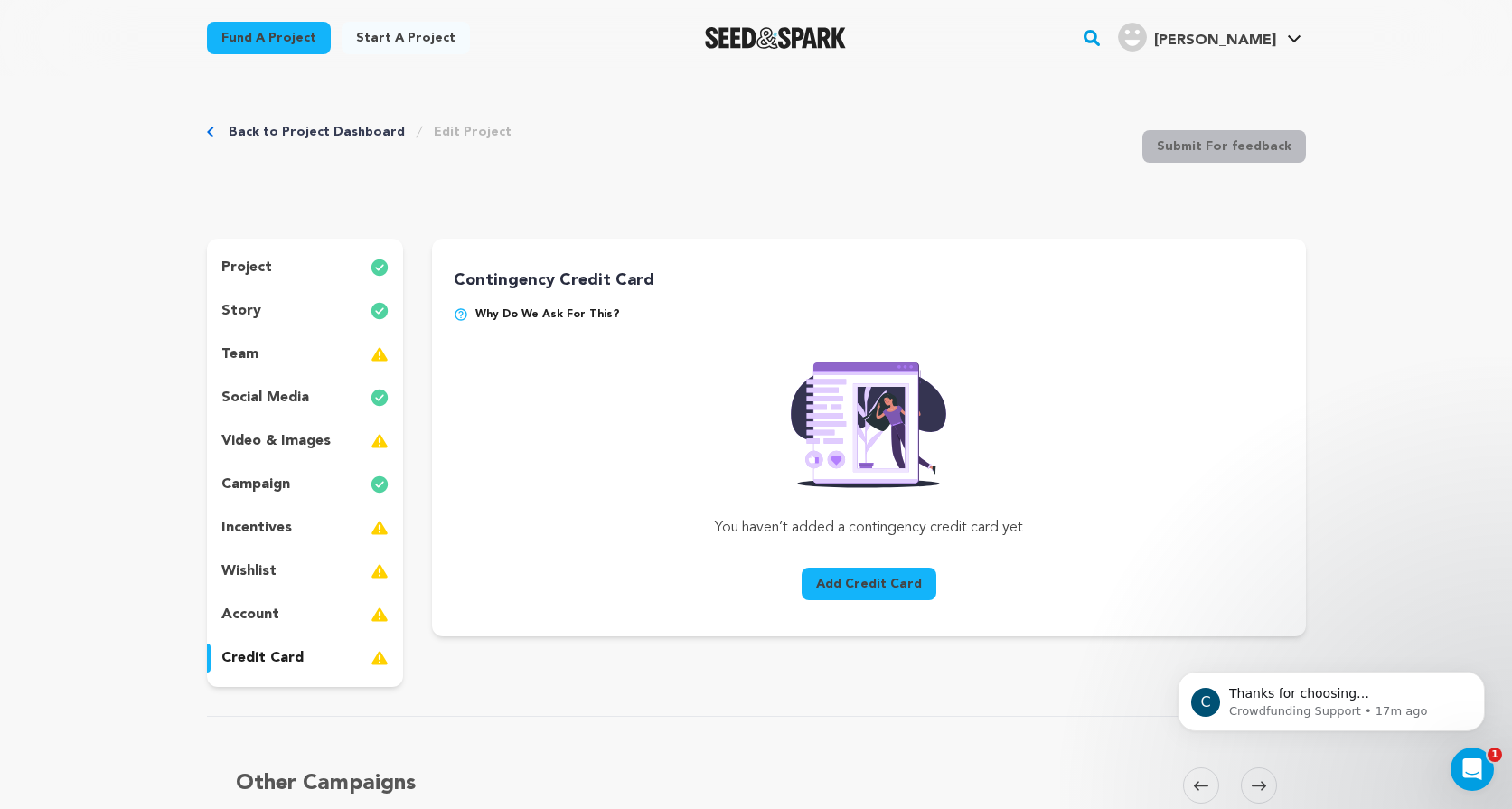
click at [875, 589] on button "Add Credit Card" at bounding box center [869, 583] width 134 height 33
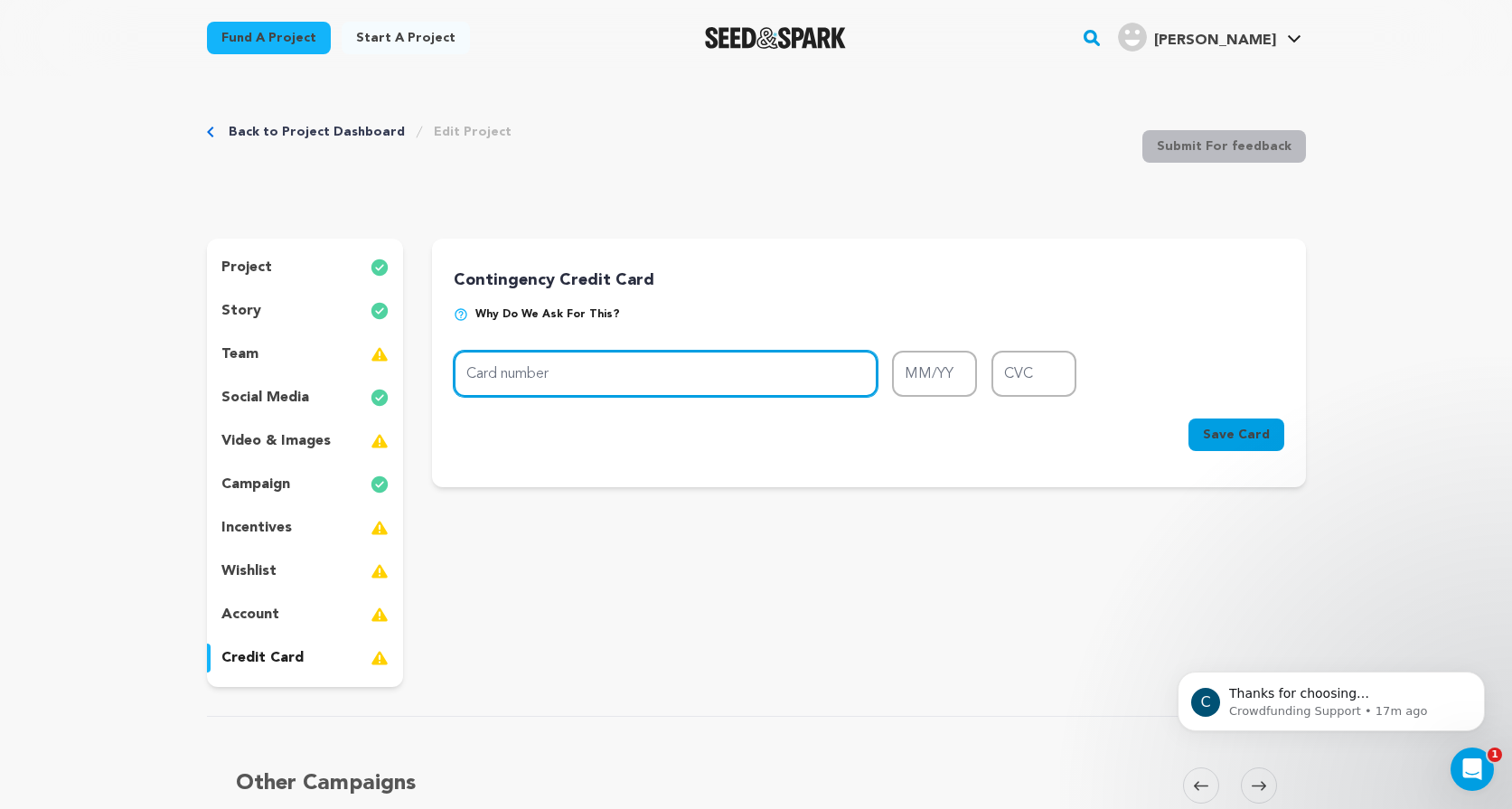
click at [586, 367] on input "Card number" at bounding box center [665, 373] width 424 height 46
